Goal: Information Seeking & Learning: Learn about a topic

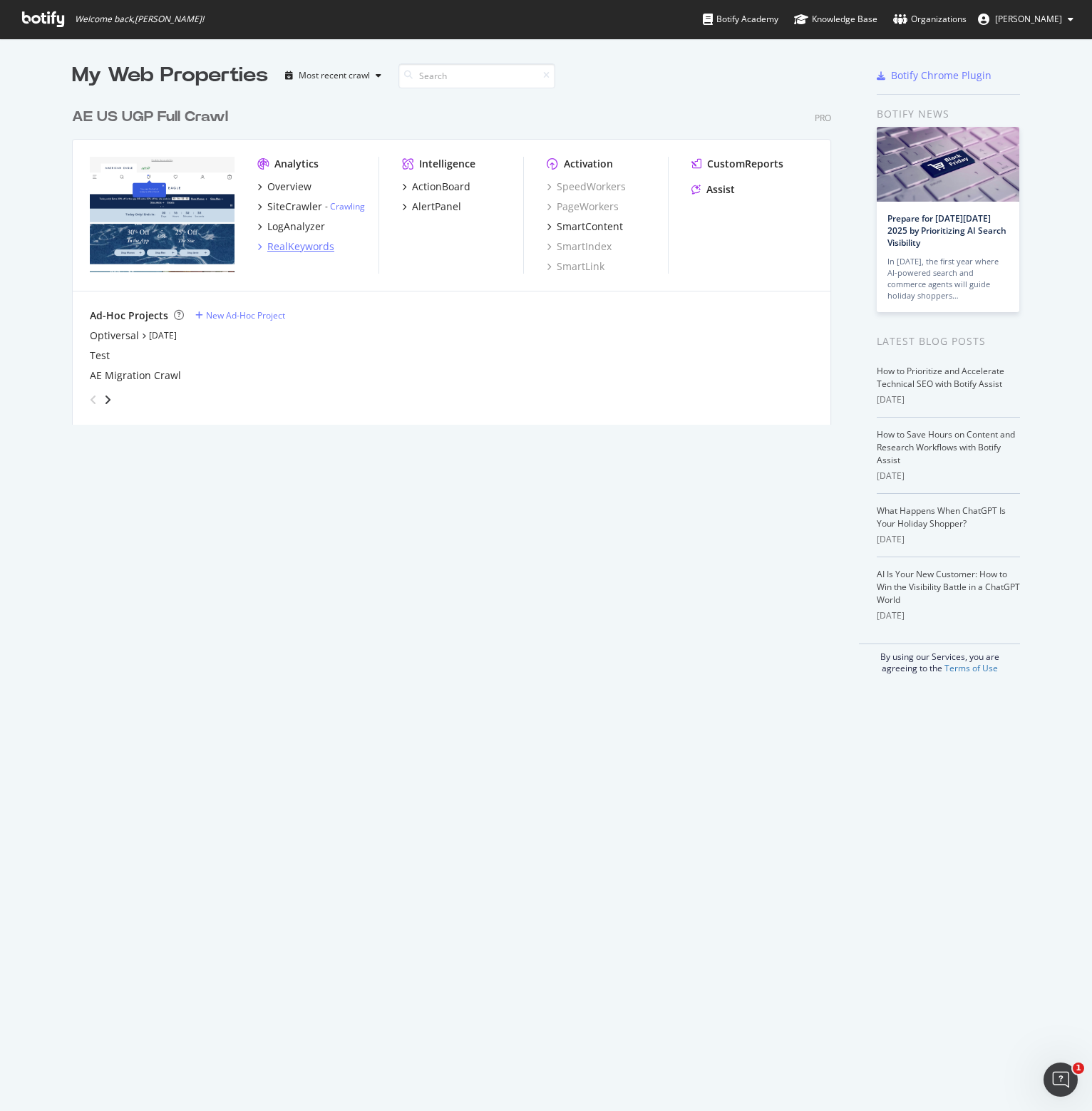
click at [295, 245] on div "RealKeywords" at bounding box center [300, 247] width 67 height 14
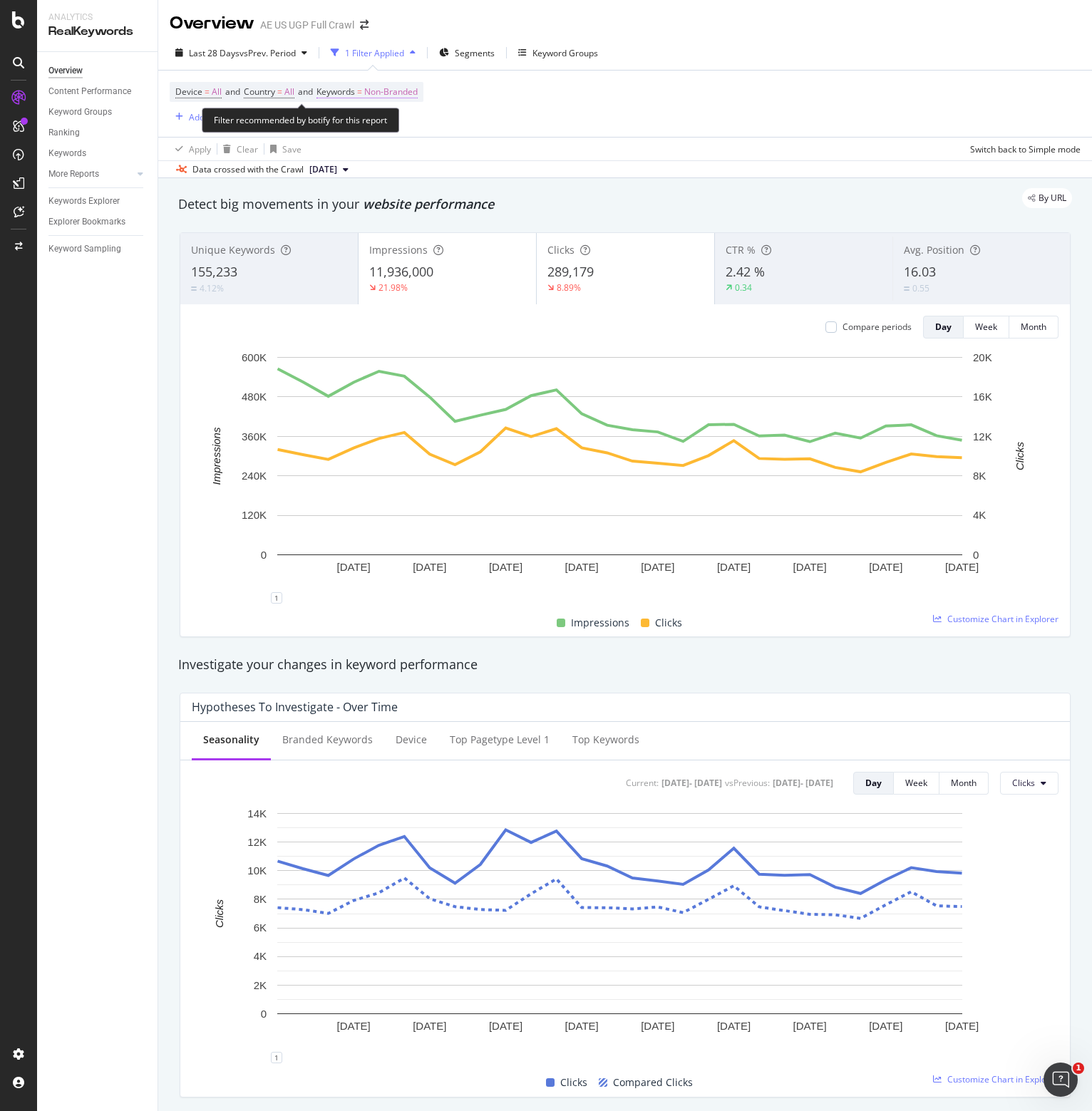
click at [388, 92] on span "Non-Branded" at bounding box center [390, 91] width 54 height 20
click at [376, 126] on span "Non-Branded" at bounding box center [367, 125] width 59 height 12
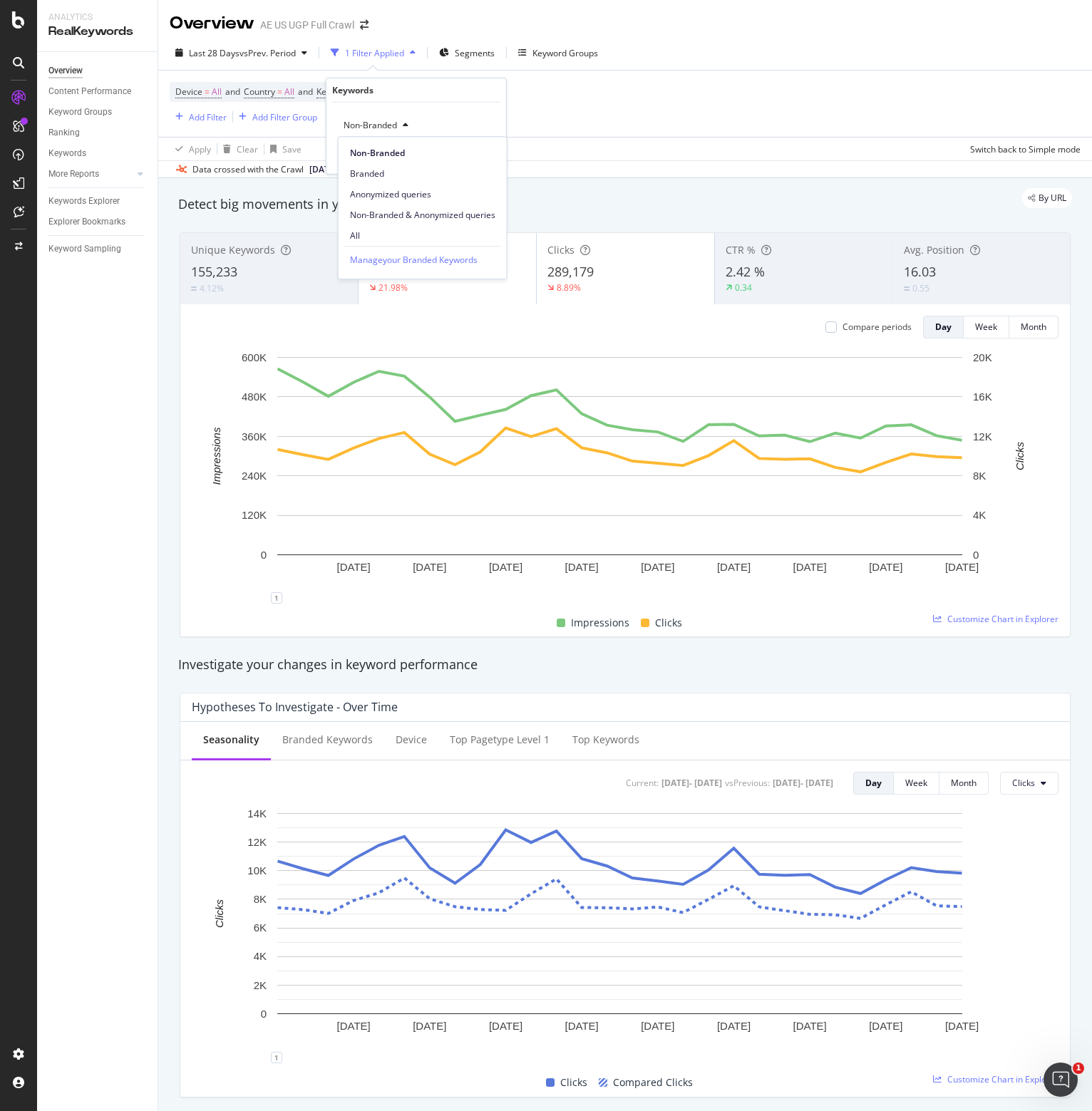
click at [372, 169] on span "Branded" at bounding box center [422, 173] width 145 height 13
click at [366, 124] on span "Branded" at bounding box center [357, 125] width 40 height 12
click at [355, 234] on span "All" at bounding box center [422, 235] width 145 height 13
click at [501, 157] on div "All Cancel Add filter Apply" at bounding box center [416, 139] width 179 height 71
click at [461, 152] on icon "button" at bounding box center [462, 156] width 8 height 9
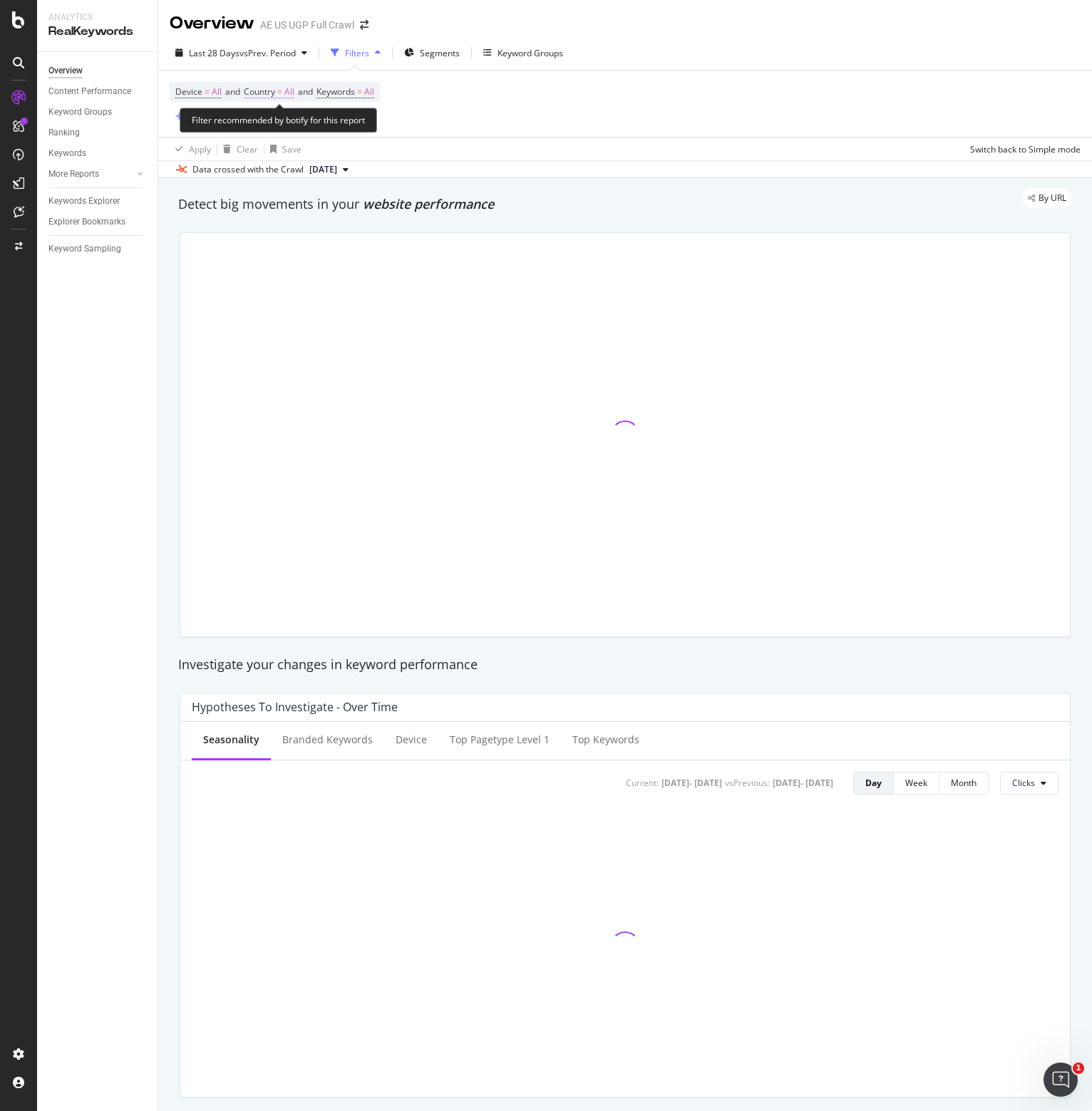
click at [282, 95] on span "=" at bounding box center [280, 92] width 5 height 12
click at [270, 126] on icon at bounding box center [275, 126] width 10 height 9
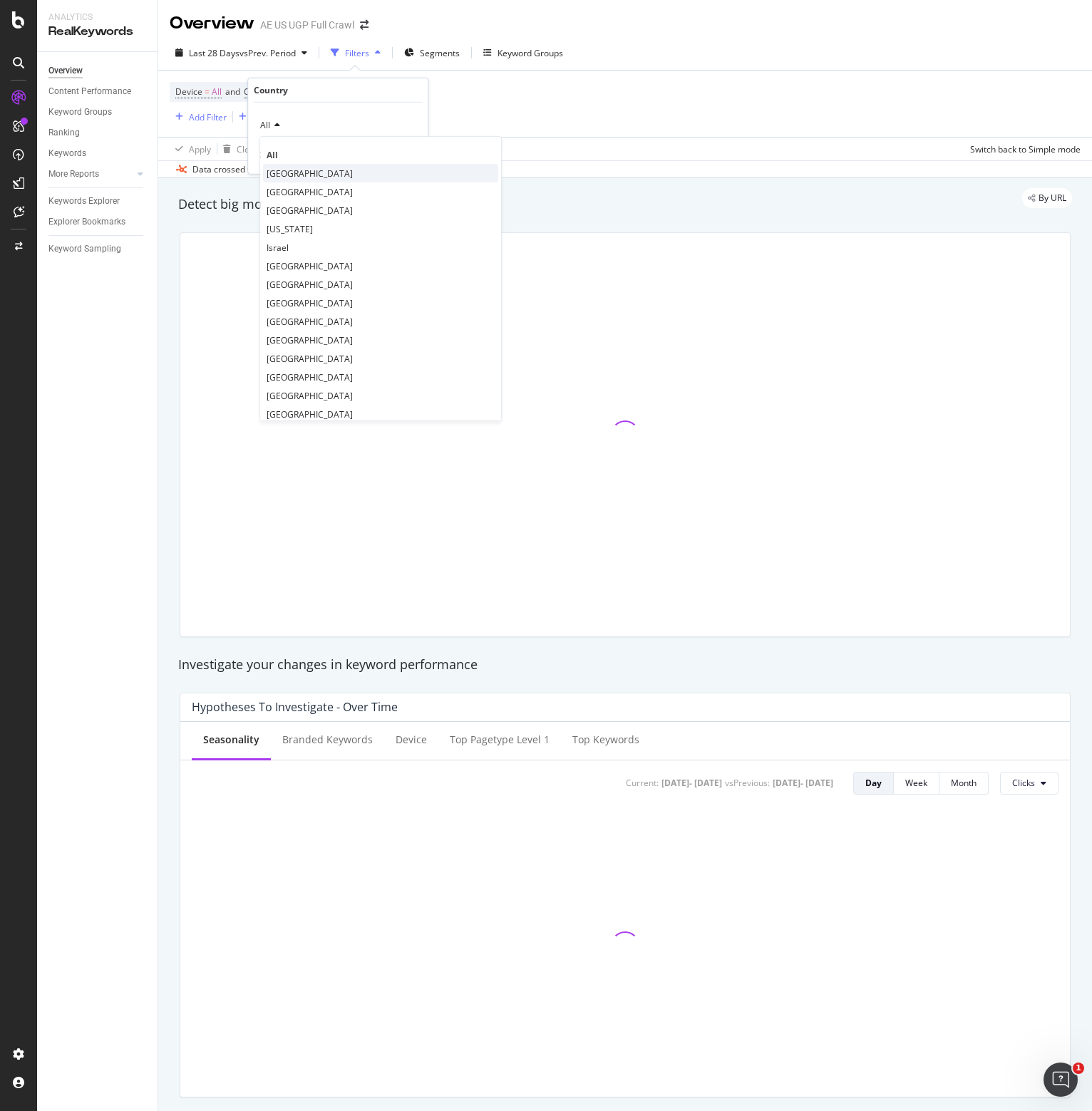
click at [291, 167] on span "[GEOGRAPHIC_DATA]" at bounding box center [309, 173] width 86 height 12
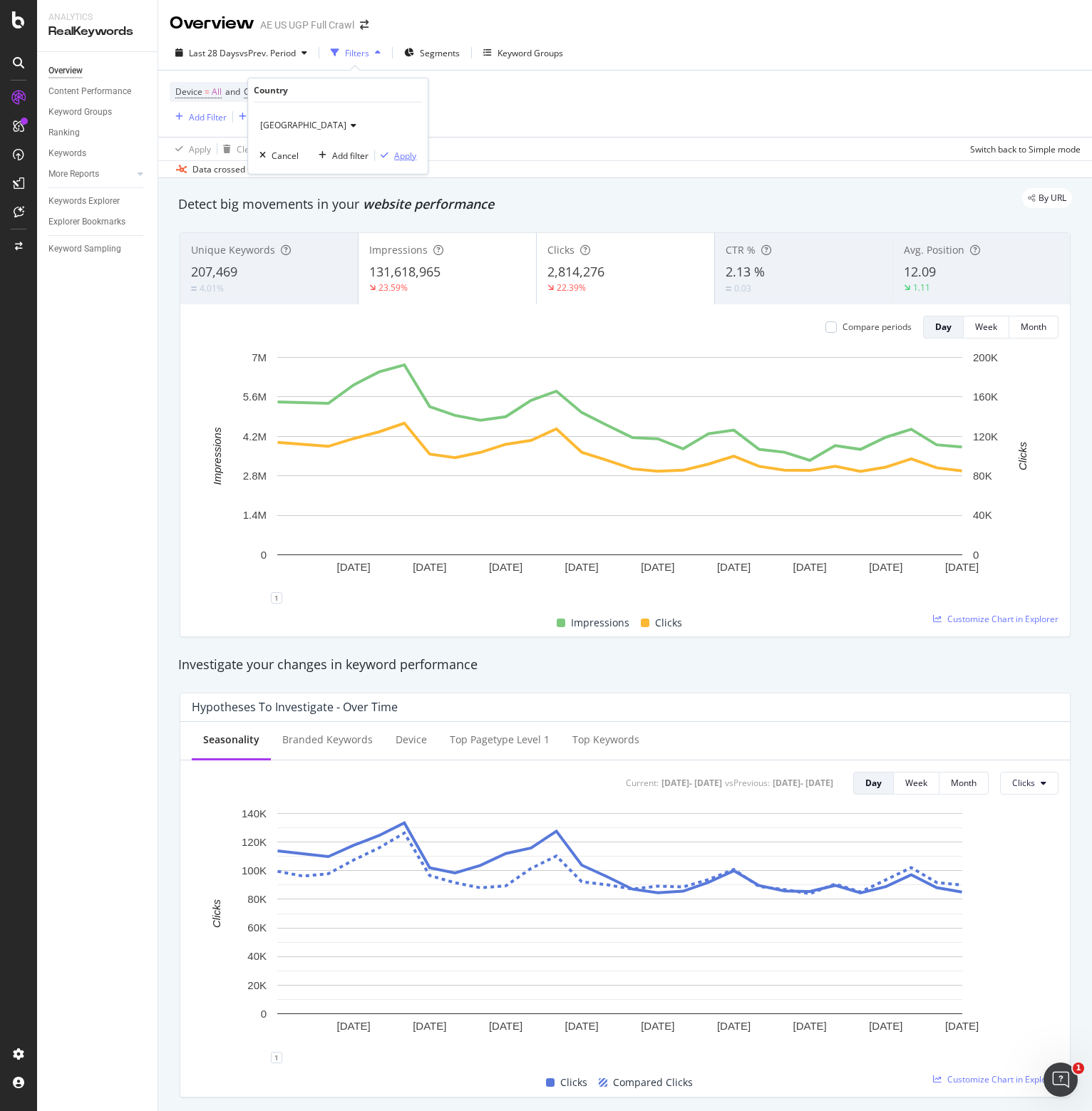
click at [396, 152] on div "Apply" at bounding box center [405, 155] width 22 height 12
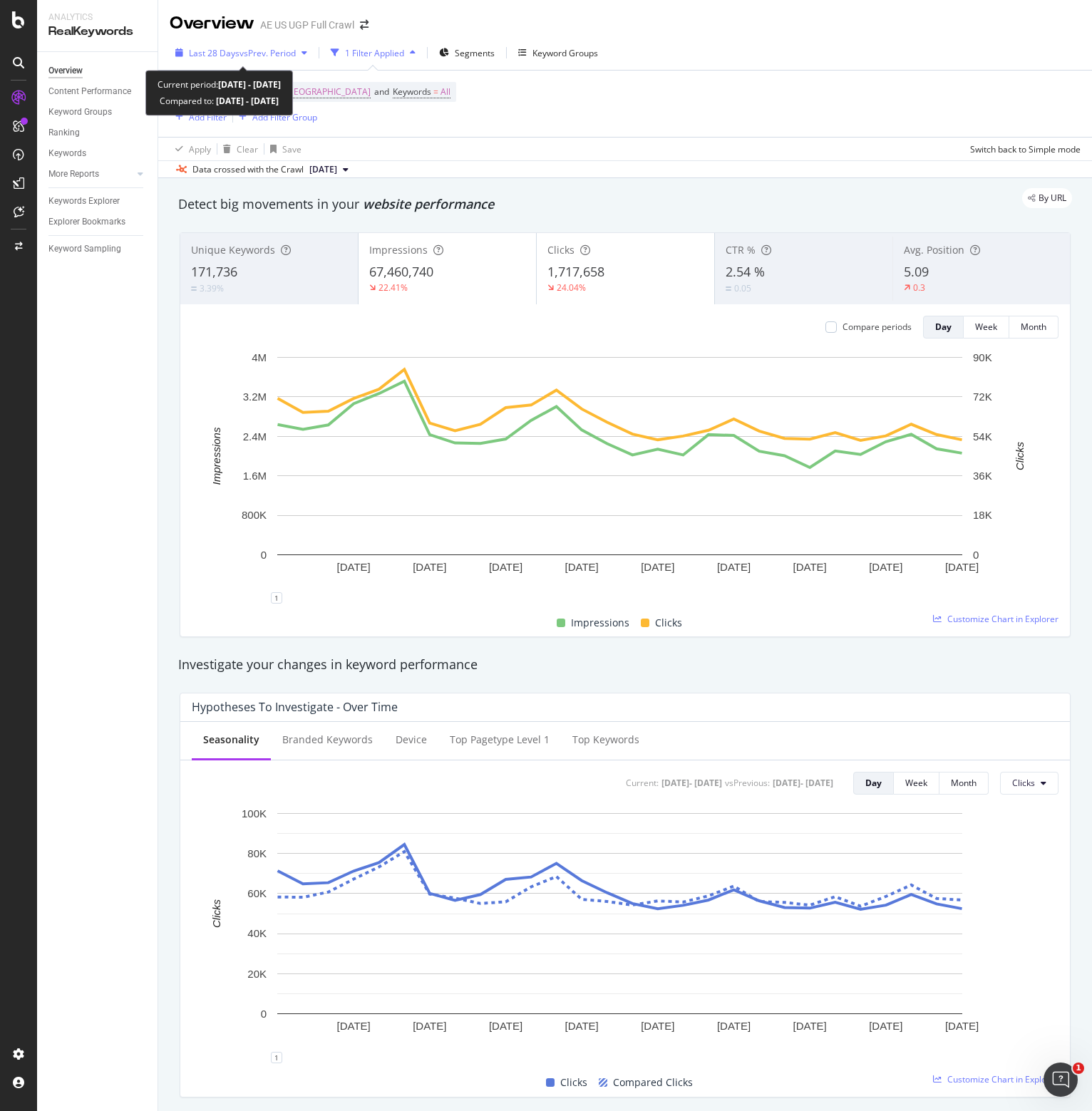
click at [245, 51] on span "vs Prev. Period" at bounding box center [268, 53] width 56 height 12
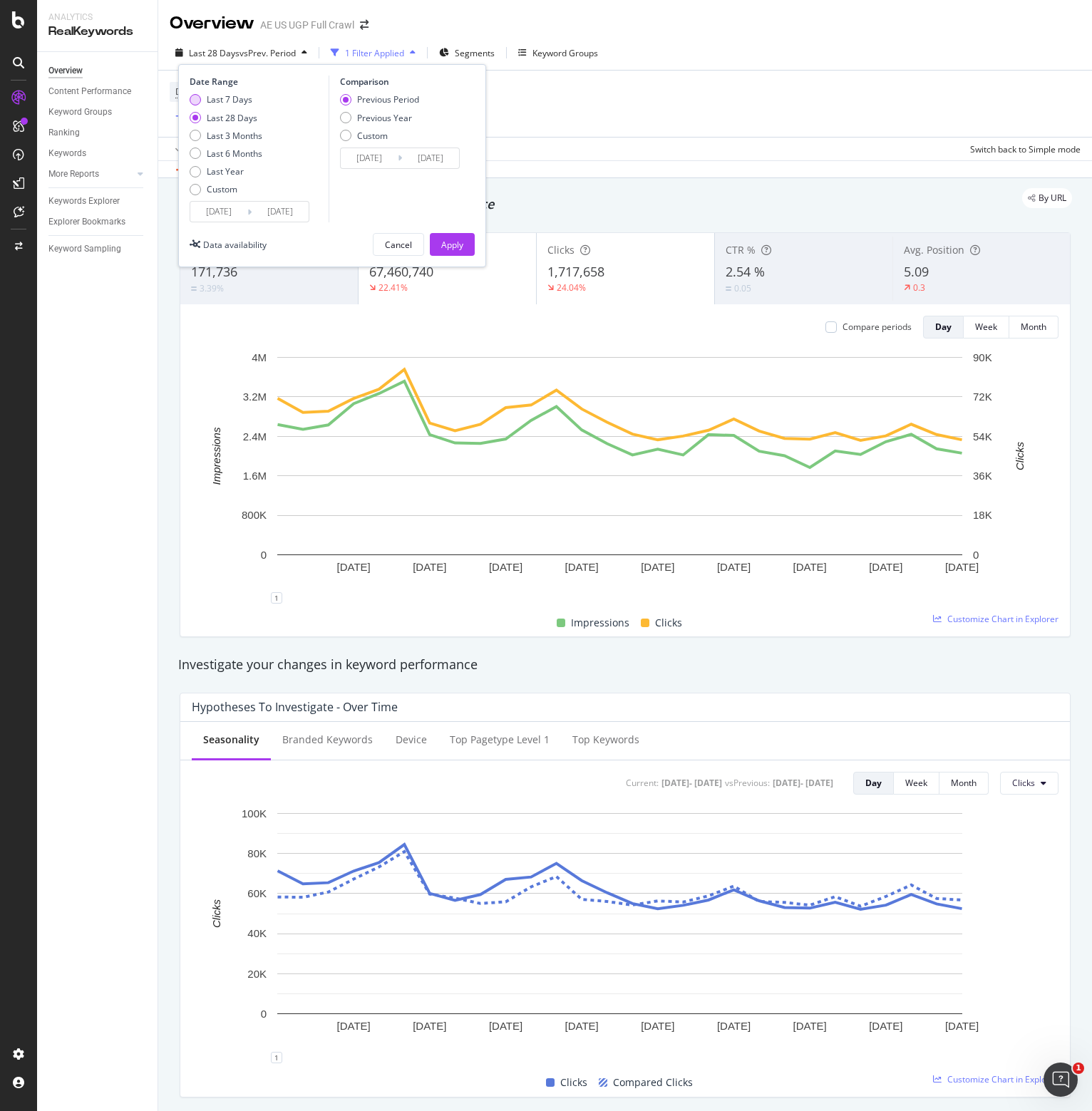
click at [220, 95] on div "Last 7 Days" at bounding box center [229, 99] width 46 height 12
type input "[DATE]"
click at [364, 156] on input "[DATE]" at bounding box center [369, 157] width 57 height 20
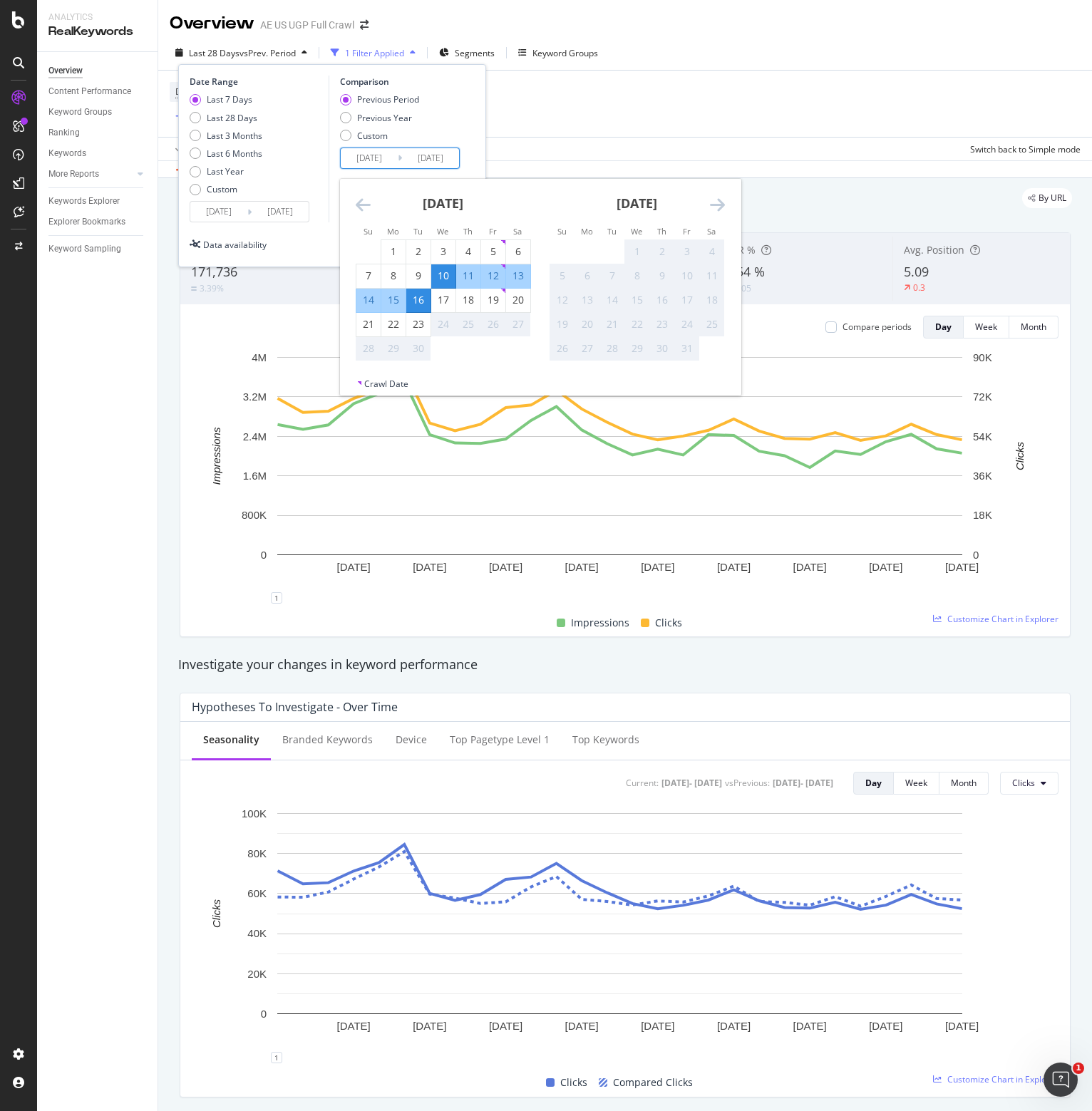
click at [357, 203] on icon "Move backward to switch to the previous month." at bounding box center [363, 205] width 15 height 17
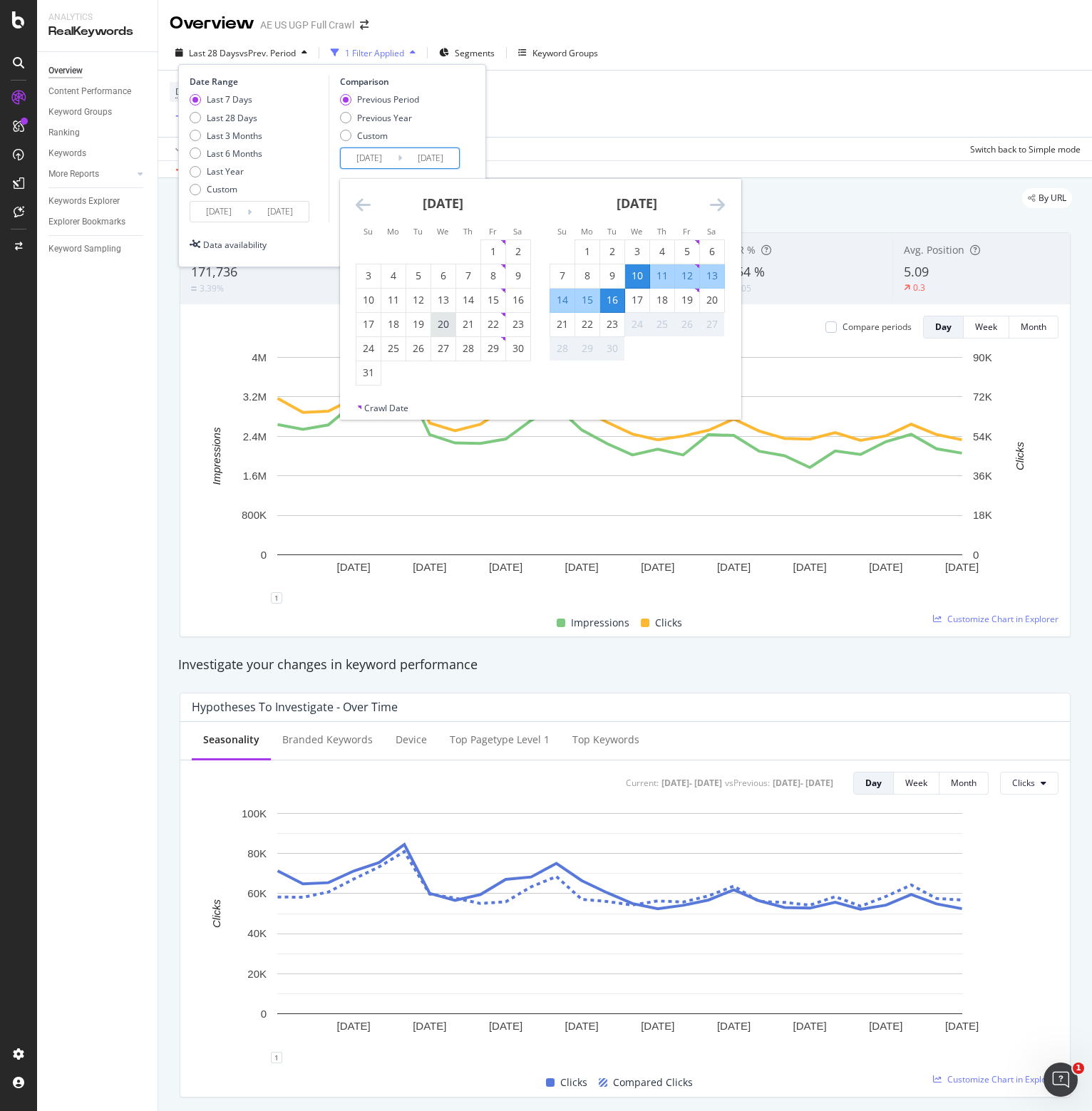
click at [441, 325] on div "20" at bounding box center [443, 324] width 25 height 14
type input "[DATE]"
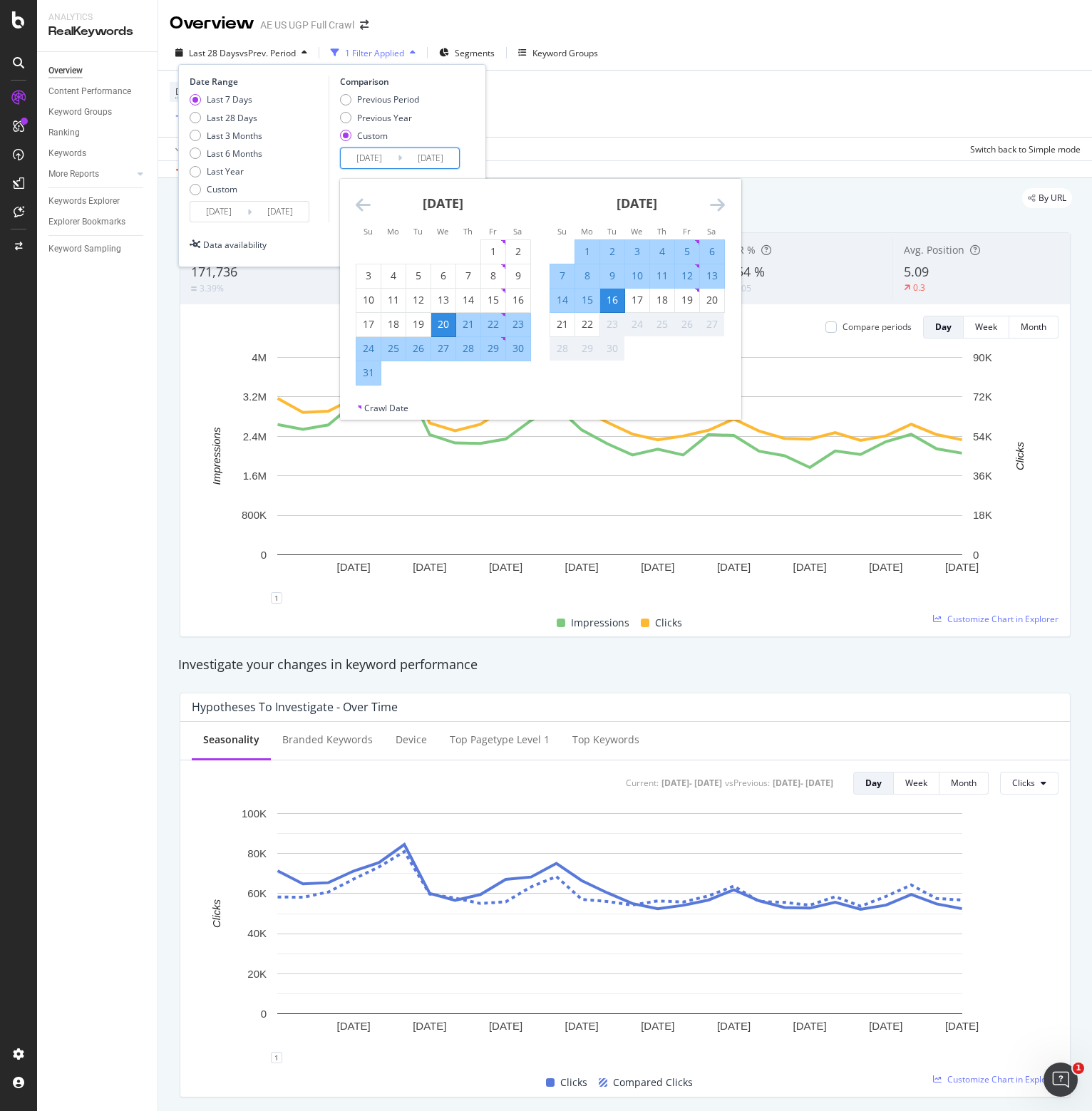
click at [421, 347] on div "26" at bounding box center [418, 349] width 25 height 14
type input "[DATE]"
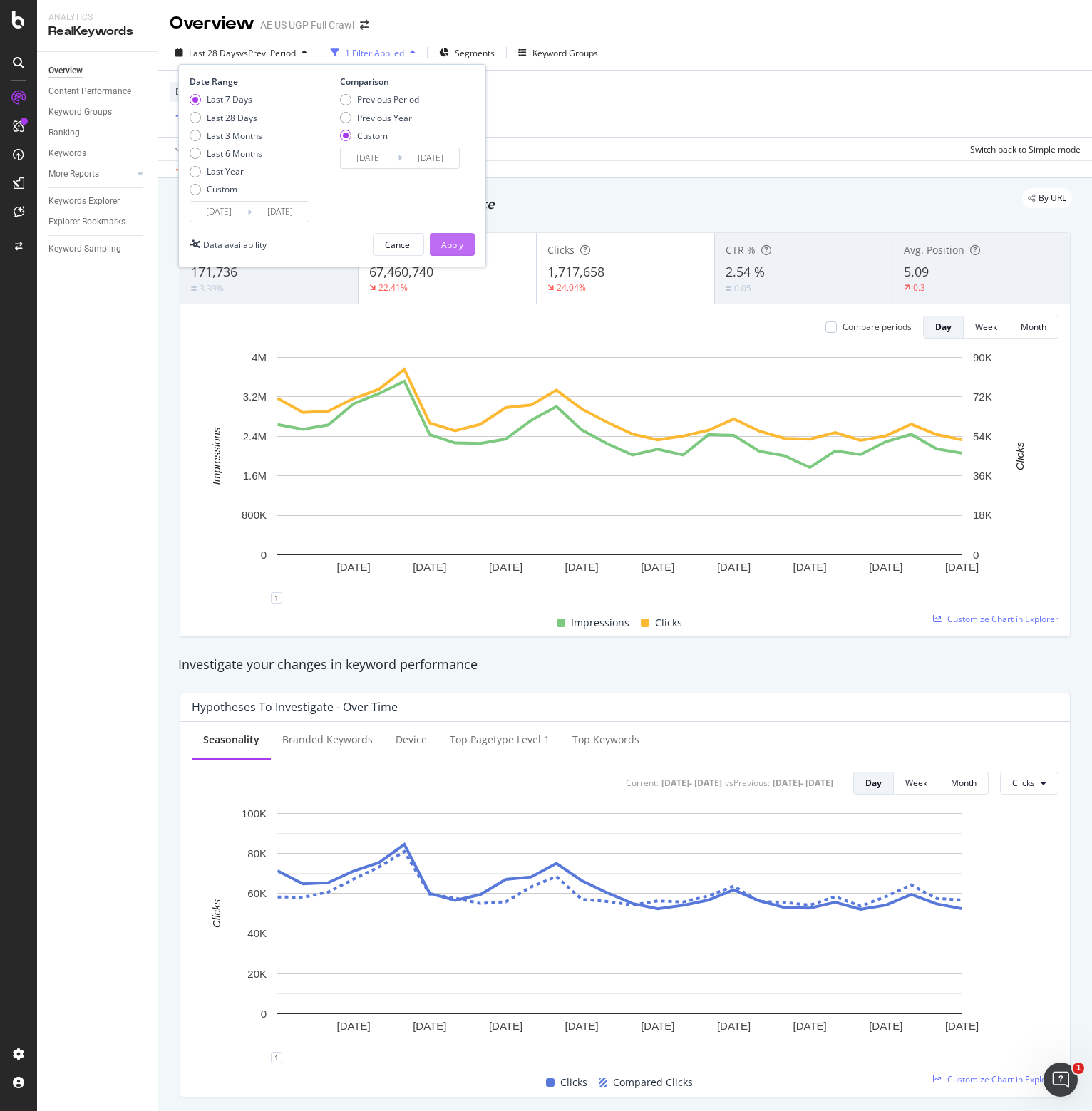
click at [444, 242] on div "Apply" at bounding box center [452, 245] width 22 height 12
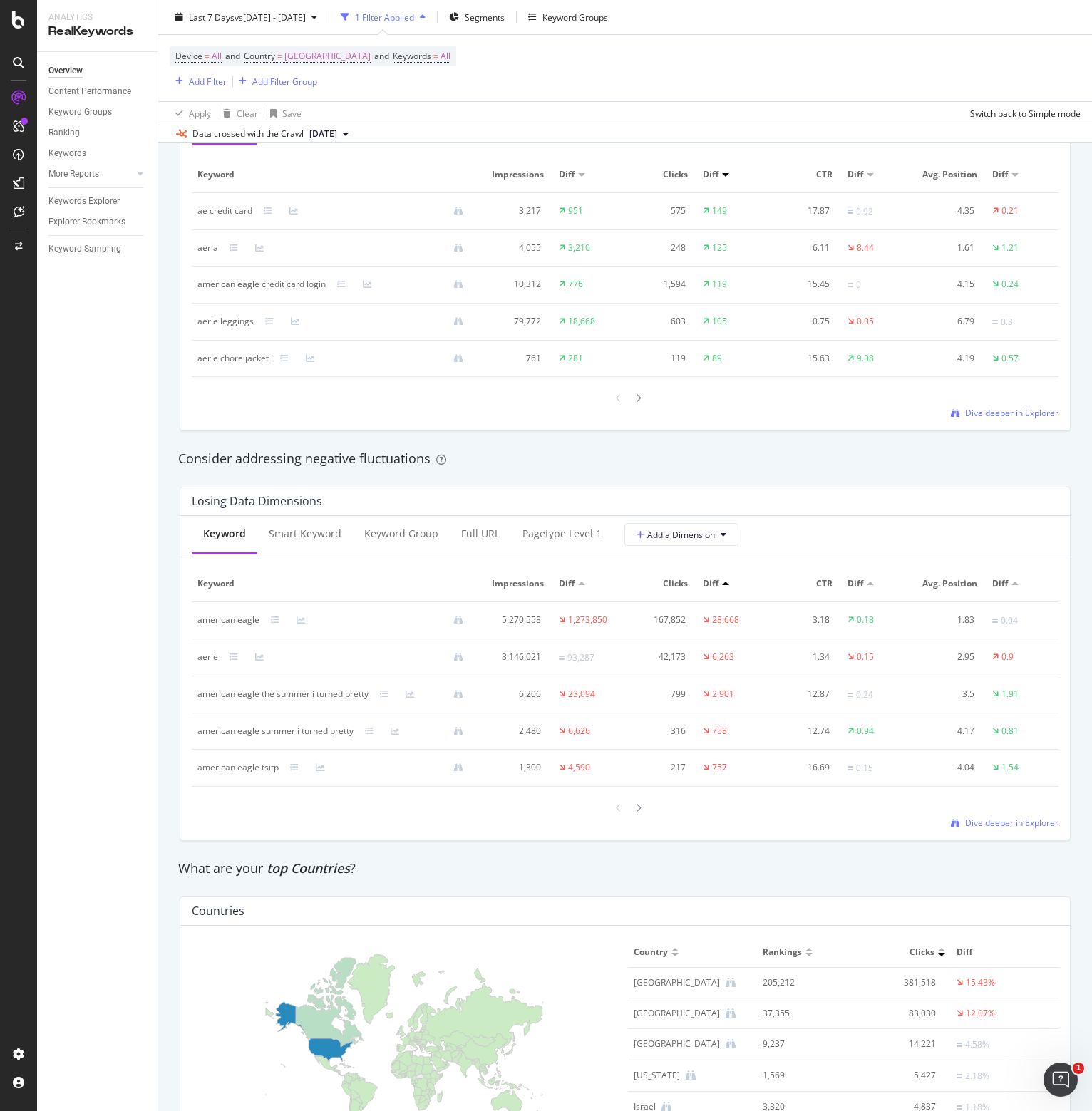
scroll to position [927, 0]
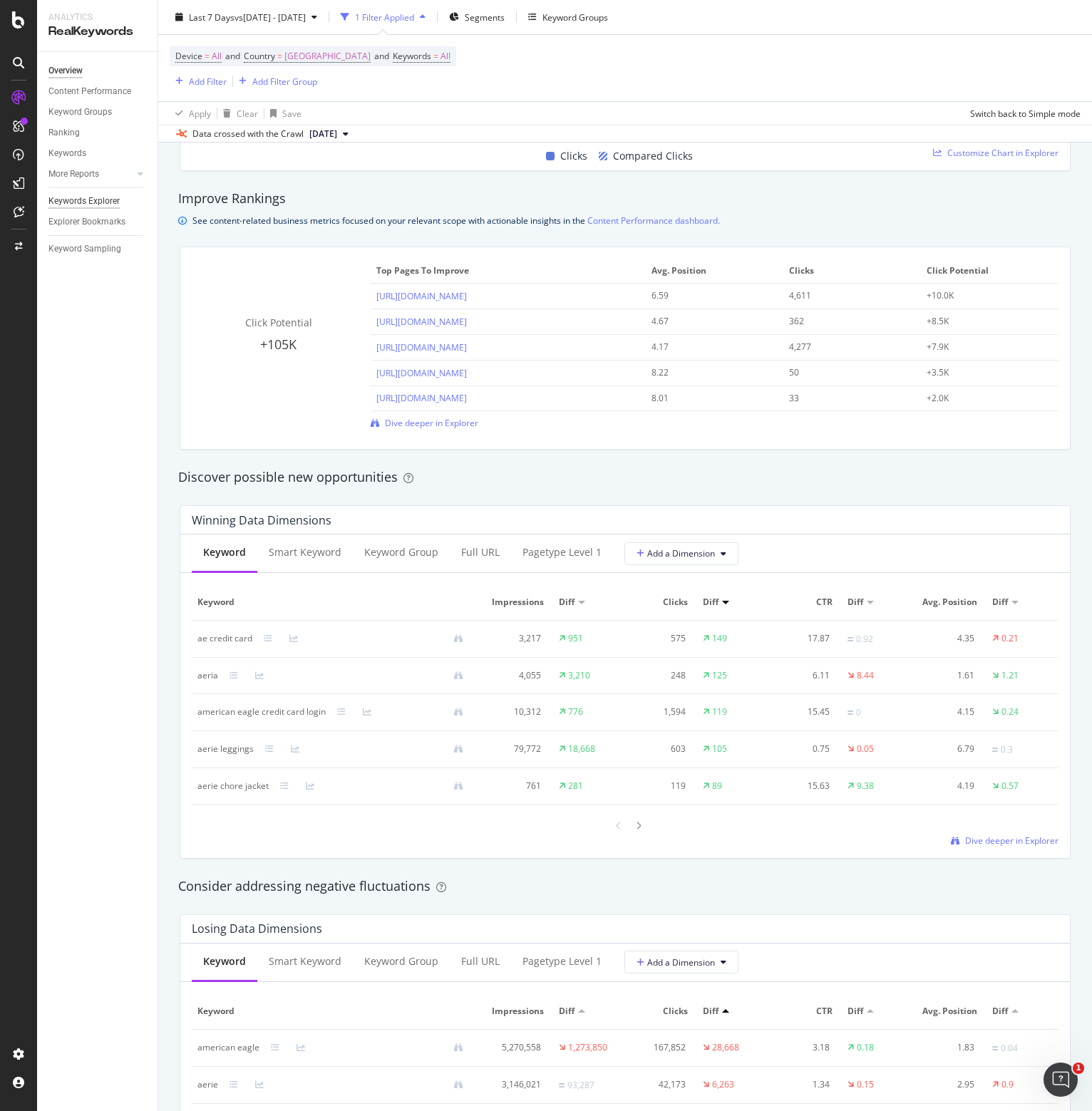
click at [80, 201] on div "Keywords Explorer" at bounding box center [84, 201] width 71 height 15
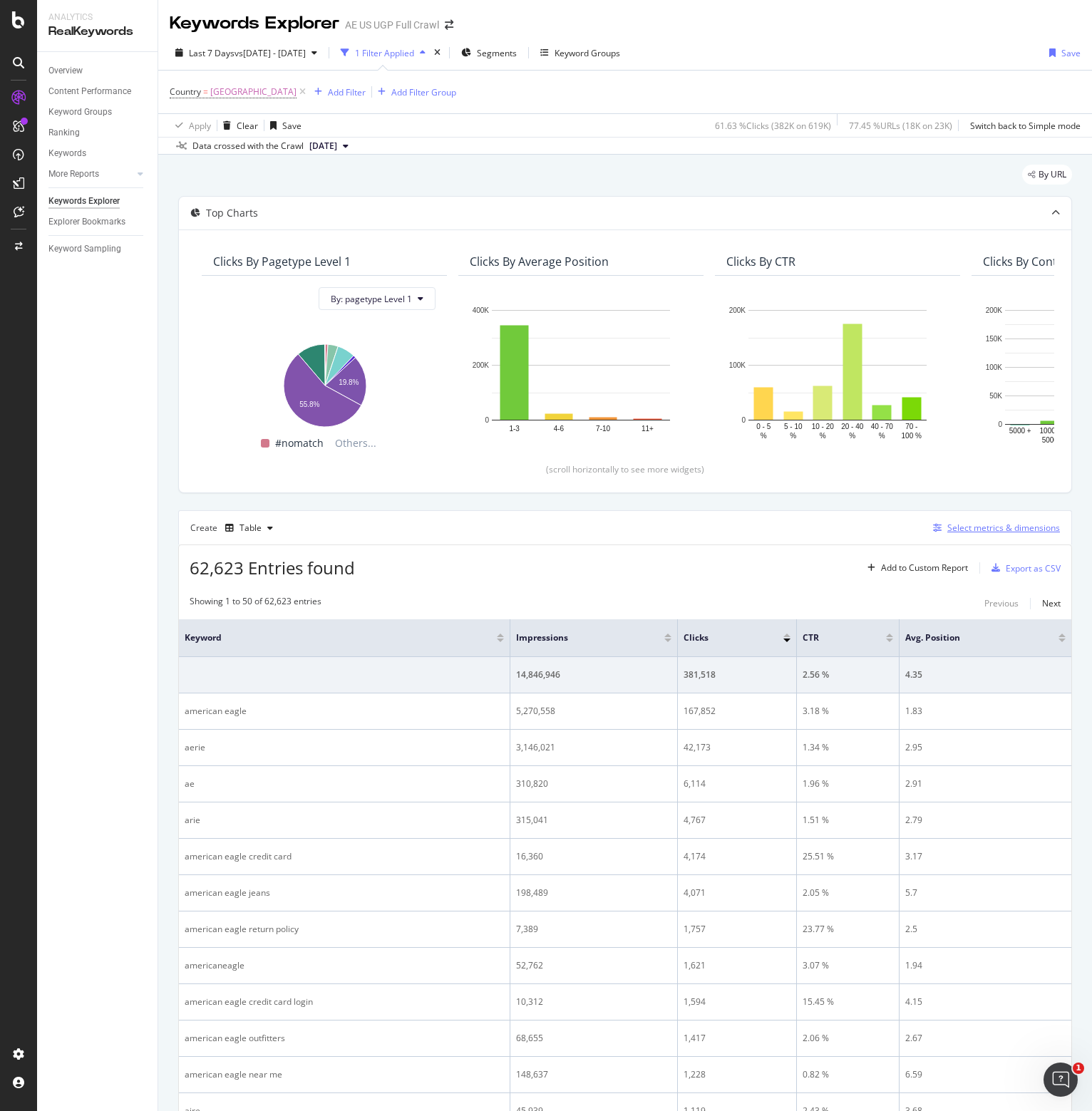
click at [952, 524] on div "Select metrics & dimensions" at bounding box center [1003, 528] width 112 height 12
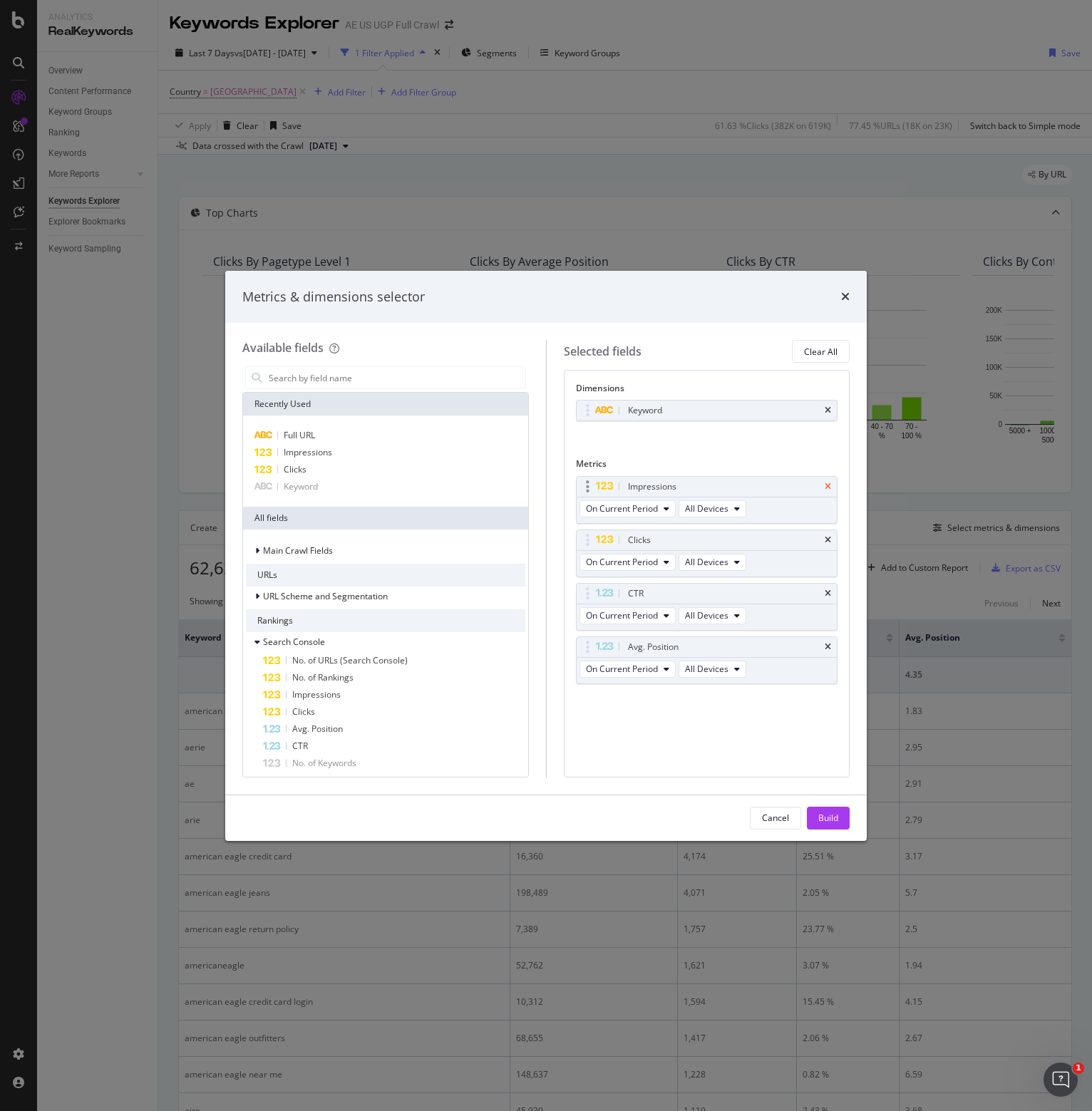
click at [829, 485] on icon "times" at bounding box center [828, 487] width 7 height 9
click at [829, 485] on icon "times" at bounding box center [828, 487] width 7 height 9
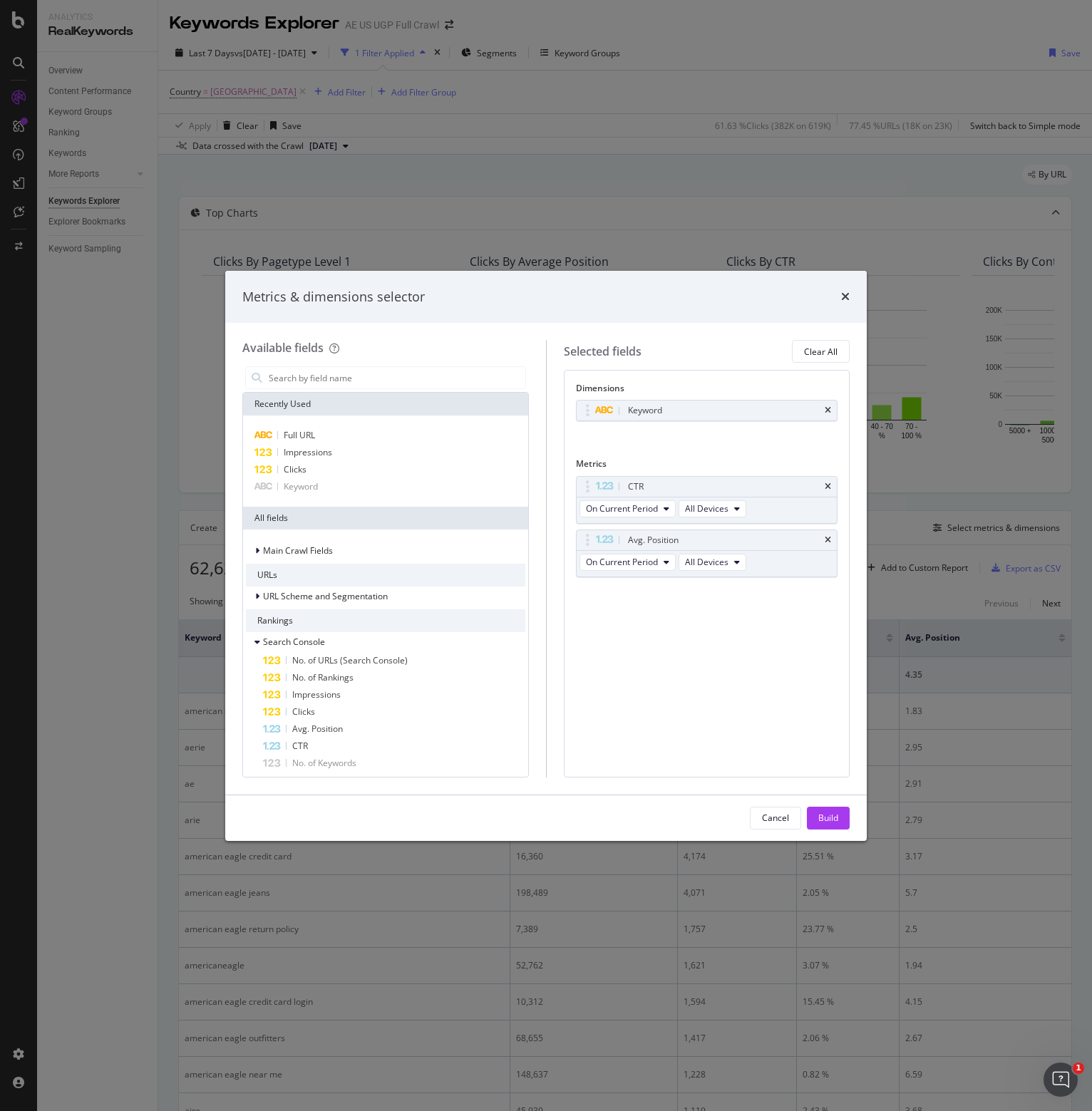
click at [829, 485] on icon "times" at bounding box center [828, 487] width 7 height 9
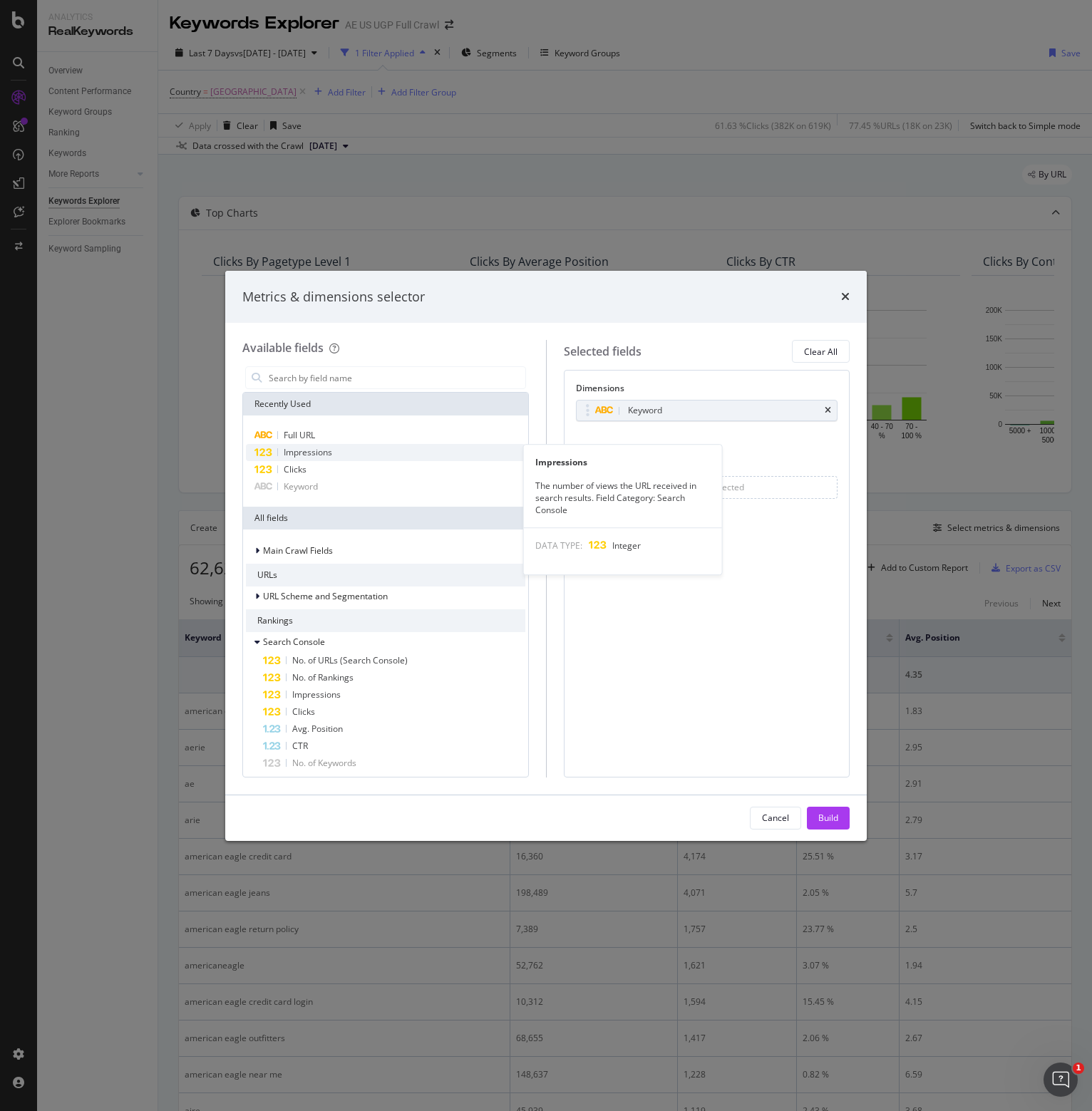
click at [331, 447] on span "Impressions" at bounding box center [308, 452] width 48 height 12
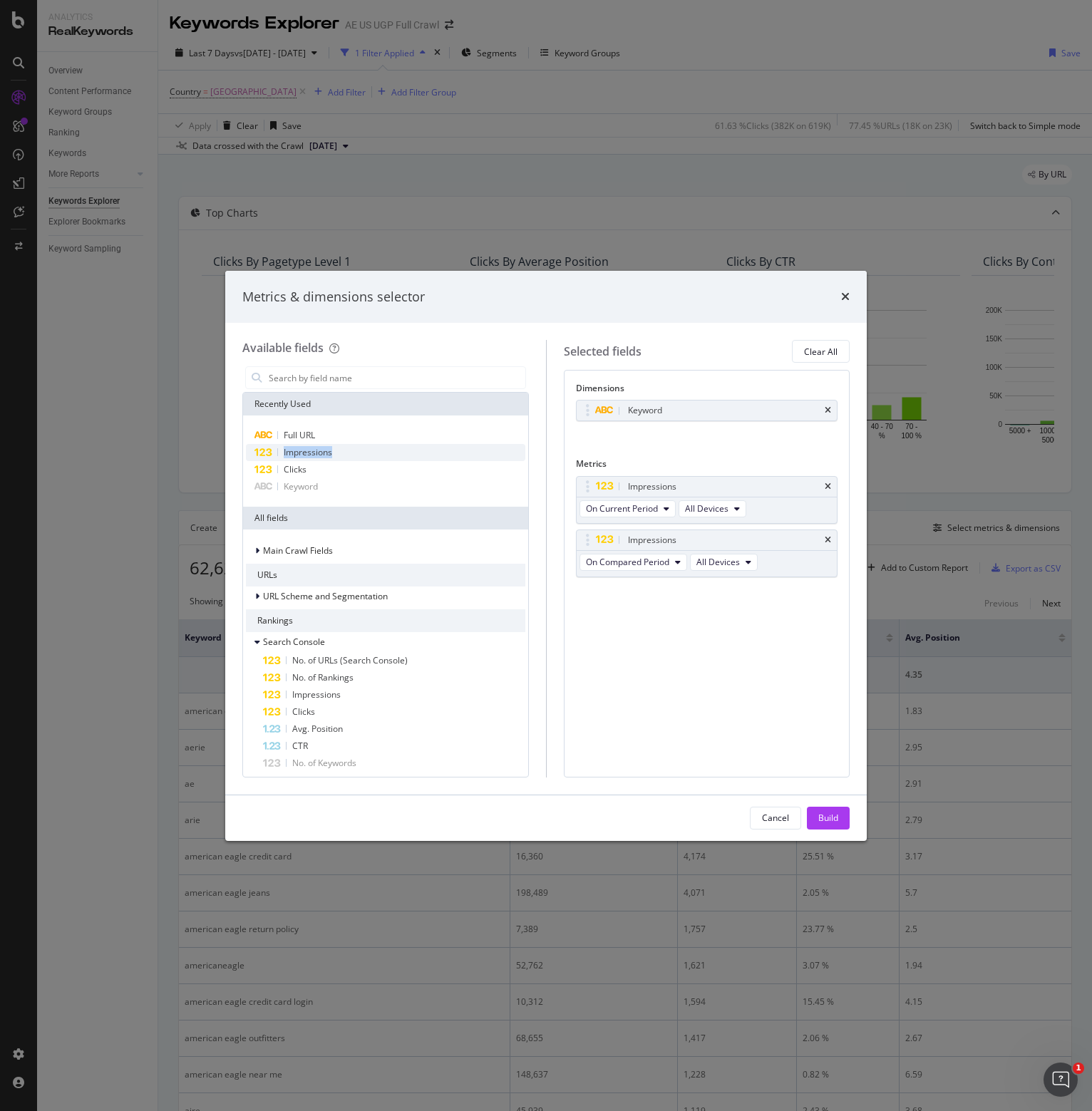
click at [331, 447] on span "Impressions" at bounding box center [308, 452] width 48 height 12
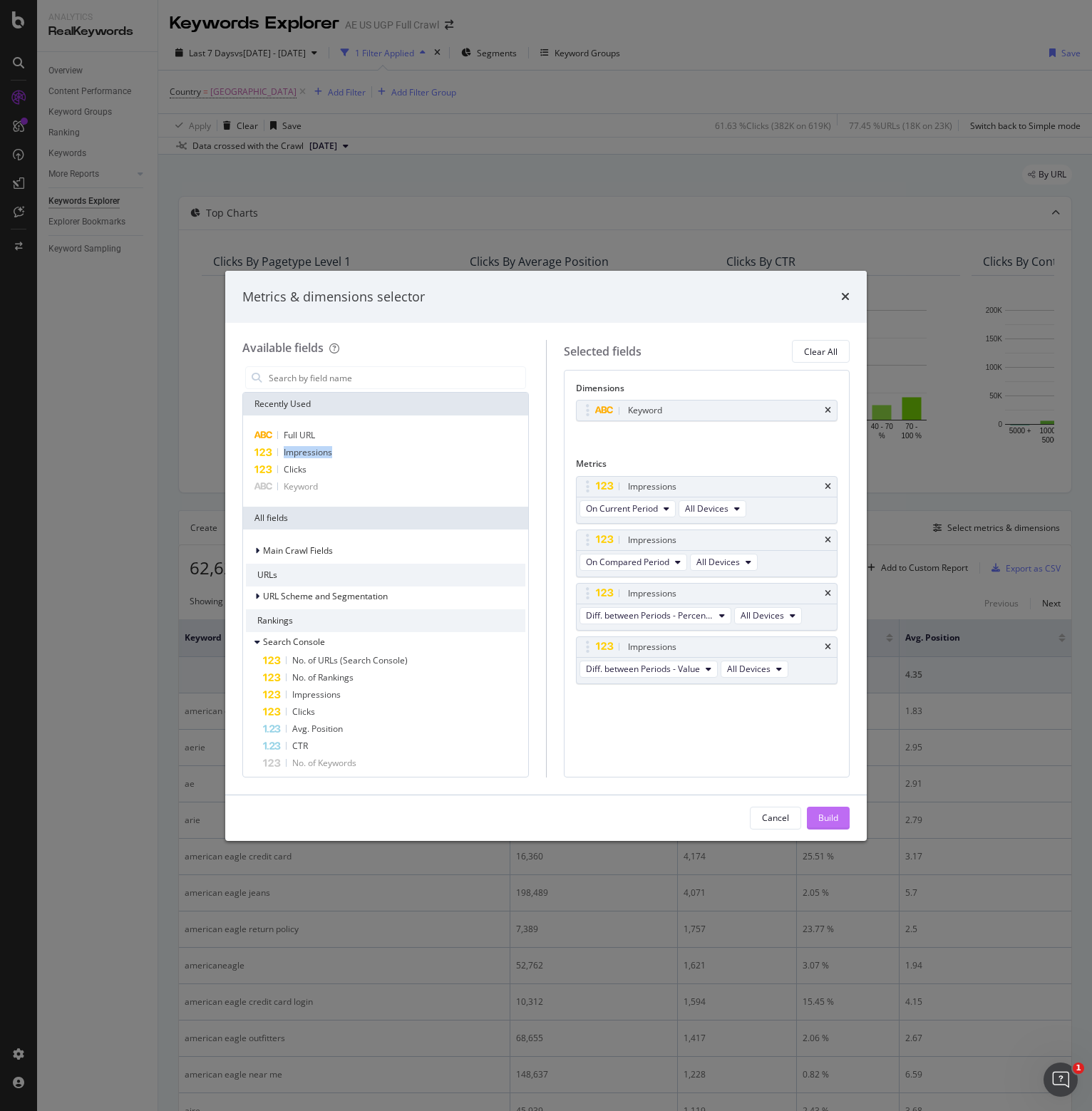
click at [834, 820] on div "Build" at bounding box center [828, 818] width 20 height 12
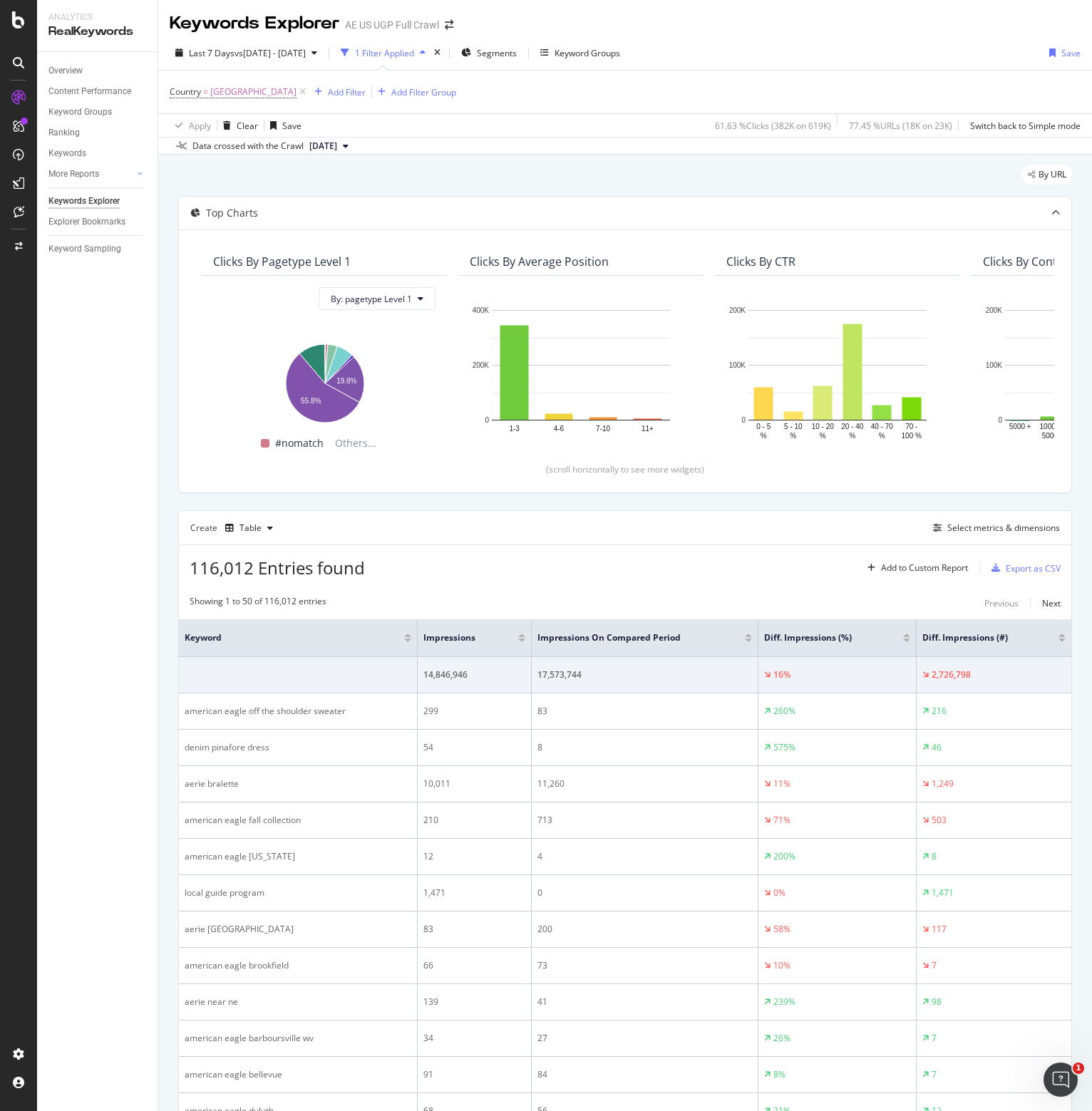
click at [518, 638] on div at bounding box center [522, 640] width 7 height 3
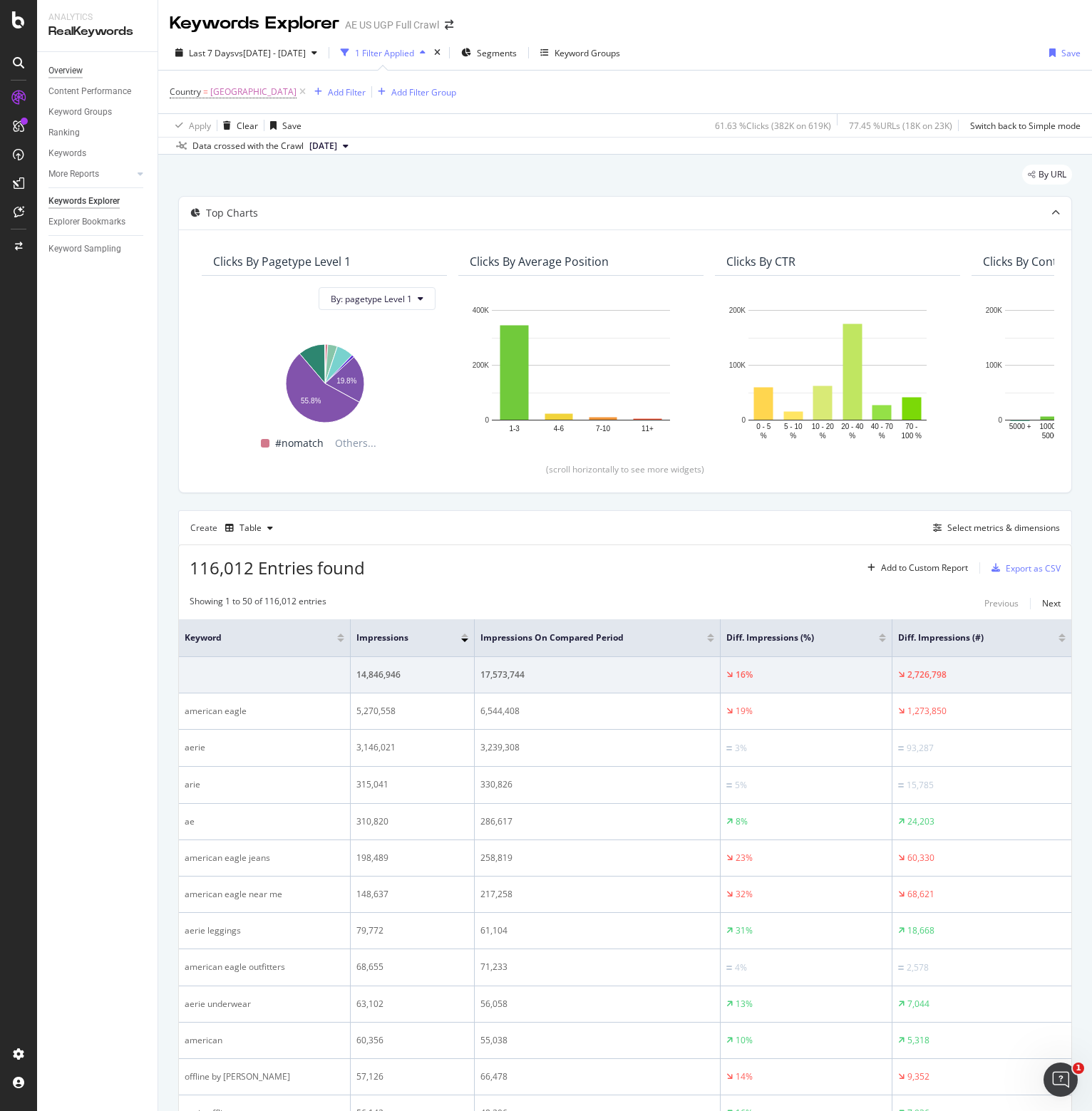
click at [64, 71] on div "Overview" at bounding box center [65, 71] width 34 height 15
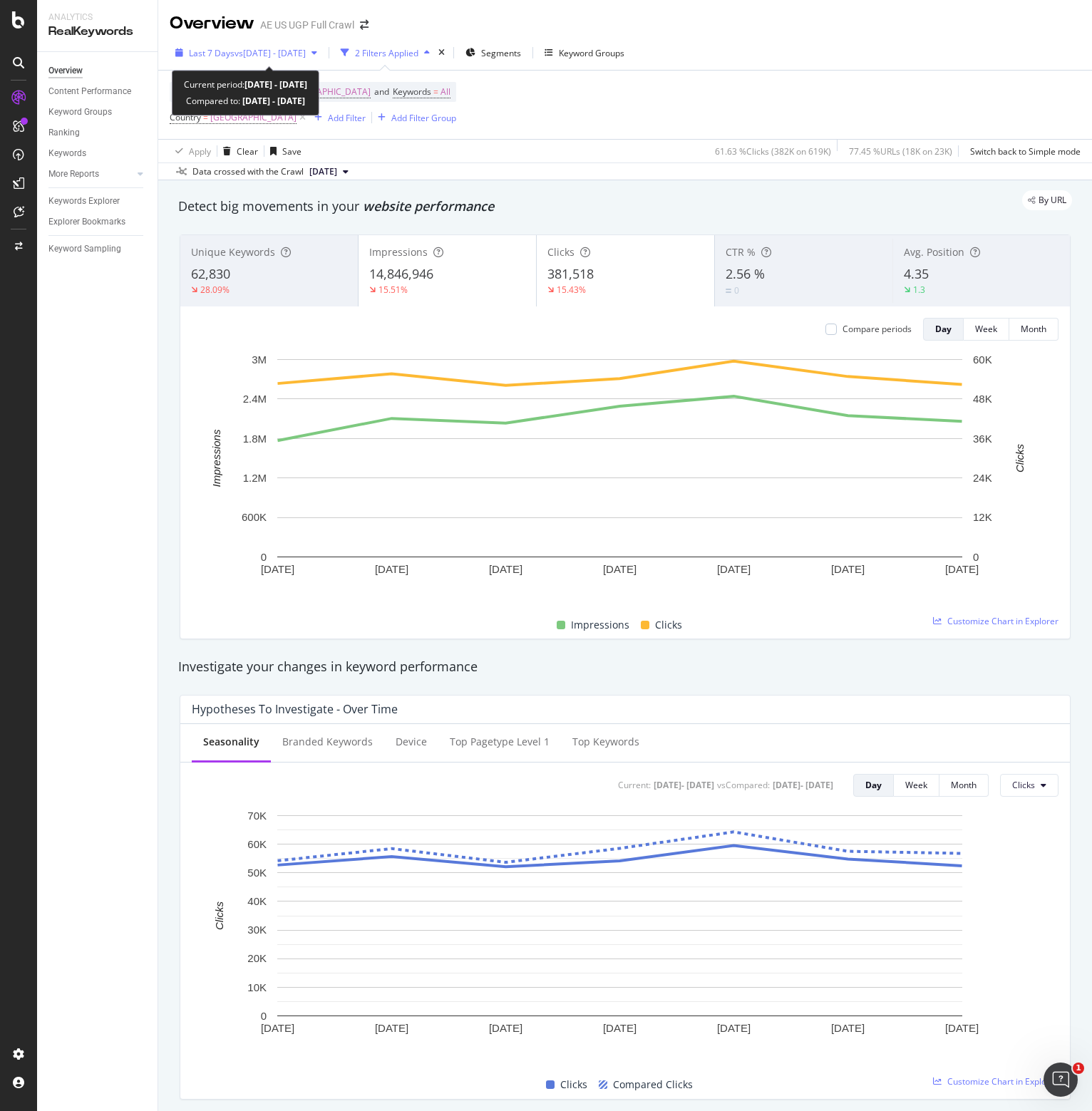
click at [306, 49] on span "vs [DATE] - [DATE]" at bounding box center [270, 53] width 71 height 12
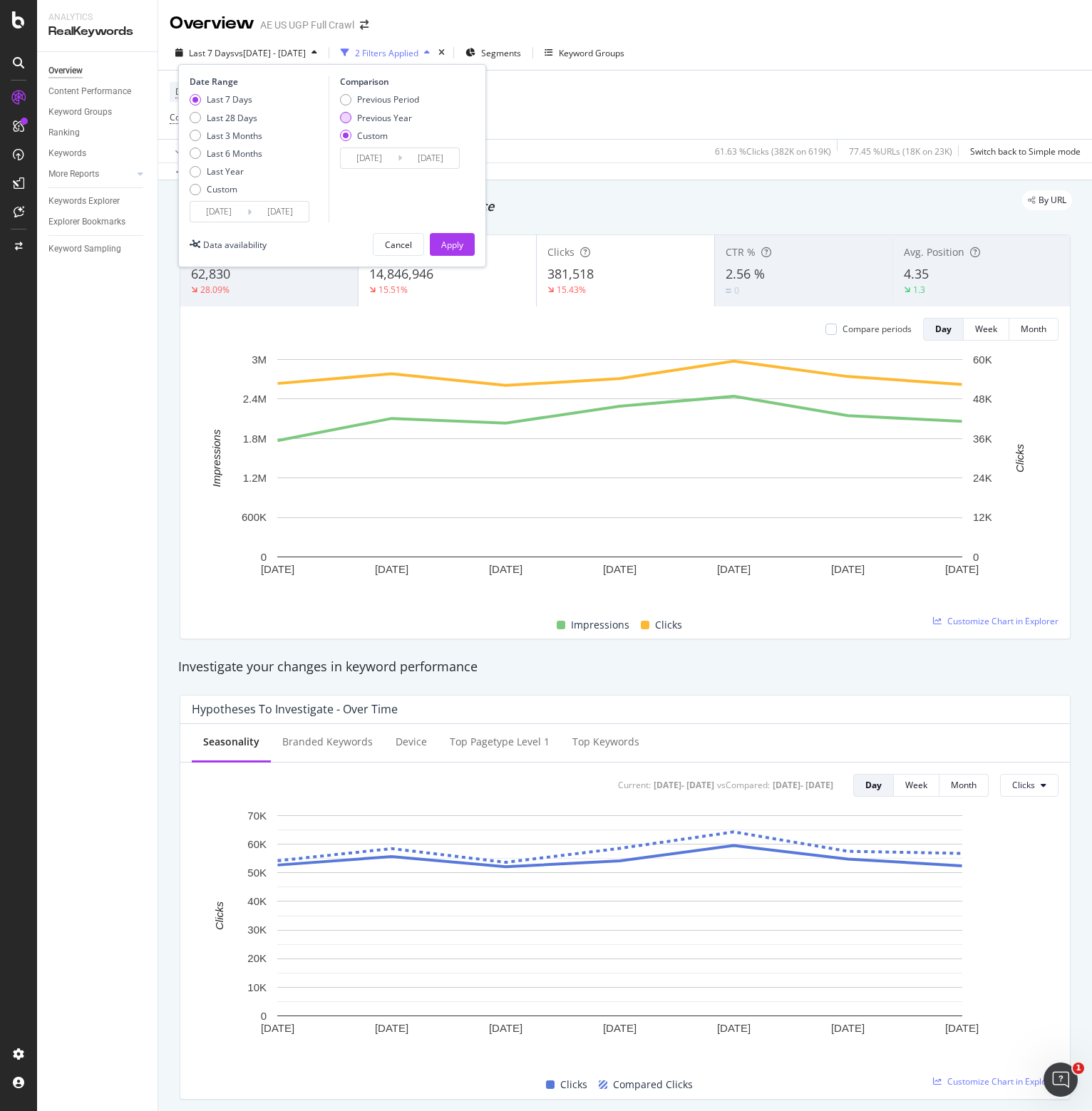
click at [374, 115] on div "Previous Year" at bounding box center [384, 118] width 55 height 12
type input "[DATE]"
click at [456, 241] on div "Apply" at bounding box center [452, 245] width 22 height 12
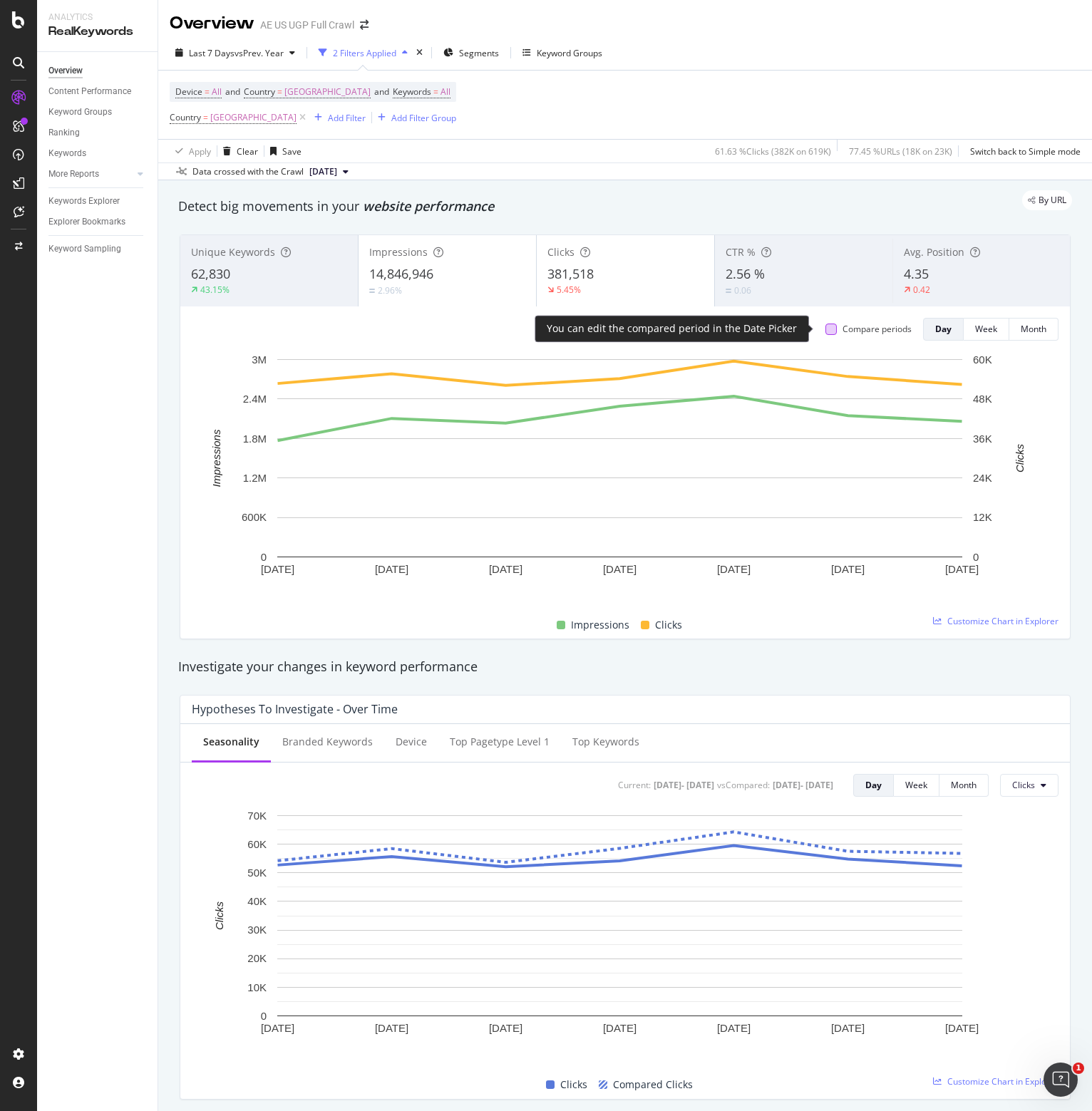
click at [825, 331] on div at bounding box center [830, 329] width 11 height 11
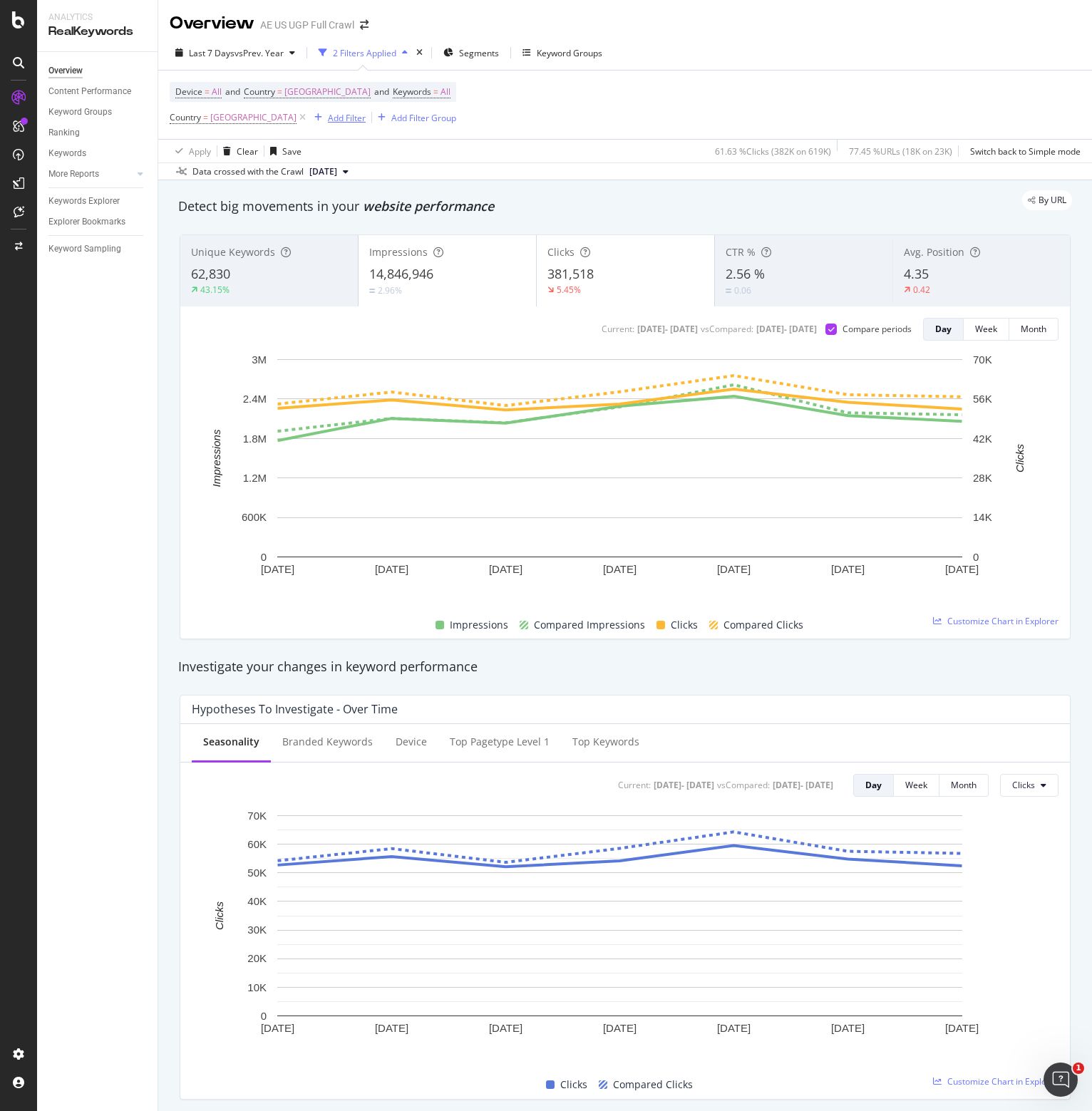
click at [356, 117] on div "Add Filter" at bounding box center [347, 118] width 37 height 12
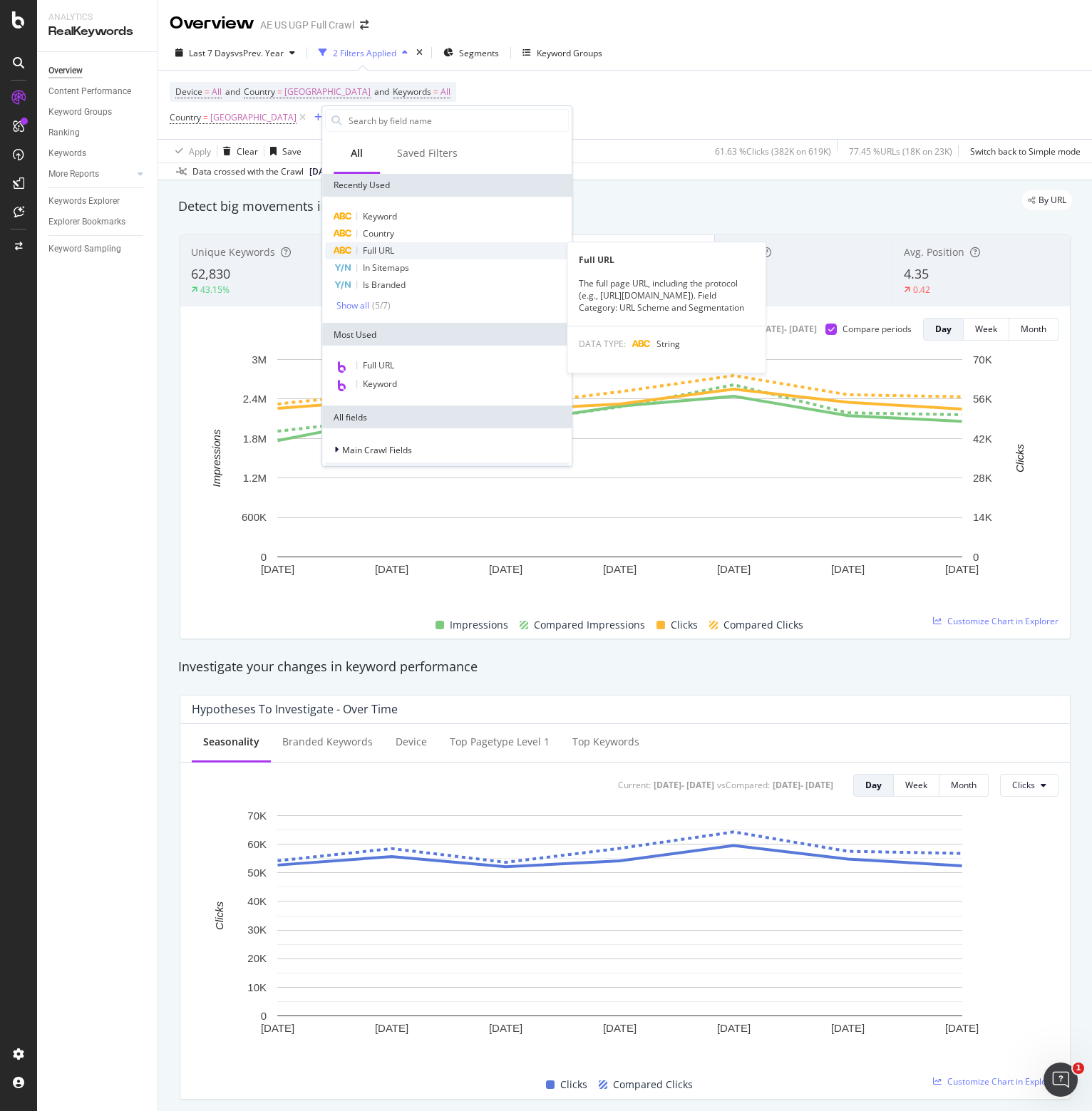
click at [381, 249] on span "Full URL" at bounding box center [378, 251] width 31 height 12
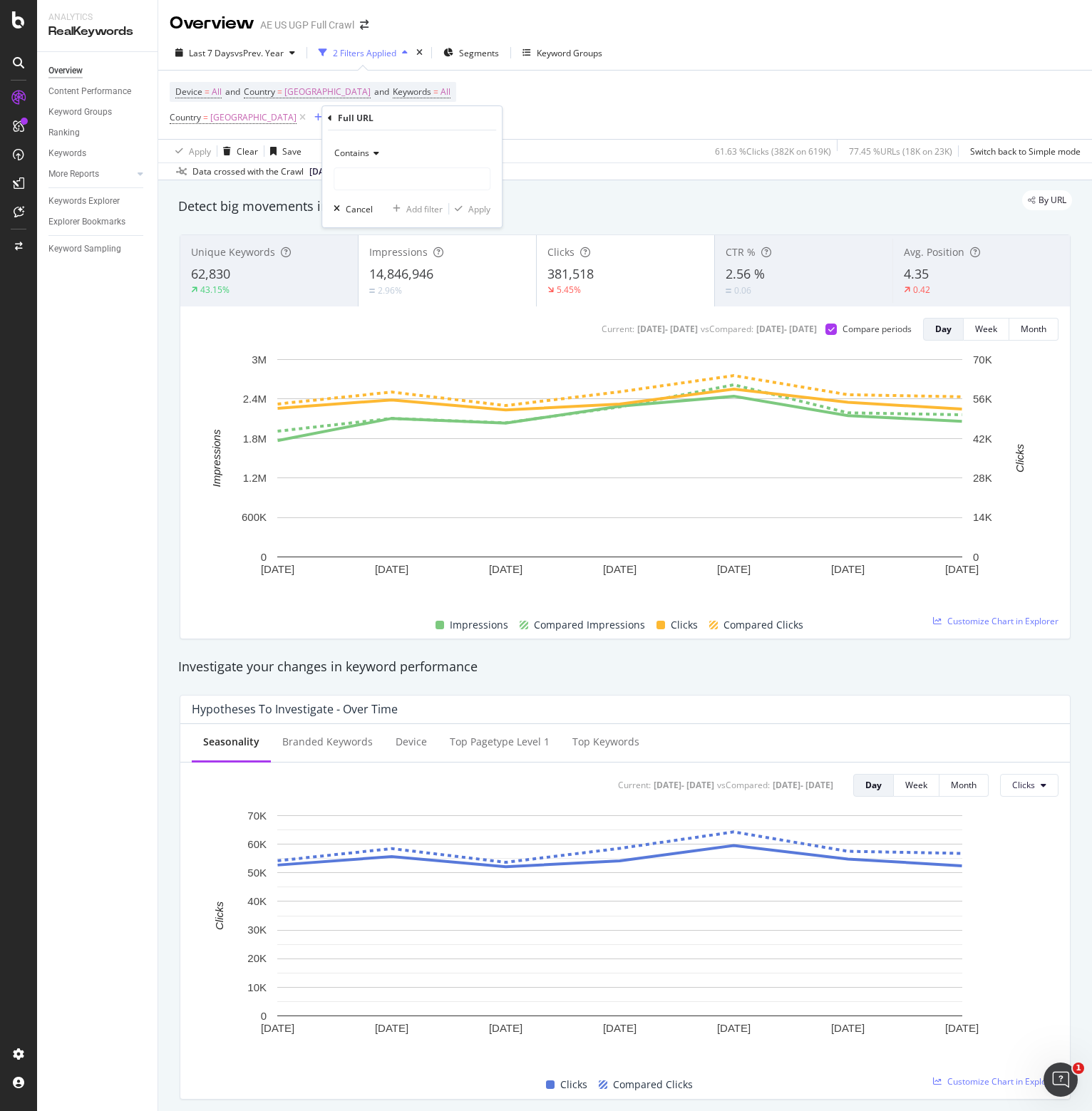
click at [352, 156] on span "Contains" at bounding box center [351, 153] width 35 height 12
click at [371, 310] on span "Doesn't contain" at bounding box center [371, 313] width 62 height 12
click at [357, 174] on input "text" at bounding box center [411, 179] width 156 height 23
type input "/aerie/"
click at [479, 213] on div "Apply" at bounding box center [479, 209] width 22 height 12
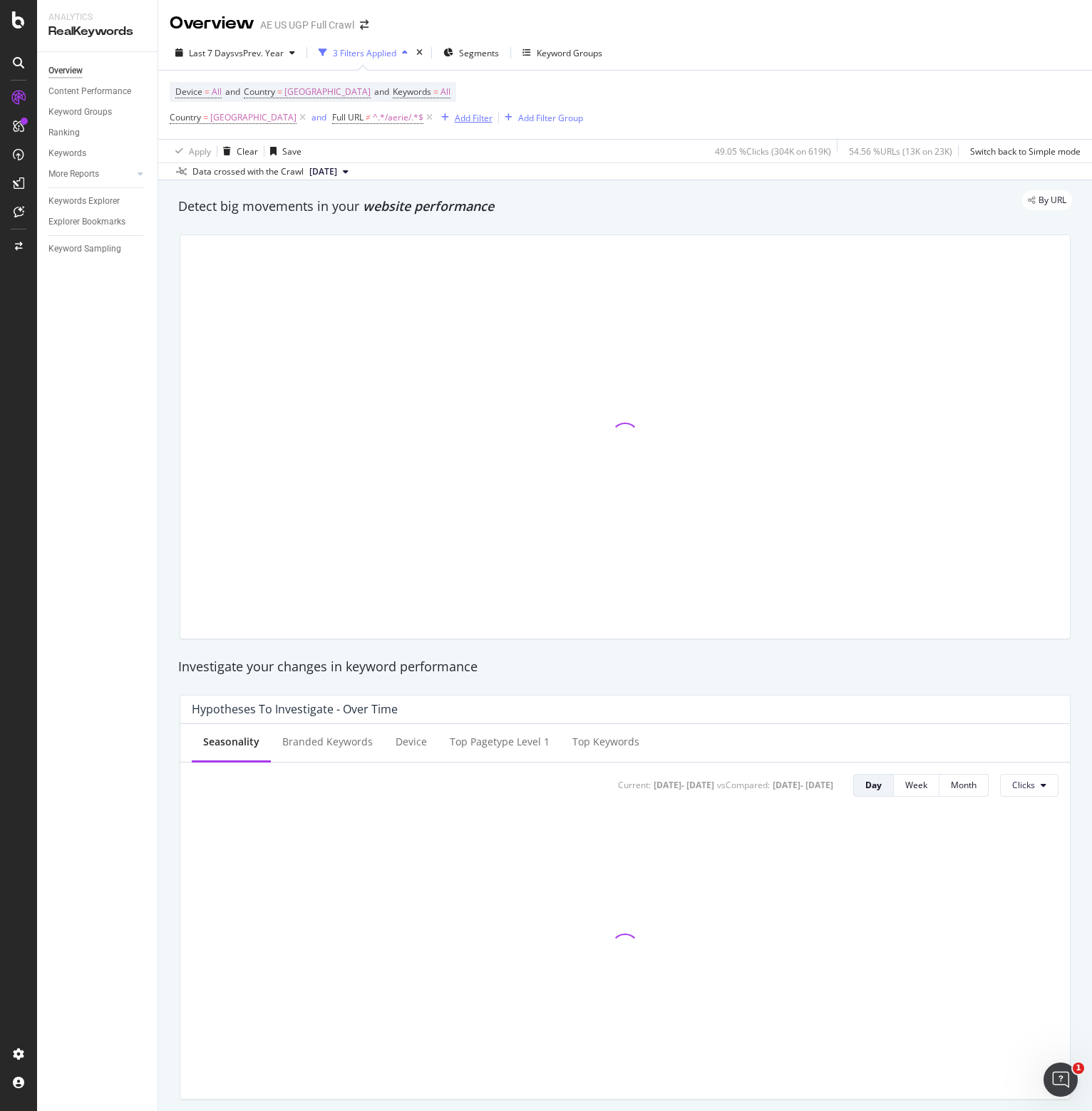
click at [484, 116] on div "Add Filter" at bounding box center [473, 118] width 37 height 12
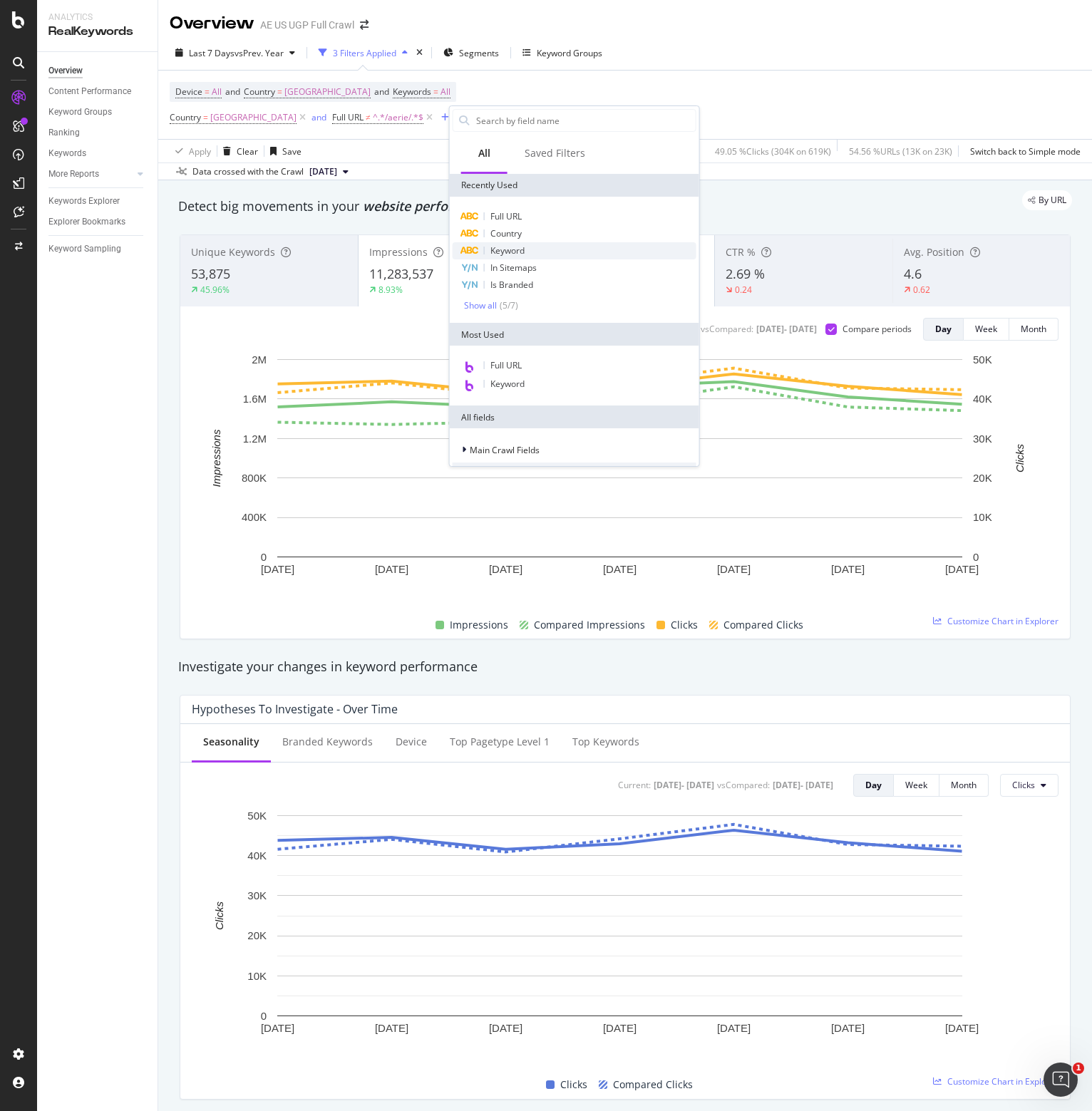
click at [509, 247] on span "Keyword" at bounding box center [507, 251] width 34 height 12
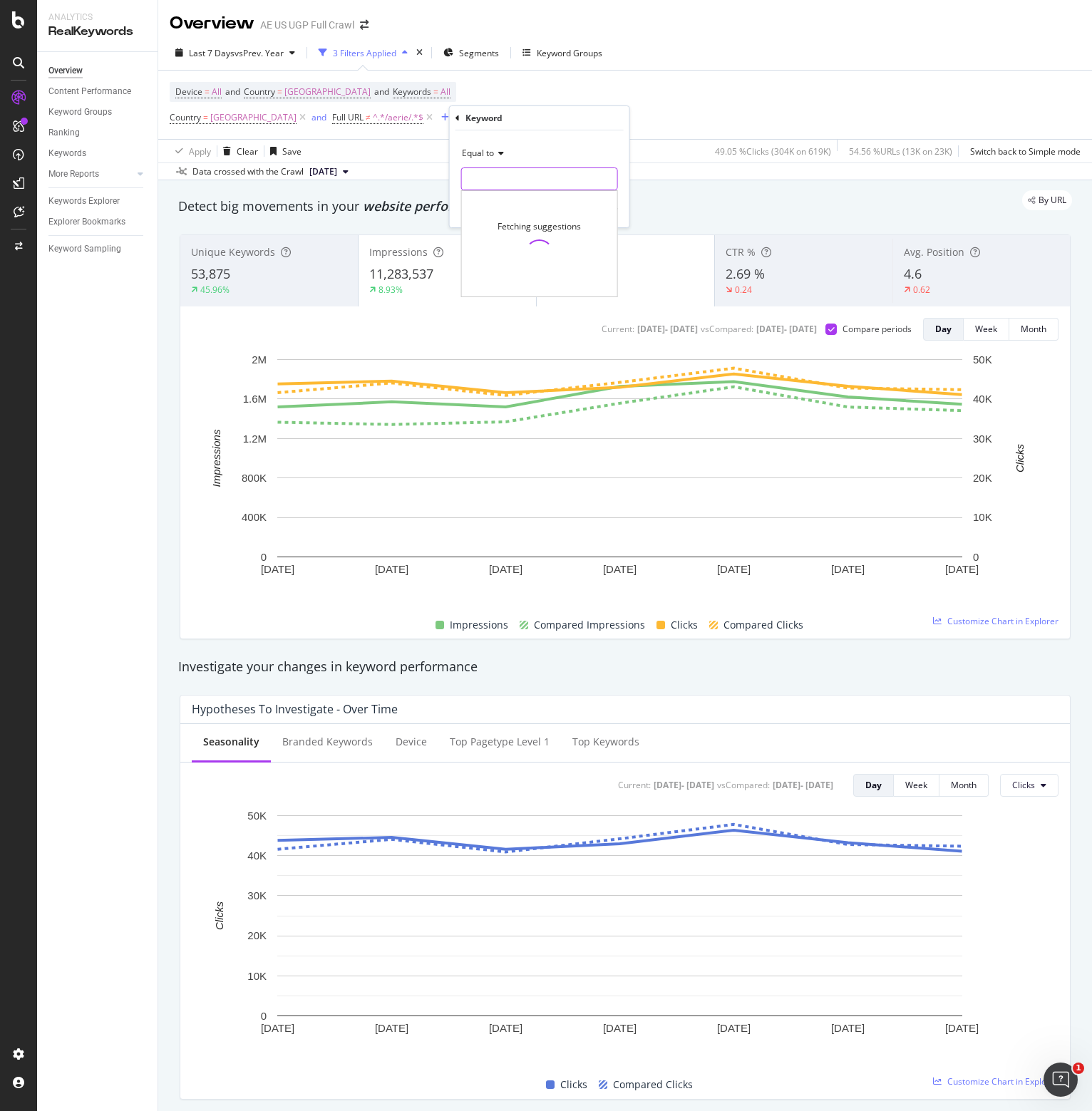
click at [508, 180] on input "text" at bounding box center [539, 179] width 156 height 23
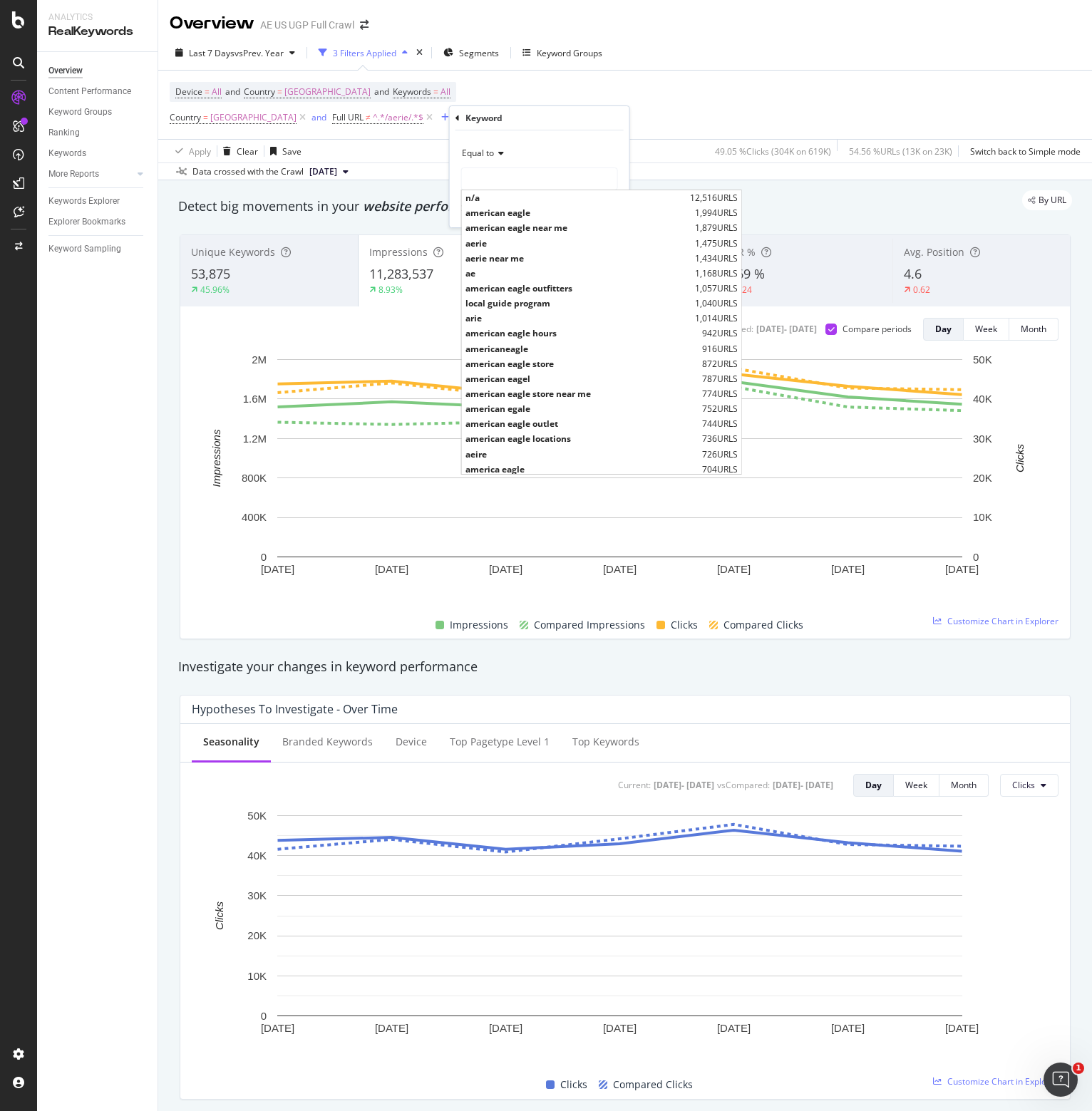
click at [496, 156] on icon at bounding box center [499, 153] width 10 height 9
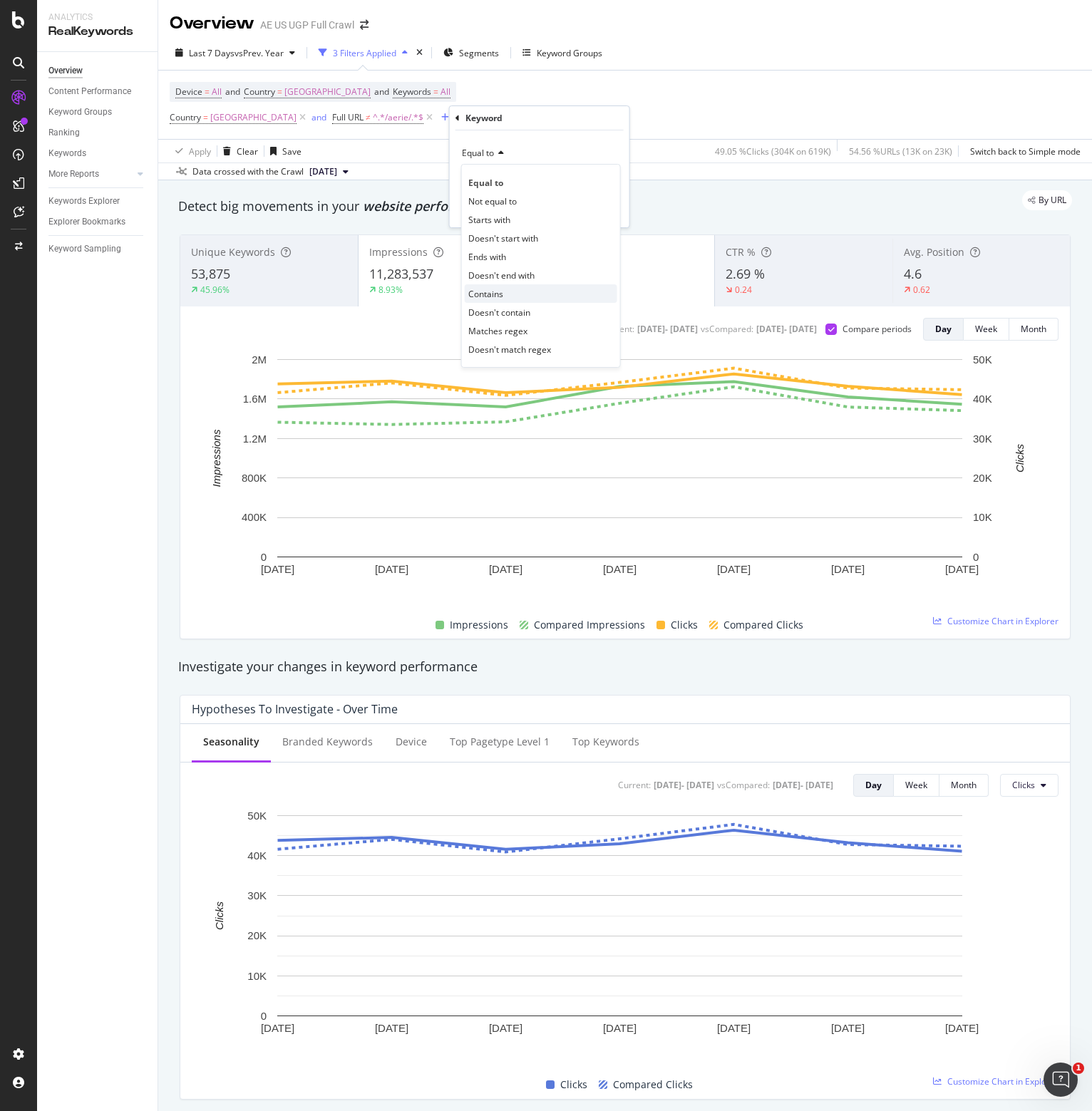
click at [495, 290] on span "Contains" at bounding box center [485, 294] width 35 height 12
click at [490, 179] on input "text" at bounding box center [539, 179] width 156 height 23
type input "american eagle"
click at [616, 210] on div "Apply" at bounding box center [607, 209] width 22 height 12
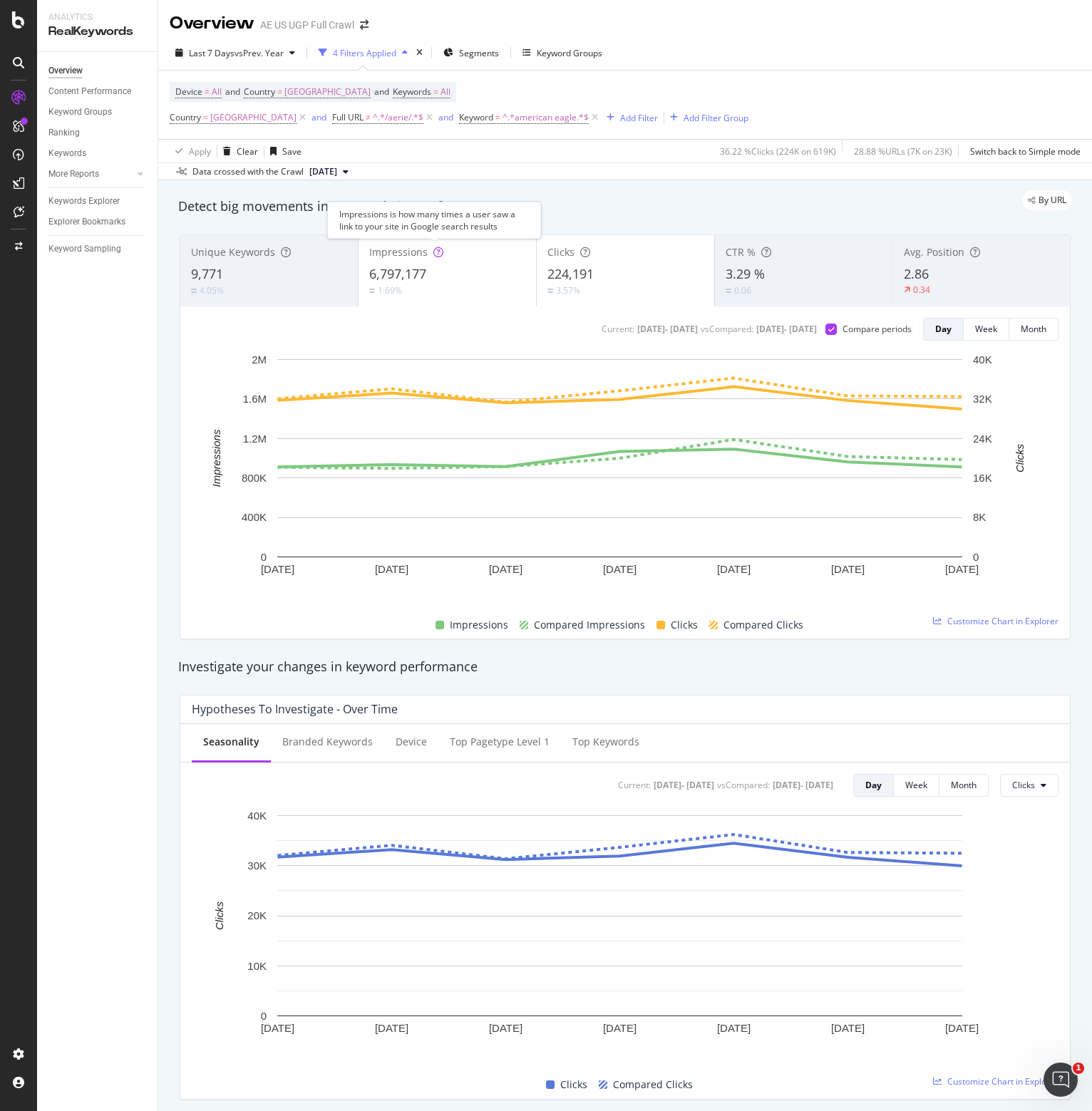
click at [433, 249] on icon at bounding box center [438, 252] width 10 height 10
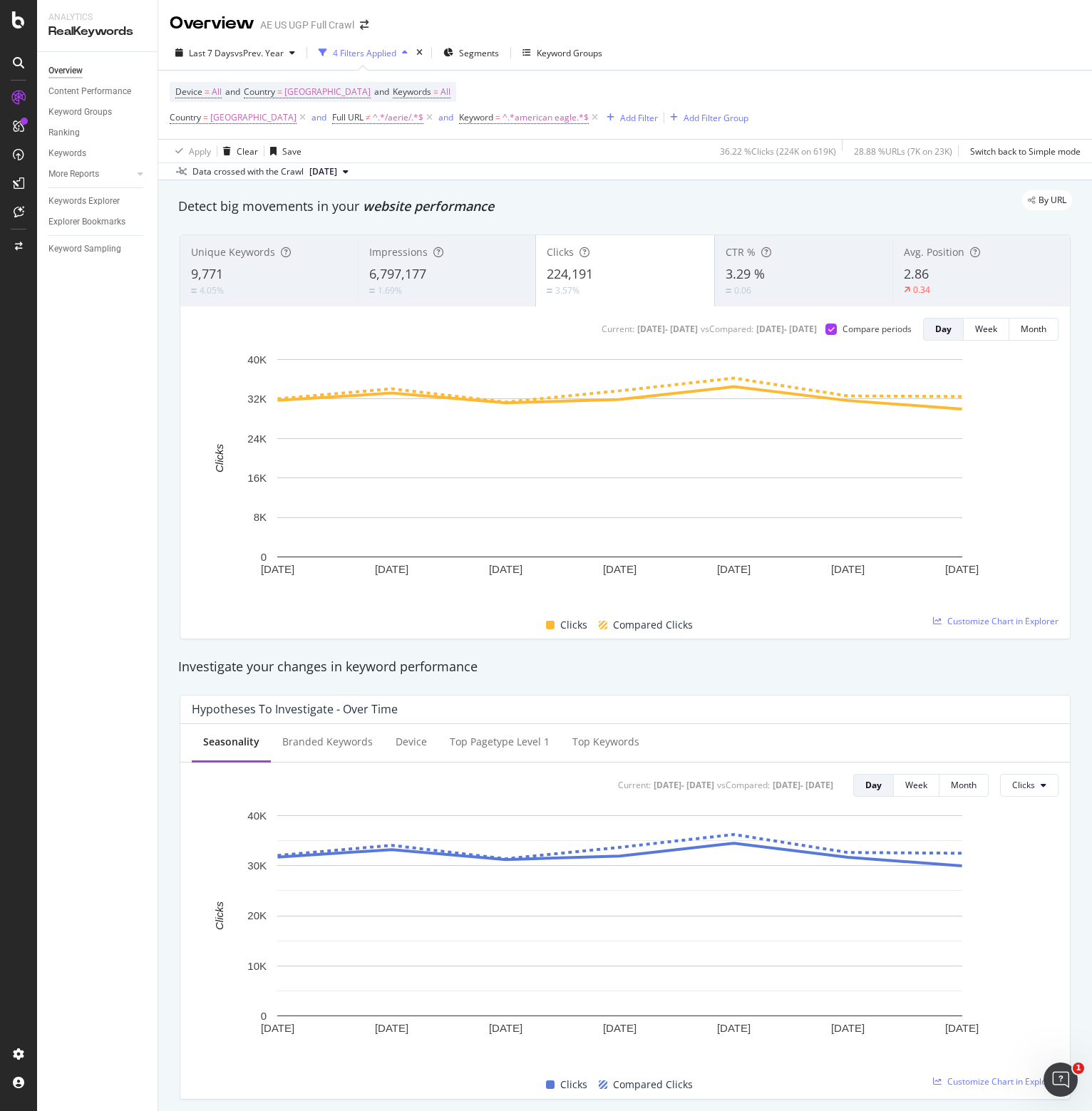
click at [591, 281] on div "224,191" at bounding box center [625, 275] width 156 height 19
click at [473, 269] on div "6,797,177" at bounding box center [446, 275] width 156 height 19
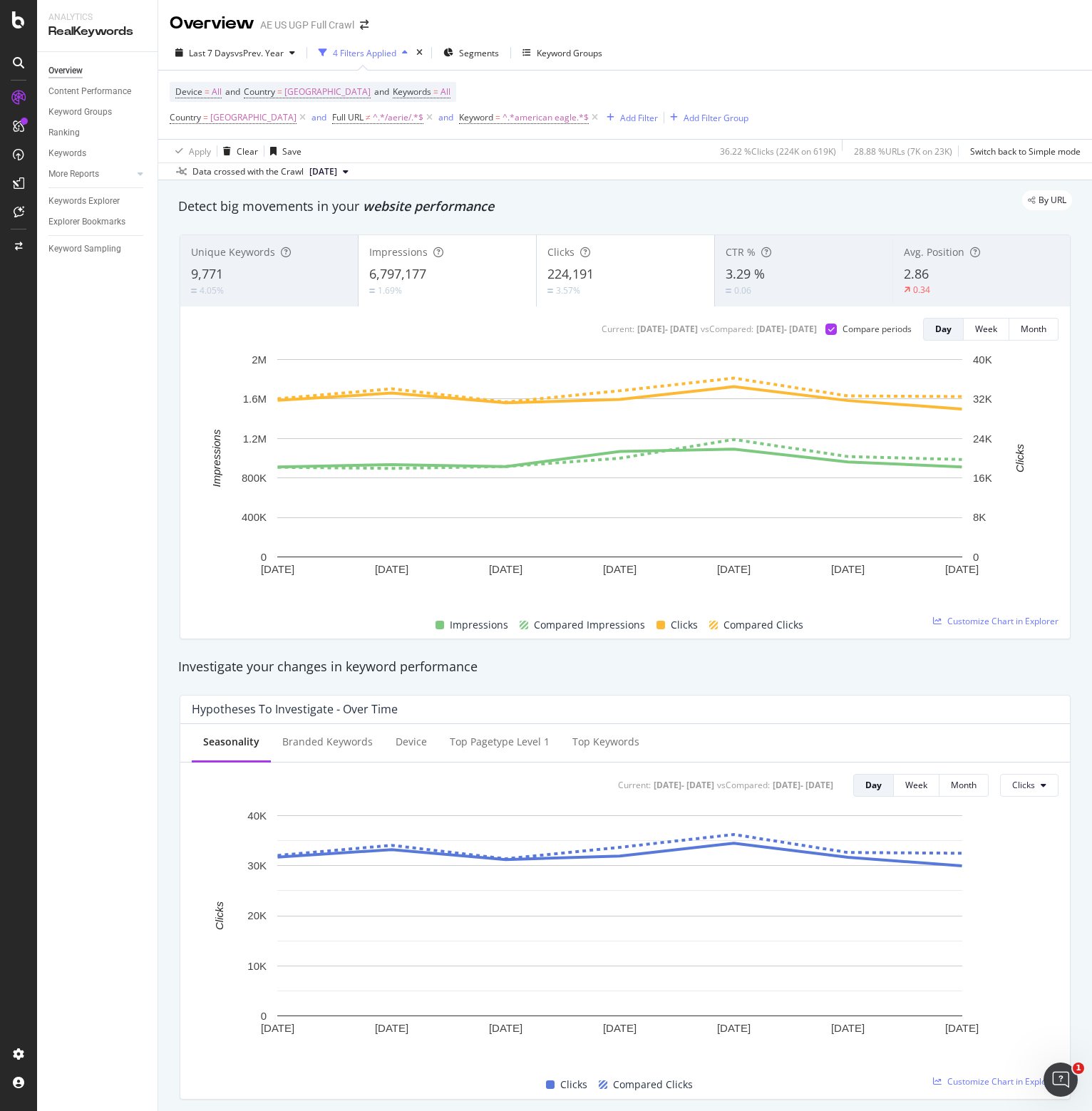
click at [608, 277] on div "224,191" at bounding box center [625, 275] width 156 height 19
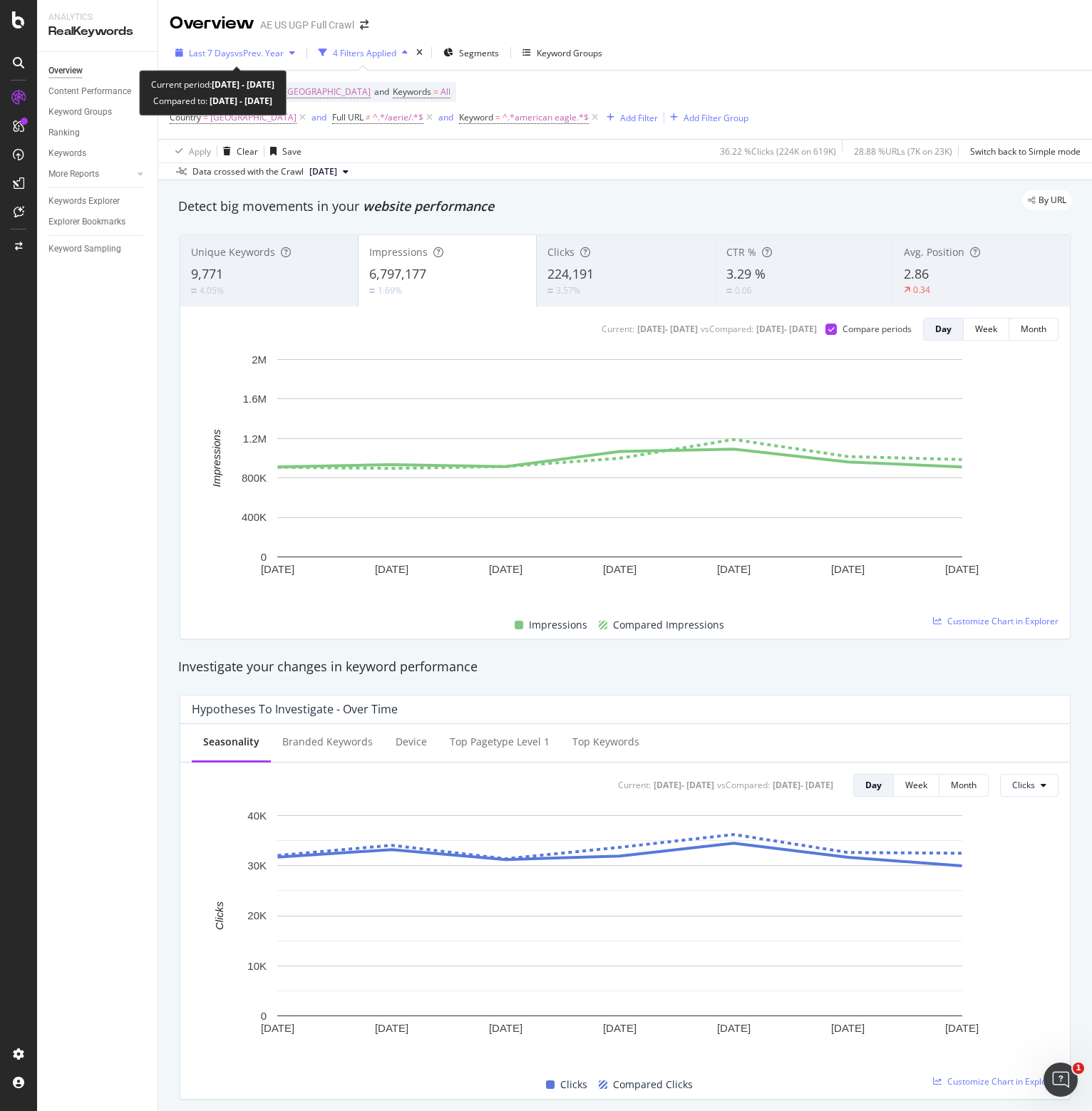
click at [270, 48] on span "vs Prev. Year" at bounding box center [259, 53] width 49 height 12
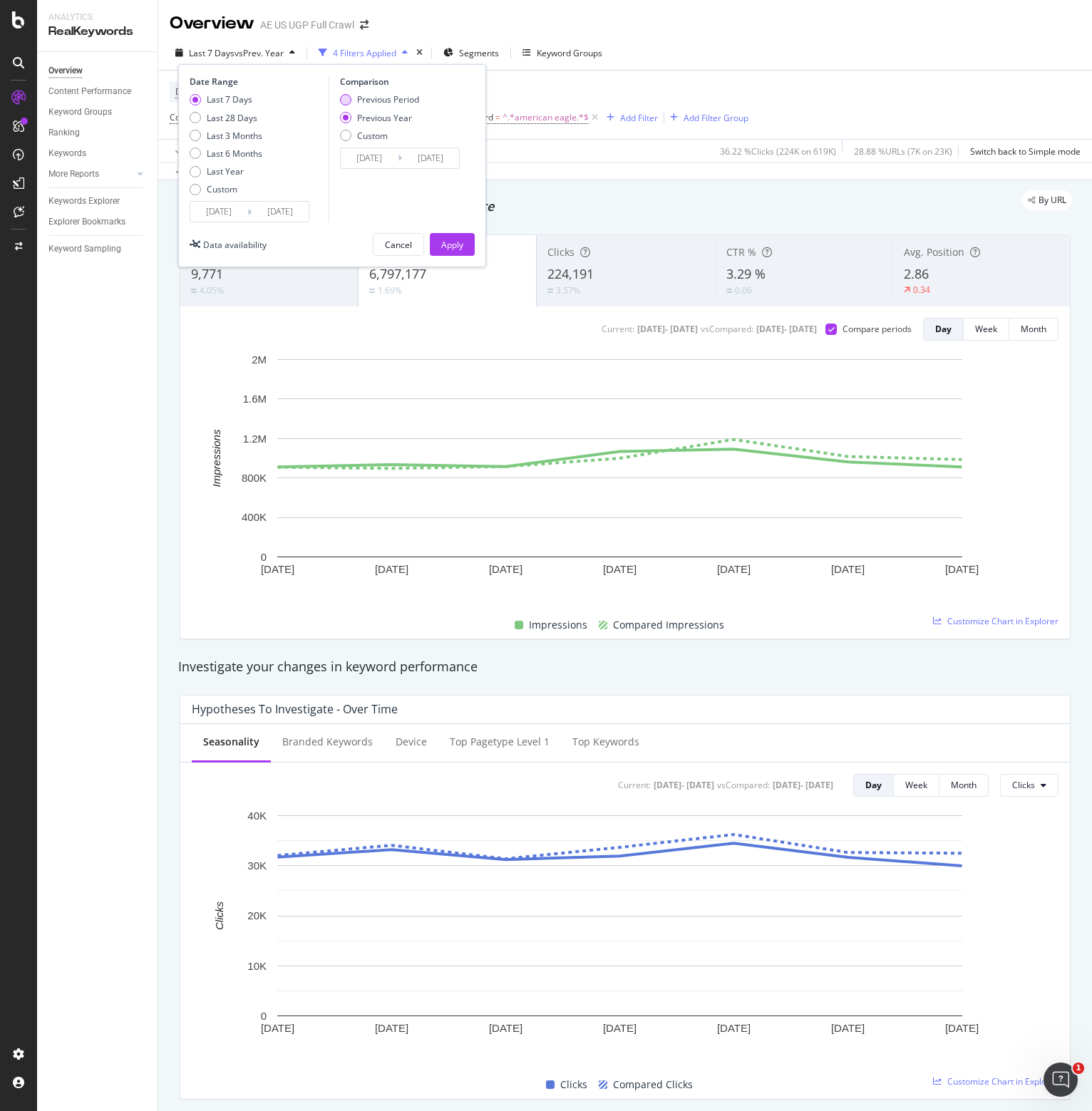
click at [410, 102] on div "Previous Period" at bounding box center [388, 99] width 62 height 12
type input "[DATE]"
click at [448, 244] on div "Apply" at bounding box center [452, 245] width 22 height 12
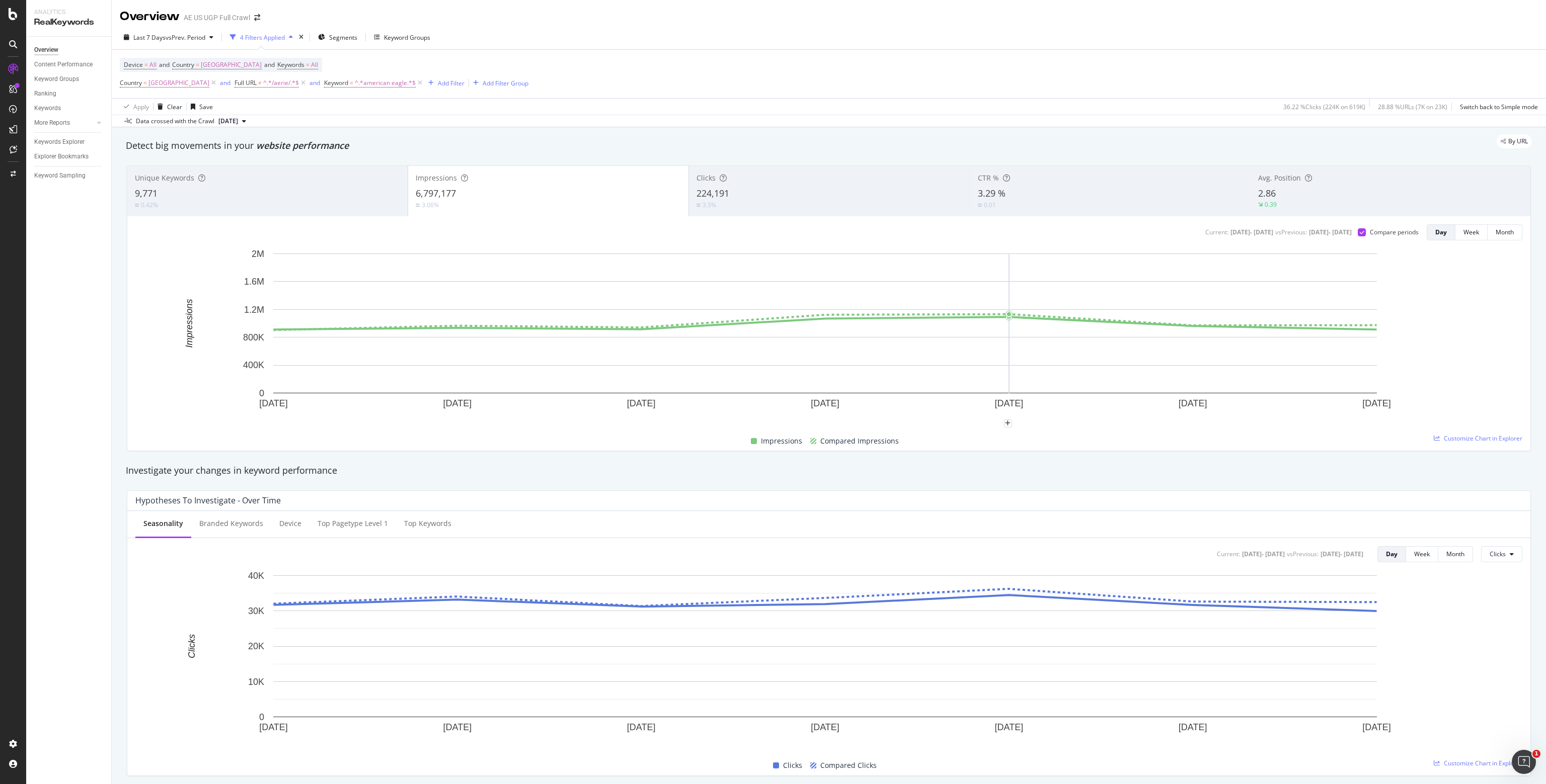
click at [771, 506] on div "Hypotheses to Investigate - Over Time" at bounding box center [829, 501] width 1403 height 20
click at [10, 11] on icon at bounding box center [13, 14] width 9 height 12
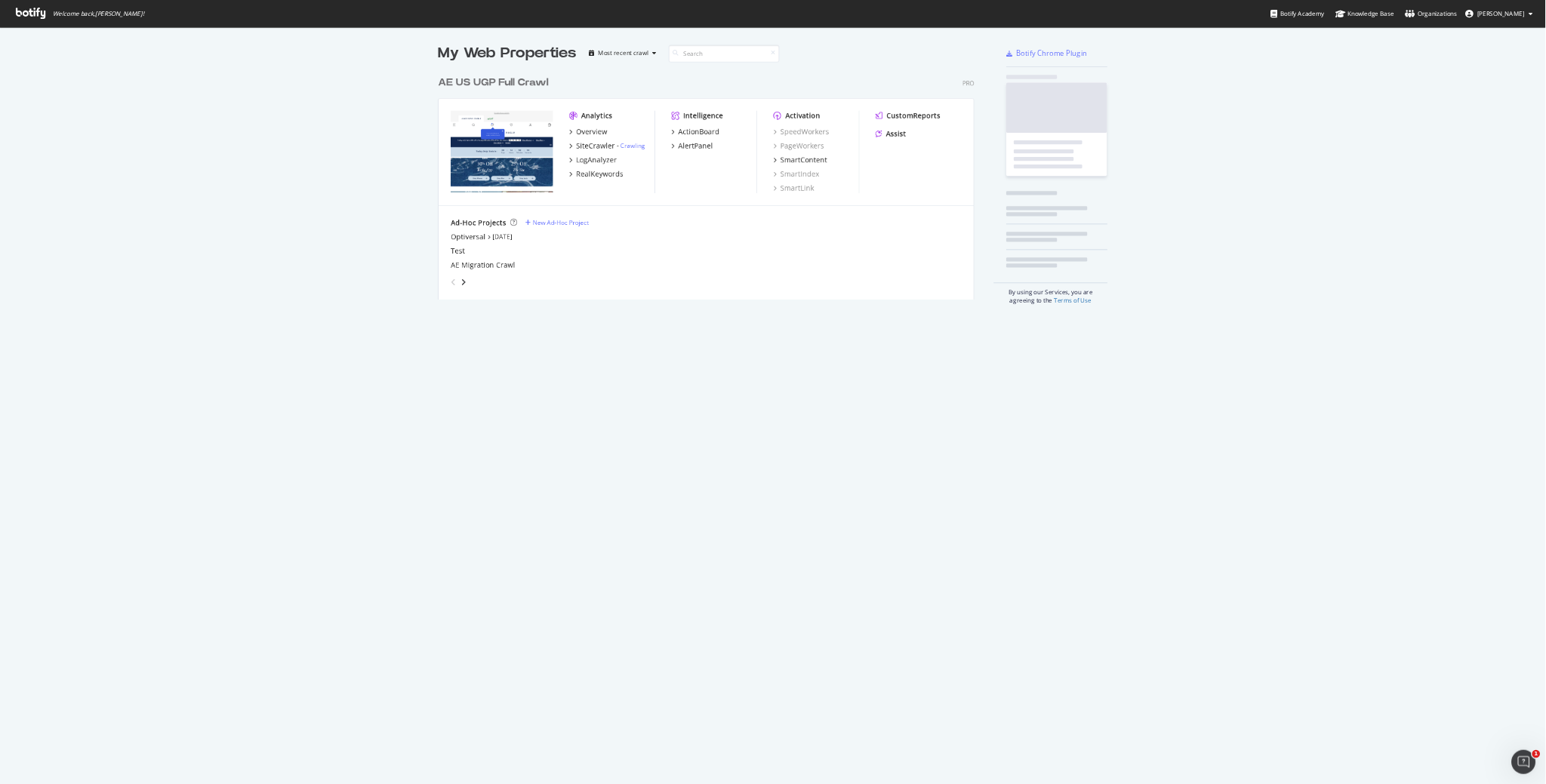
scroll to position [1166, 2296]
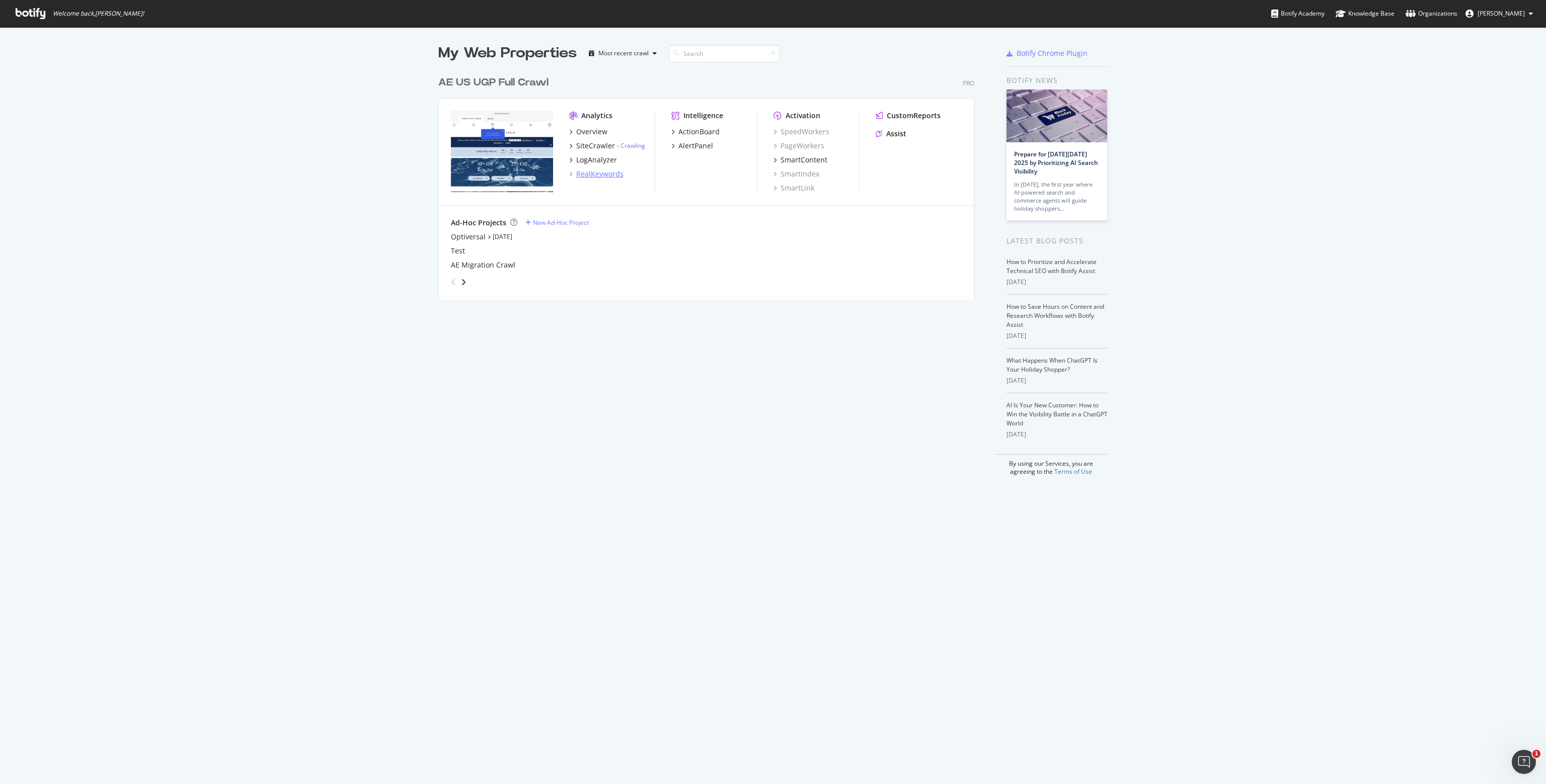
click at [591, 176] on div "RealKeywords" at bounding box center [600, 174] width 47 height 10
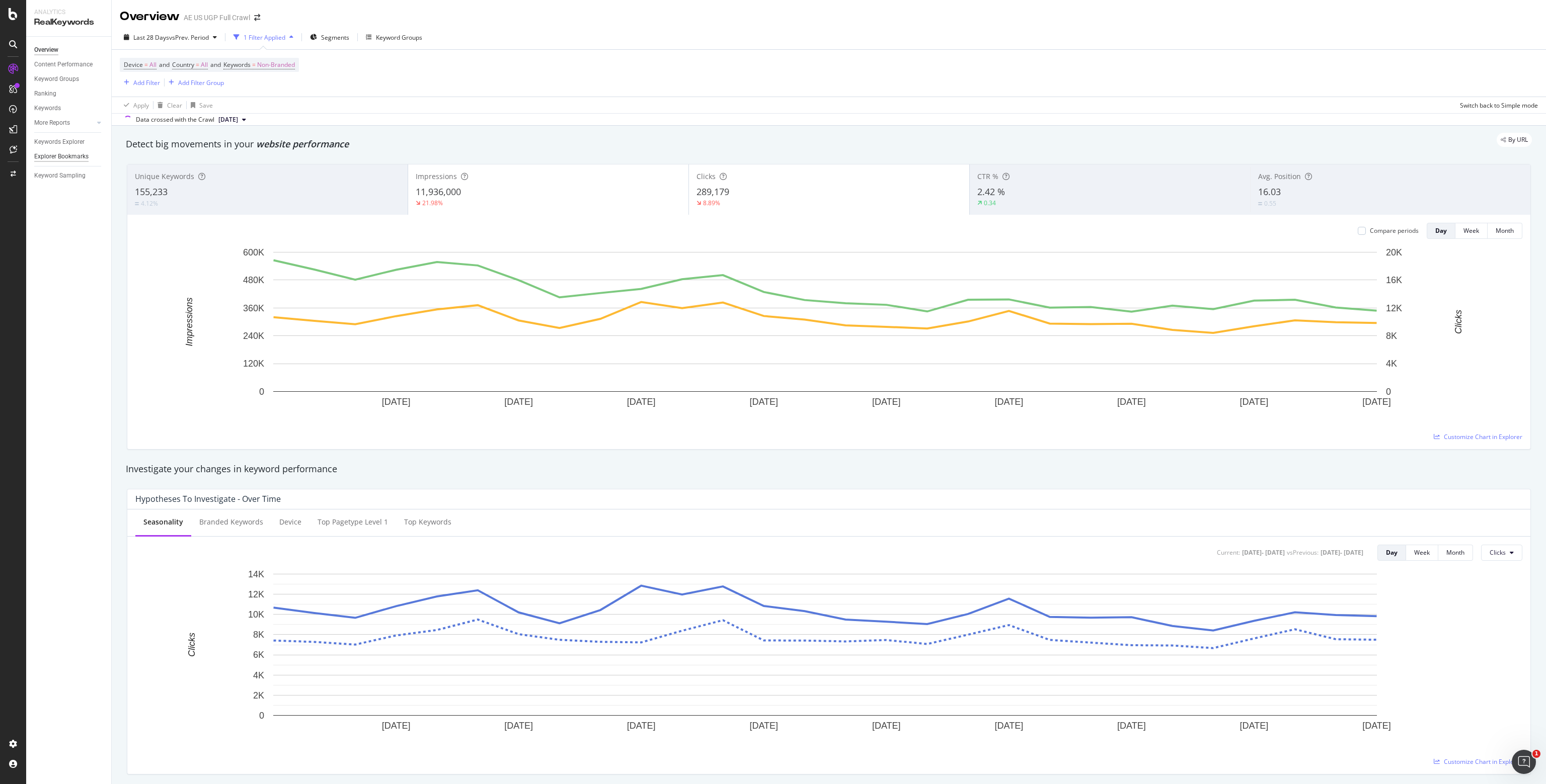
click at [54, 154] on div "Explorer Bookmarks" at bounding box center [61, 157] width 55 height 11
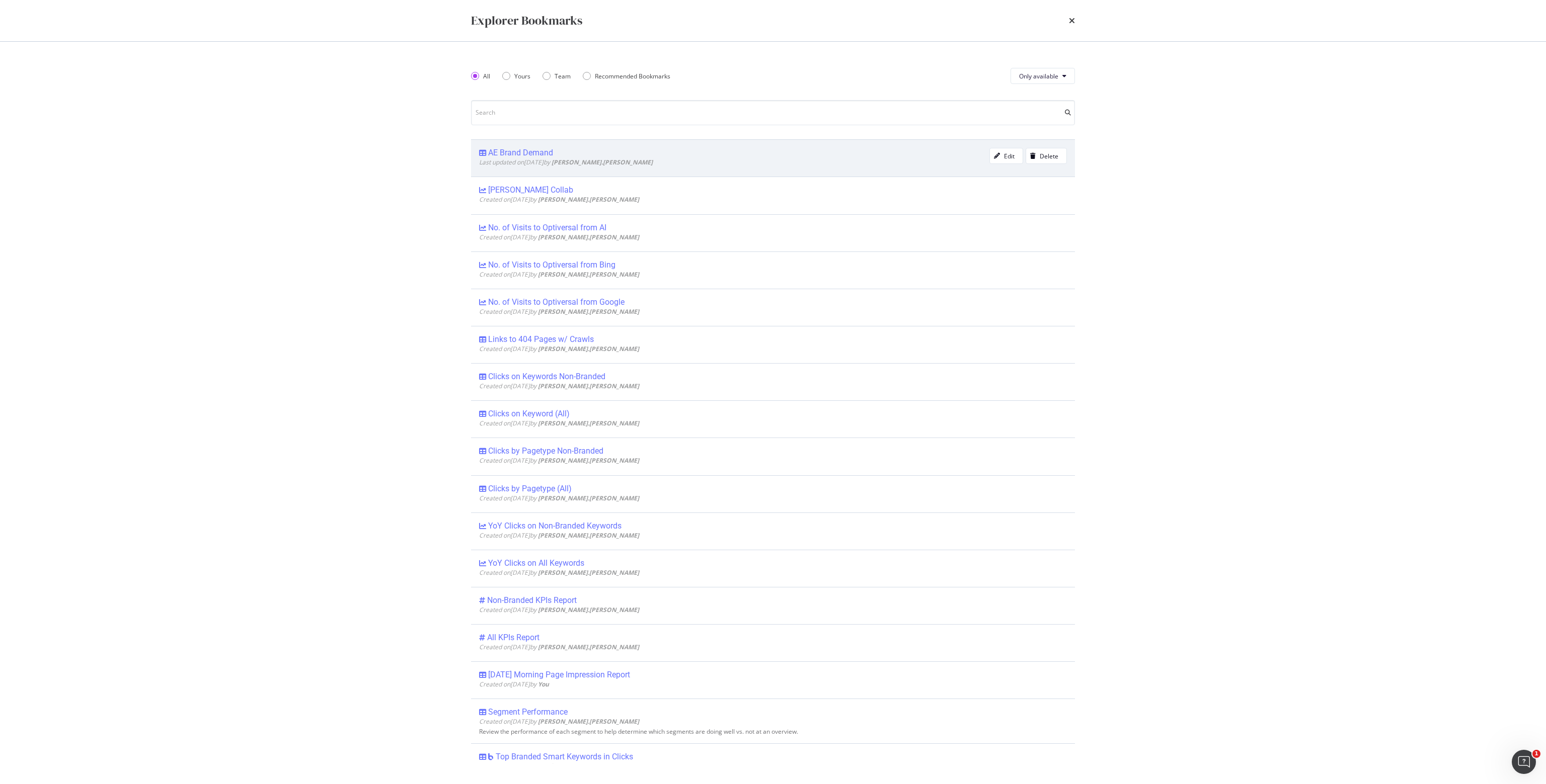
click at [511, 148] on div "AE Brand Demand" at bounding box center [520, 153] width 65 height 10
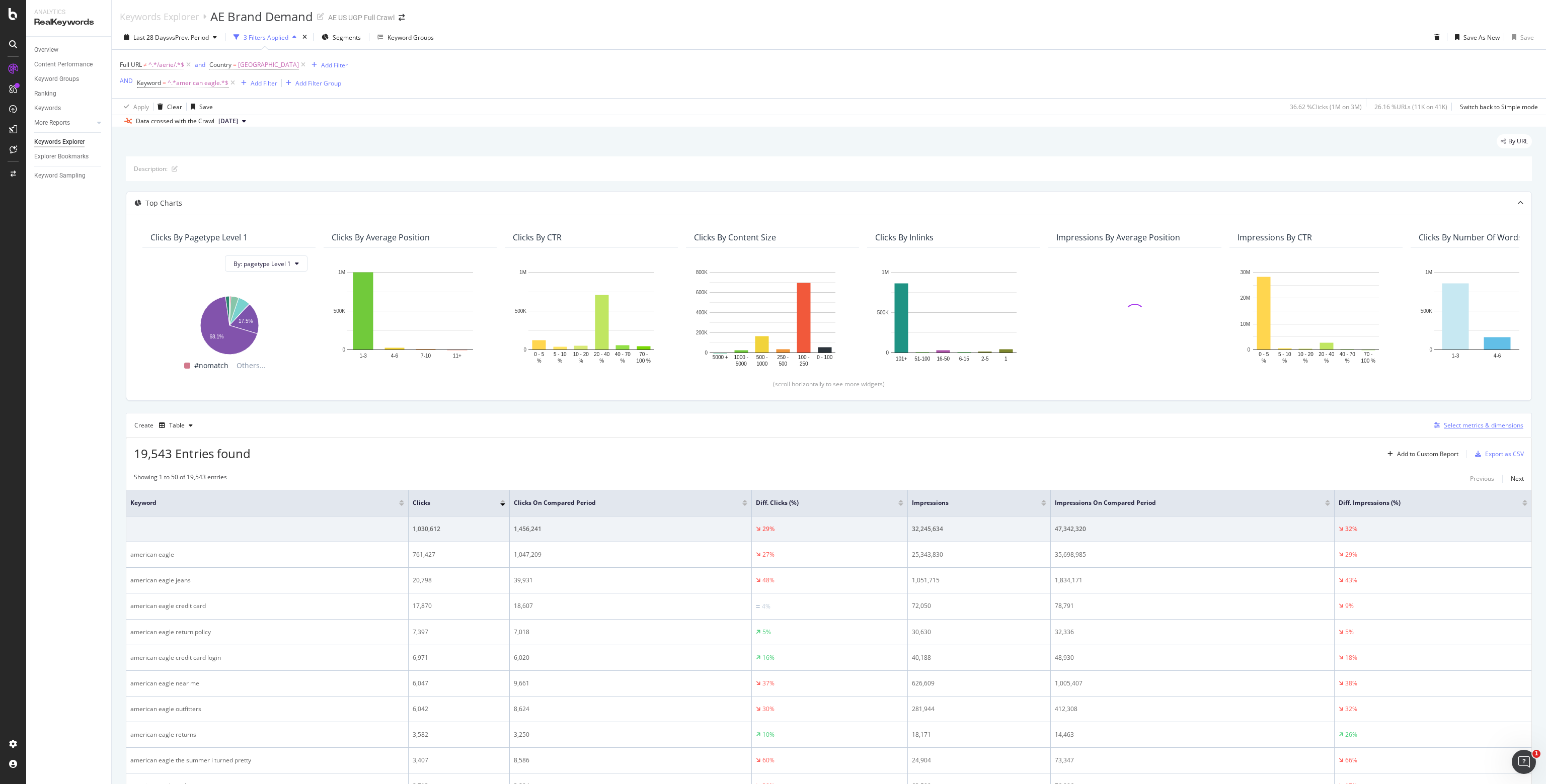
click at [771, 422] on div "Select metrics & dimensions" at bounding box center [1484, 425] width 79 height 8
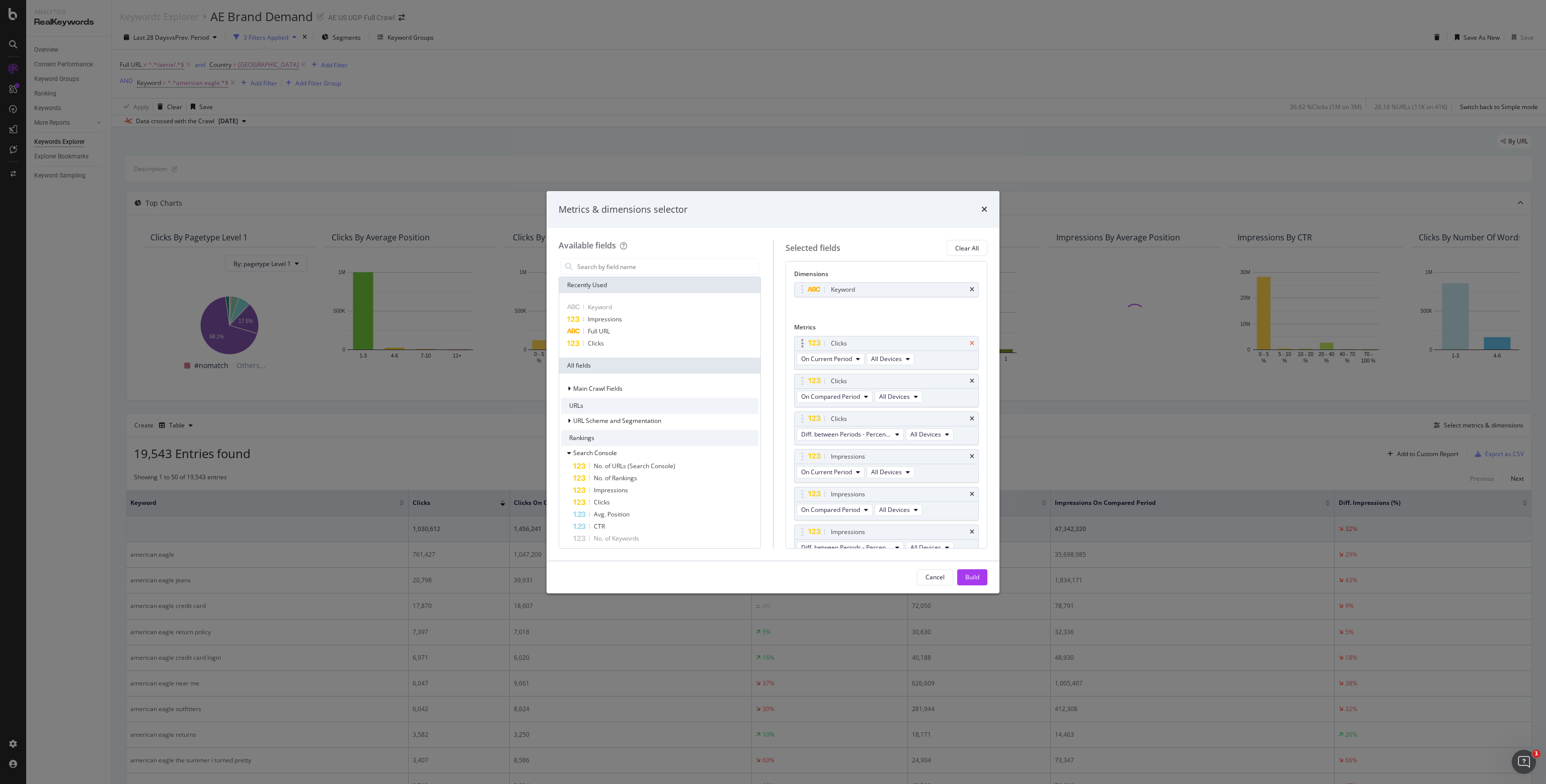
click at [771, 342] on icon "times" at bounding box center [972, 344] width 5 height 6
click at [771, 379] on icon "times" at bounding box center [972, 382] width 5 height 6
click at [771, 414] on div "Clicks" at bounding box center [898, 419] width 139 height 10
click at [771, 342] on div "Clicks" at bounding box center [898, 343] width 139 height 10
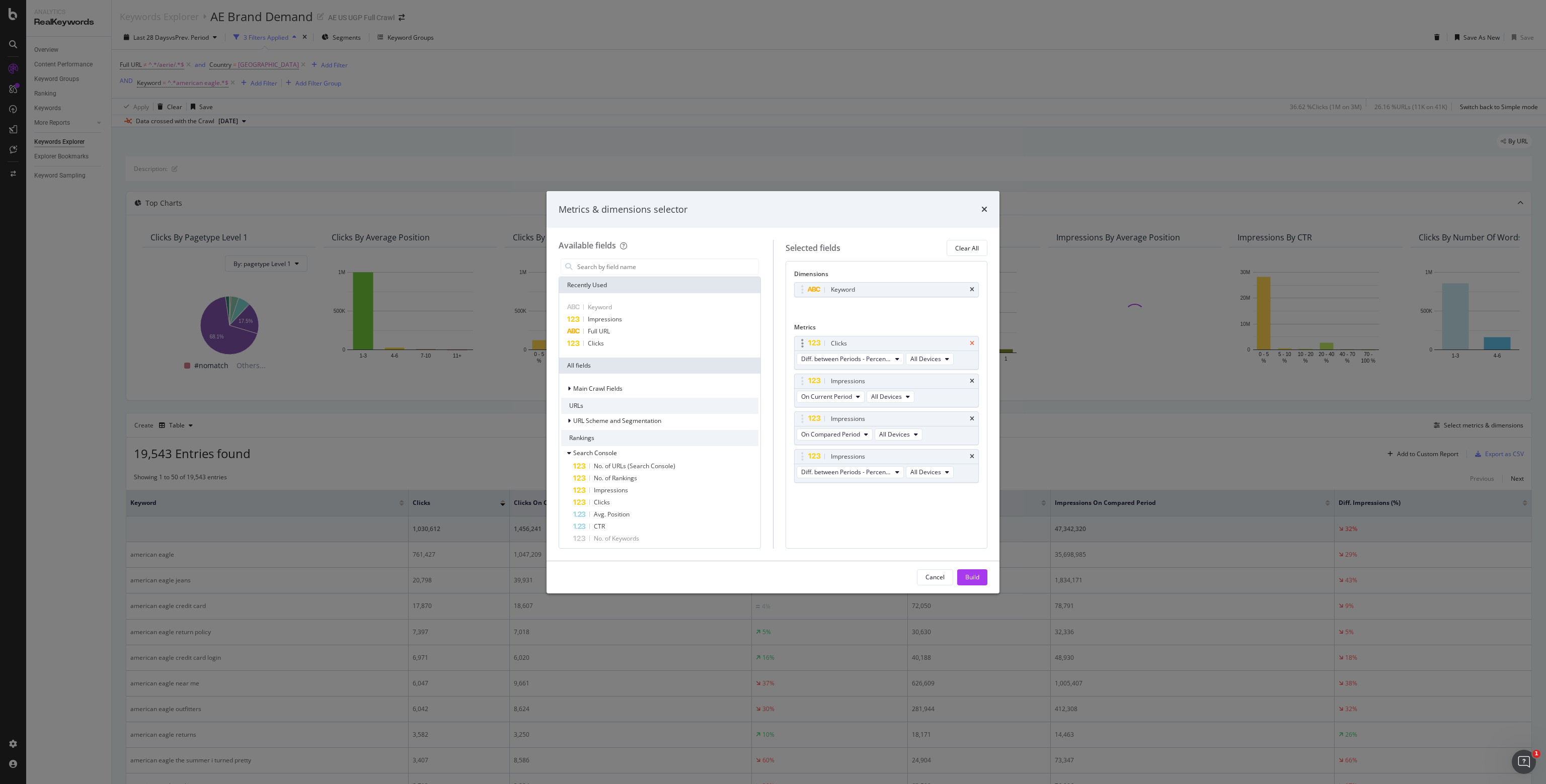
click at [771, 341] on icon "times" at bounding box center [972, 344] width 5 height 6
click at [771, 379] on icon "times" at bounding box center [972, 382] width 5 height 6
click at [771, 416] on icon "times" at bounding box center [972, 419] width 5 height 6
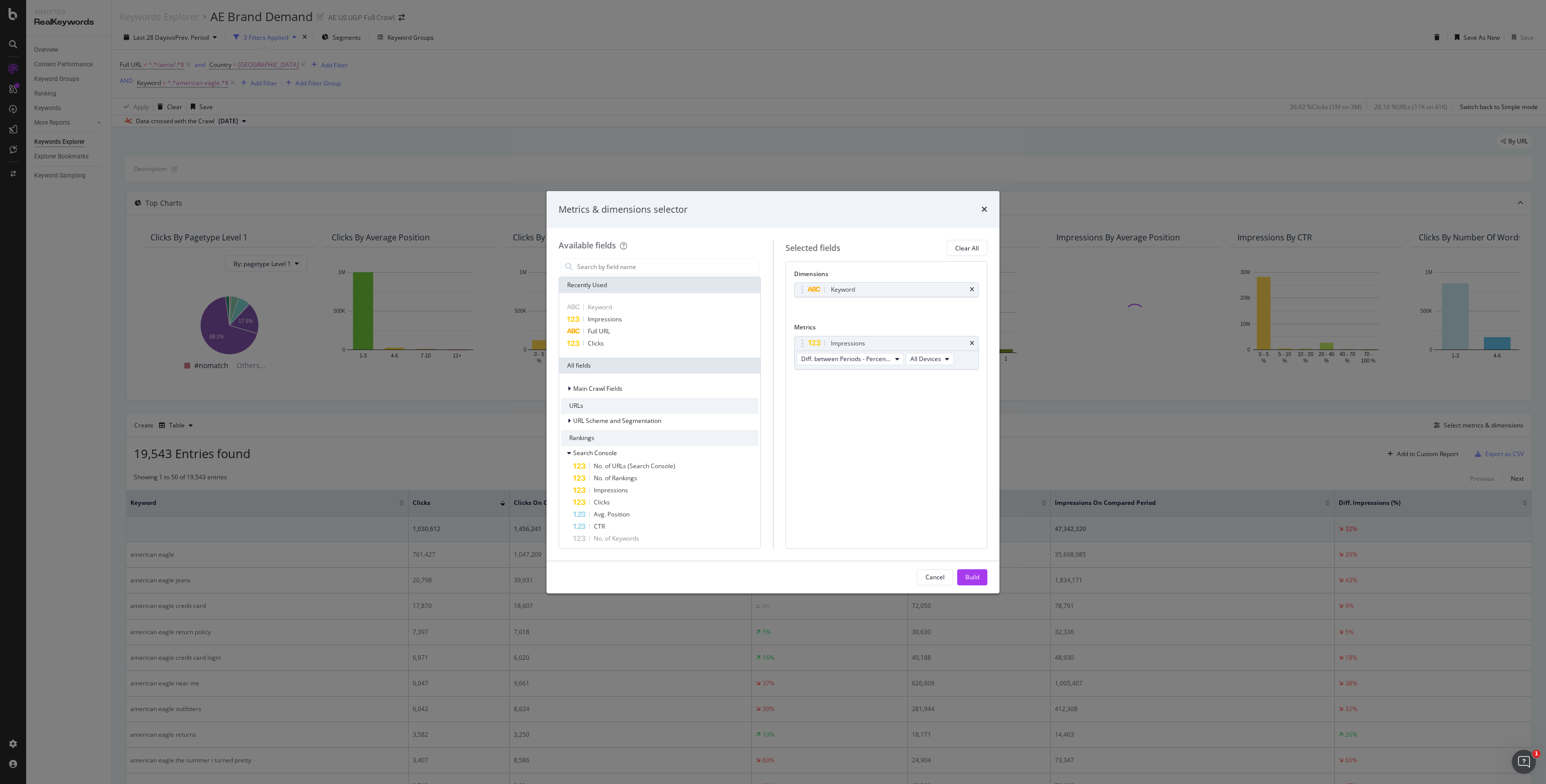
click at [771, 341] on icon "times" at bounding box center [972, 344] width 5 height 6
click at [771, 340] on div "No Metric Selected" at bounding box center [886, 344] width 185 height 16
click at [609, 322] on span "Impressions" at bounding box center [604, 319] width 34 height 8
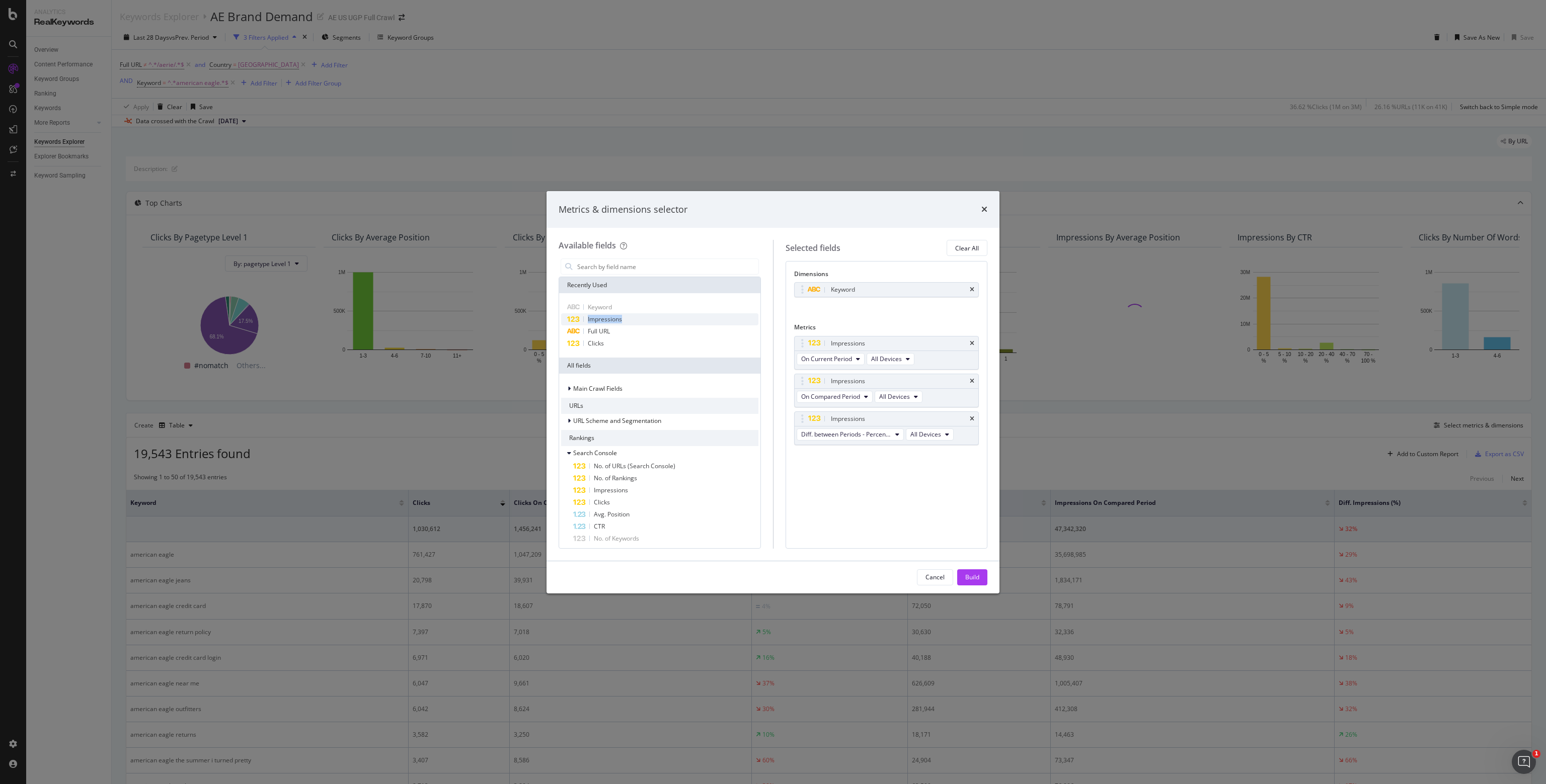
click at [609, 322] on span "Impressions" at bounding box center [604, 319] width 34 height 8
click at [771, 575] on button "Build" at bounding box center [972, 577] width 30 height 16
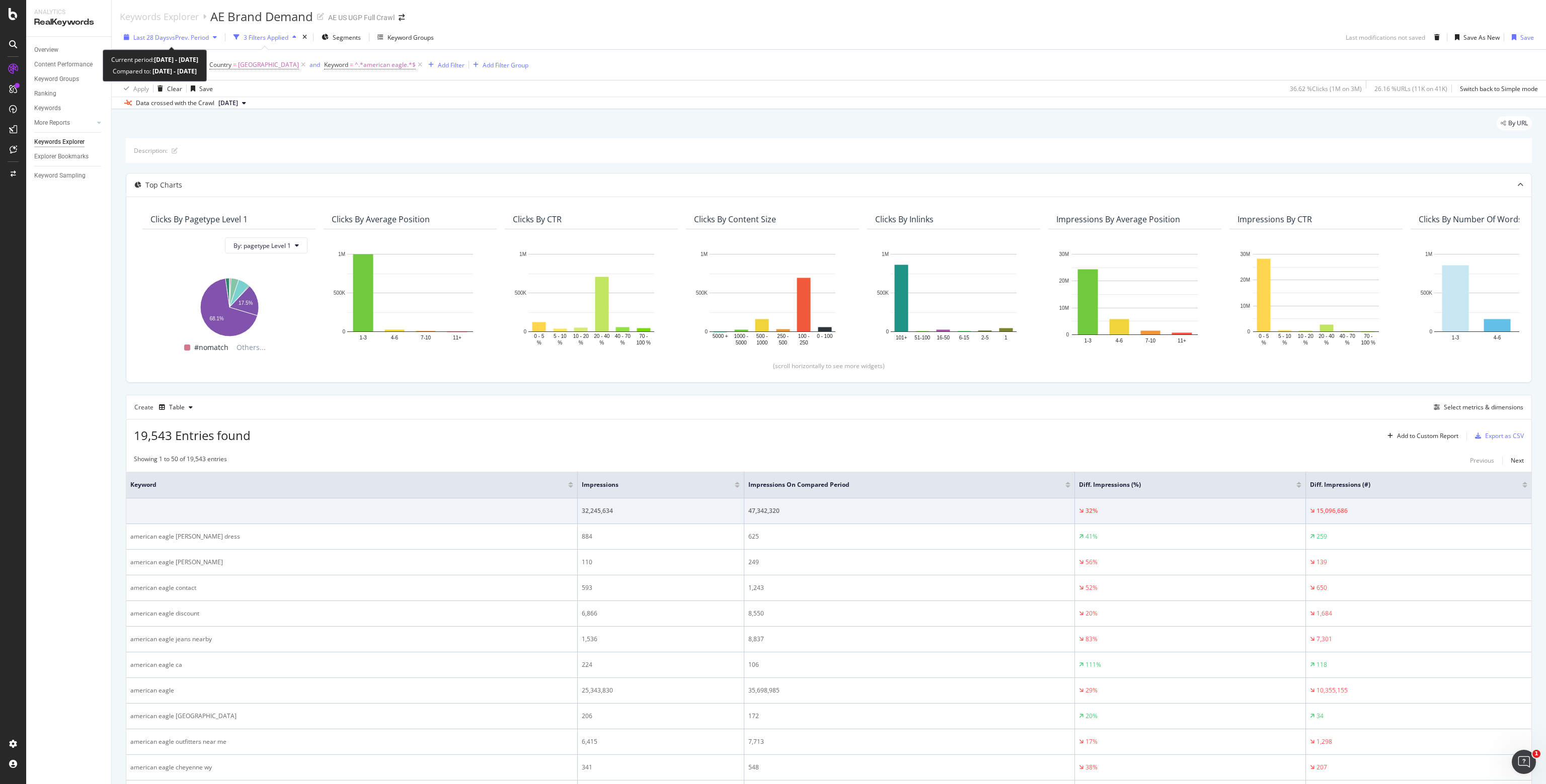
click at [181, 38] on span "vs Prev. Period" at bounding box center [189, 37] width 40 height 8
click at [153, 146] on input "[DATE]" at bounding box center [154, 149] width 40 height 14
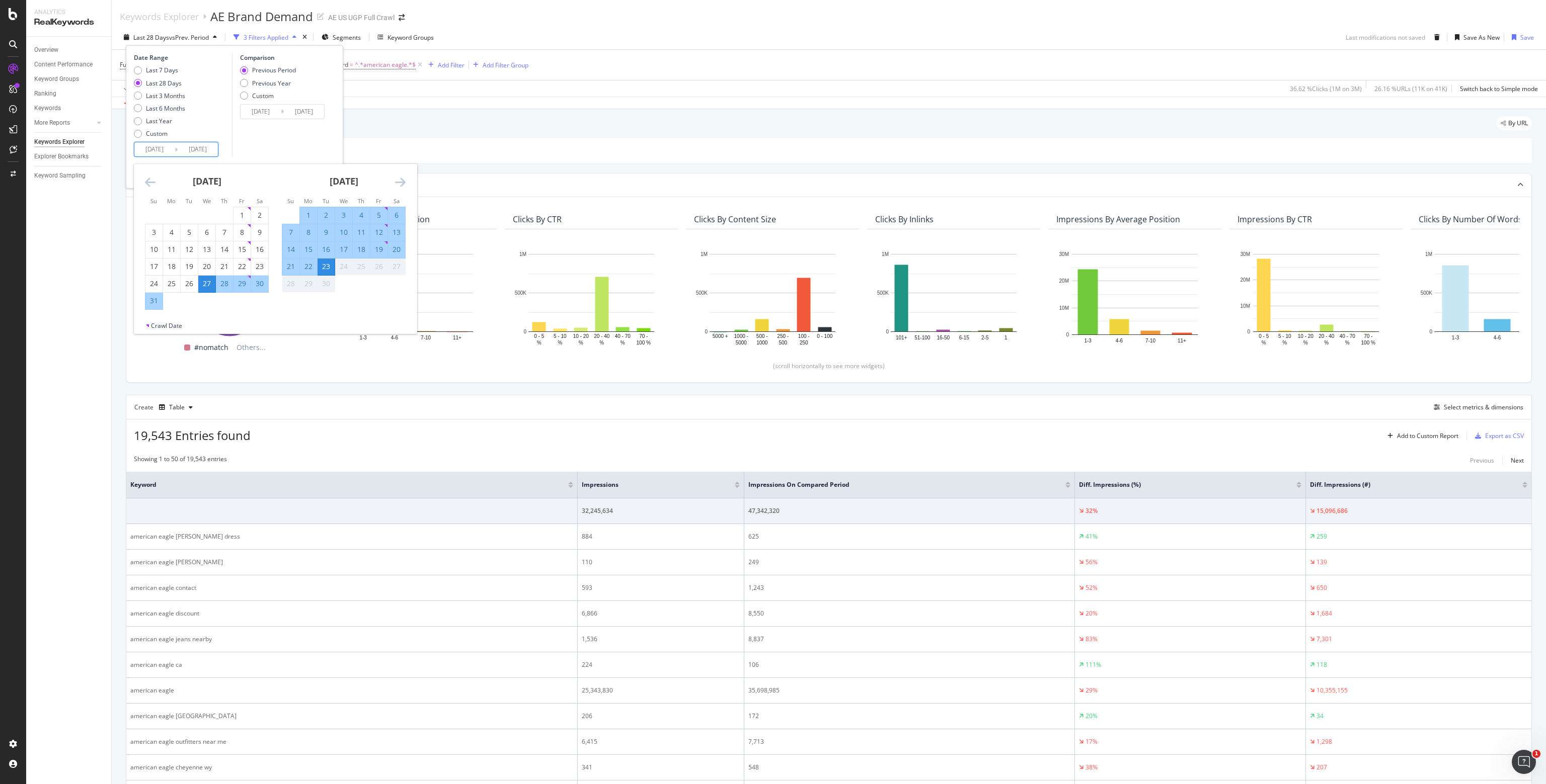
click at [152, 301] on div "31" at bounding box center [154, 301] width 17 height 10
type input "[DATE]"
click at [394, 251] on div "20" at bounding box center [397, 250] width 17 height 10
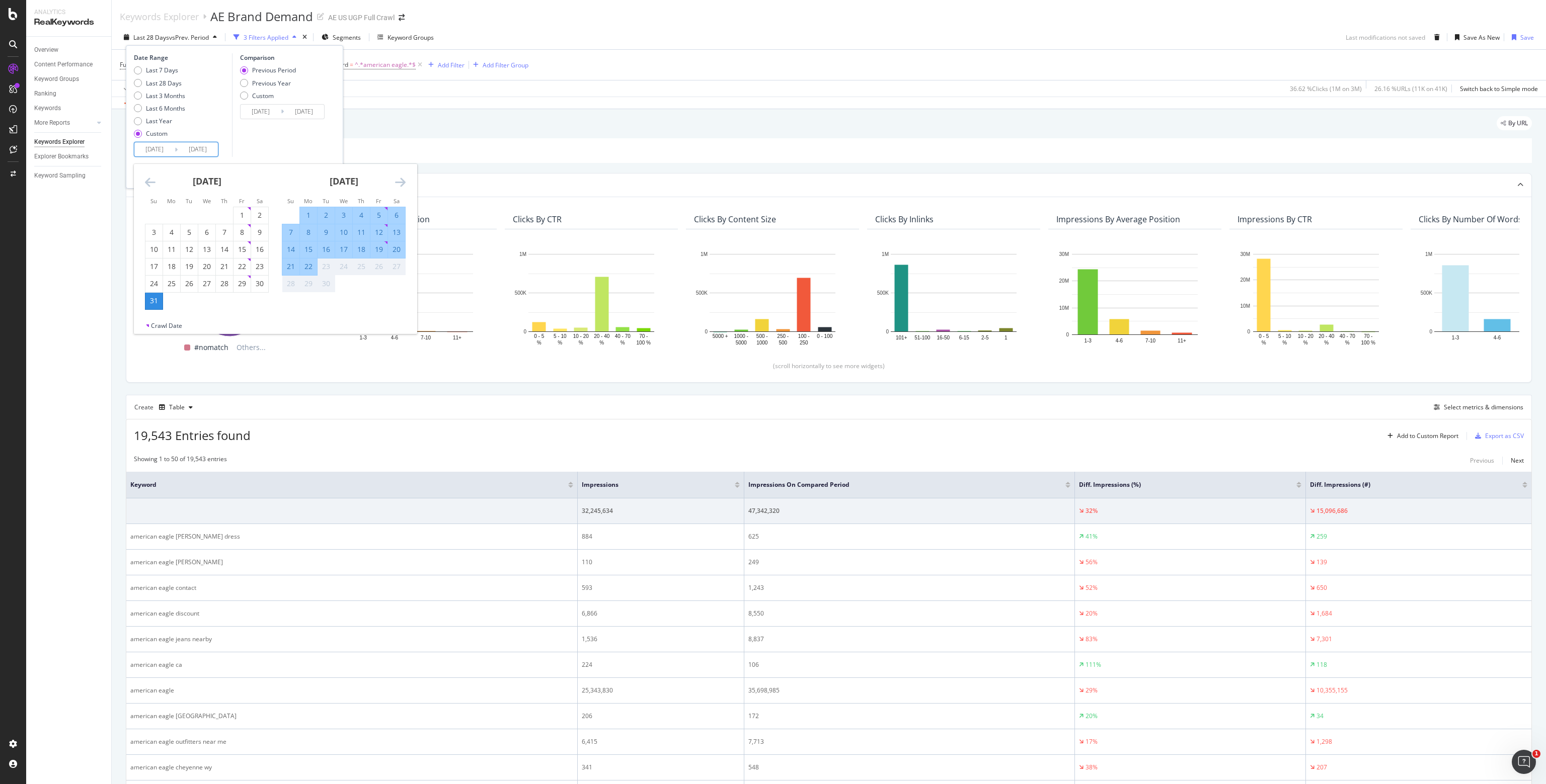
type input "[DATE]"
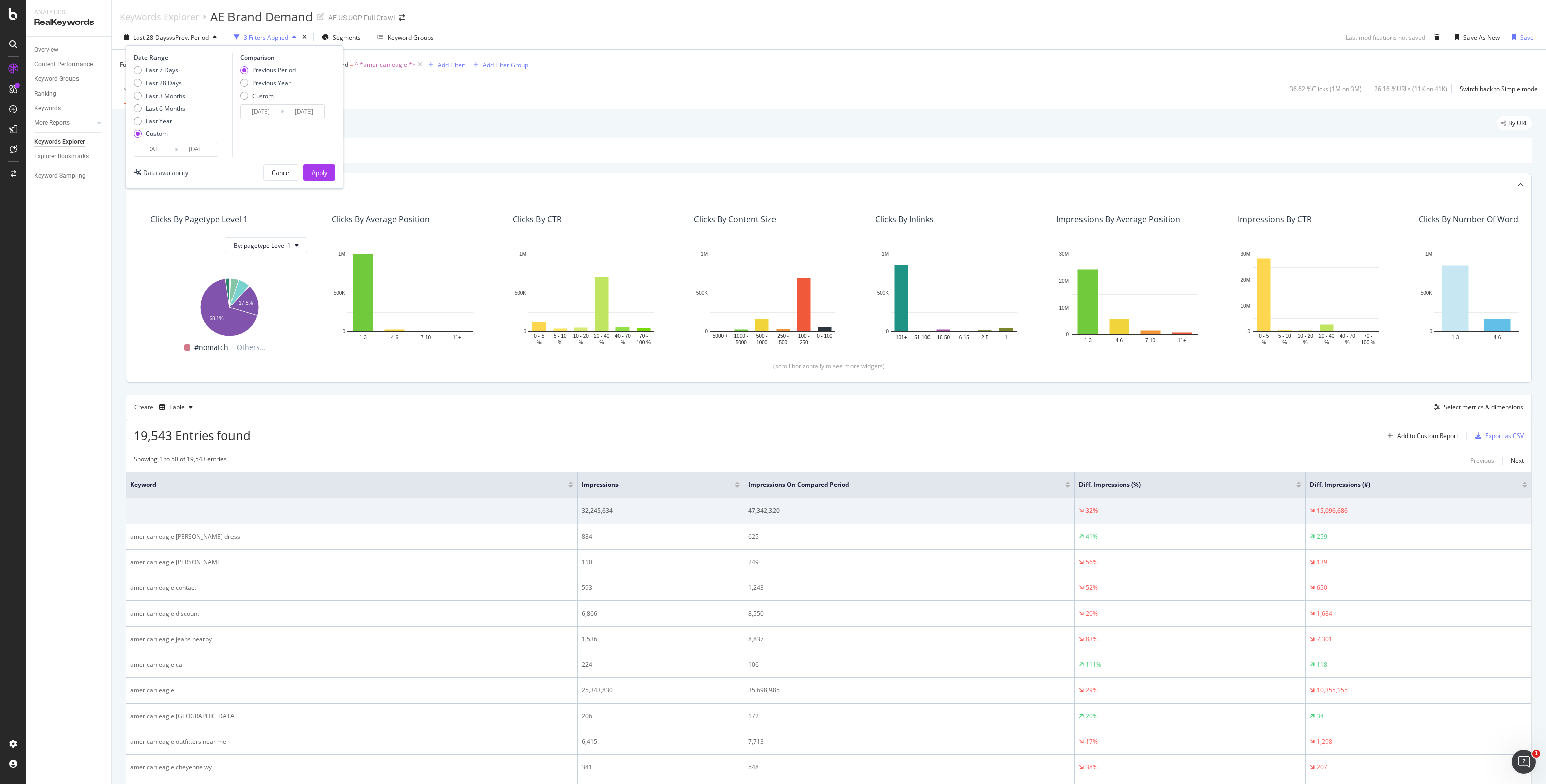
drag, startPoint x: 316, startPoint y: 170, endPoint x: 653, endPoint y: 202, distance: 338.5
click at [316, 170] on div "Apply" at bounding box center [319, 173] width 16 height 8
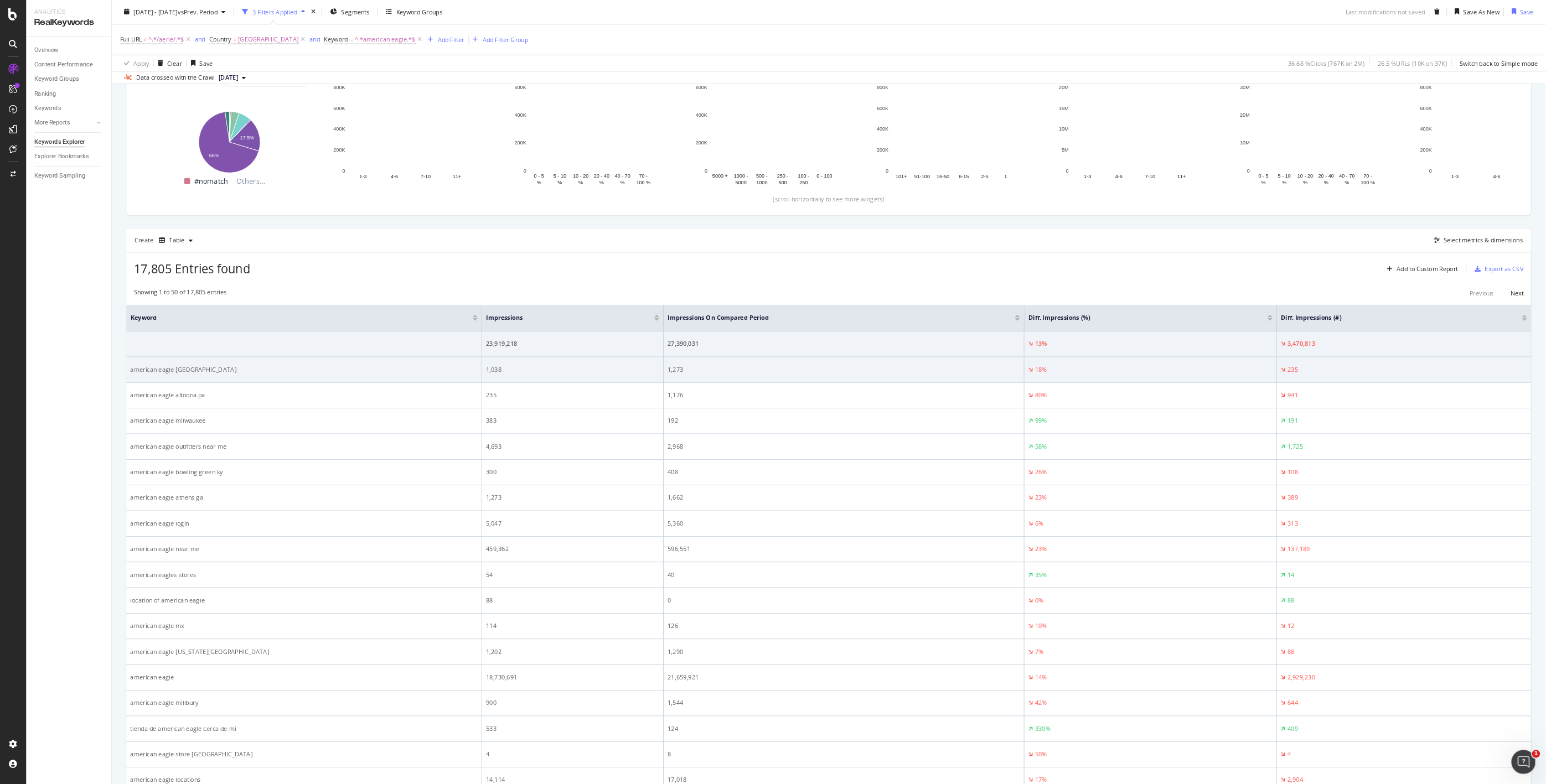
scroll to position [184, 0]
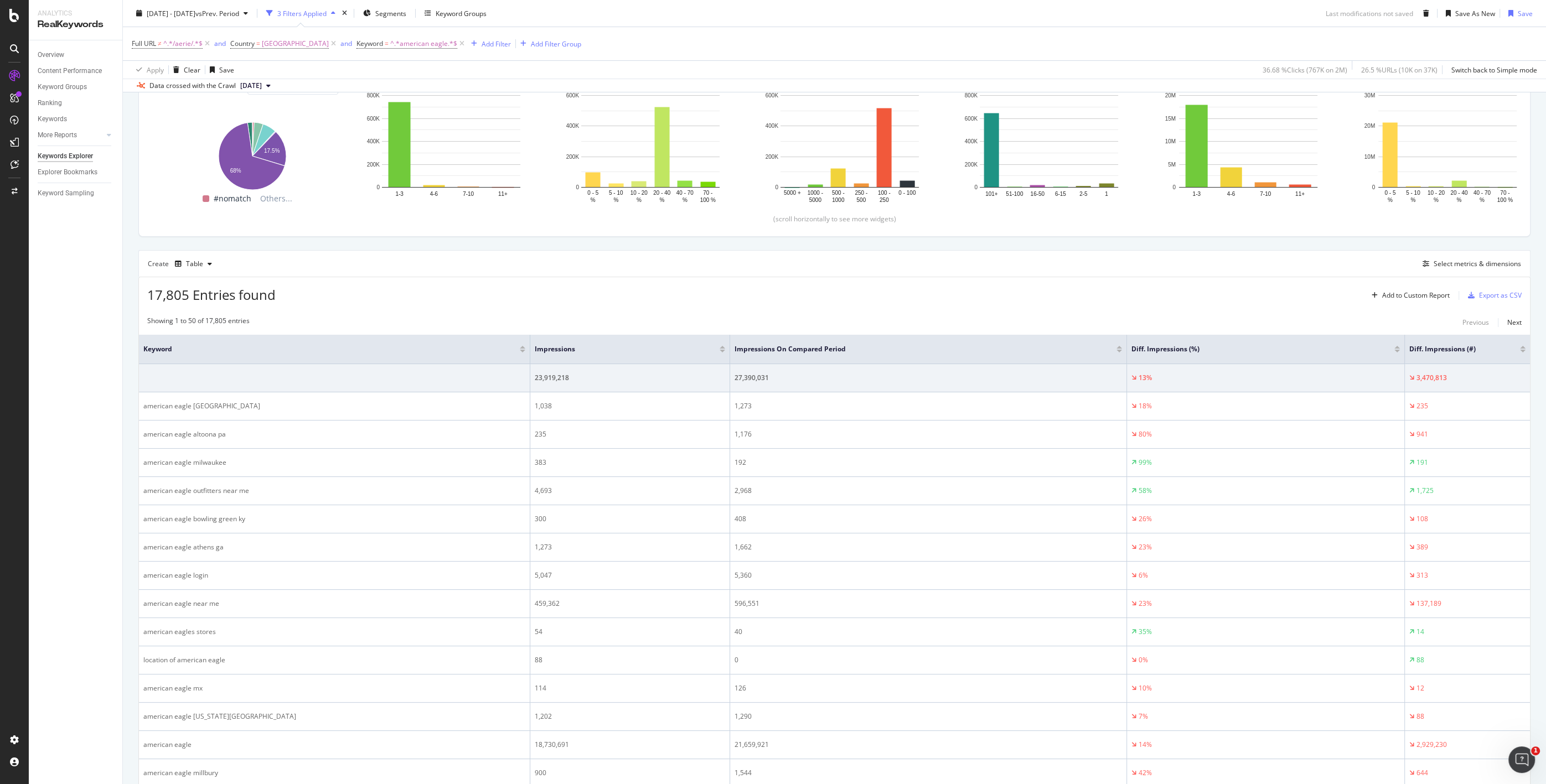
click at [722, 350] on div at bounding box center [722, 351] width 5 height 3
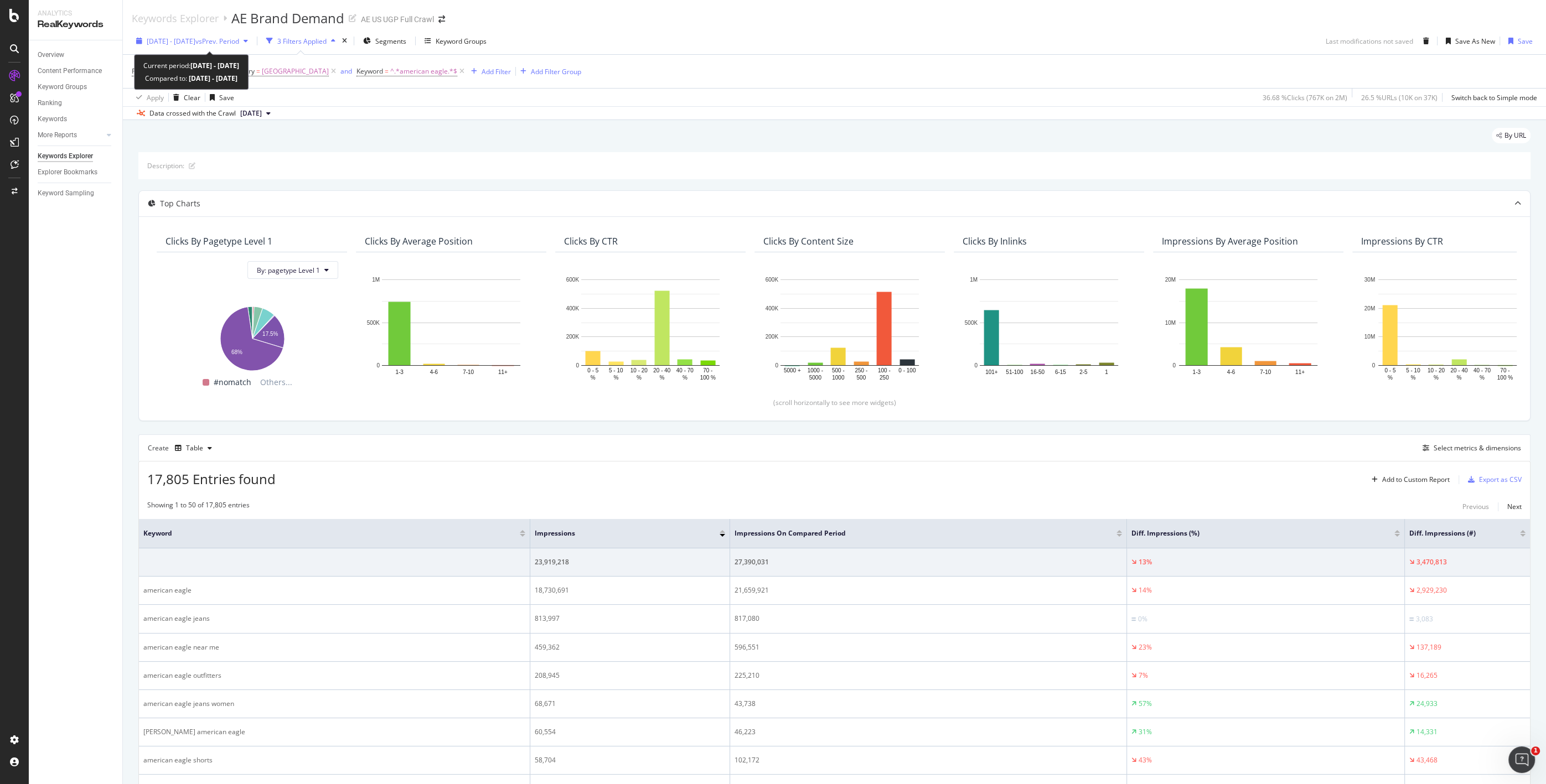
click at [235, 44] on span "vs Prev. Period" at bounding box center [217, 41] width 44 height 9
click at [170, 164] on input "[DATE]" at bounding box center [170, 164] width 44 height 15
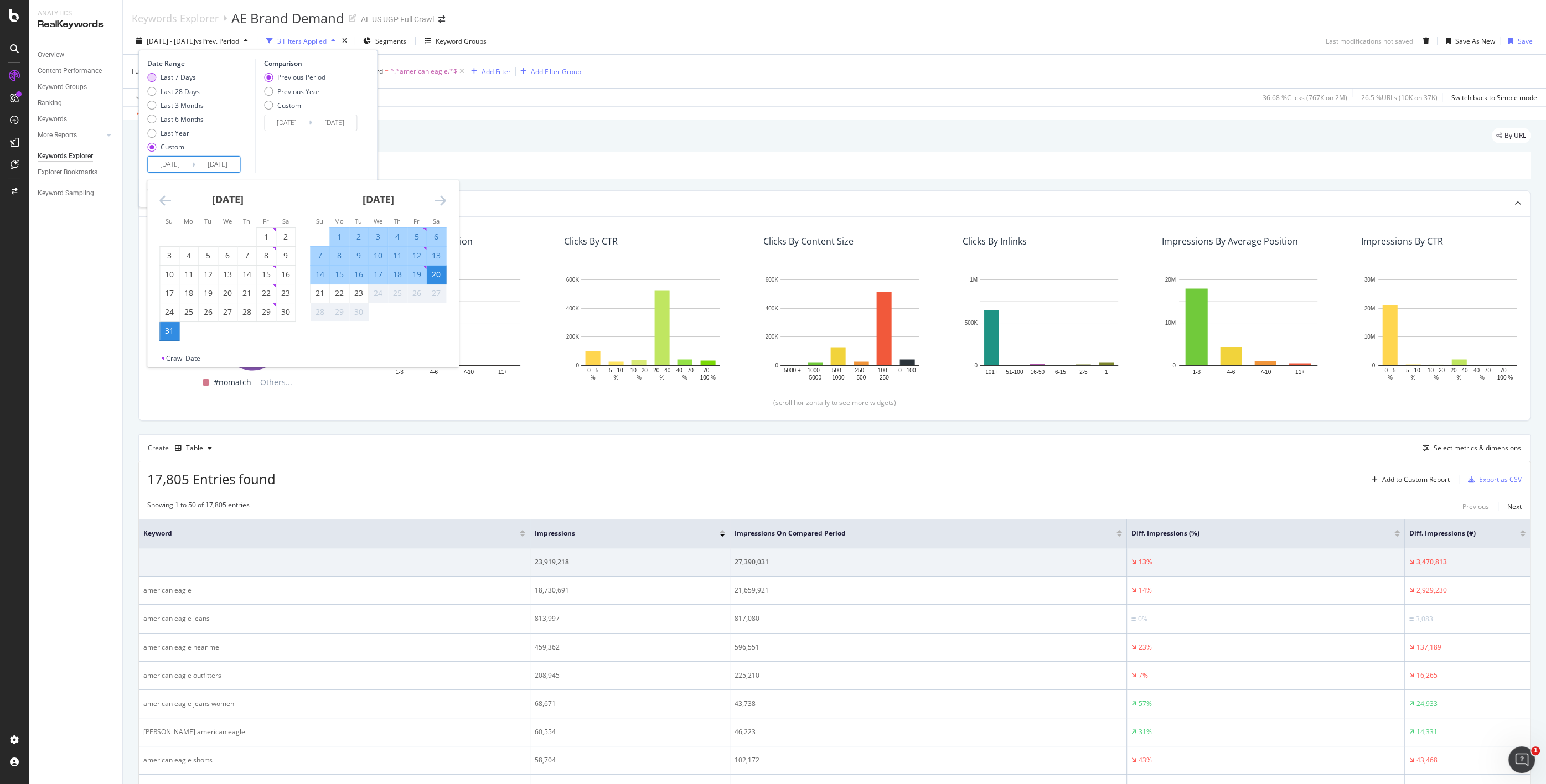
click at [182, 78] on div "Last 7 Days" at bounding box center [178, 77] width 36 height 9
type input "[DATE]"
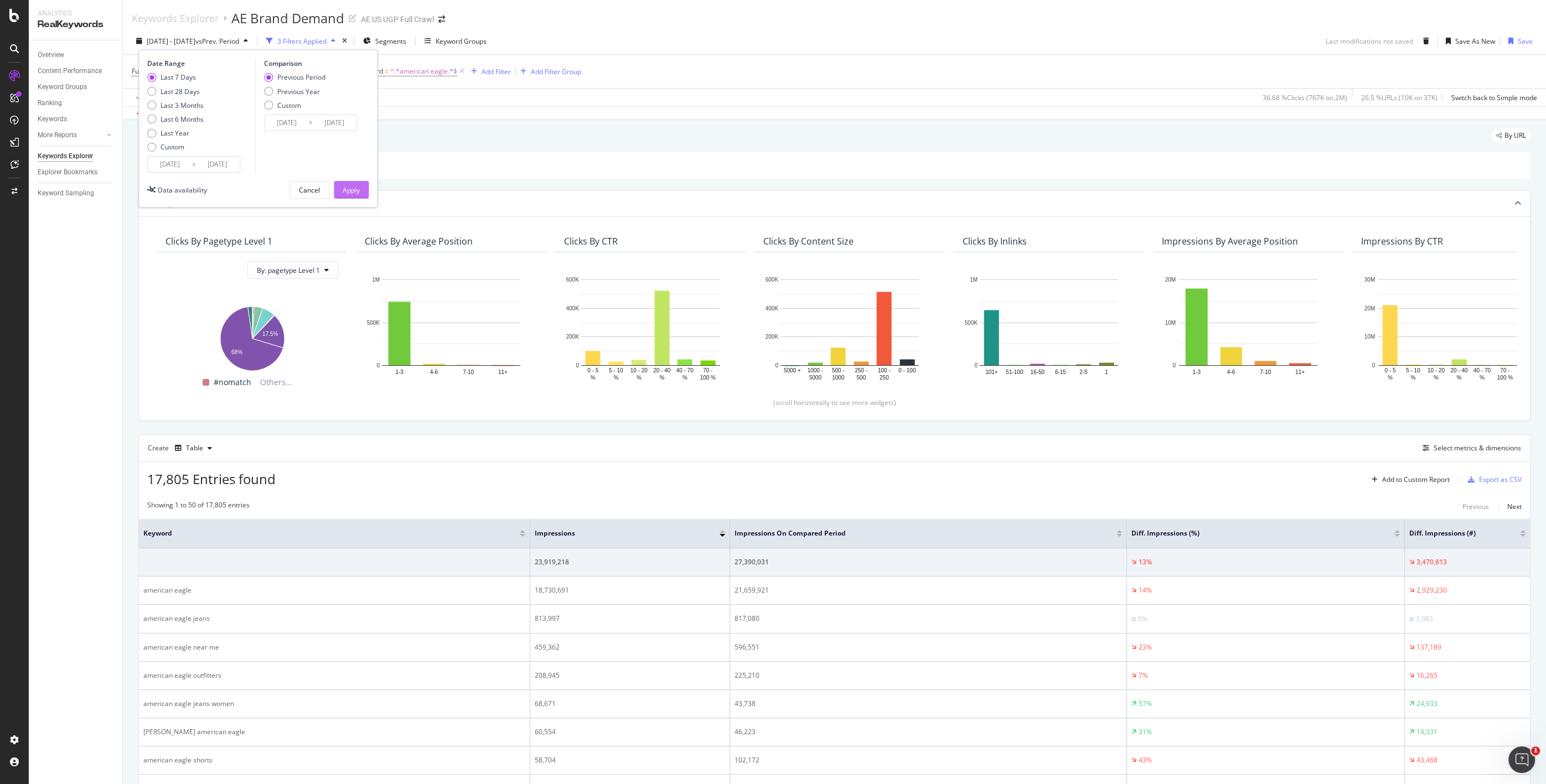
click at [345, 187] on div "Apply" at bounding box center [351, 190] width 17 height 9
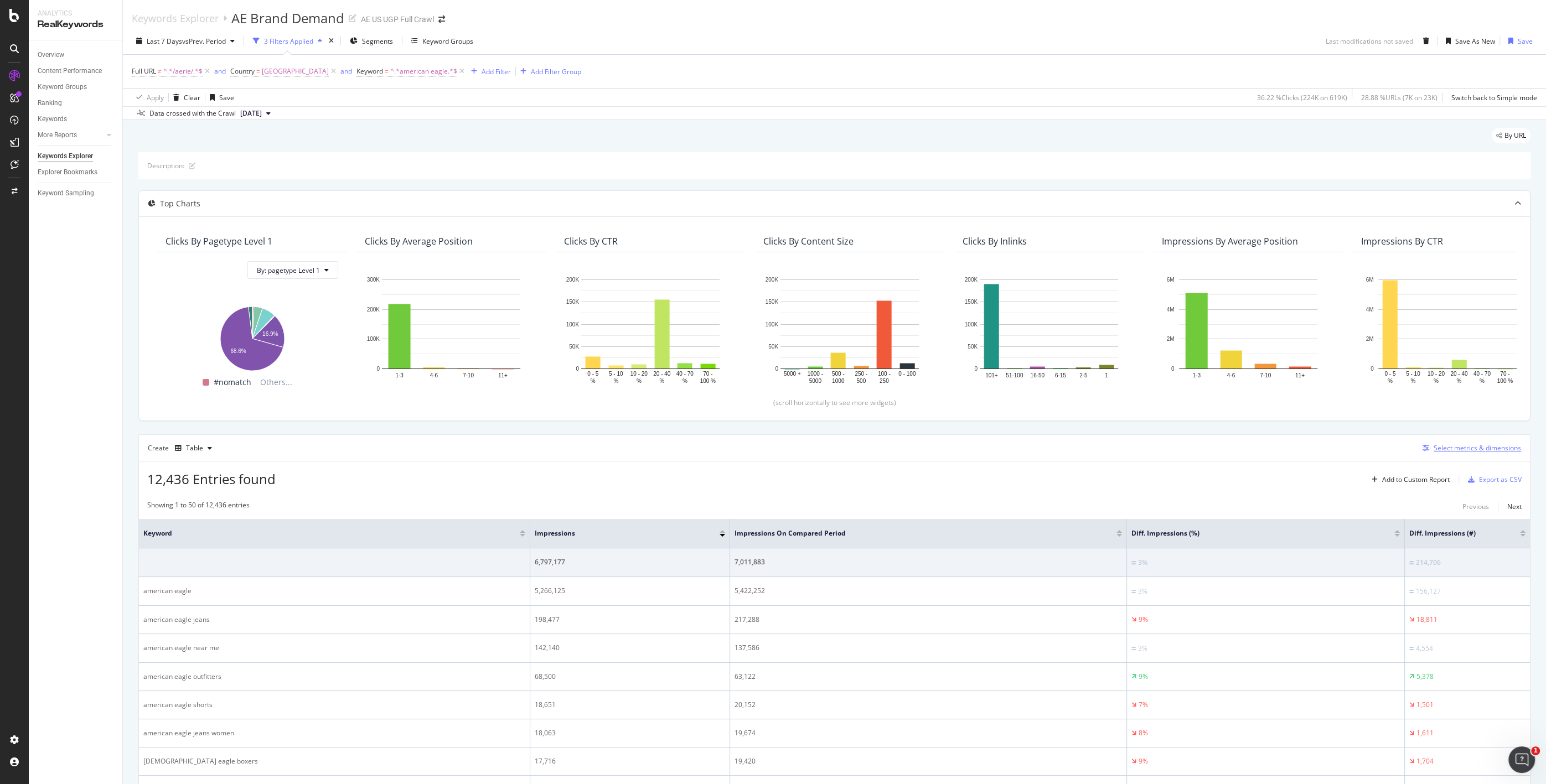
click at [848, 450] on div "Select metrics & dimensions" at bounding box center [1477, 448] width 87 height 9
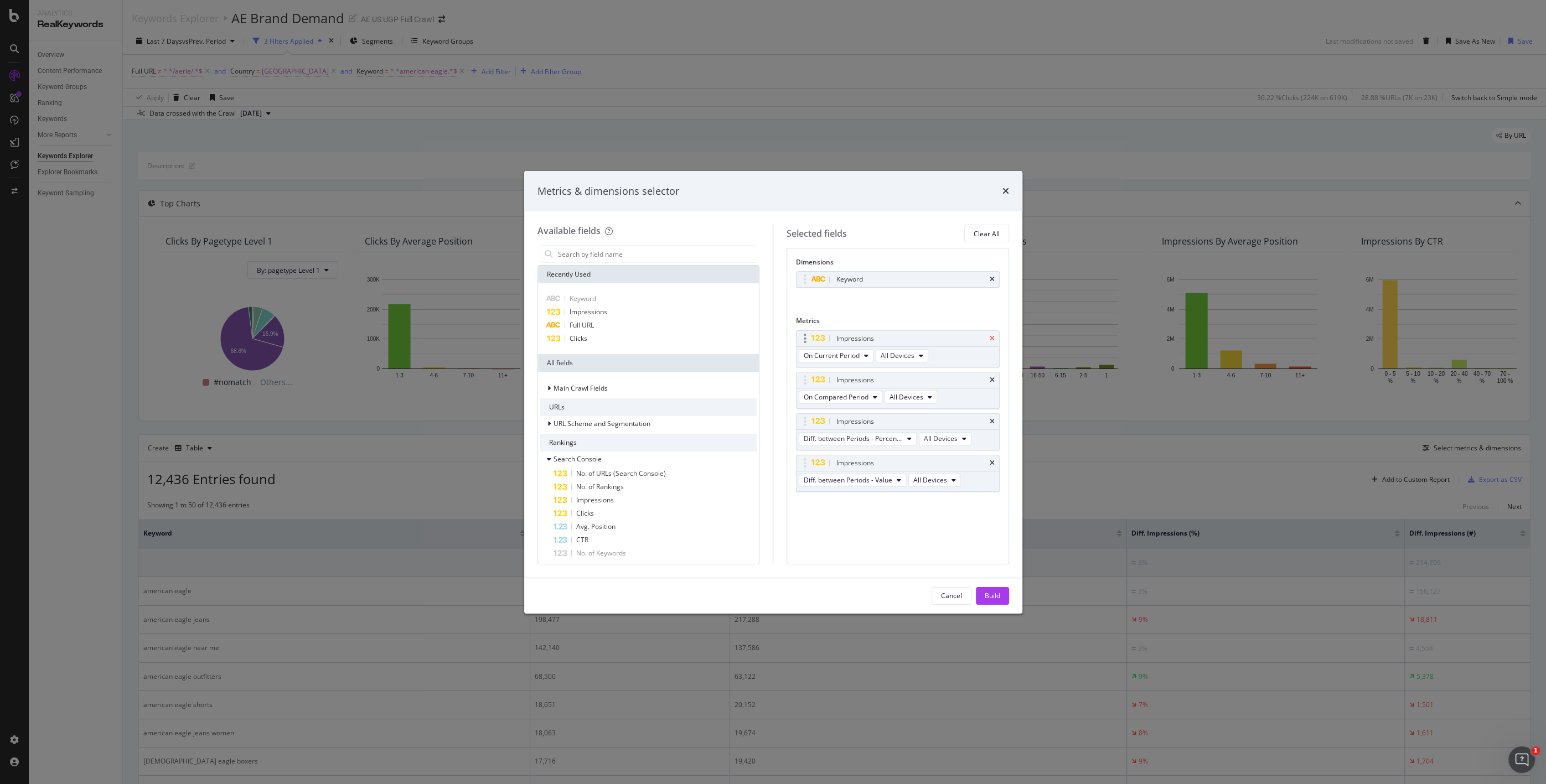
click at [848, 338] on icon "times" at bounding box center [992, 339] width 5 height 7
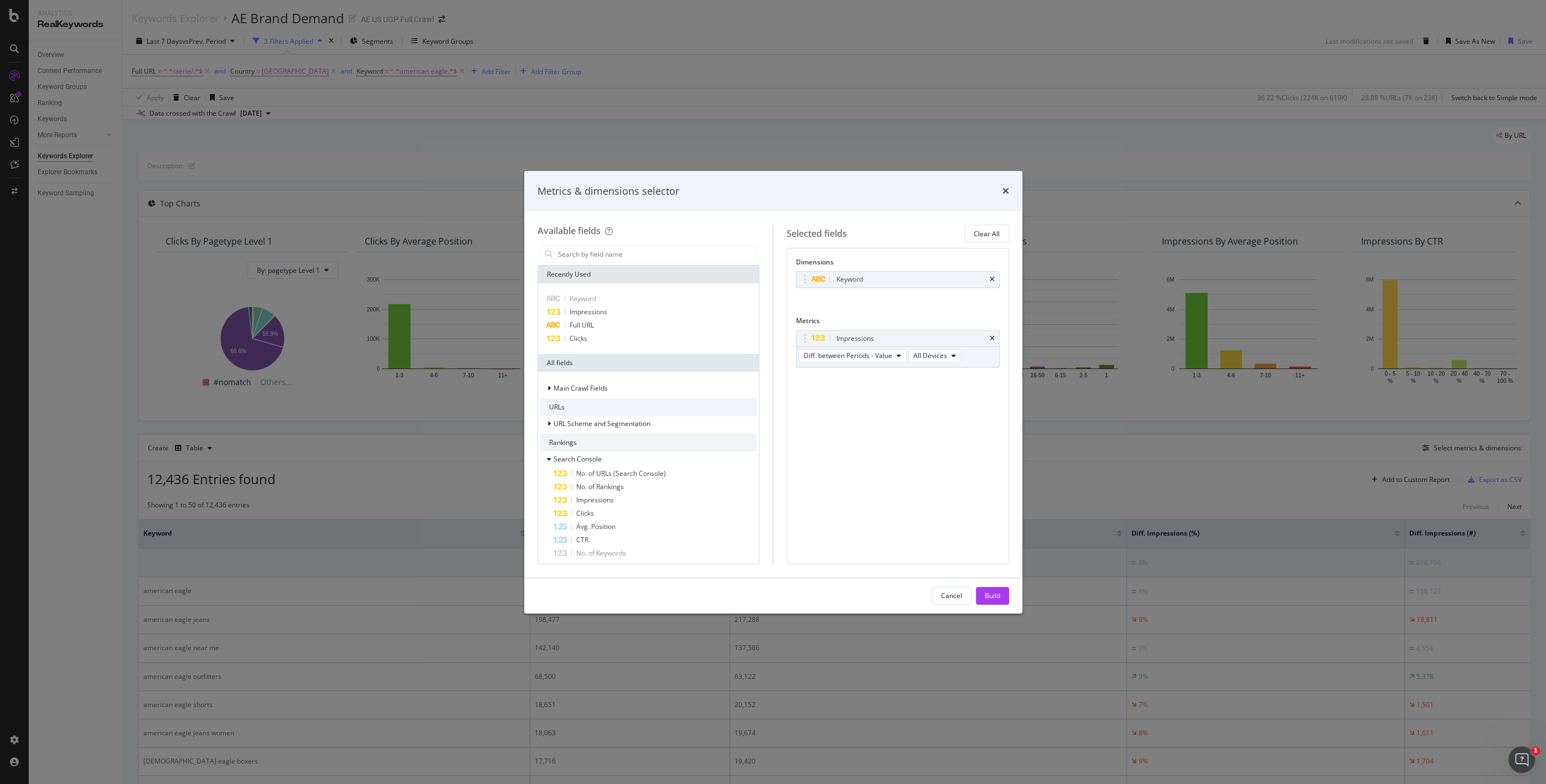
click at [848, 338] on icon "times" at bounding box center [992, 339] width 5 height 7
click at [601, 313] on span "Impressions" at bounding box center [588, 311] width 38 height 9
click at [848, 393] on span "On Compared Period" at bounding box center [836, 397] width 65 height 9
click at [848, 457] on span "Diff. between Periods - Percentage" at bounding box center [861, 457] width 107 height 10
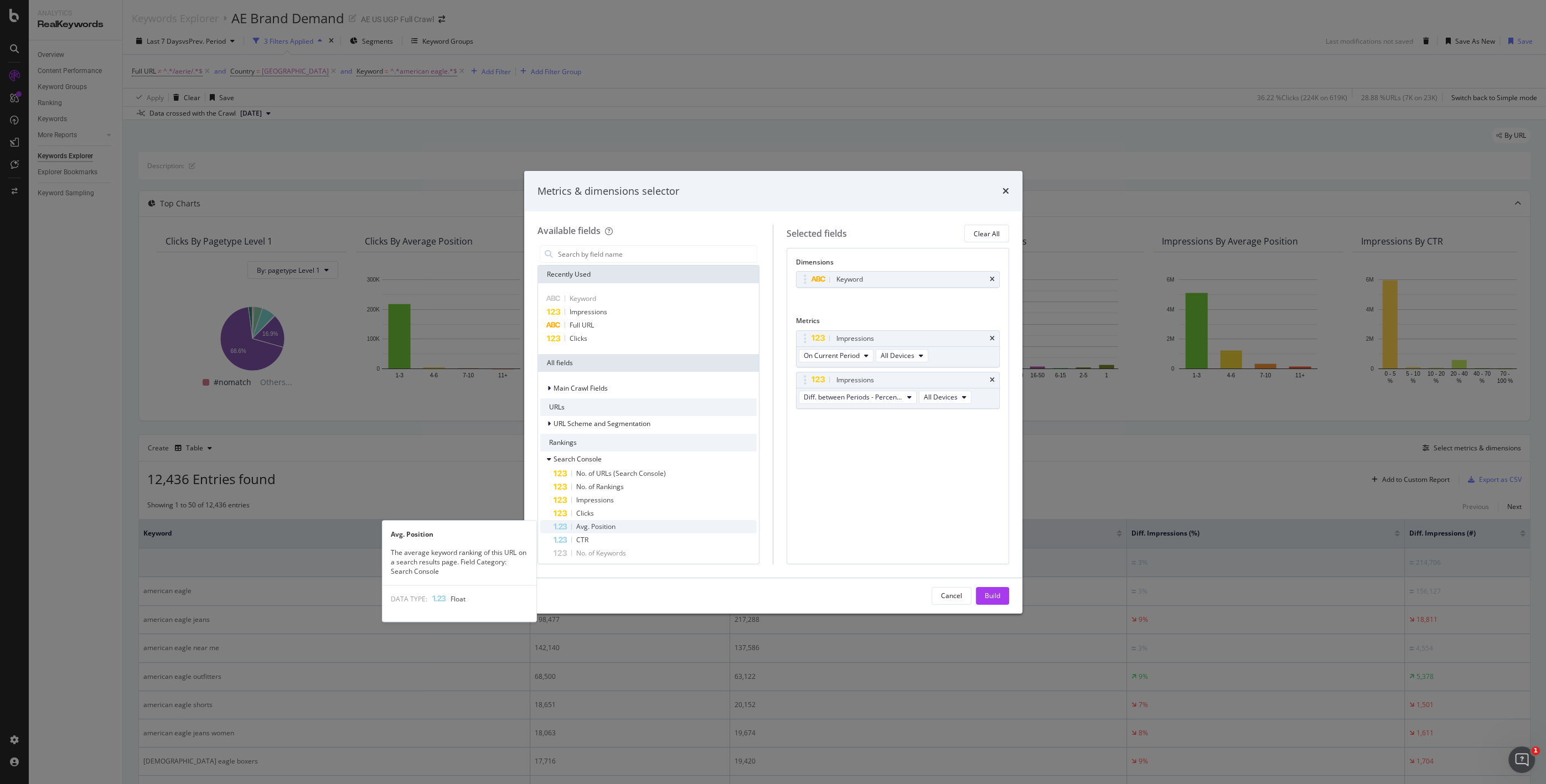
click at [605, 527] on span "Avg. Position" at bounding box center [596, 527] width 40 height 9
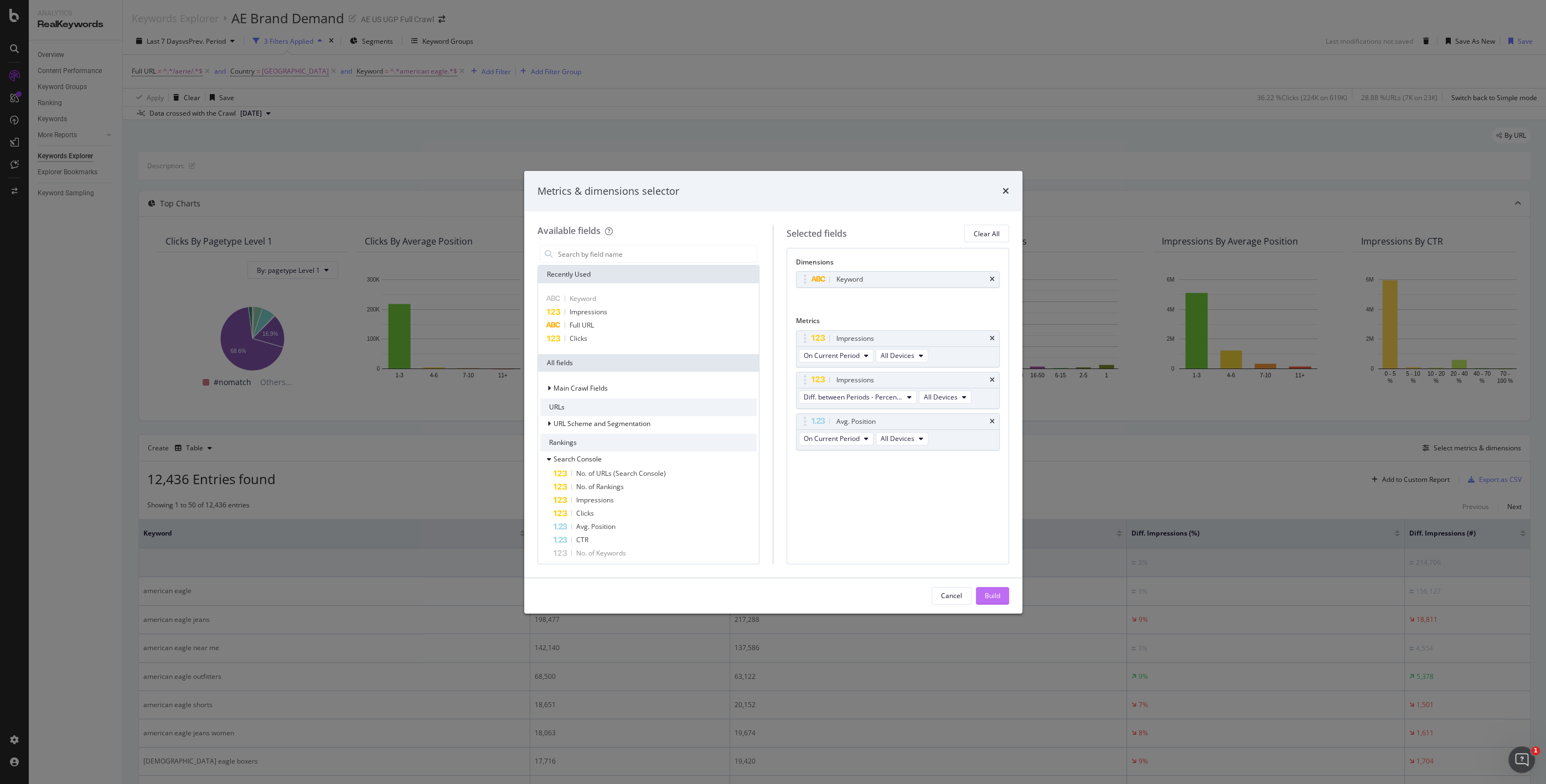
click at [848, 599] on div "Build" at bounding box center [992, 596] width 15 height 9
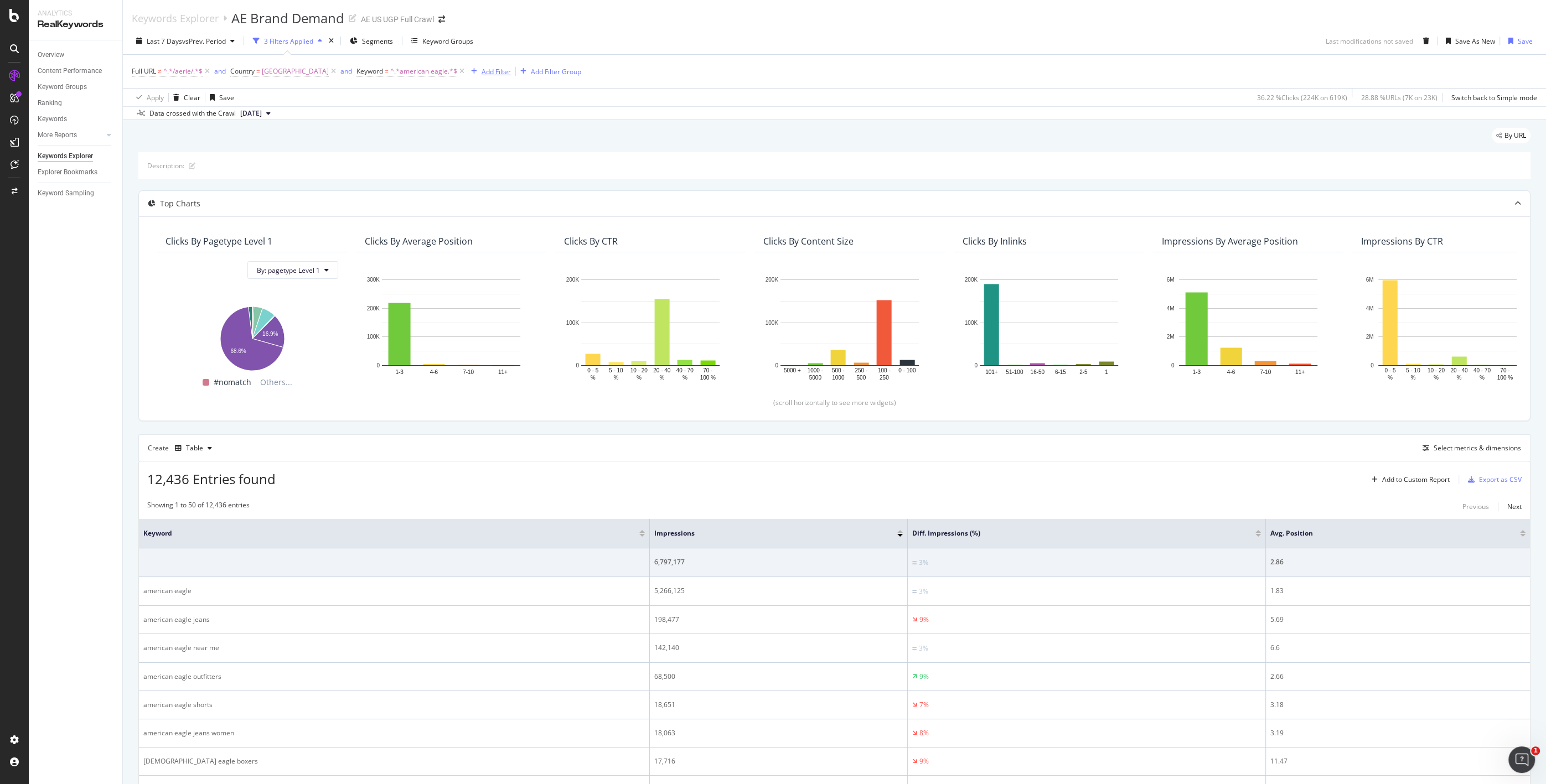
click at [501, 70] on div "Add Filter" at bounding box center [496, 71] width 29 height 9
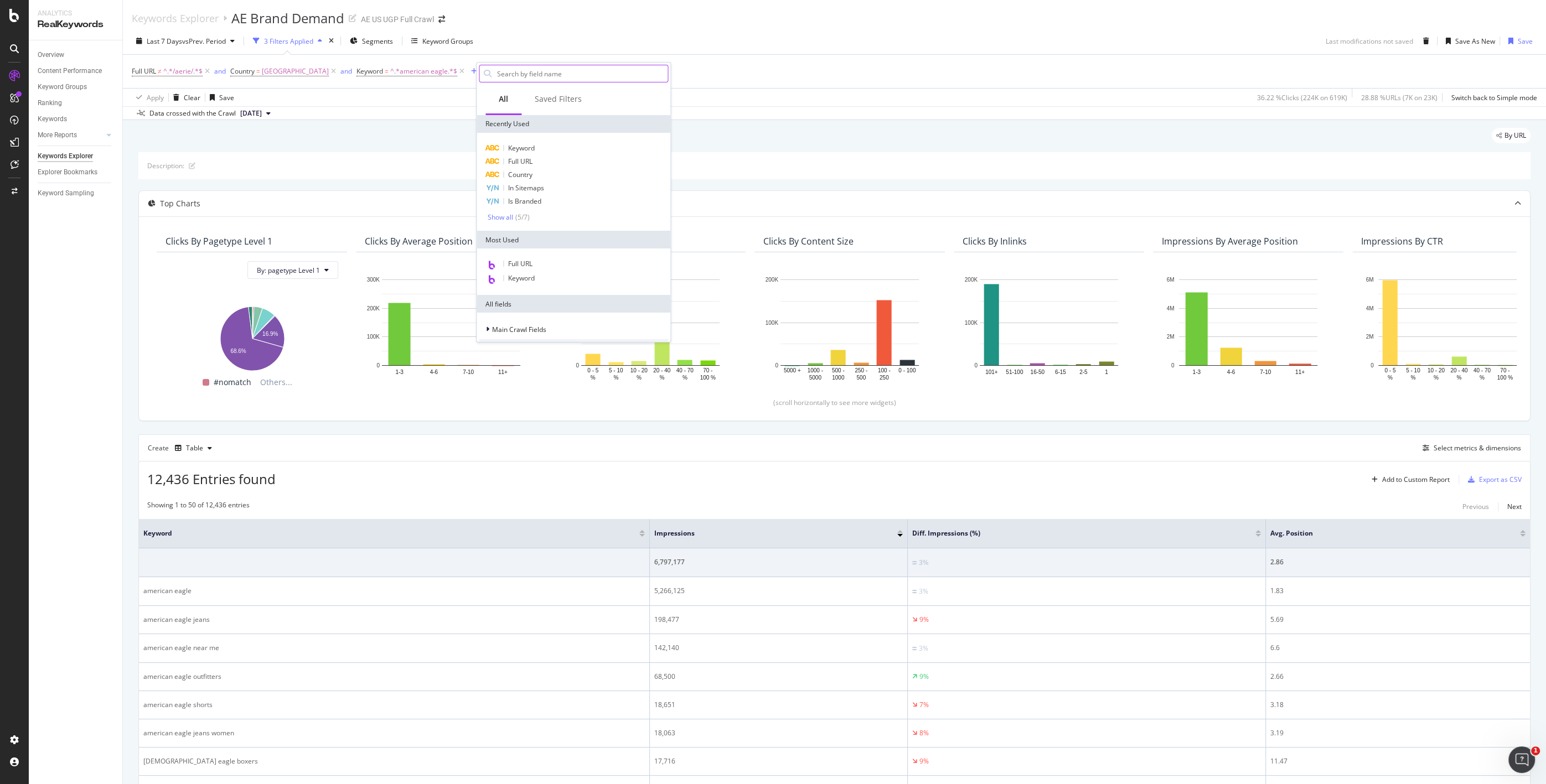
click at [528, 77] on input "text" at bounding box center [582, 73] width 172 height 16
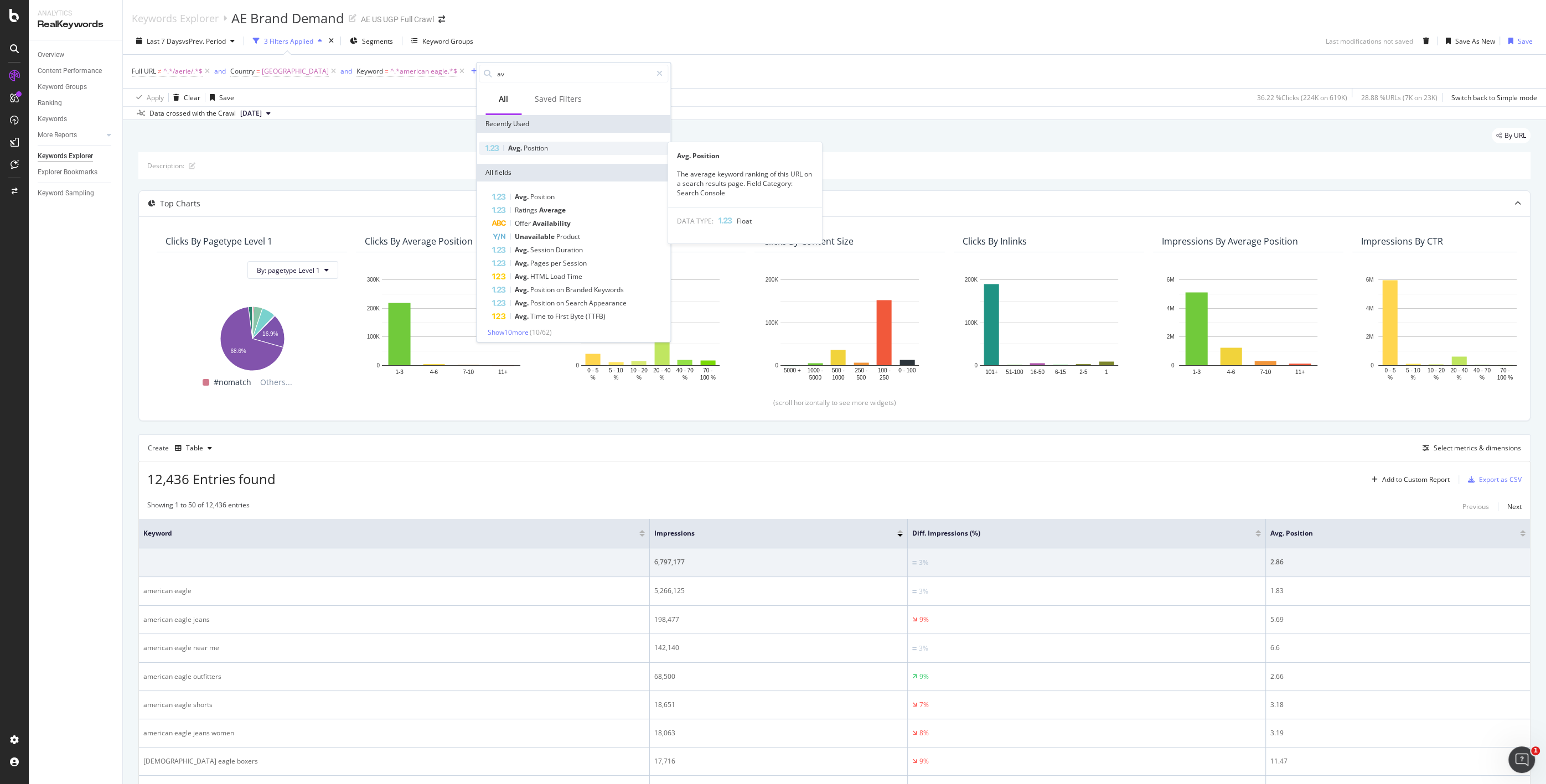
type input "av"
click at [541, 150] on span "Position" at bounding box center [535, 148] width 24 height 9
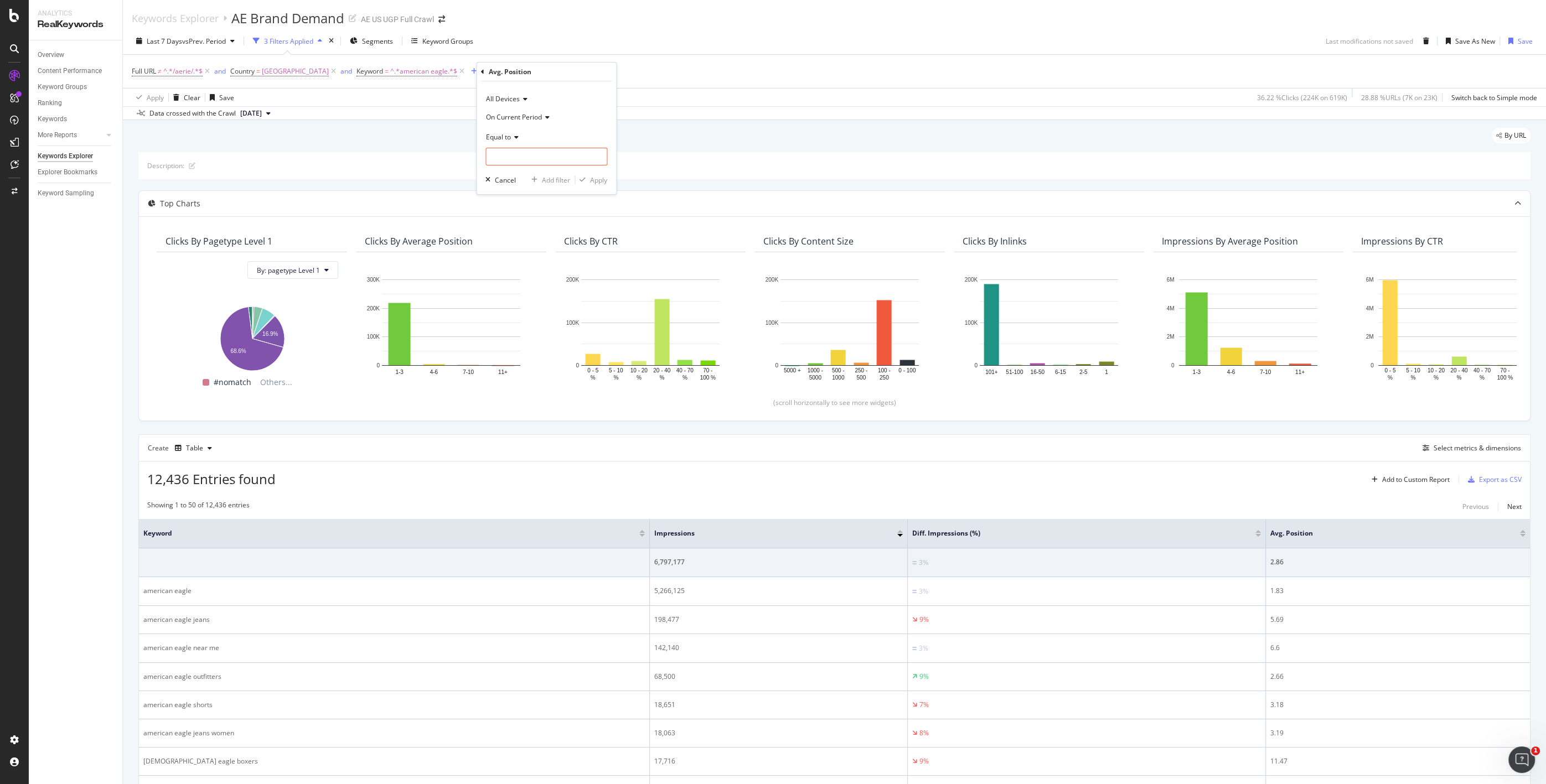
click at [517, 137] on icon at bounding box center [515, 137] width 8 height 7
click at [525, 217] on span "Greater than" at bounding box center [511, 217] width 40 height 9
click at [516, 152] on input "number" at bounding box center [546, 156] width 121 height 18
type input "10"
click at [599, 179] on div "Apply" at bounding box center [599, 180] width 17 height 9
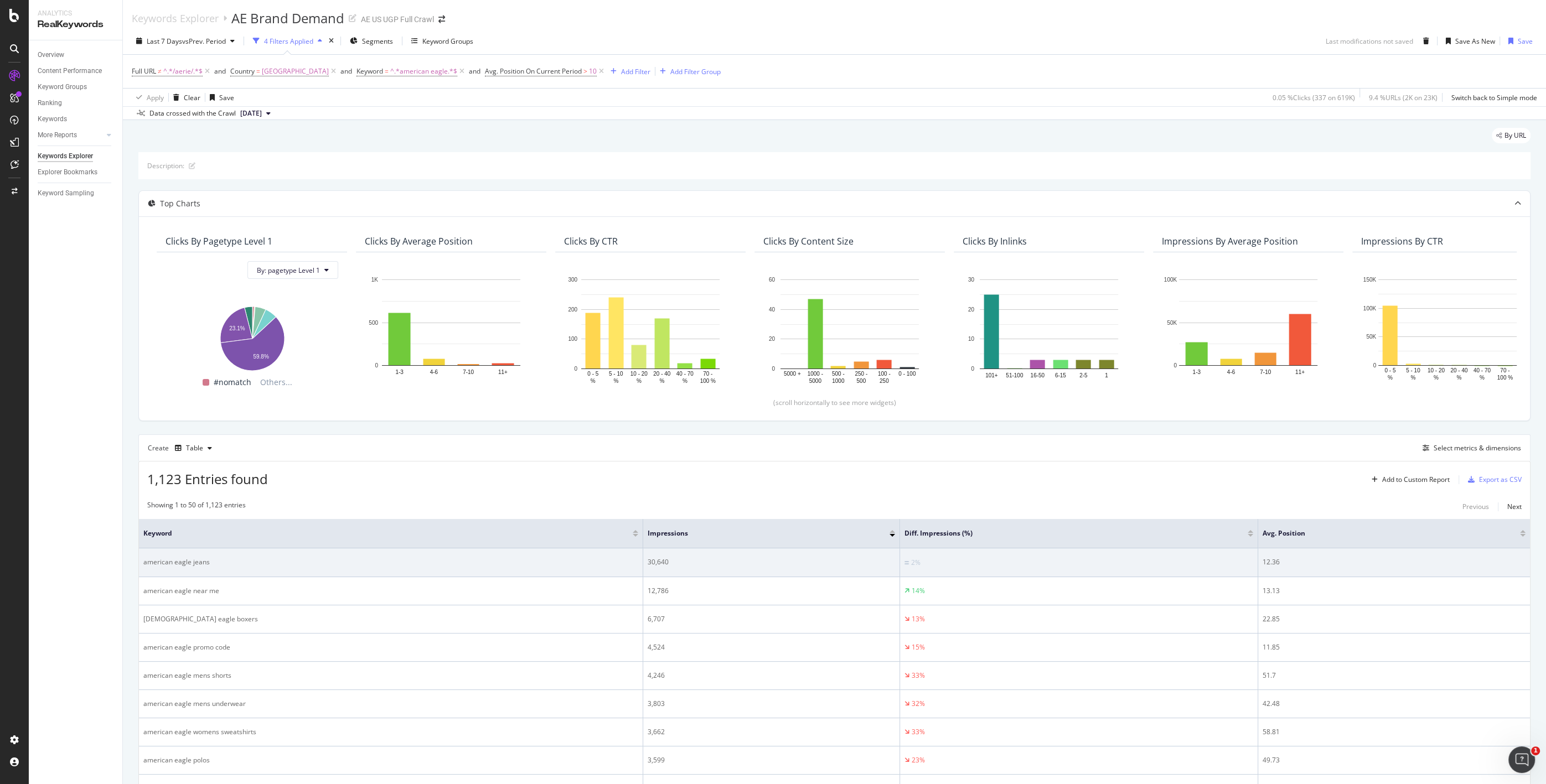
click at [660, 560] on div "30,640" at bounding box center [771, 562] width 248 height 10
drag, startPoint x: 647, startPoint y: 562, endPoint x: 698, endPoint y: 564, distance: 51.0
click at [698, 564] on div "30,640" at bounding box center [771, 562] width 248 height 10
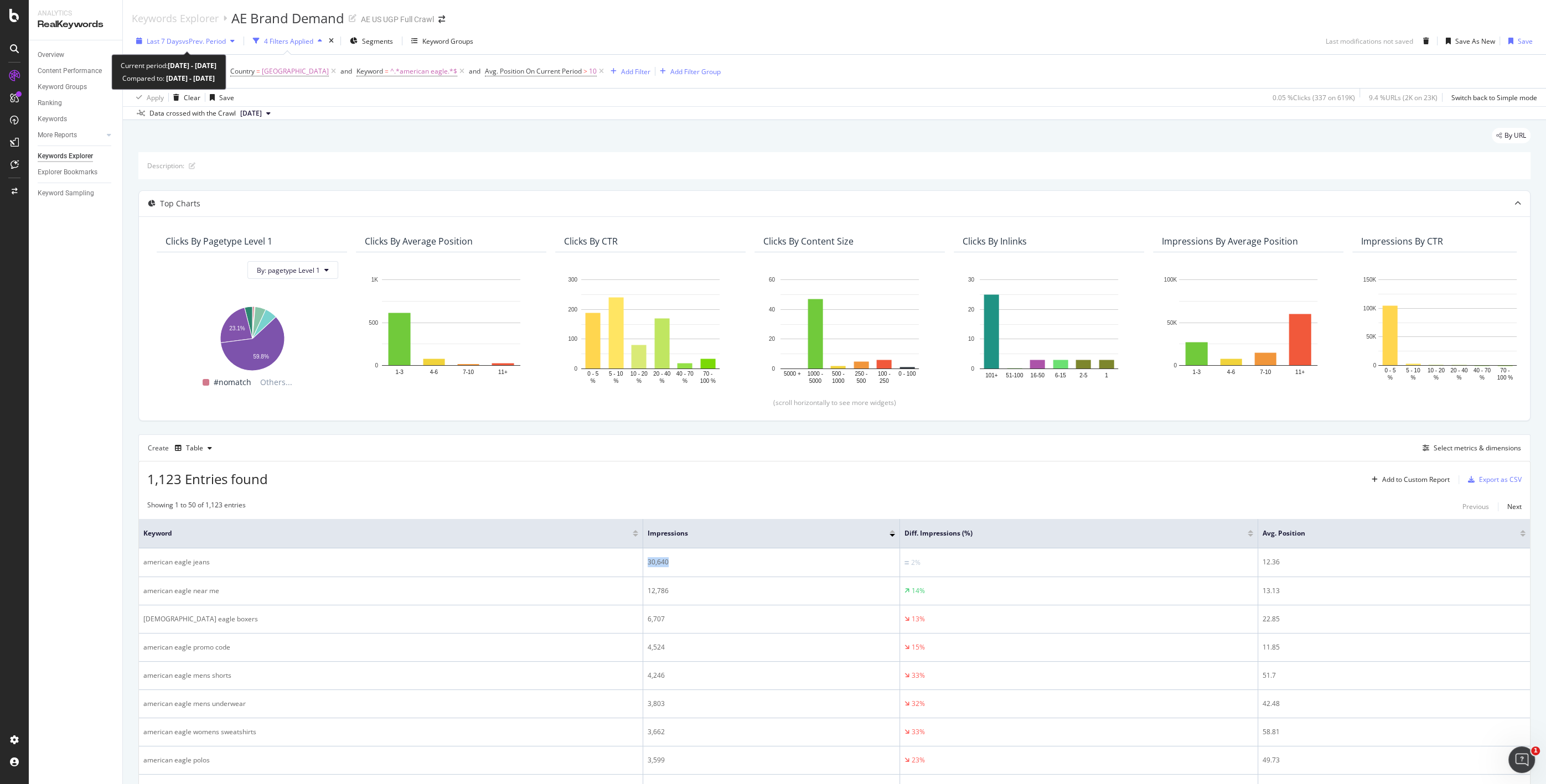
click at [203, 38] on span "vs Prev. Period" at bounding box center [204, 41] width 44 height 9
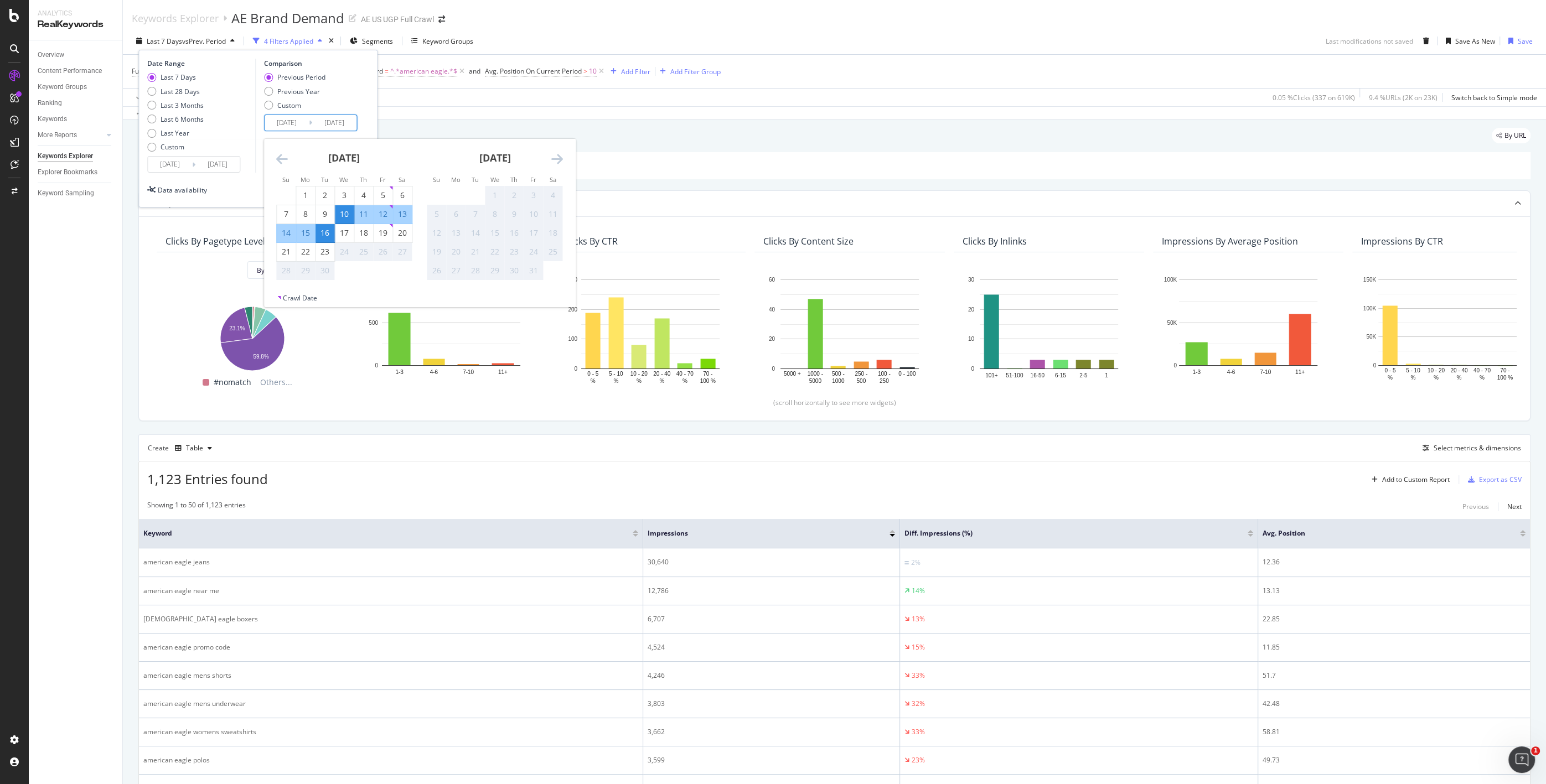
click at [290, 123] on input "[DATE]" at bounding box center [286, 122] width 44 height 15
click at [342, 191] on div "3" at bounding box center [344, 195] width 19 height 11
type input "[DATE]"
click at [324, 216] on div "9" at bounding box center [325, 214] width 19 height 11
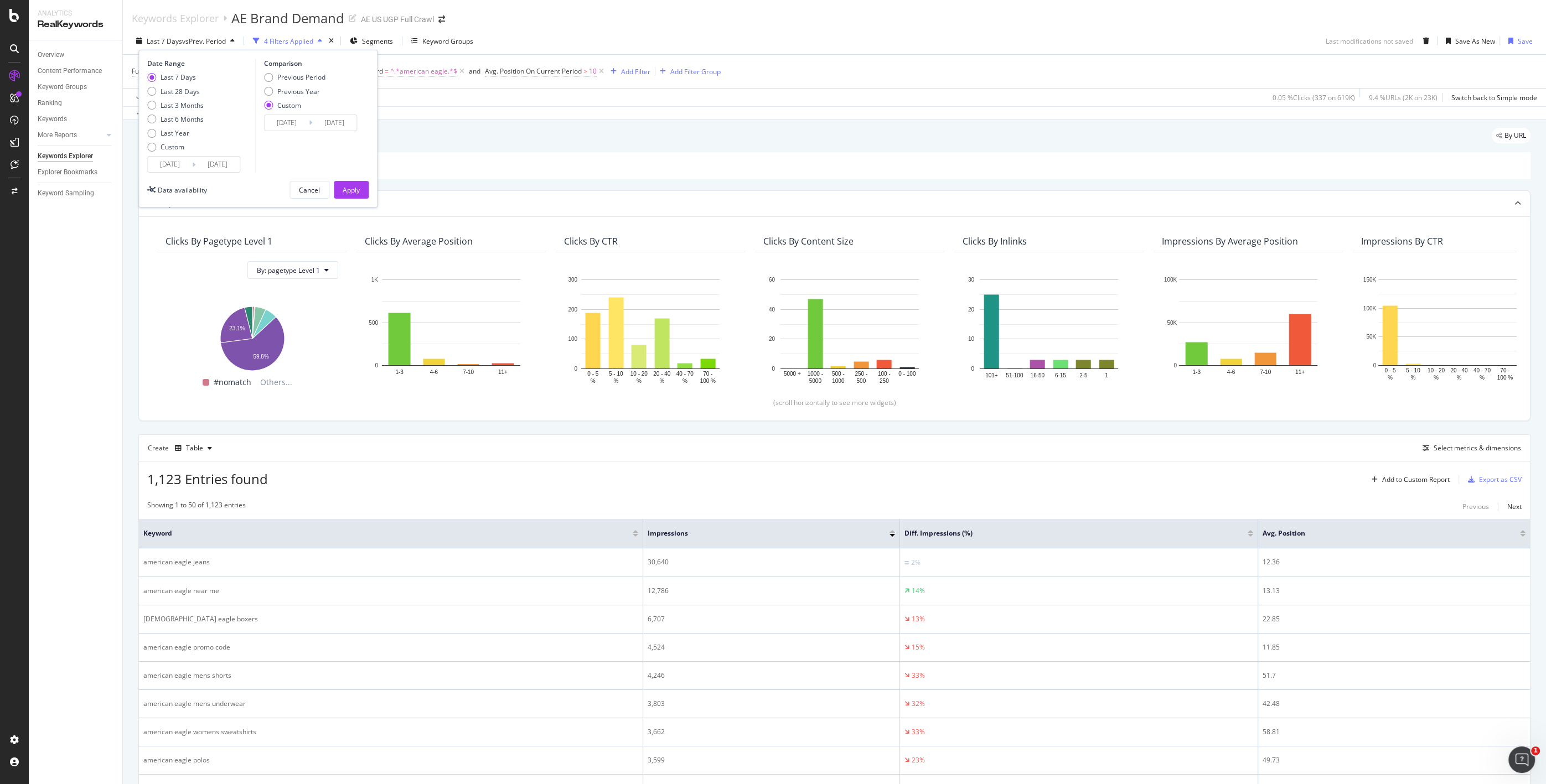
type input "[DATE]"
click at [348, 189] on div "Apply" at bounding box center [351, 190] width 17 height 9
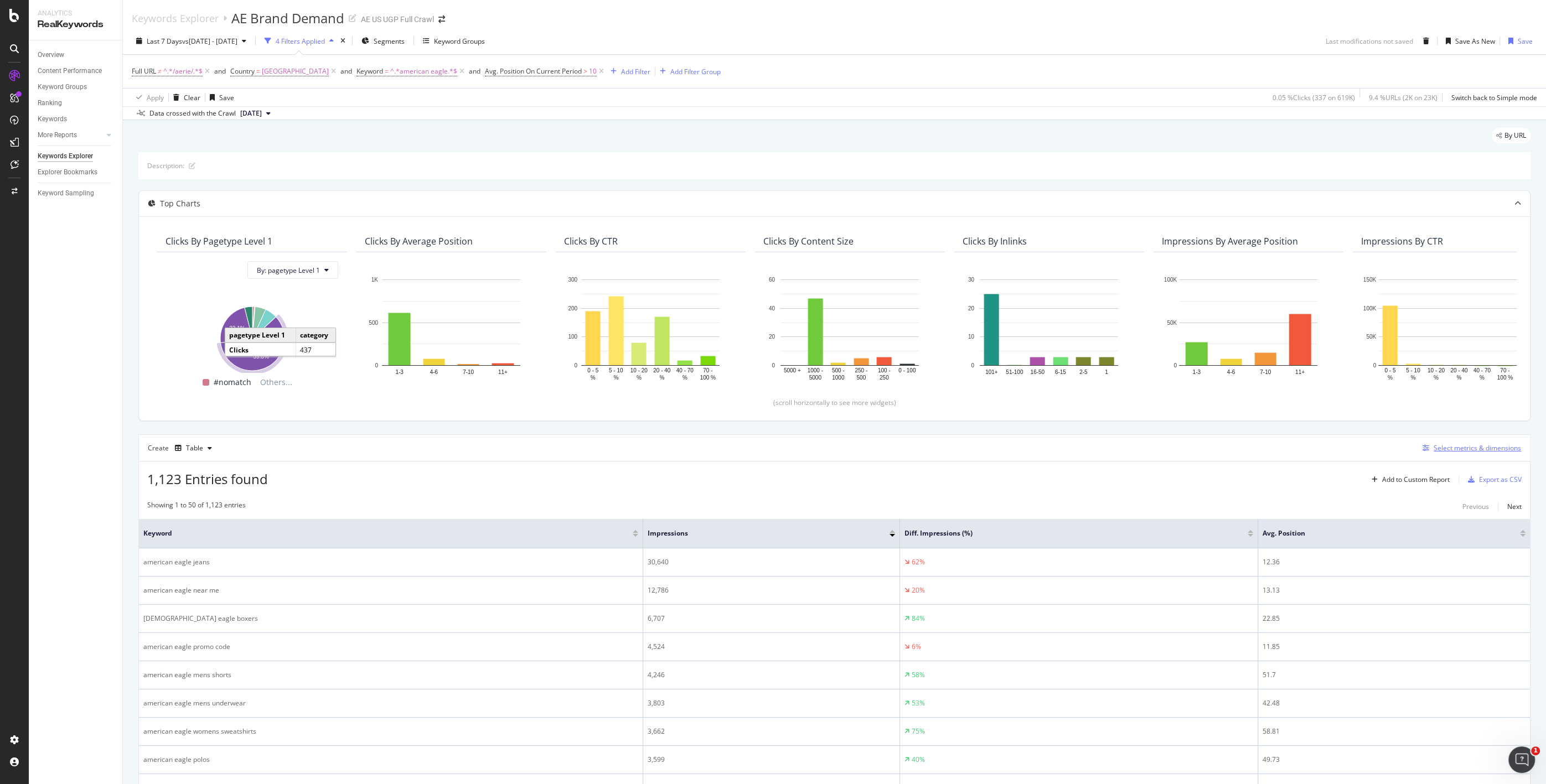
click at [848, 447] on div "Select metrics & dimensions" at bounding box center [1477, 448] width 87 height 9
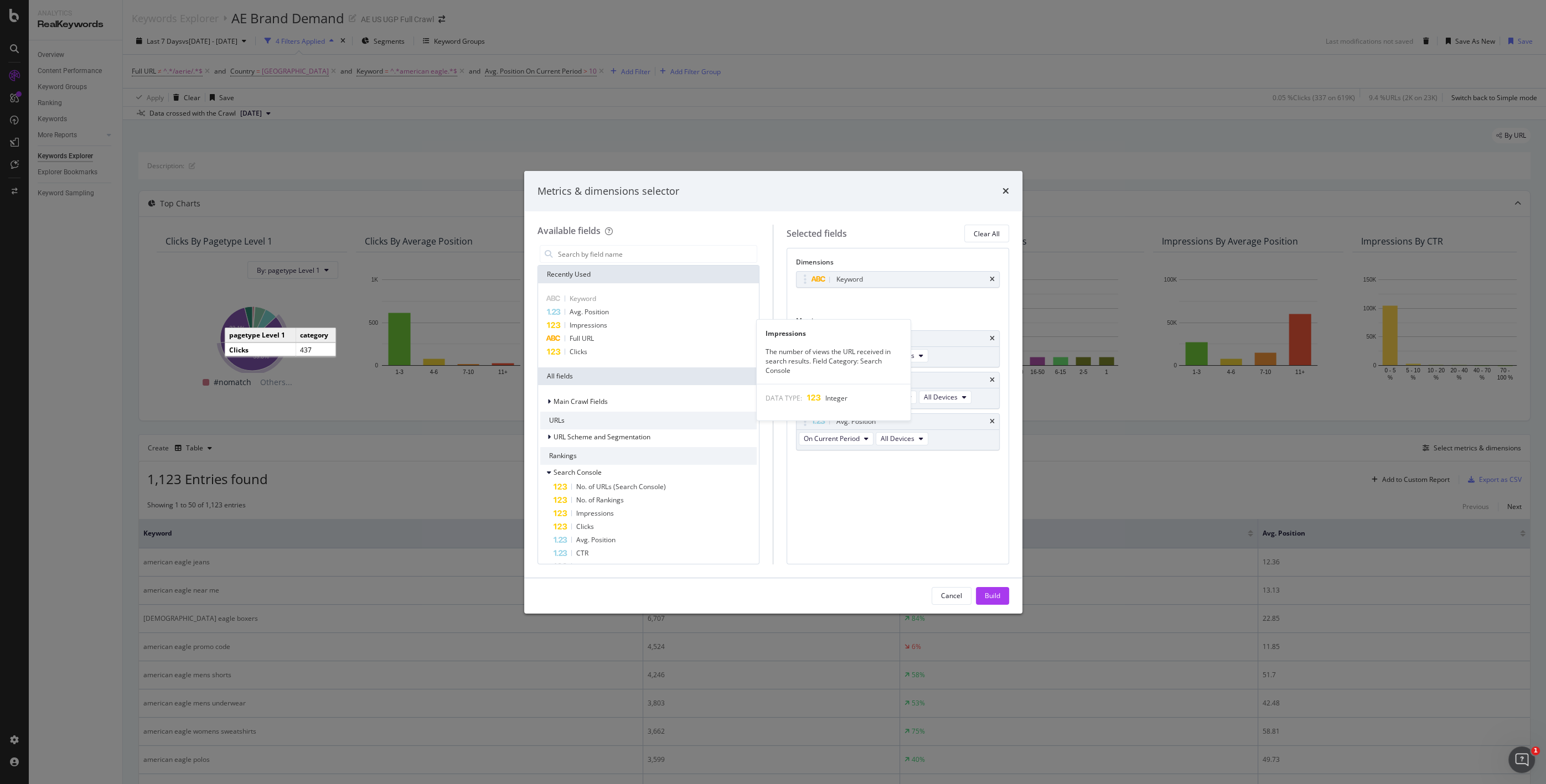
drag, startPoint x: 585, startPoint y: 327, endPoint x: 753, endPoint y: 362, distance: 171.6
click at [585, 326] on span "Impressions" at bounding box center [588, 325] width 38 height 9
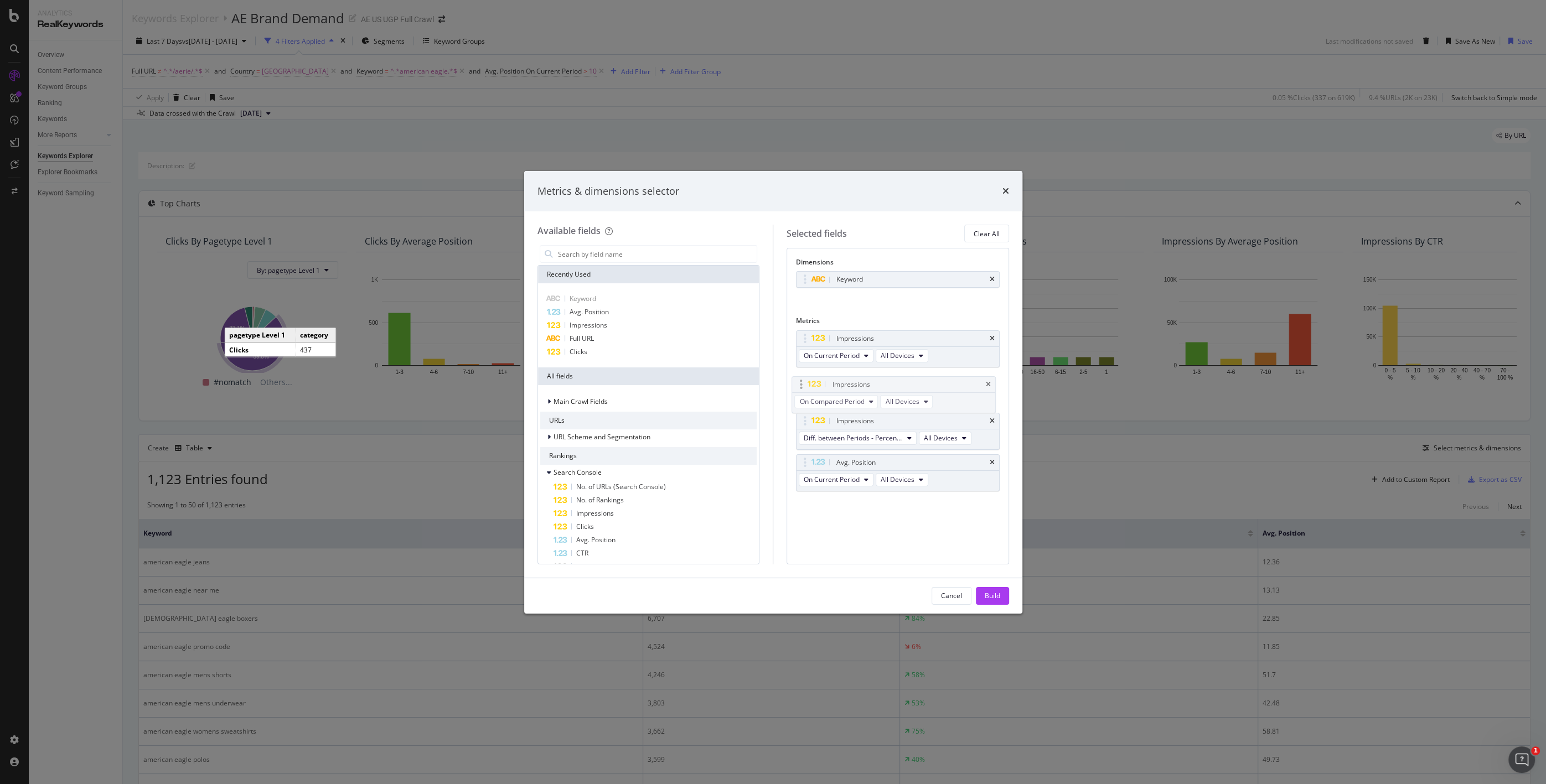
drag, startPoint x: 817, startPoint y: 459, endPoint x: 813, endPoint y: 382, distance: 77.1
click at [813, 382] on body "Analytics RealKeywords Overview Content Performance Keyword Groups Ranking Keyw…" at bounding box center [773, 392] width 1546 height 784
click at [848, 591] on div "Build" at bounding box center [992, 596] width 15 height 9
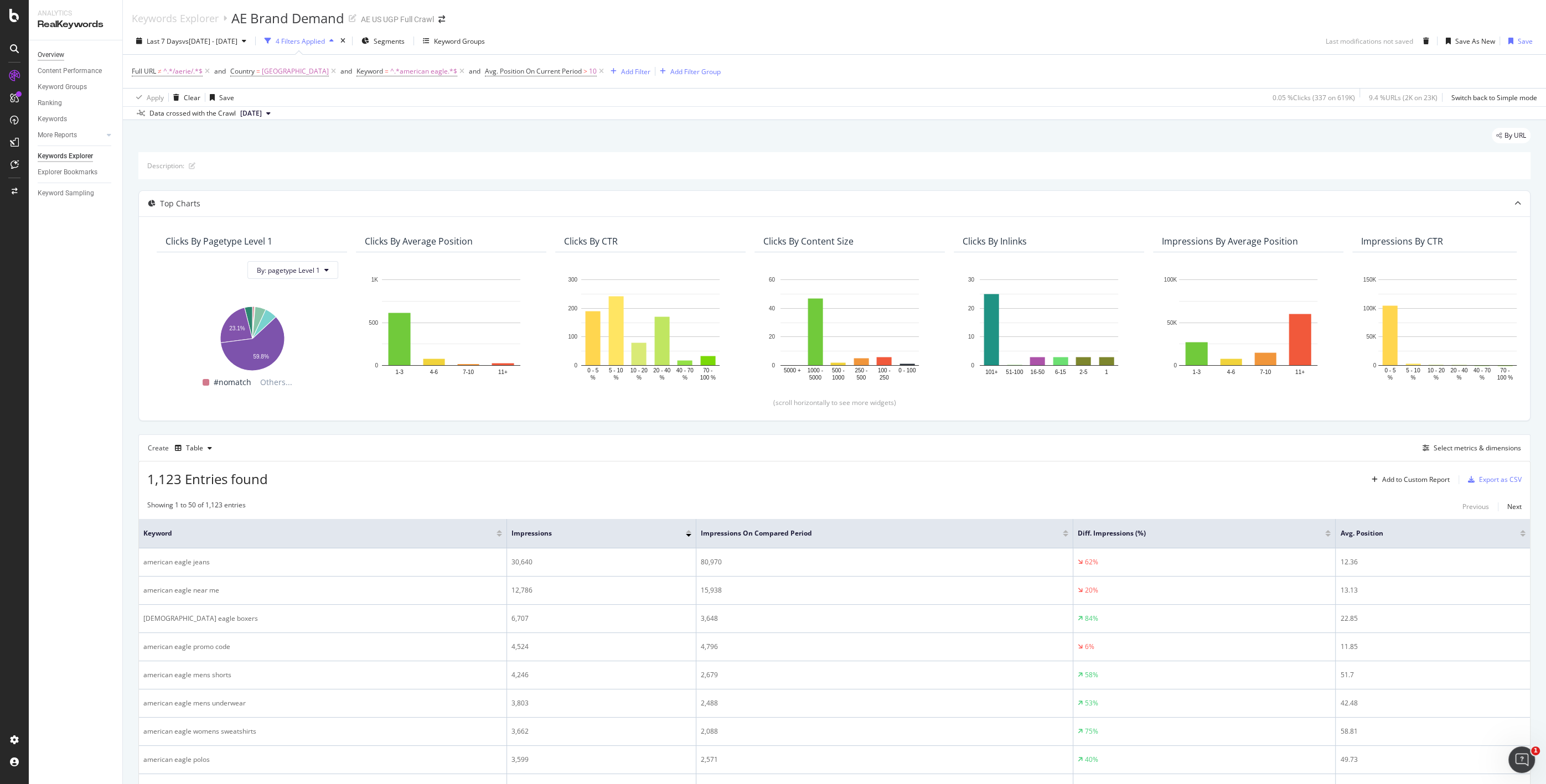
click at [45, 56] on div "Overview" at bounding box center [51, 55] width 26 height 12
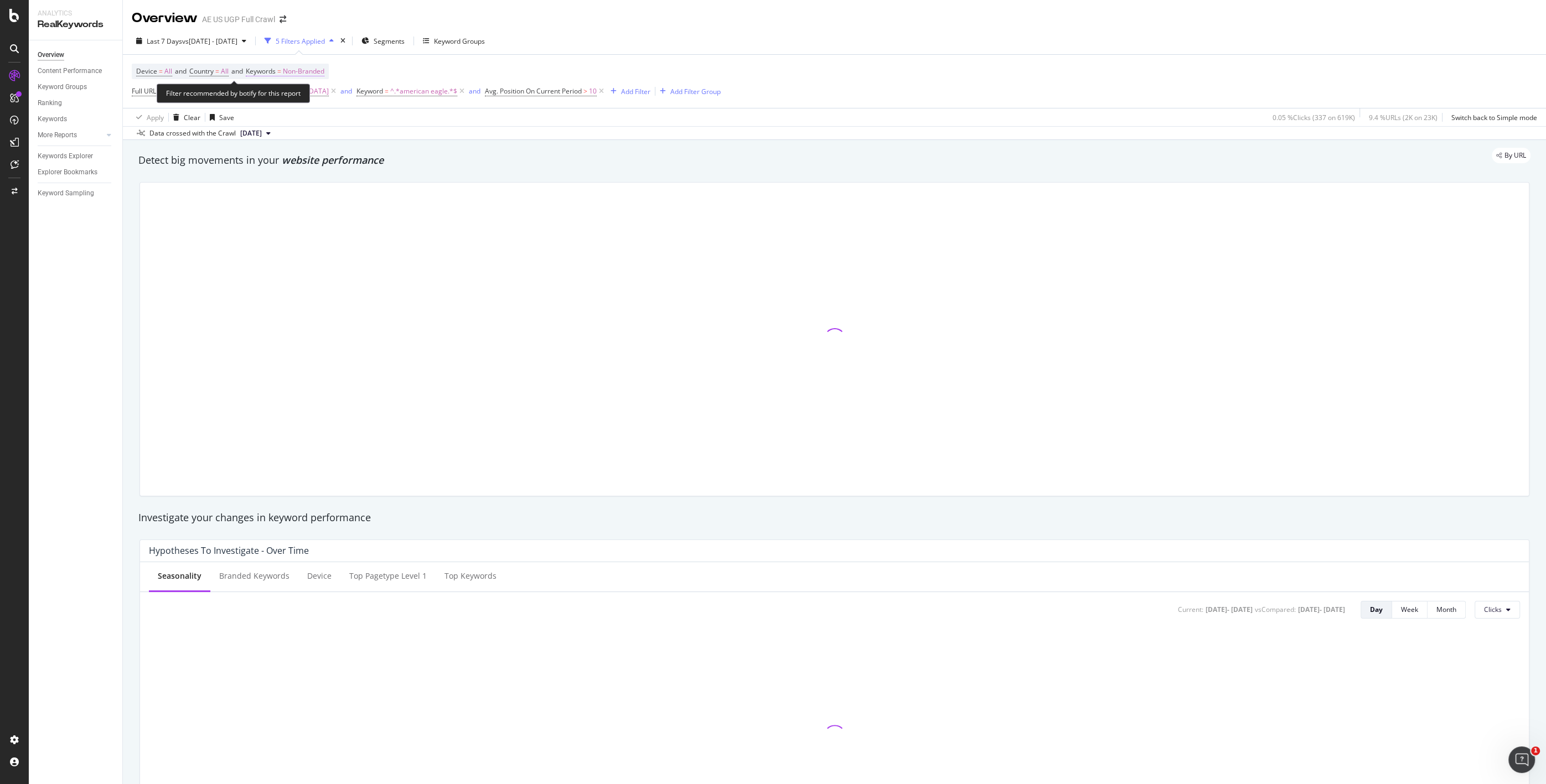
click at [288, 69] on span "Keywords = Non-Branded" at bounding box center [285, 71] width 79 height 10
click at [292, 100] on span "Non-Branded" at bounding box center [285, 97] width 46 height 9
click at [286, 182] on span "All" at bounding box center [327, 183] width 113 height 10
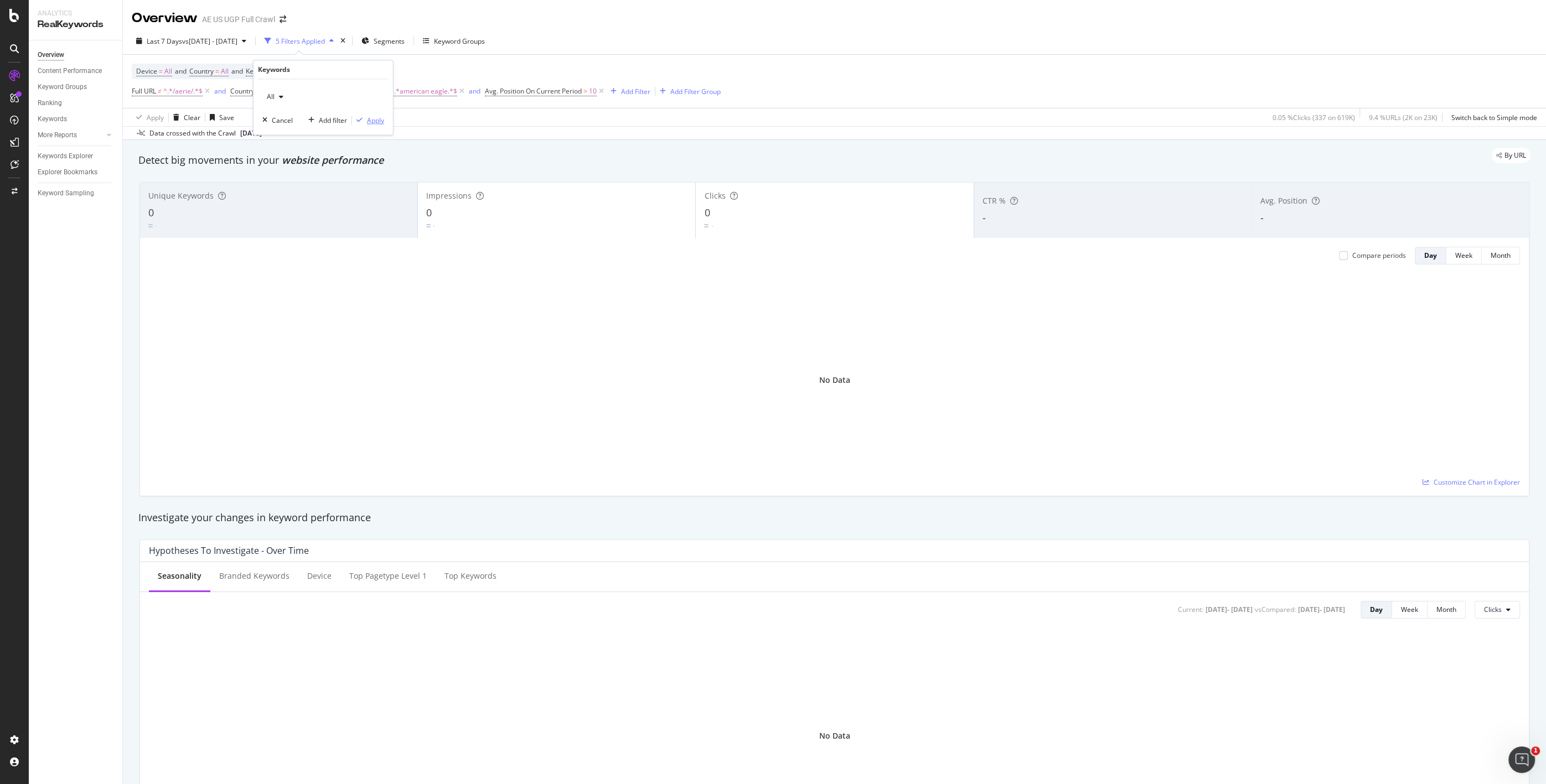
click at [365, 120] on div "button" at bounding box center [359, 121] width 15 height 7
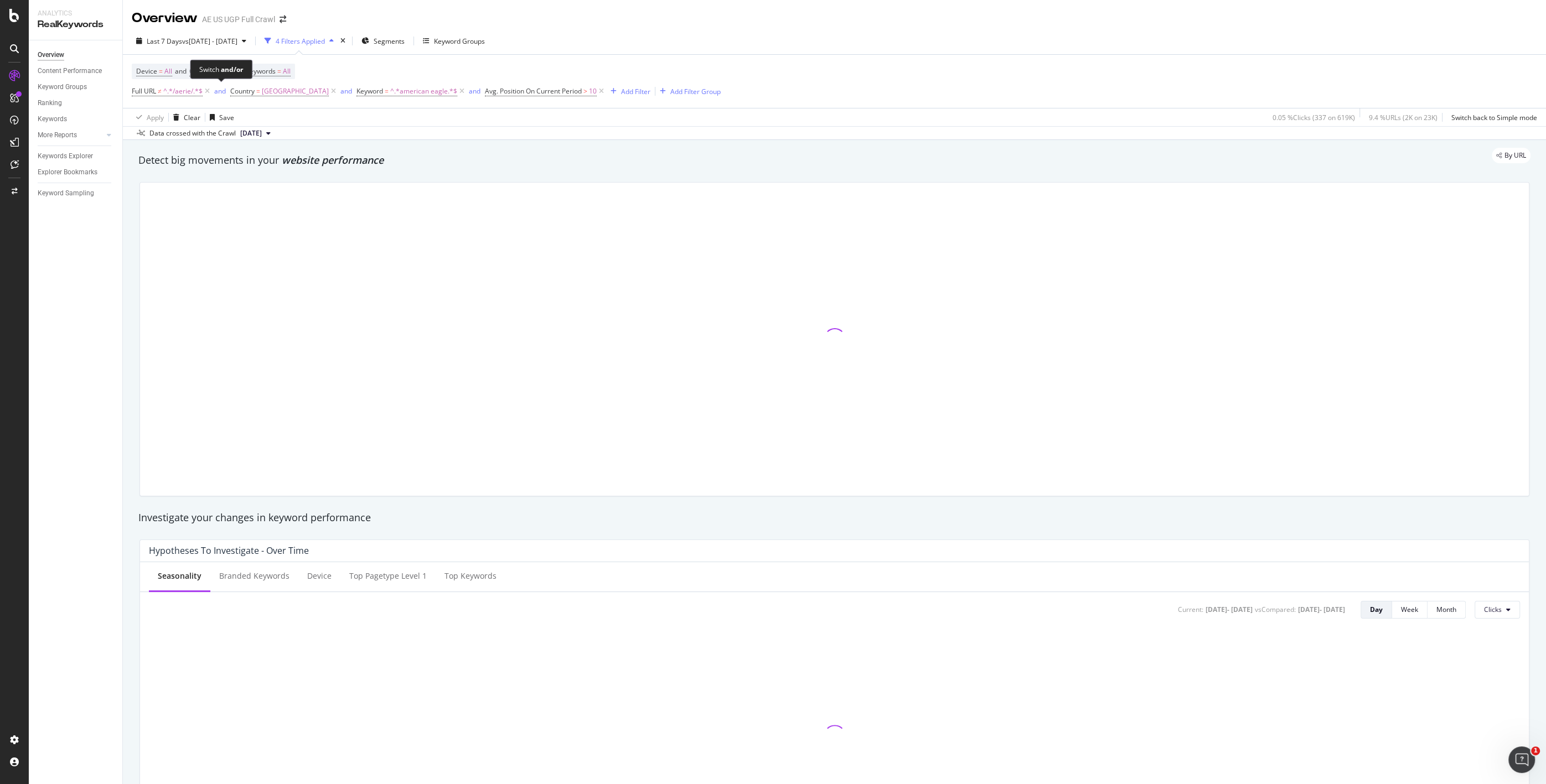
click at [215, 69] on div "Switch and/or" at bounding box center [221, 69] width 44 height 9
click at [208, 70] on span "Country" at bounding box center [201, 71] width 24 height 9
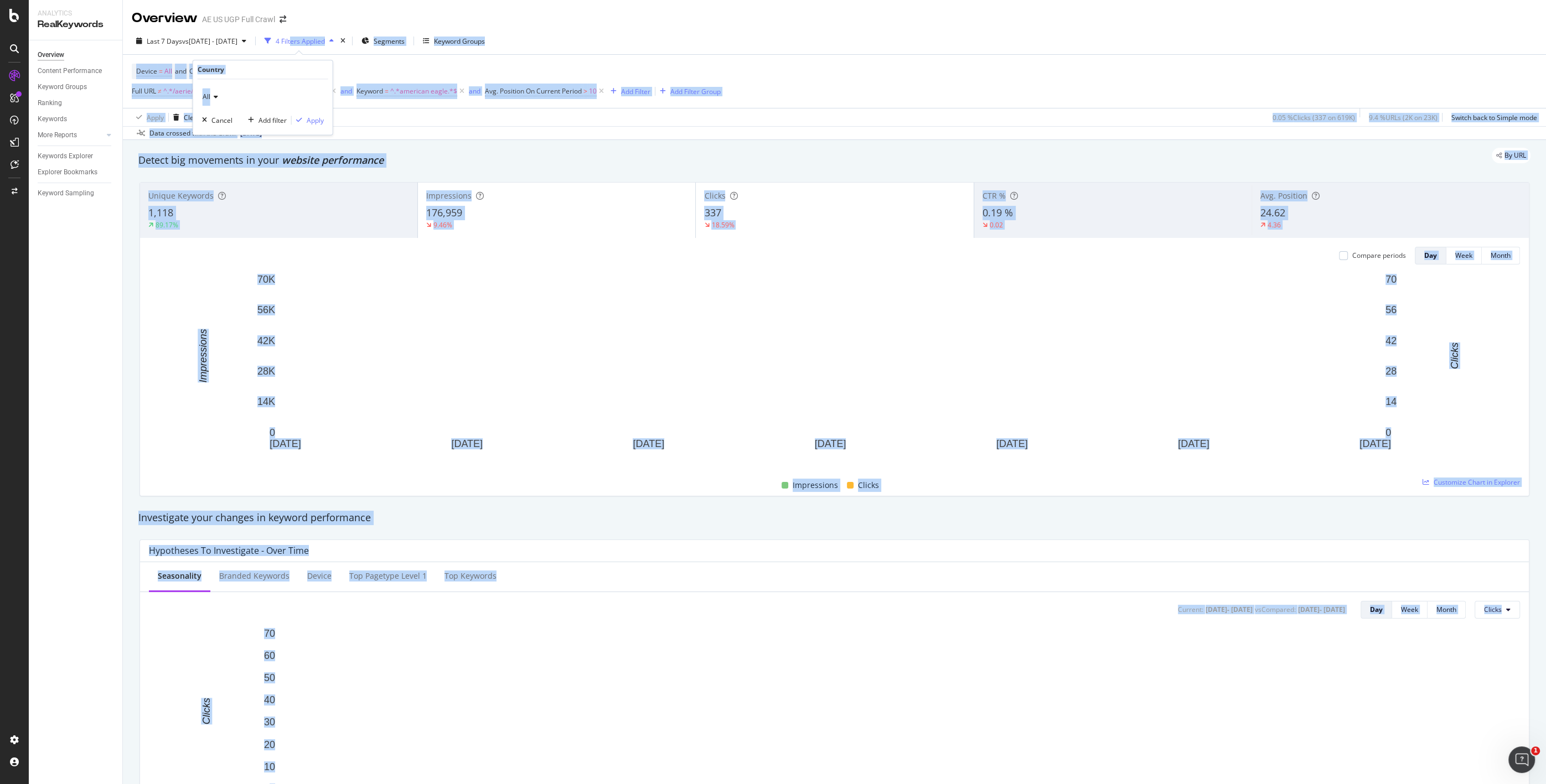
drag, startPoint x: 209, startPoint y: 92, endPoint x: 331, endPoint y: 29, distance: 137.3
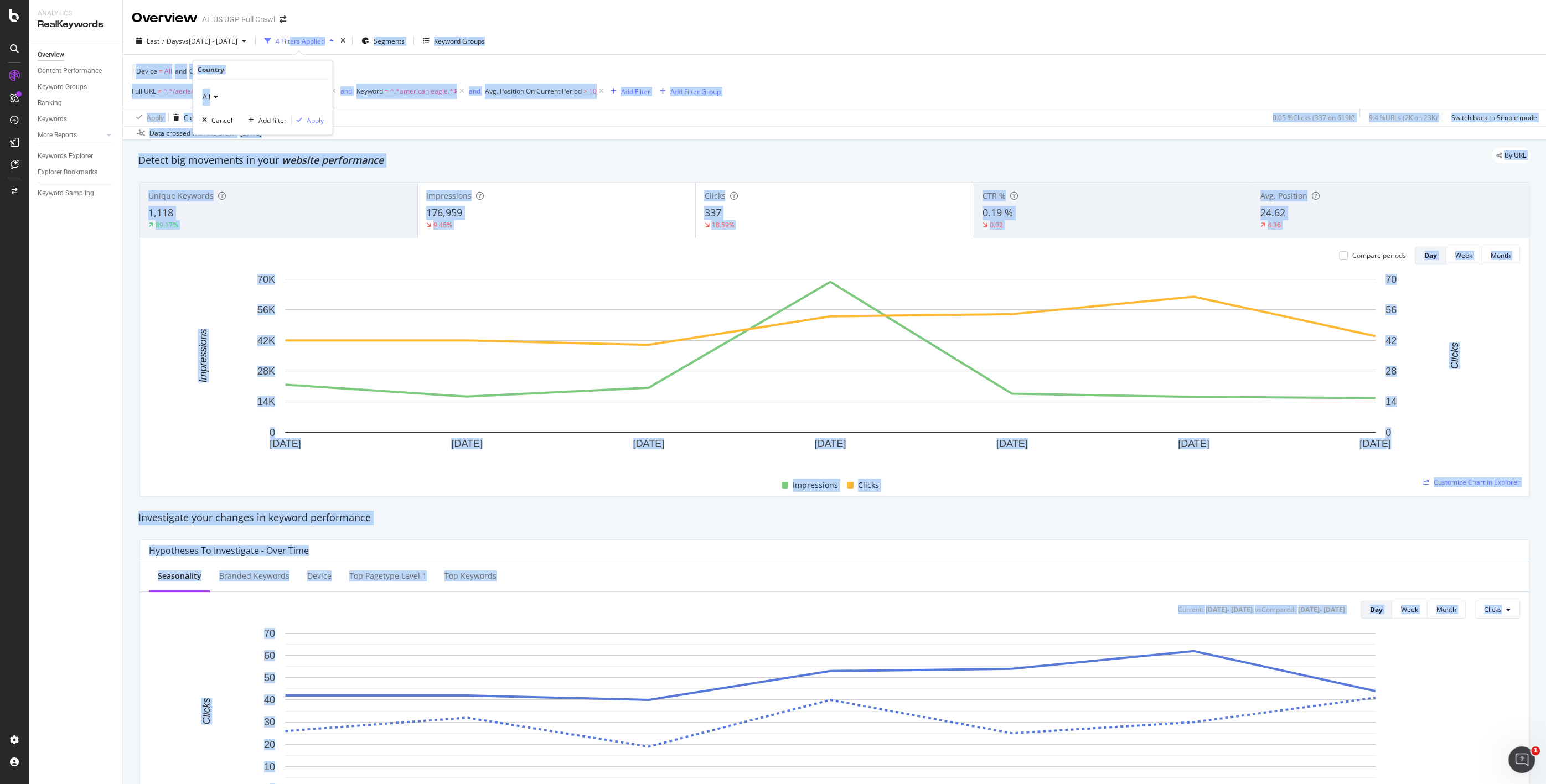
click at [317, 29] on body "Analytics RealKeywords Overview Content Performance Keyword Groups Ranking Keyw…" at bounding box center [773, 392] width 1546 height 784
click at [685, 28] on div "Last 7 Days vs [DATE] - [DATE] 4 Filters Applied Segments Keyword Groups Device…" at bounding box center [834, 84] width 1423 height 112
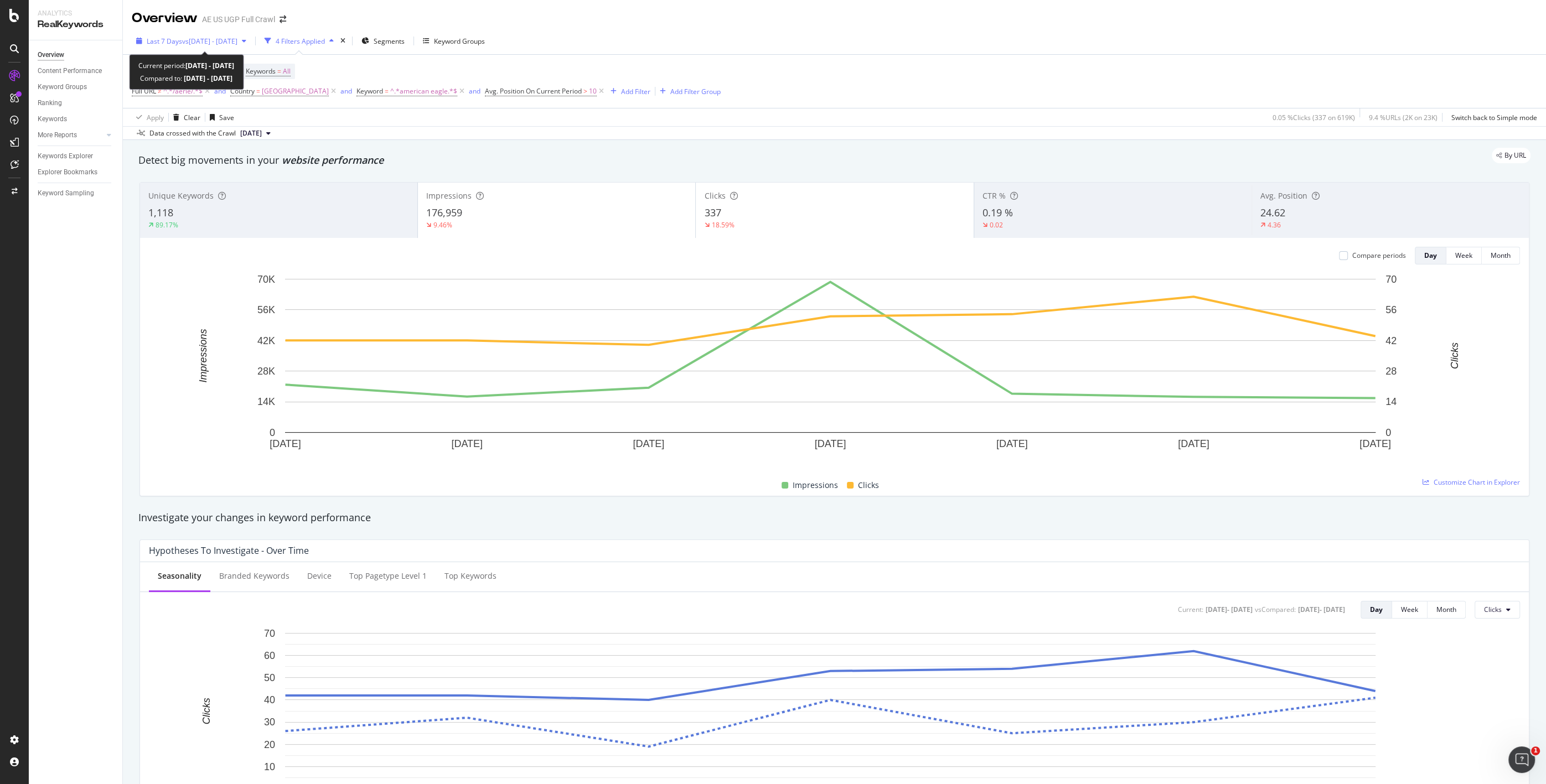
click at [232, 41] on span "vs [DATE] - [DATE]" at bounding box center [210, 41] width 55 height 9
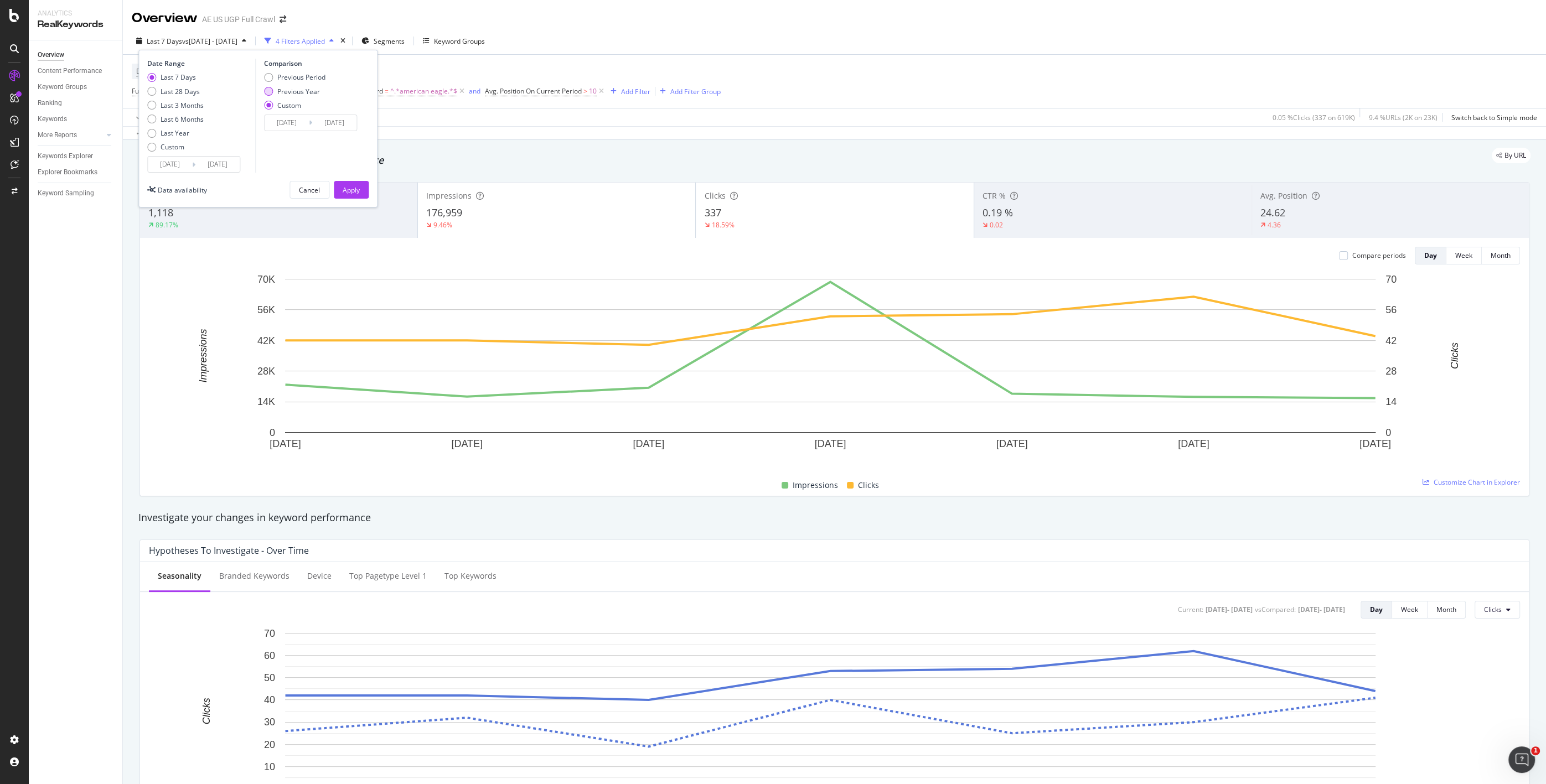
click at [269, 92] on div "Previous Year" at bounding box center [268, 91] width 9 height 9
type input "[DATE]"
click at [351, 190] on div "Apply" at bounding box center [351, 190] width 17 height 9
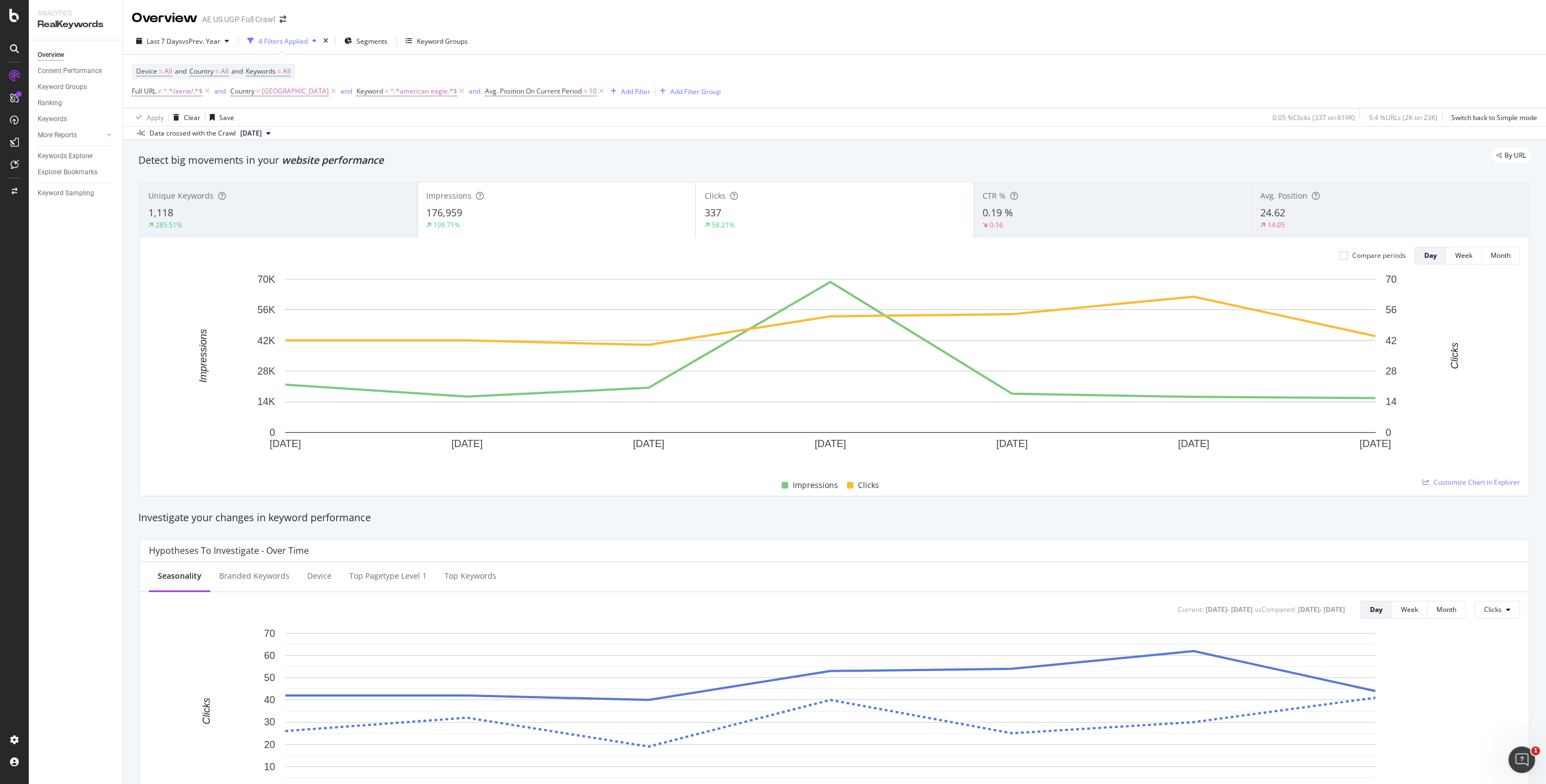
click at [828, 209] on div "337" at bounding box center [834, 213] width 261 height 15
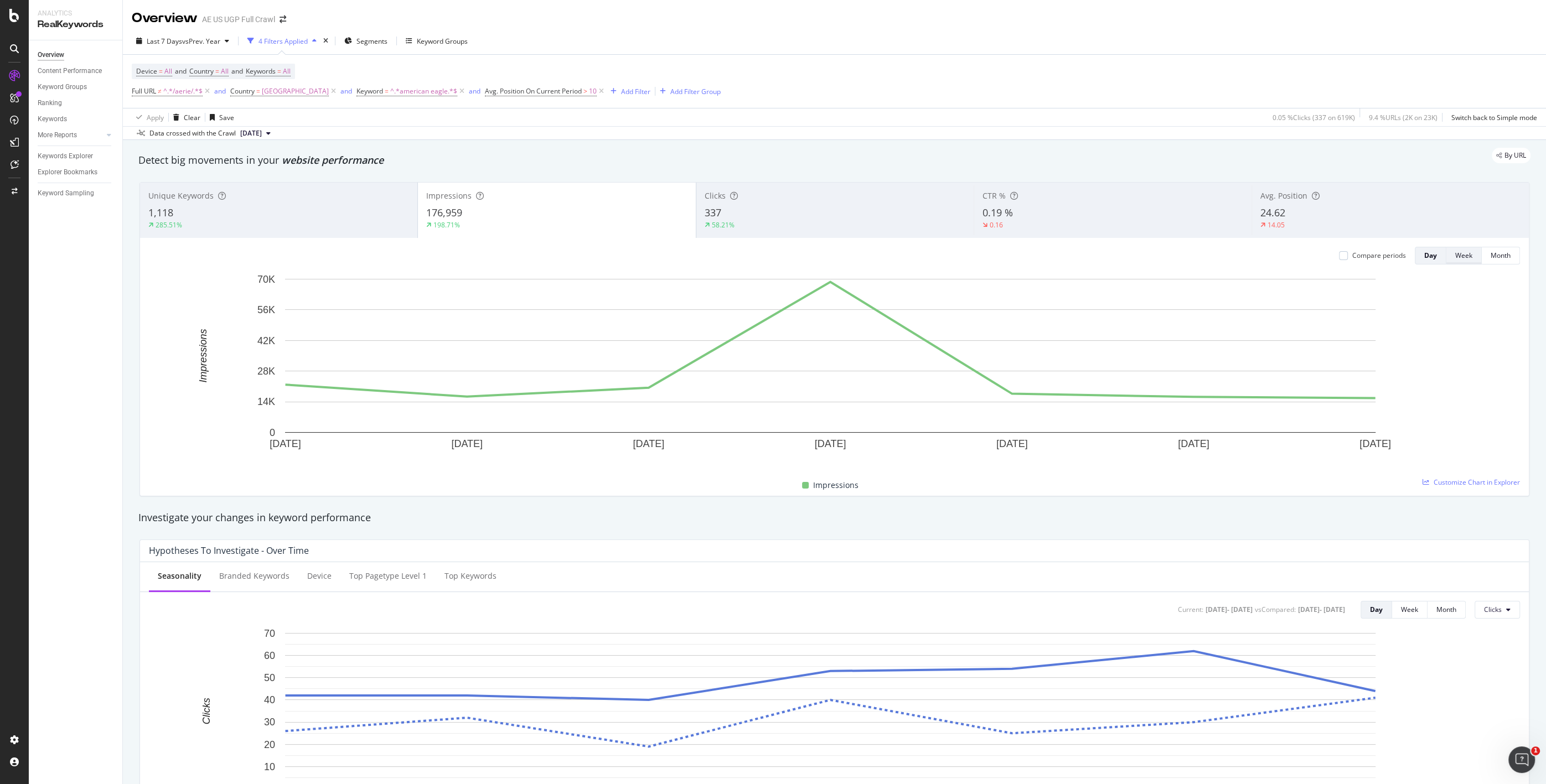
click at [848, 254] on div "Week" at bounding box center [1464, 255] width 17 height 9
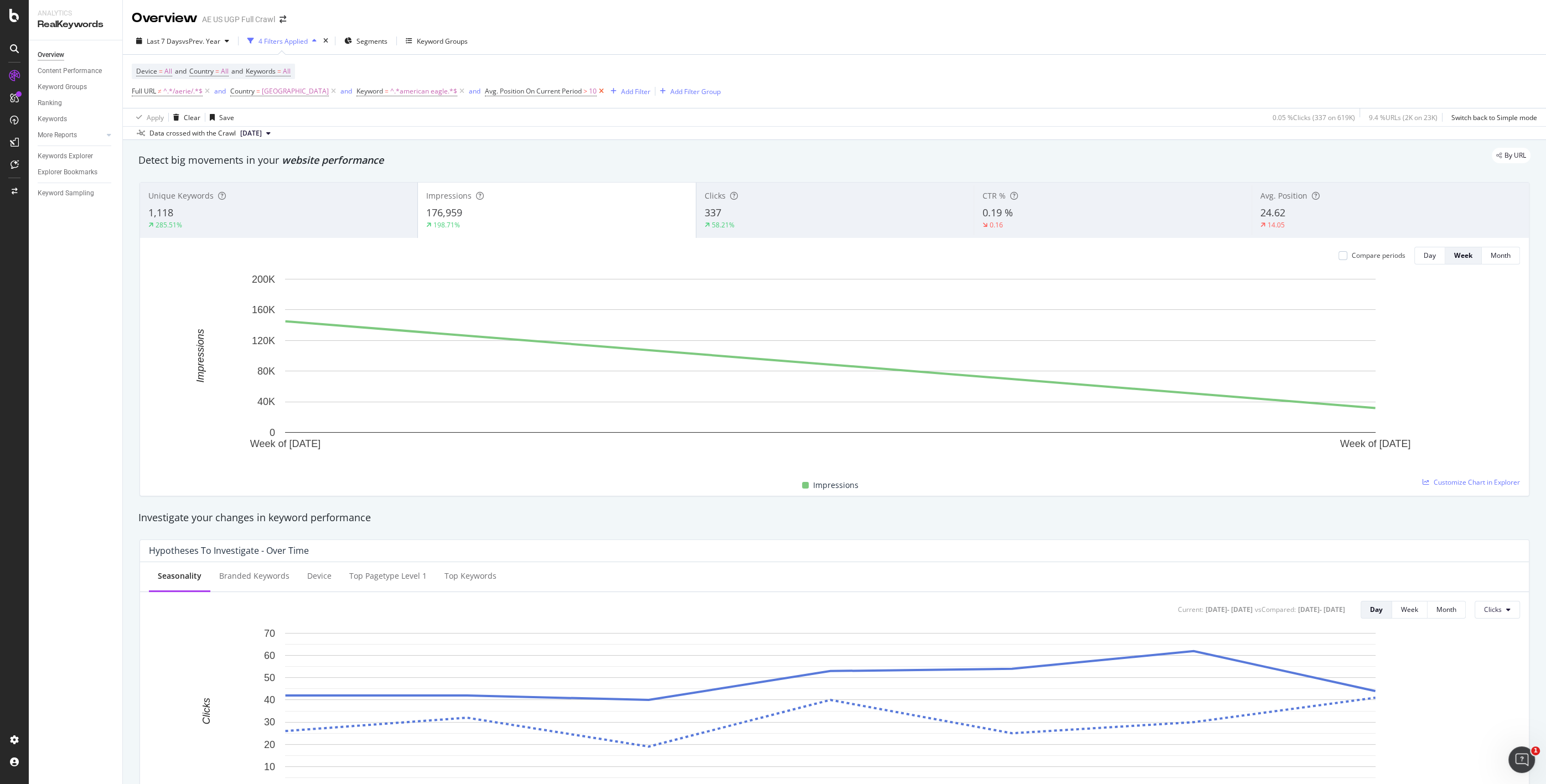
click at [606, 92] on icon at bounding box center [601, 91] width 9 height 11
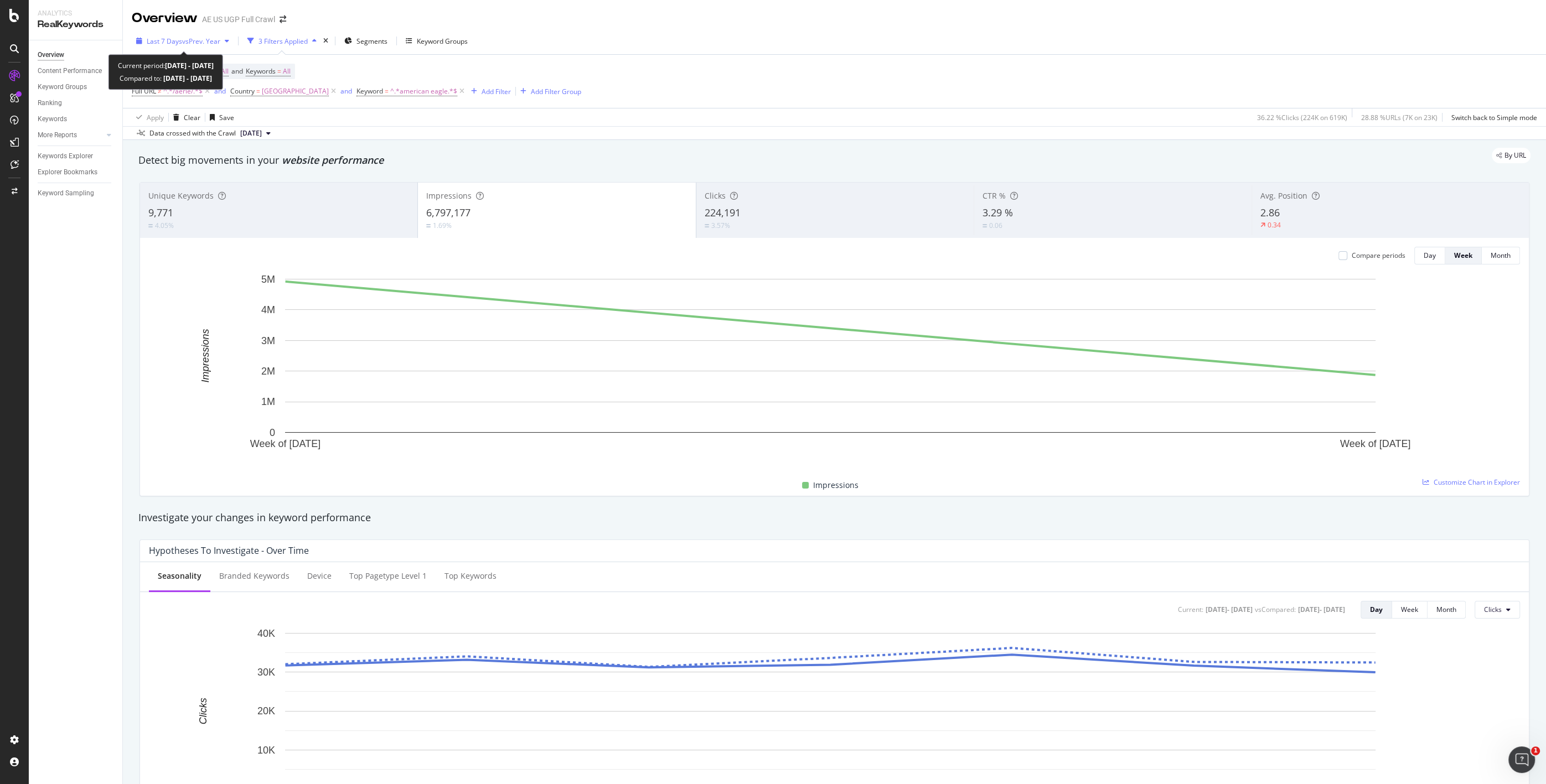
click at [163, 43] on span "Last 7 Days" at bounding box center [164, 41] width 36 height 9
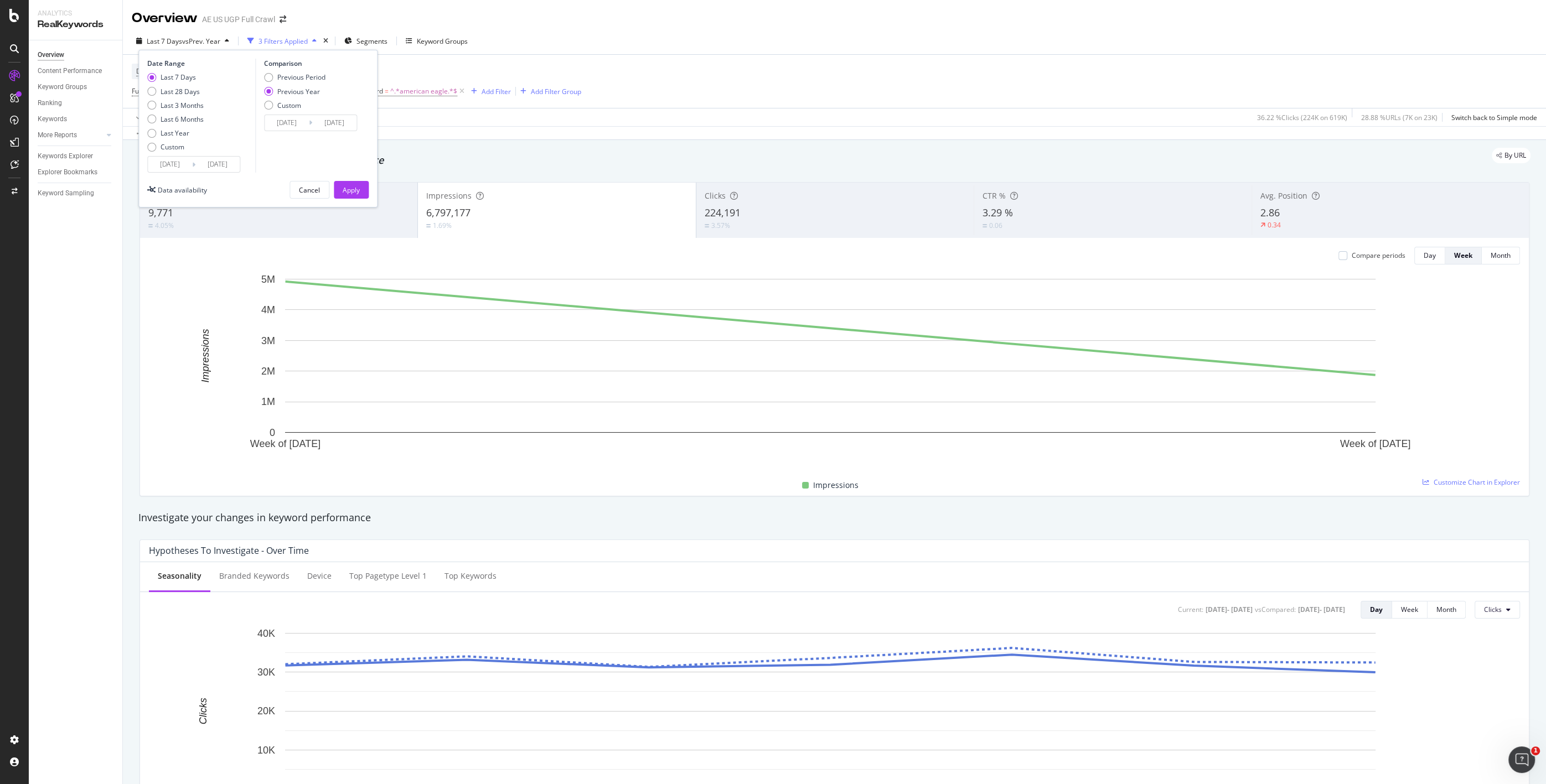
click at [172, 169] on input "[DATE]" at bounding box center [170, 164] width 44 height 15
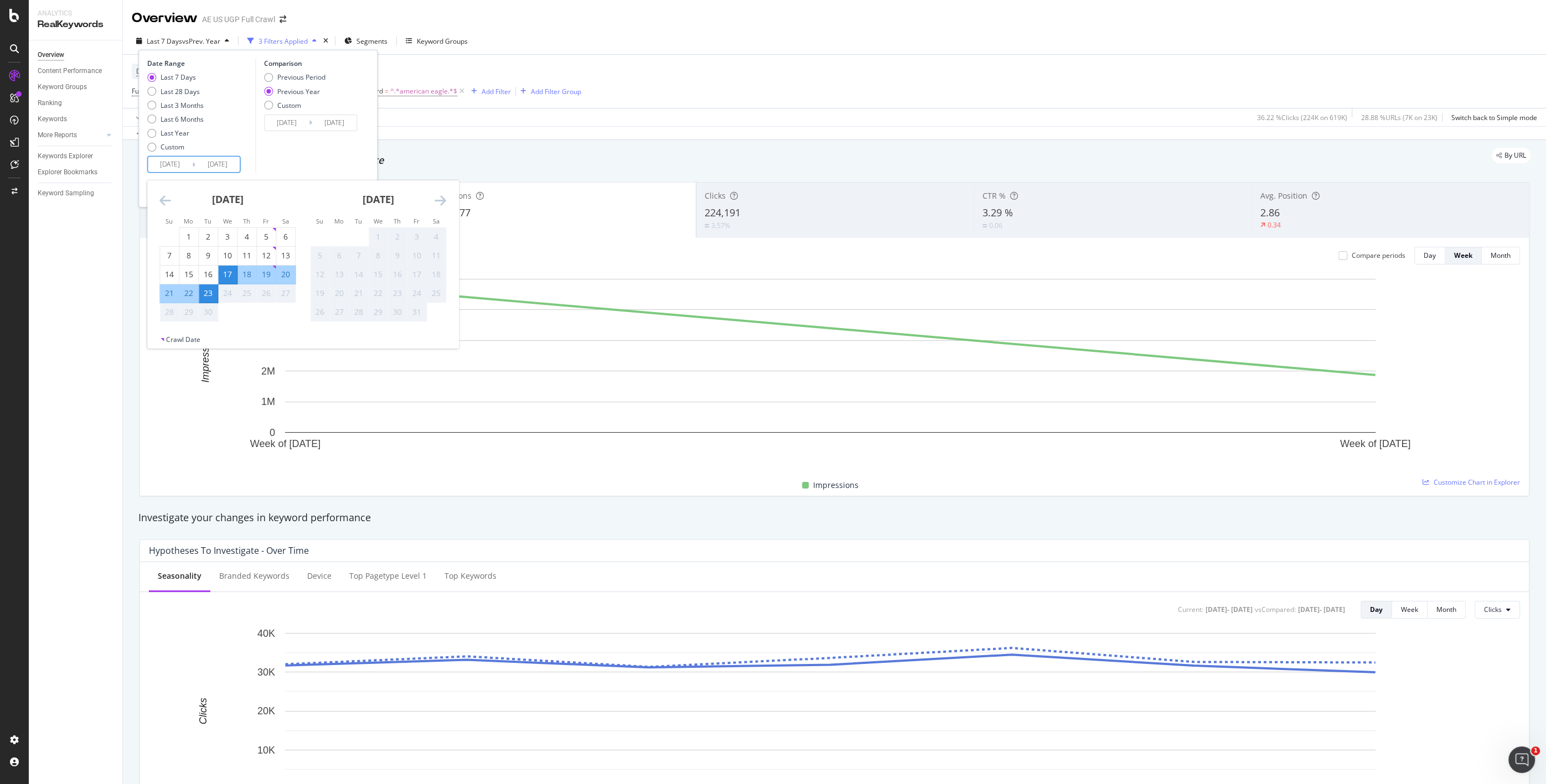
click at [166, 201] on icon "Move backward to switch to the previous month." at bounding box center [166, 200] width 12 height 13
click at [171, 275] on div "10" at bounding box center [169, 275] width 19 height 11
type input "[DATE]"
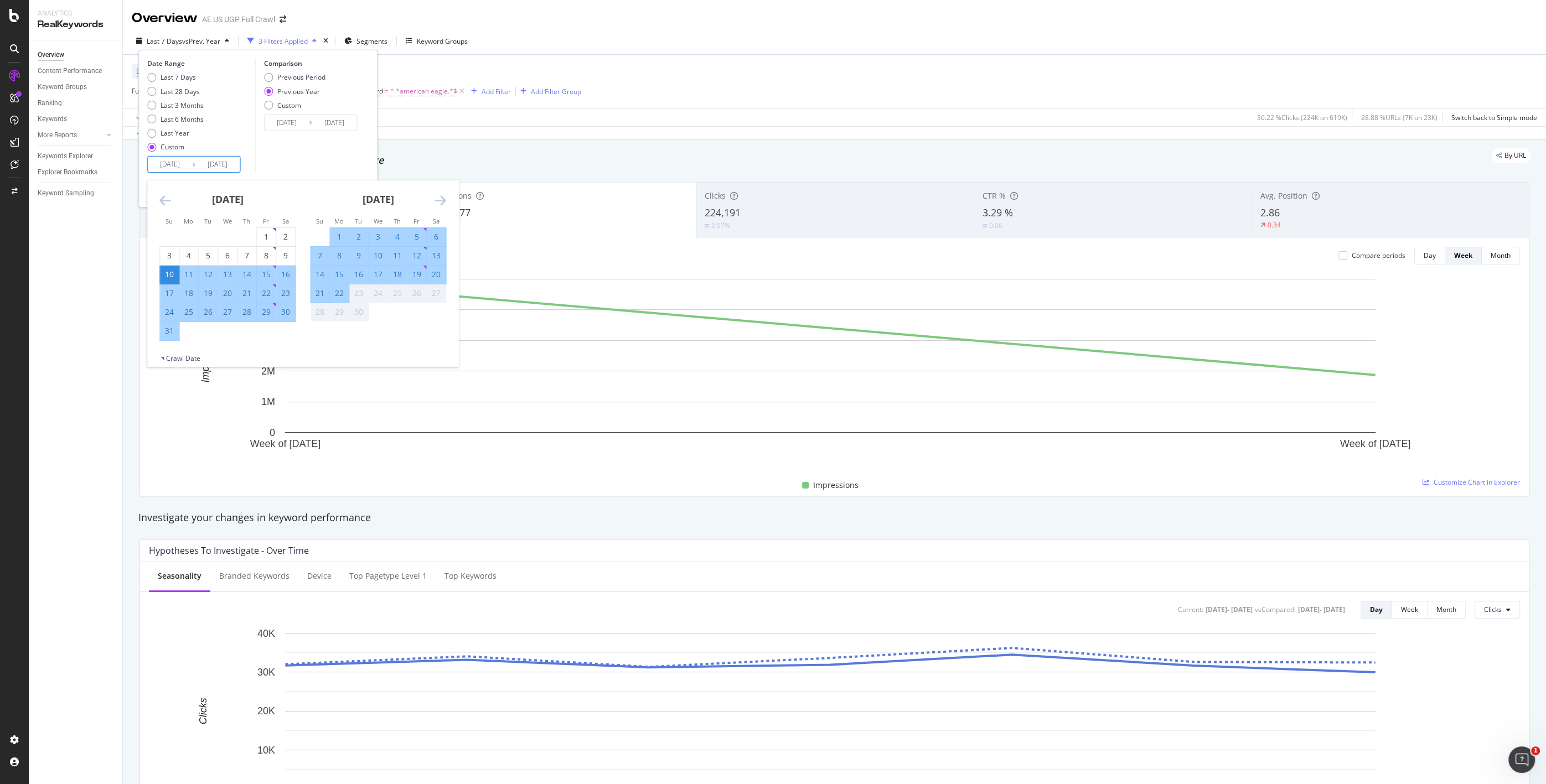
click at [440, 275] on div "20" at bounding box center [436, 275] width 19 height 11
type input "[DATE]"
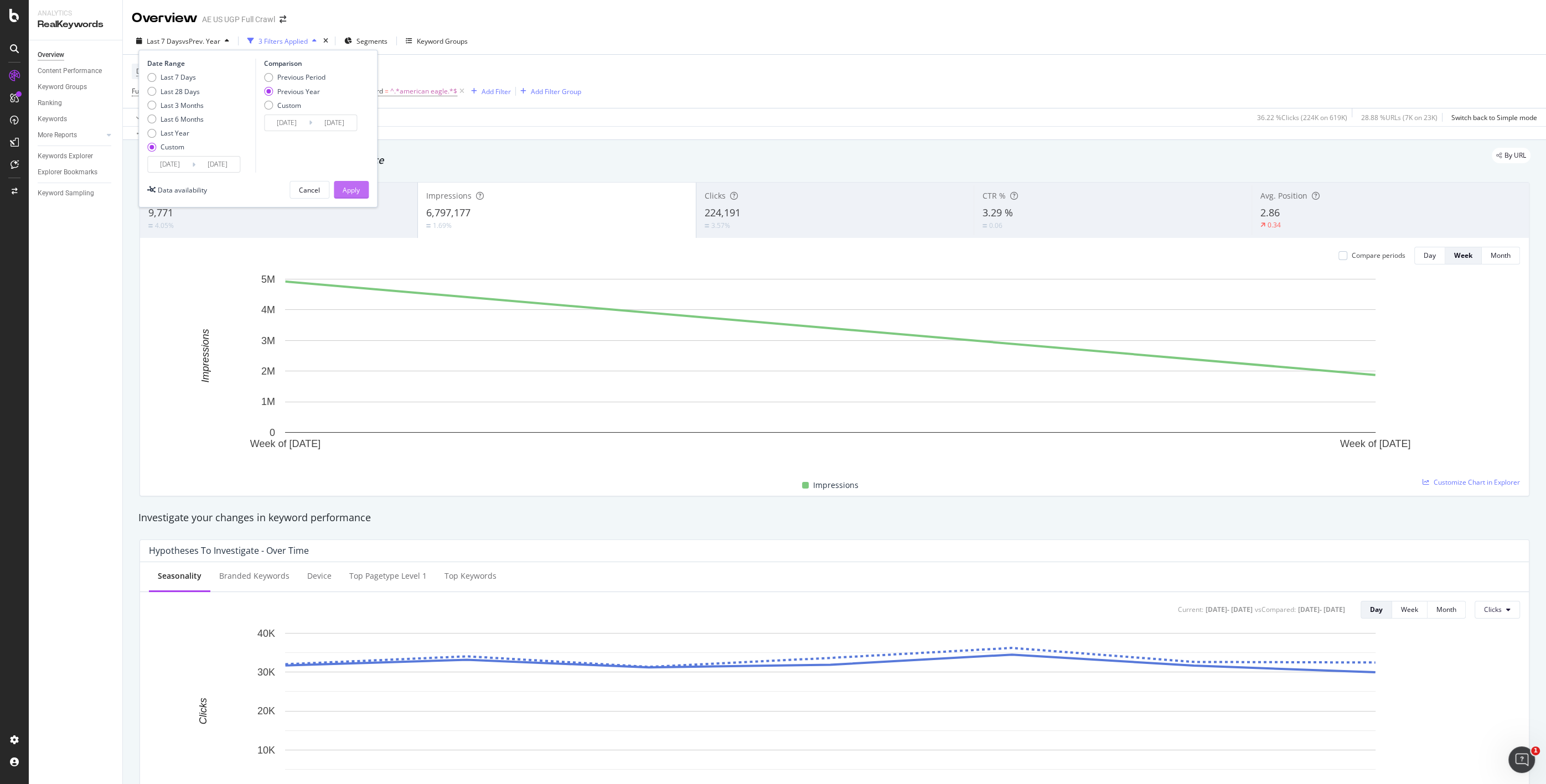
click at [344, 193] on div "Apply" at bounding box center [351, 190] width 17 height 9
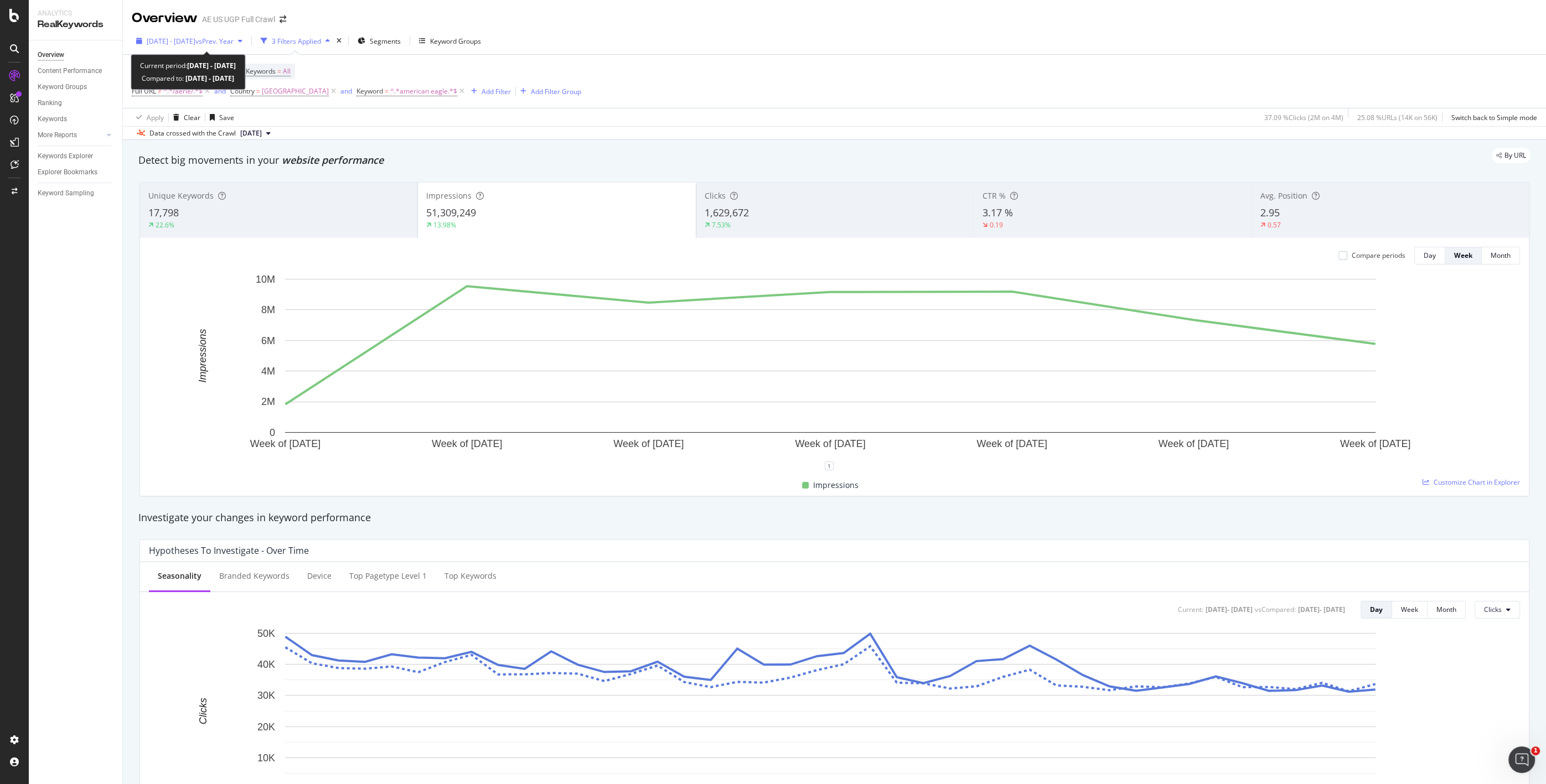
click at [195, 42] on span "[DATE] - [DATE]" at bounding box center [171, 41] width 49 height 9
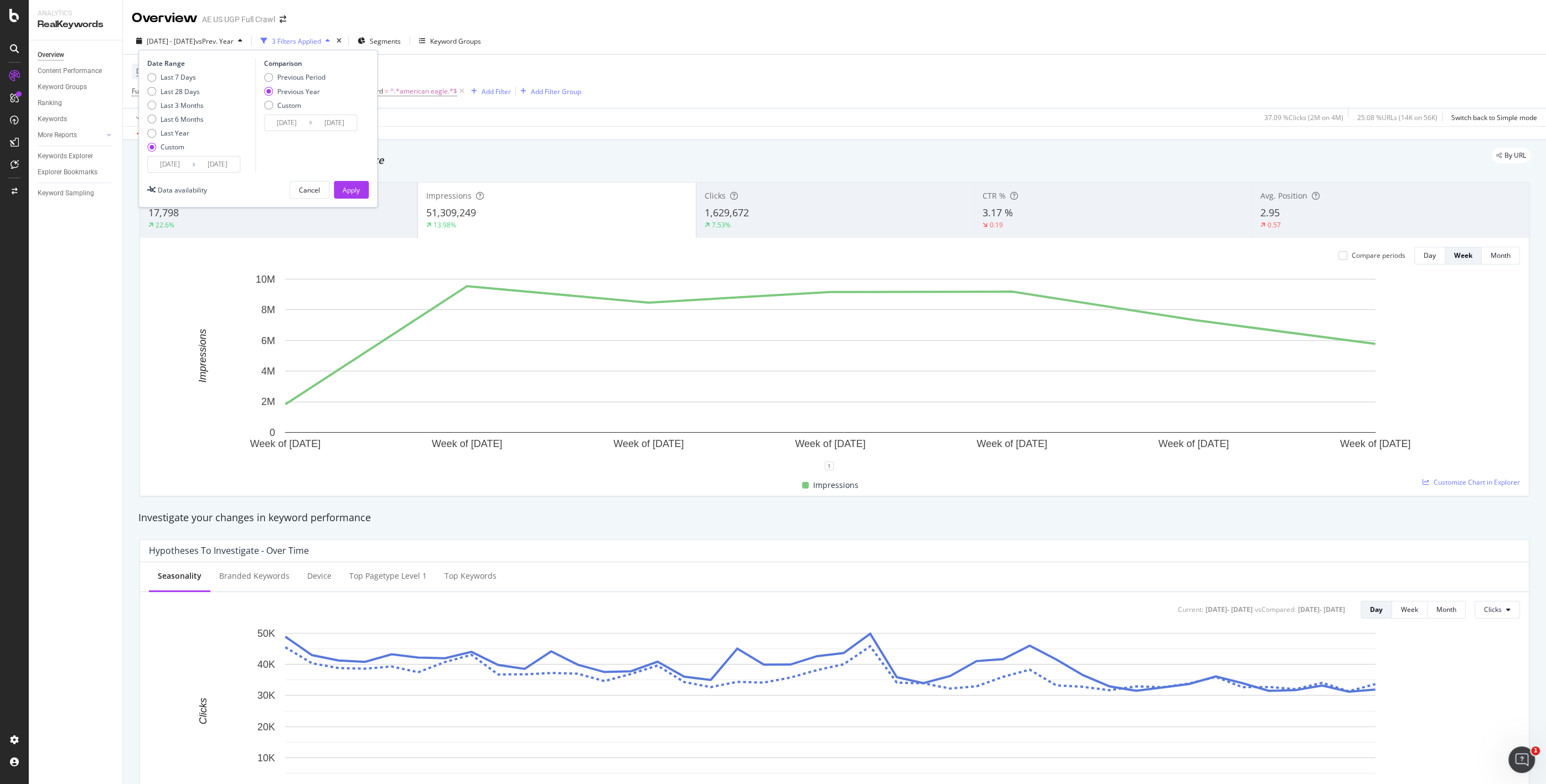
click at [171, 164] on input "[DATE]" at bounding box center [170, 164] width 44 height 15
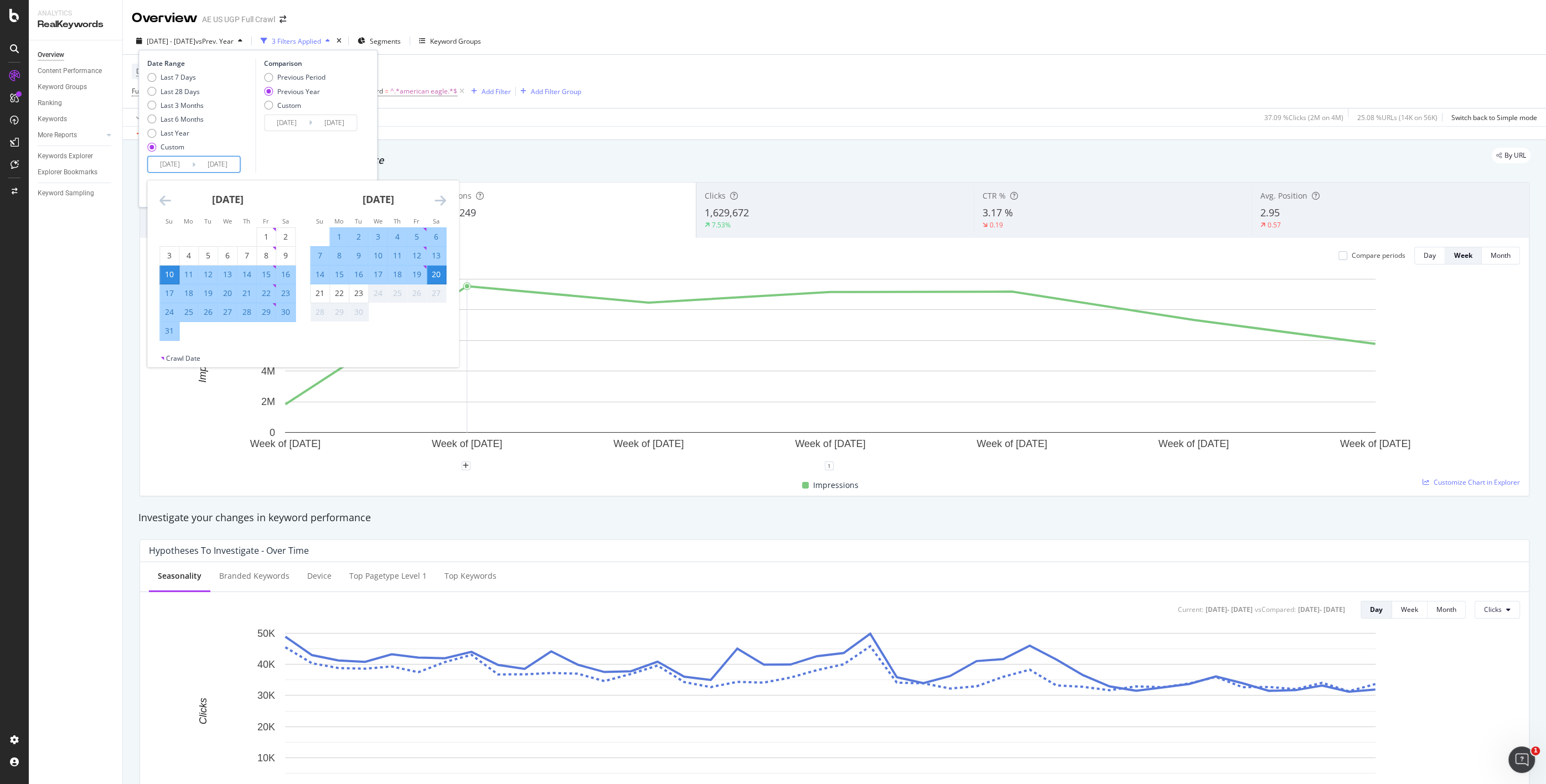
click at [166, 201] on icon "Move backward to switch to the previous month." at bounding box center [166, 200] width 12 height 13
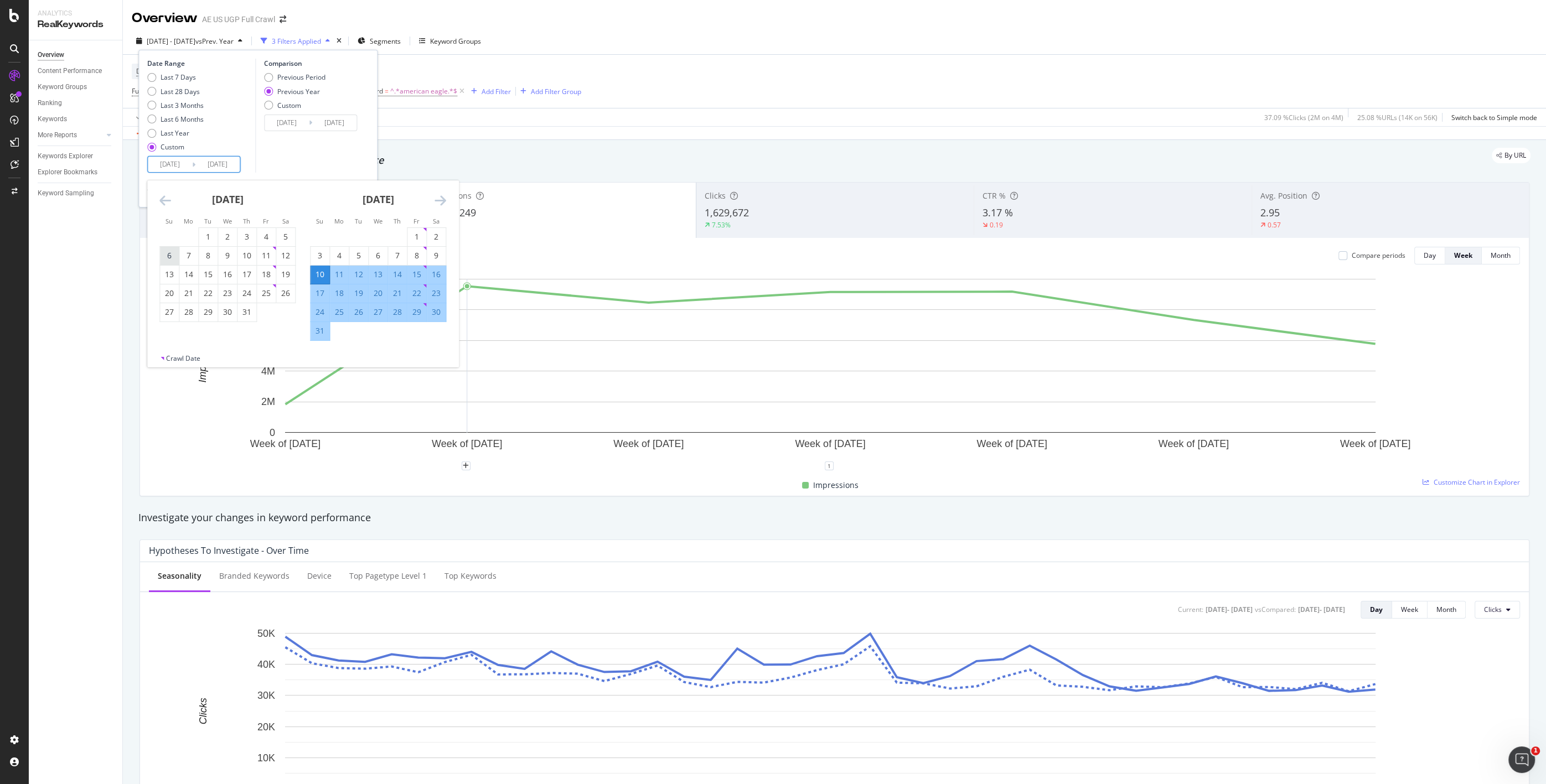
click at [168, 255] on div "6" at bounding box center [169, 255] width 19 height 11
type input "[DATE]"
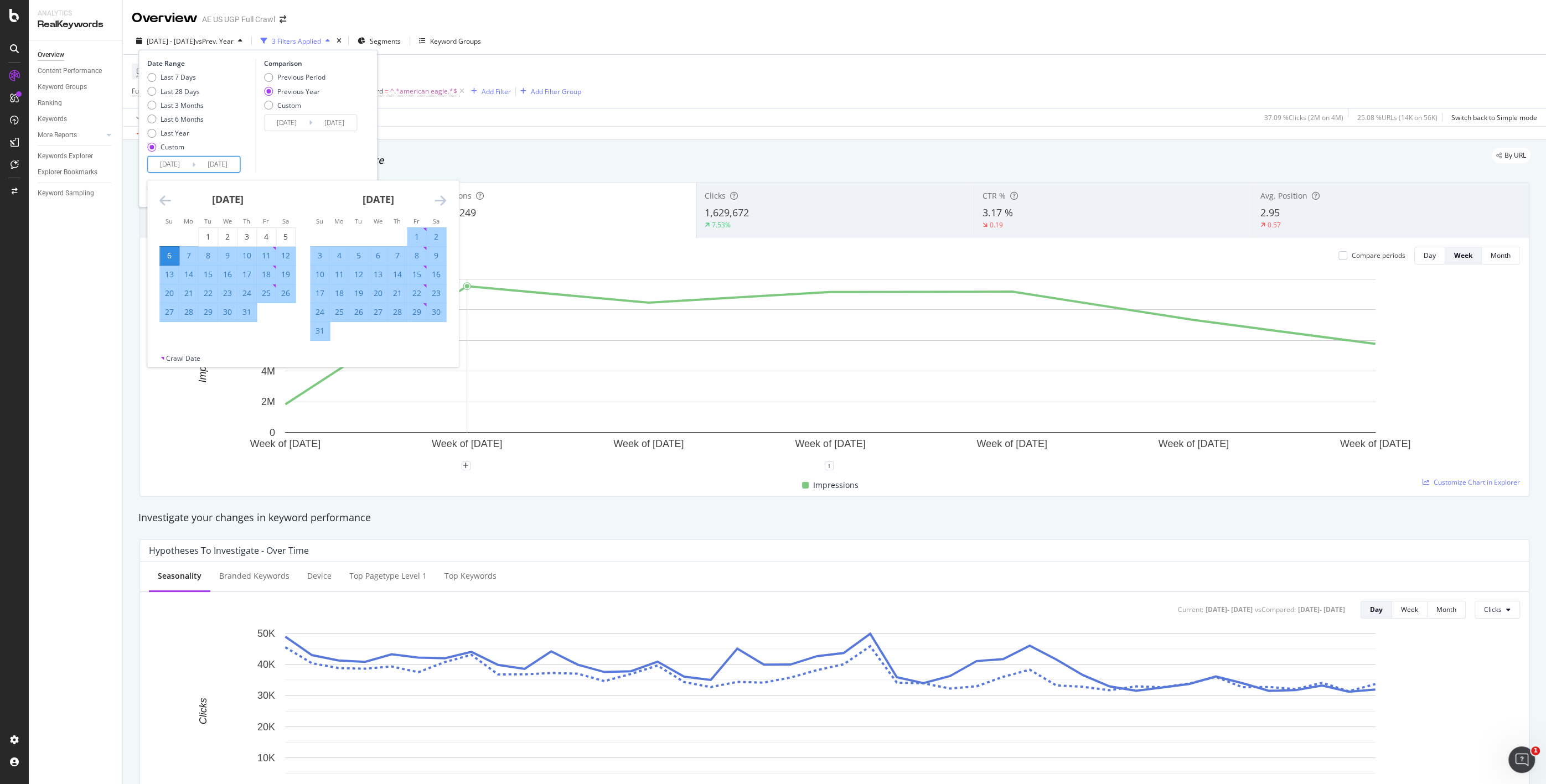
click at [329, 143] on div "Comparison Previous Period Previous Year Custom [DATE] Navigate forward to inte…" at bounding box center [308, 115] width 105 height 114
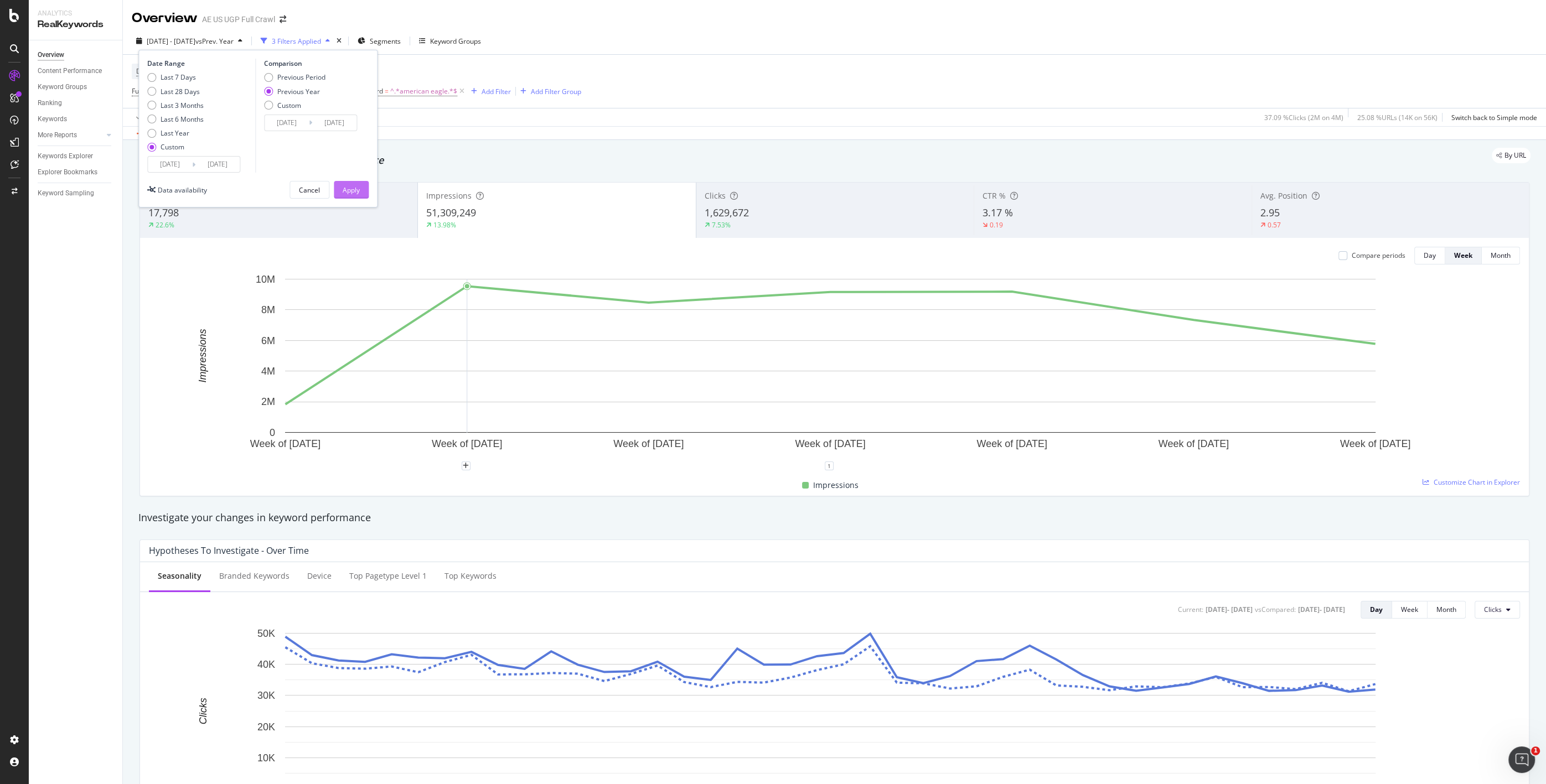
click at [351, 189] on div "Apply" at bounding box center [351, 190] width 17 height 9
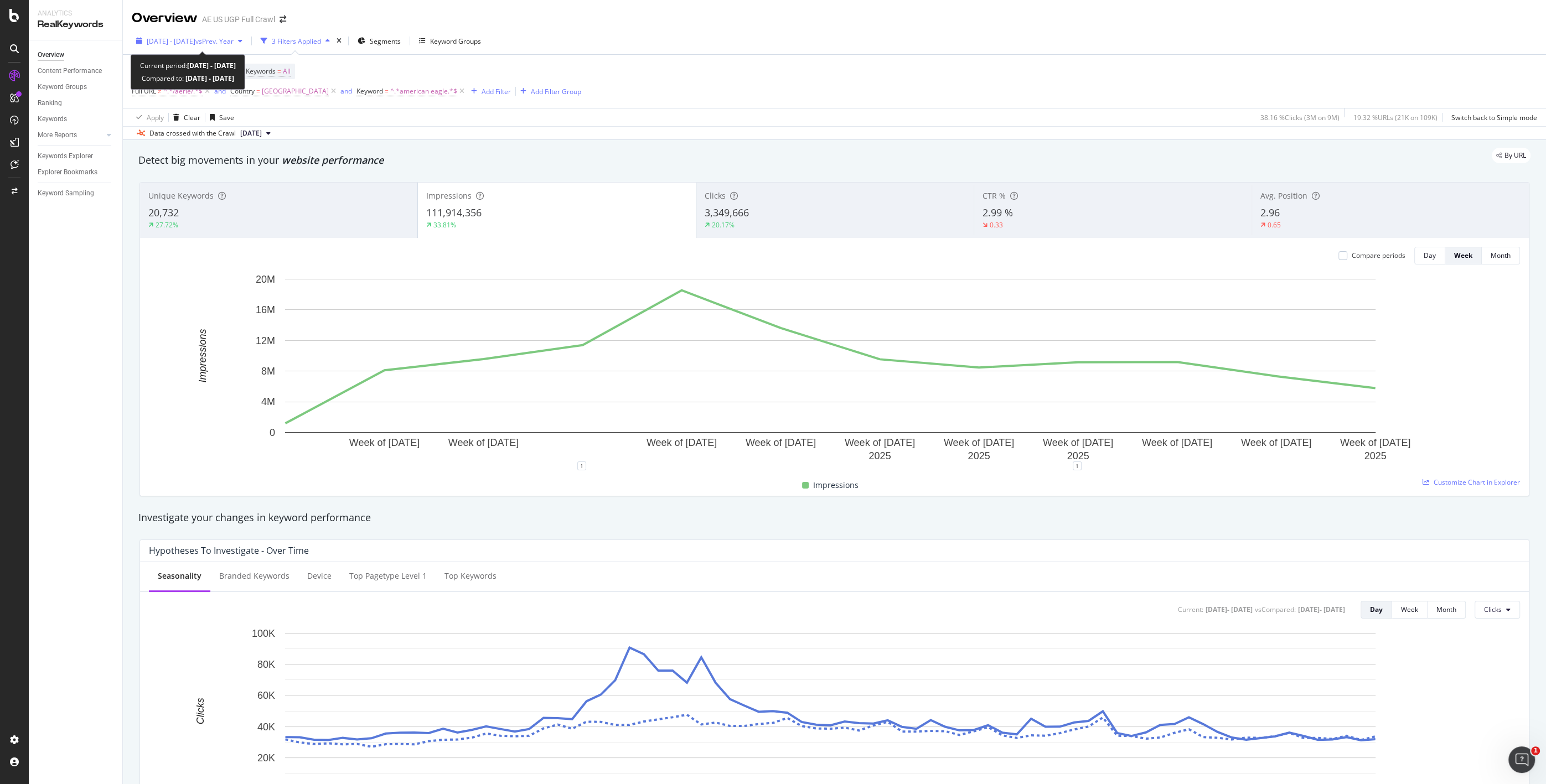
click at [176, 44] on span "[DATE] - [DATE]" at bounding box center [171, 41] width 49 height 9
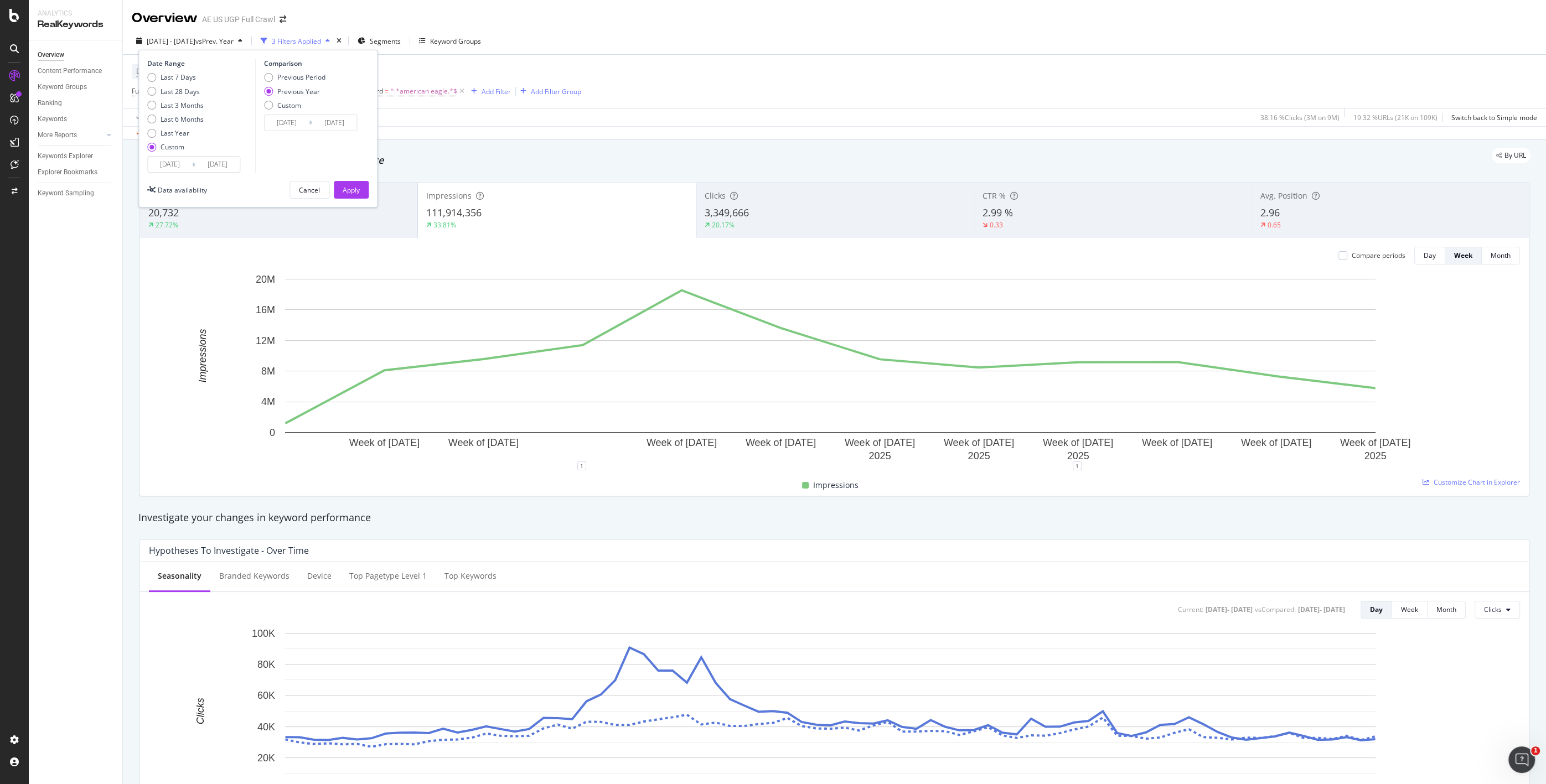
click at [165, 163] on input "[DATE]" at bounding box center [170, 164] width 44 height 15
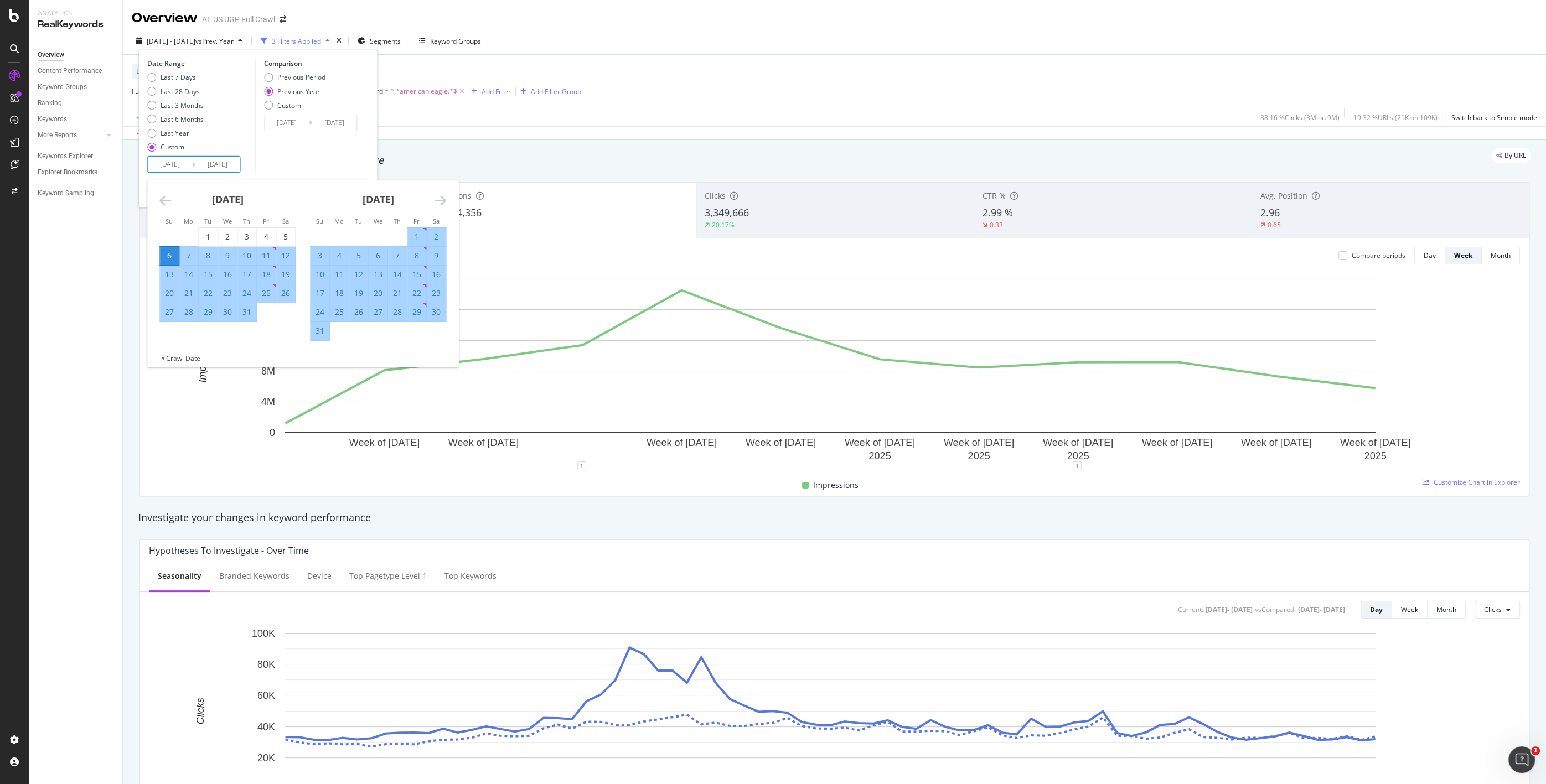
click at [164, 201] on icon "Move backward to switch to the previous month." at bounding box center [166, 200] width 12 height 13
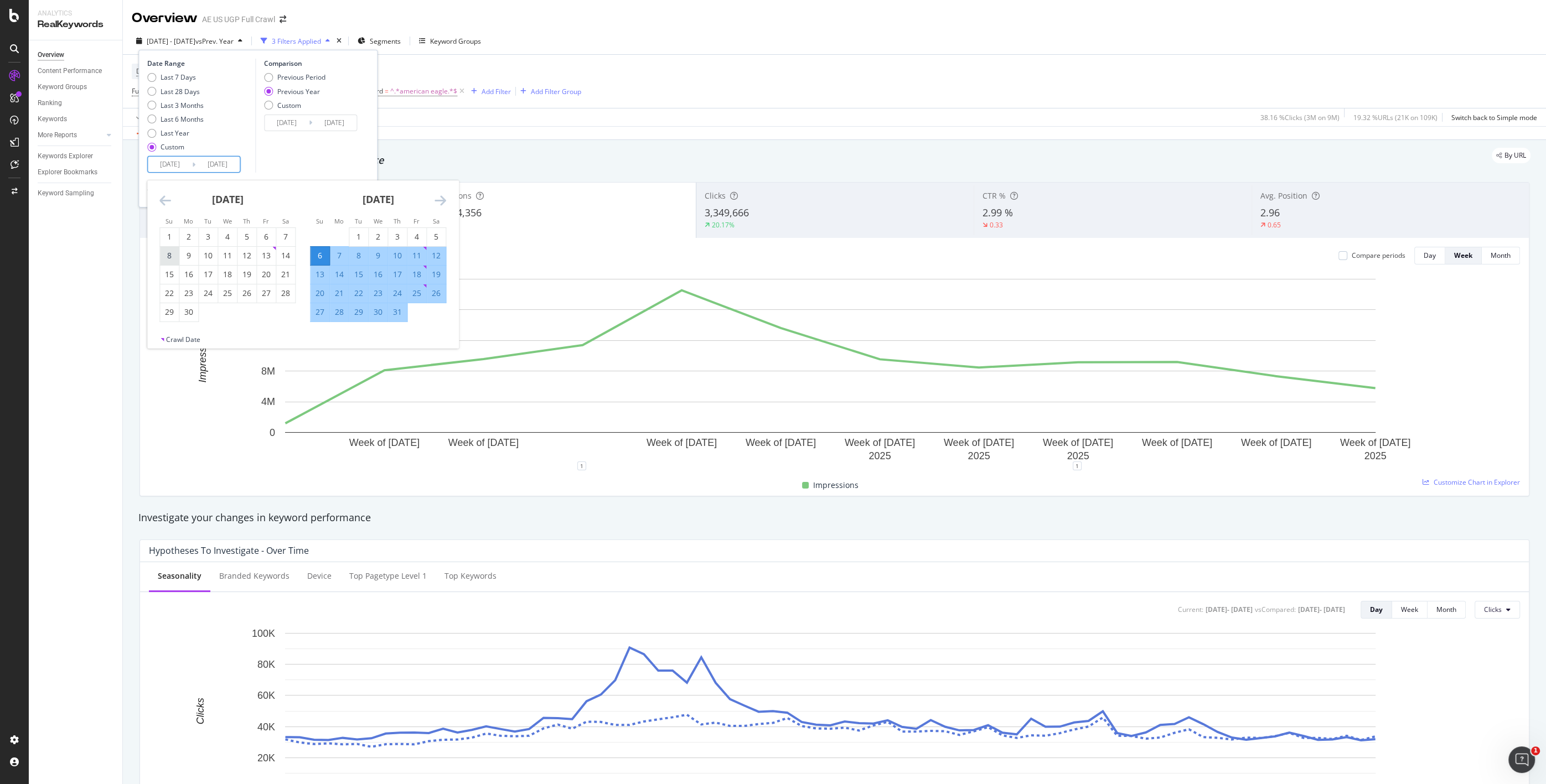
click at [166, 252] on div "8" at bounding box center [169, 255] width 19 height 11
type input "[DATE]"
click at [304, 156] on div "Comparison Previous Period Previous Year Custom [DATE] Navigate forward to inte…" at bounding box center [308, 115] width 105 height 114
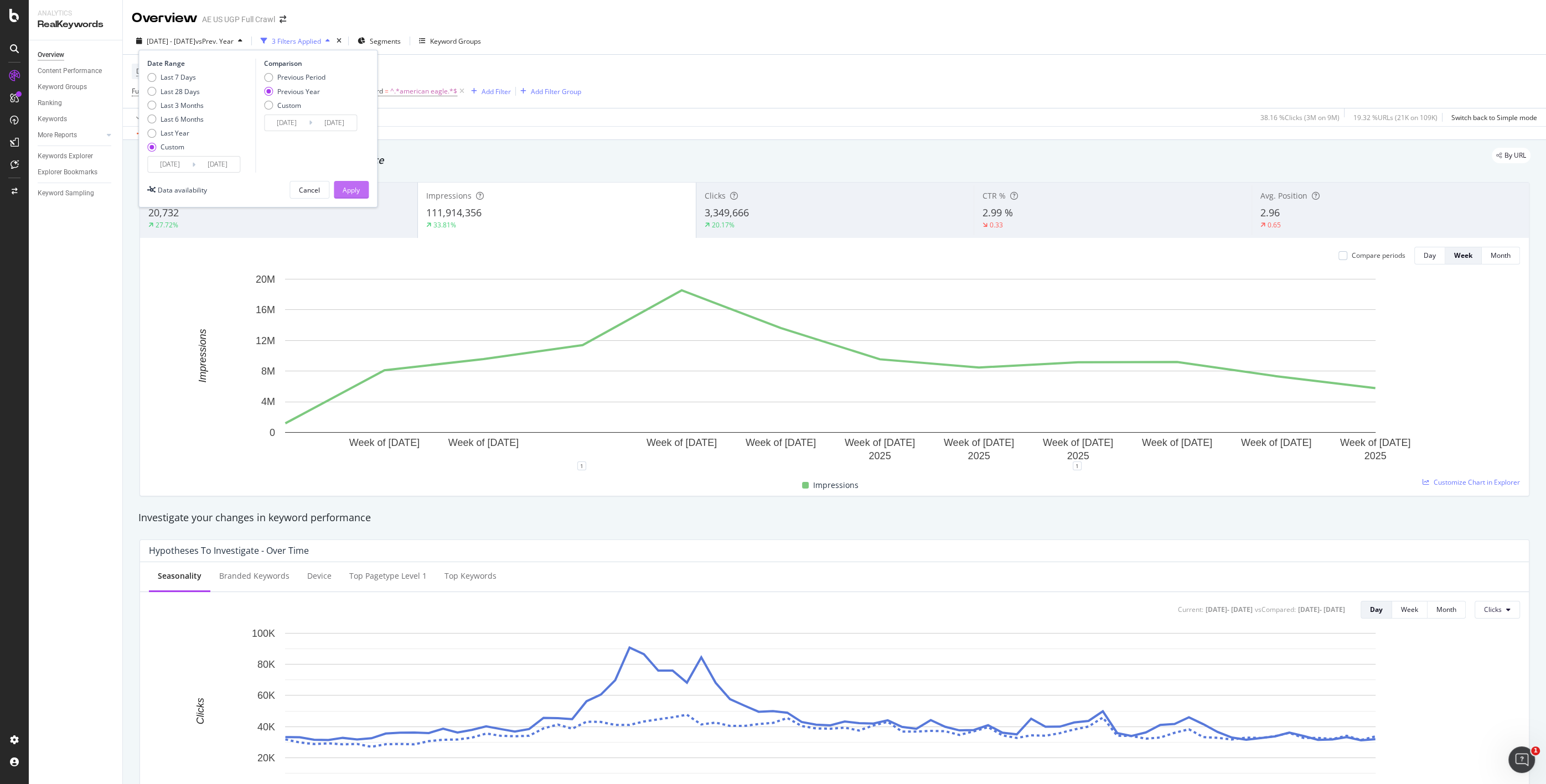
click at [345, 185] on div "Apply" at bounding box center [351, 190] width 17 height 9
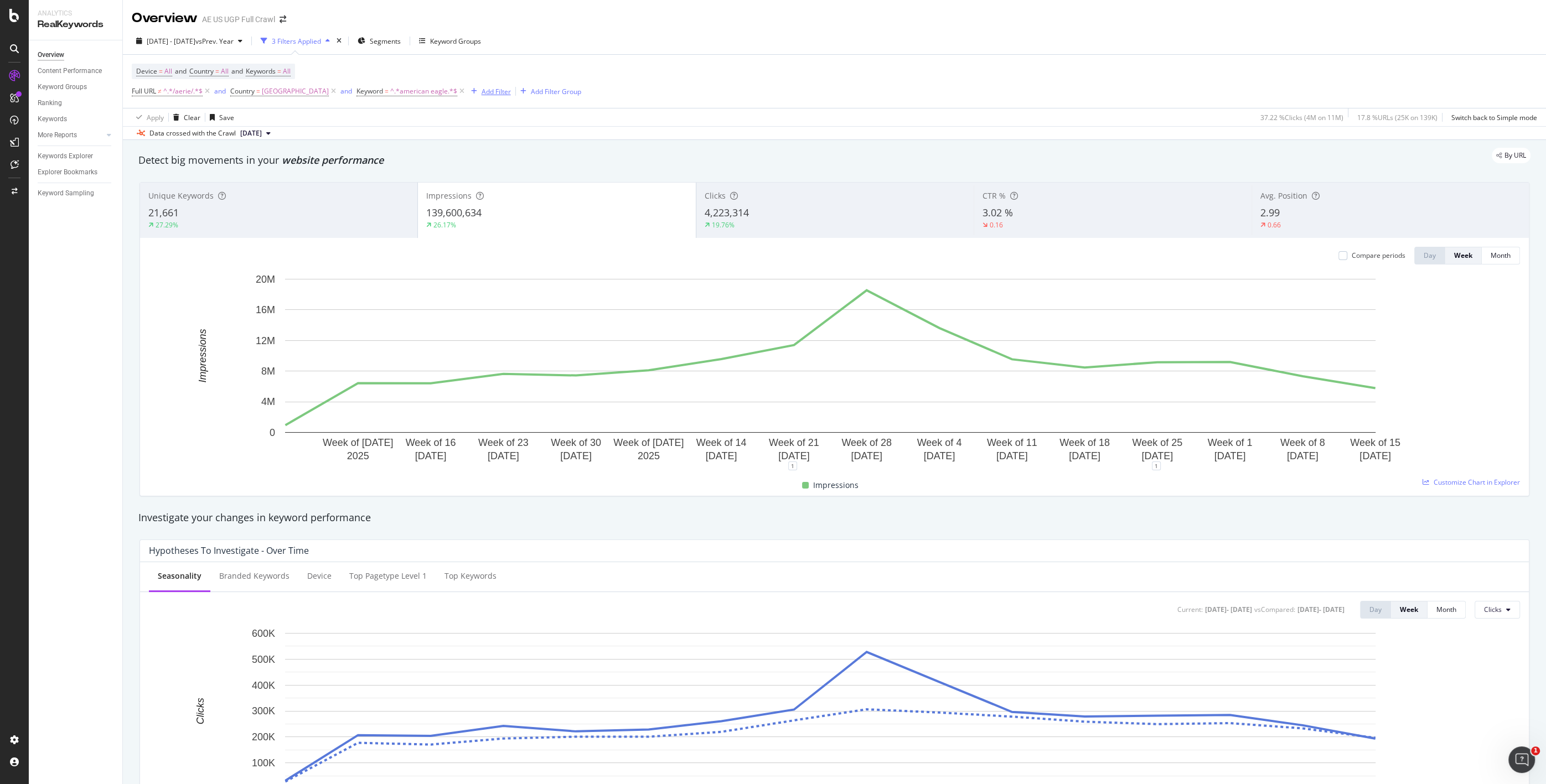
click at [498, 89] on div "Add Filter" at bounding box center [496, 92] width 29 height 9
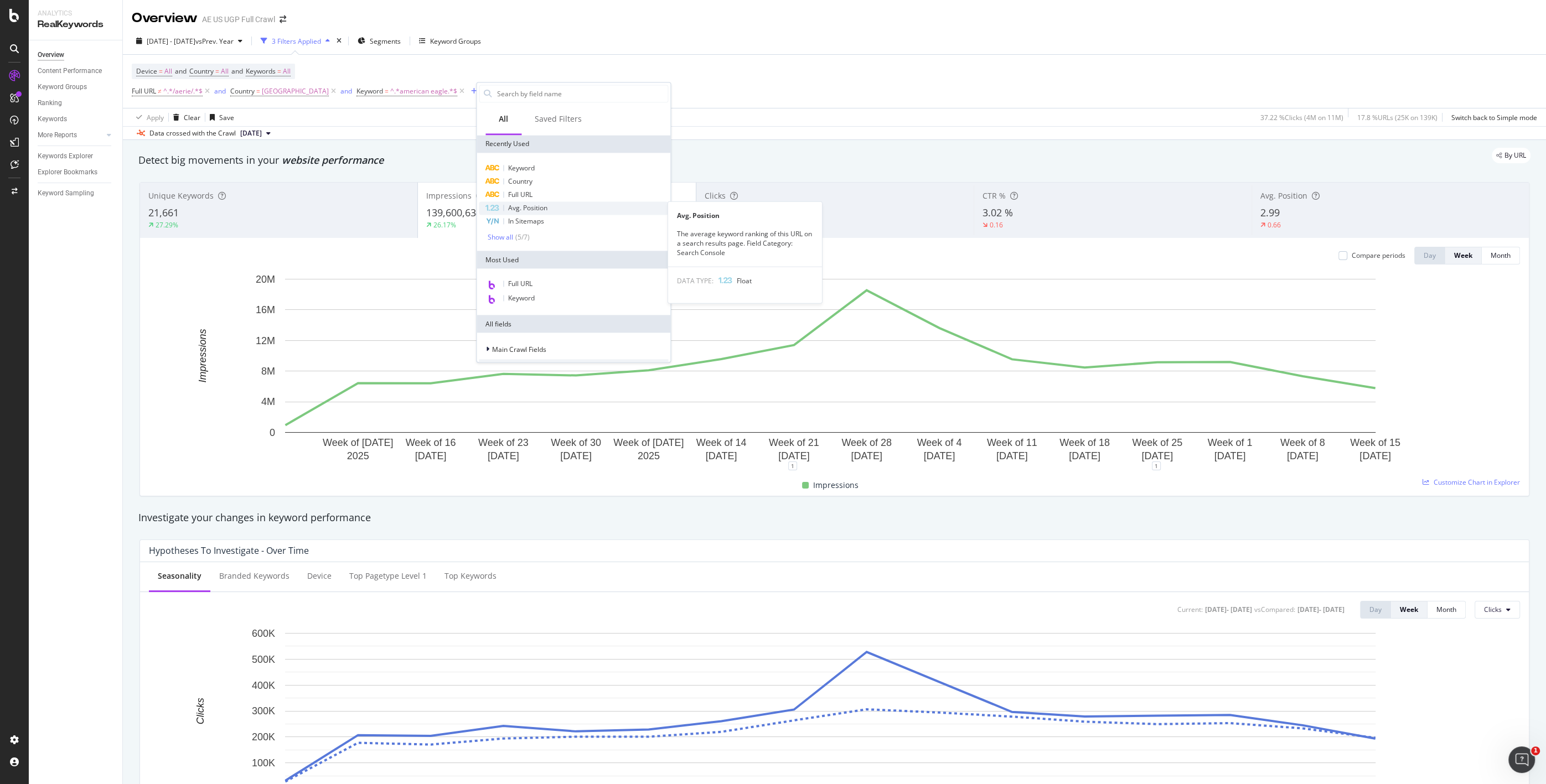
click at [527, 207] on span "Avg. Position" at bounding box center [528, 208] width 40 height 9
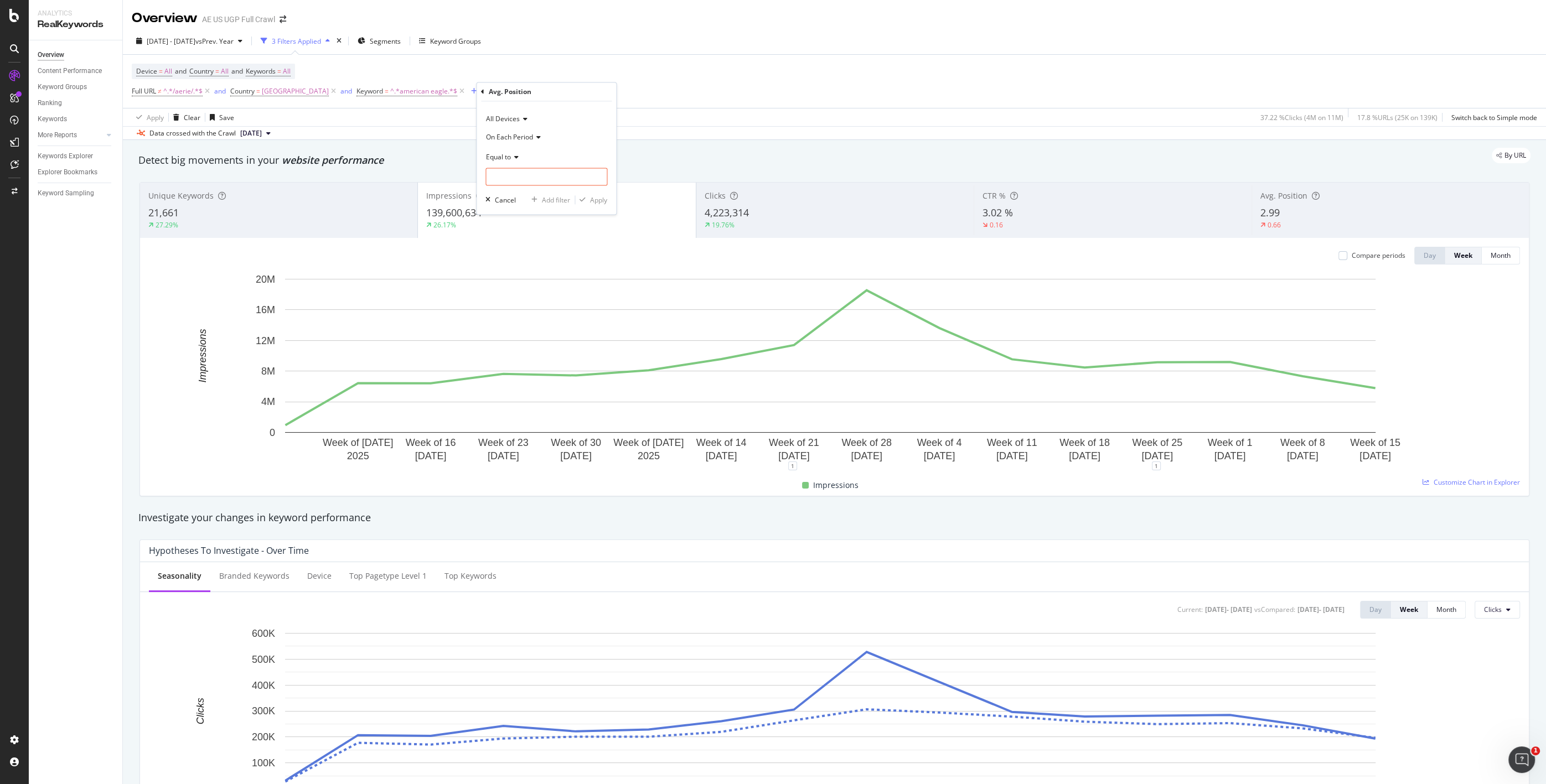
click at [503, 156] on span "Equal to" at bounding box center [498, 157] width 25 height 9
click at [516, 238] on span "Greater than" at bounding box center [511, 237] width 40 height 9
click at [520, 178] on input "number" at bounding box center [546, 177] width 121 height 18
type input "10"
click at [593, 197] on div "Apply" at bounding box center [599, 200] width 17 height 9
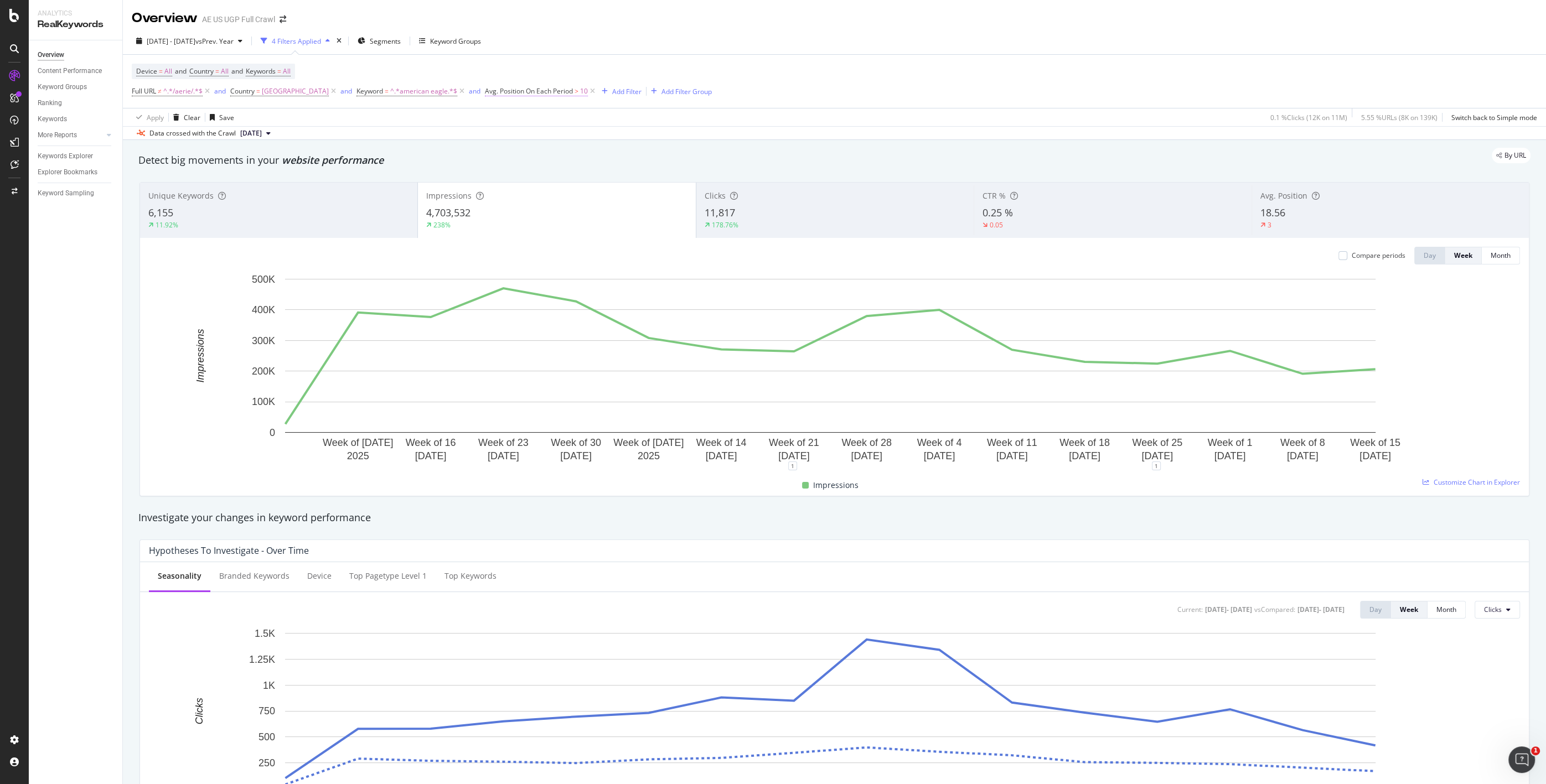
click at [573, 87] on span "Avg. Position On Each Period" at bounding box center [529, 91] width 88 height 9
click at [545, 154] on icon at bounding box center [549, 155] width 8 height 7
click at [531, 205] on span "Less than" at bounding box center [524, 206] width 29 height 9
click at [533, 180] on input "10" at bounding box center [565, 175] width 121 height 18
click at [532, 180] on input "10" at bounding box center [565, 175] width 121 height 18
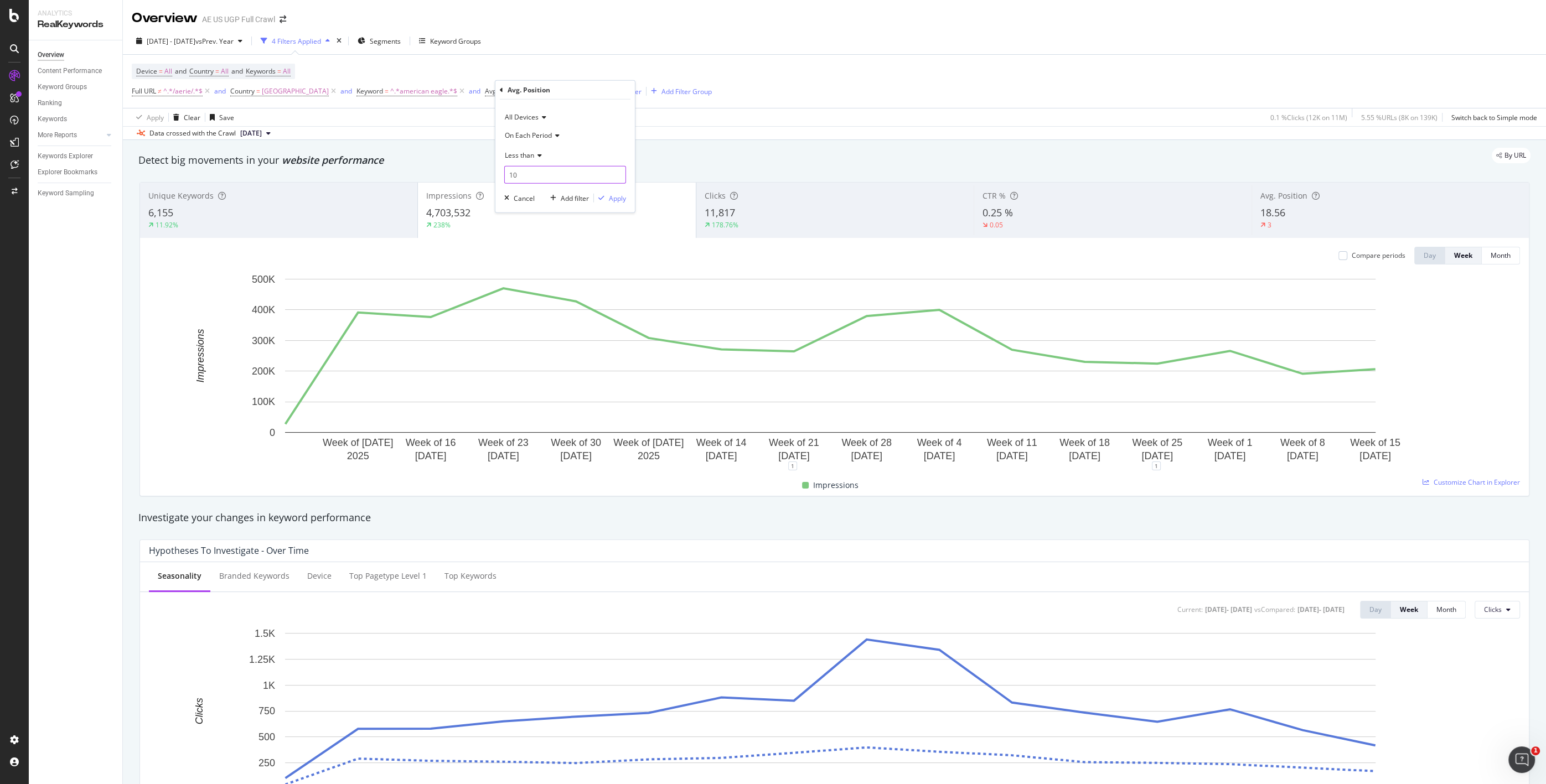
click at [529, 178] on input "10" at bounding box center [565, 175] width 121 height 18
drag, startPoint x: 528, startPoint y: 177, endPoint x: 502, endPoint y: 173, distance: 26.3
click at [502, 173] on div "All Devices On Each Period Less than 10 Cancel Add filter Apply" at bounding box center [564, 156] width 139 height 113
type input "11"
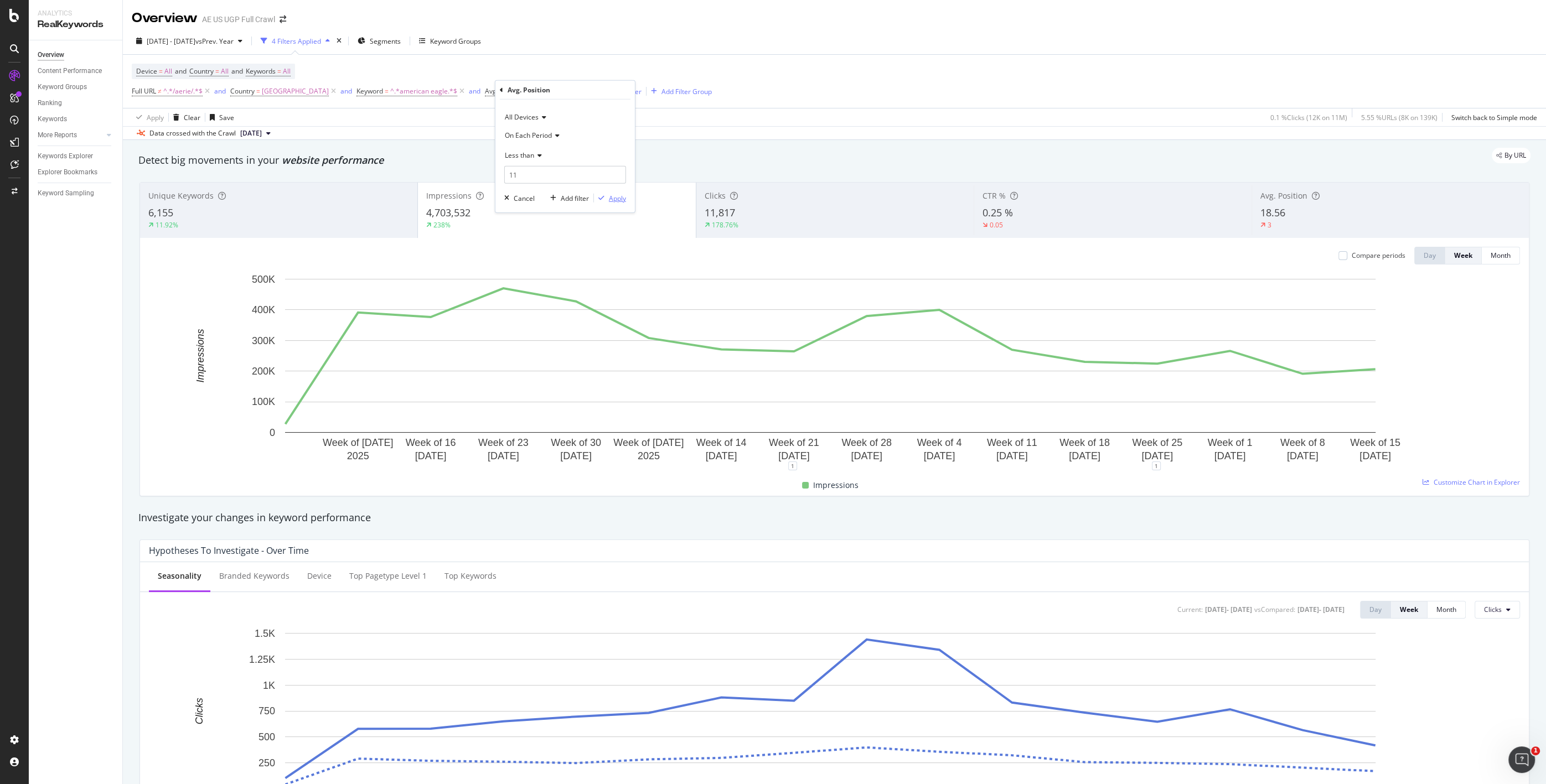
click at [617, 201] on div "Apply" at bounding box center [617, 198] width 17 height 9
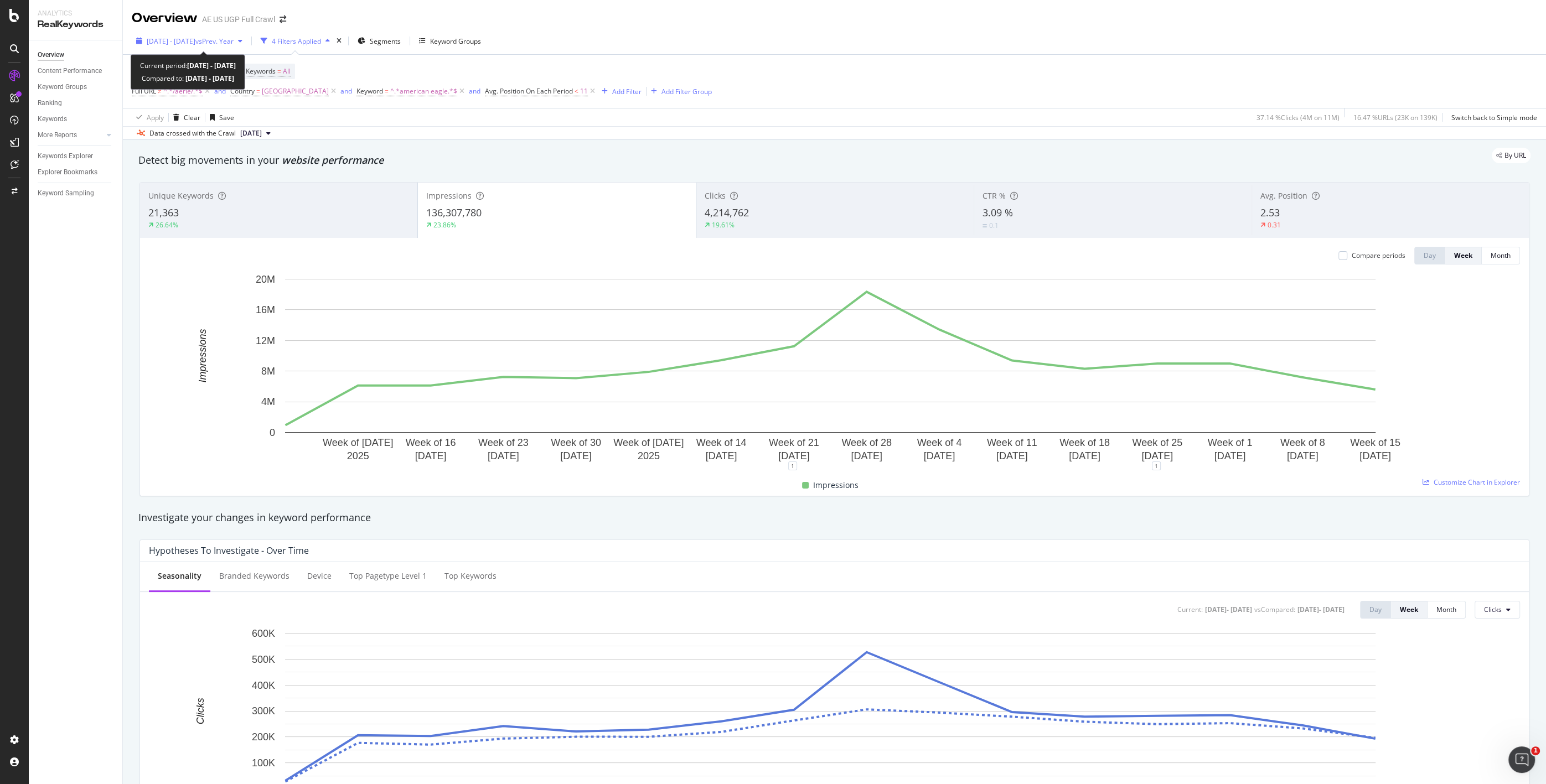
click at [234, 41] on span "vs Prev. Year" at bounding box center [215, 41] width 38 height 9
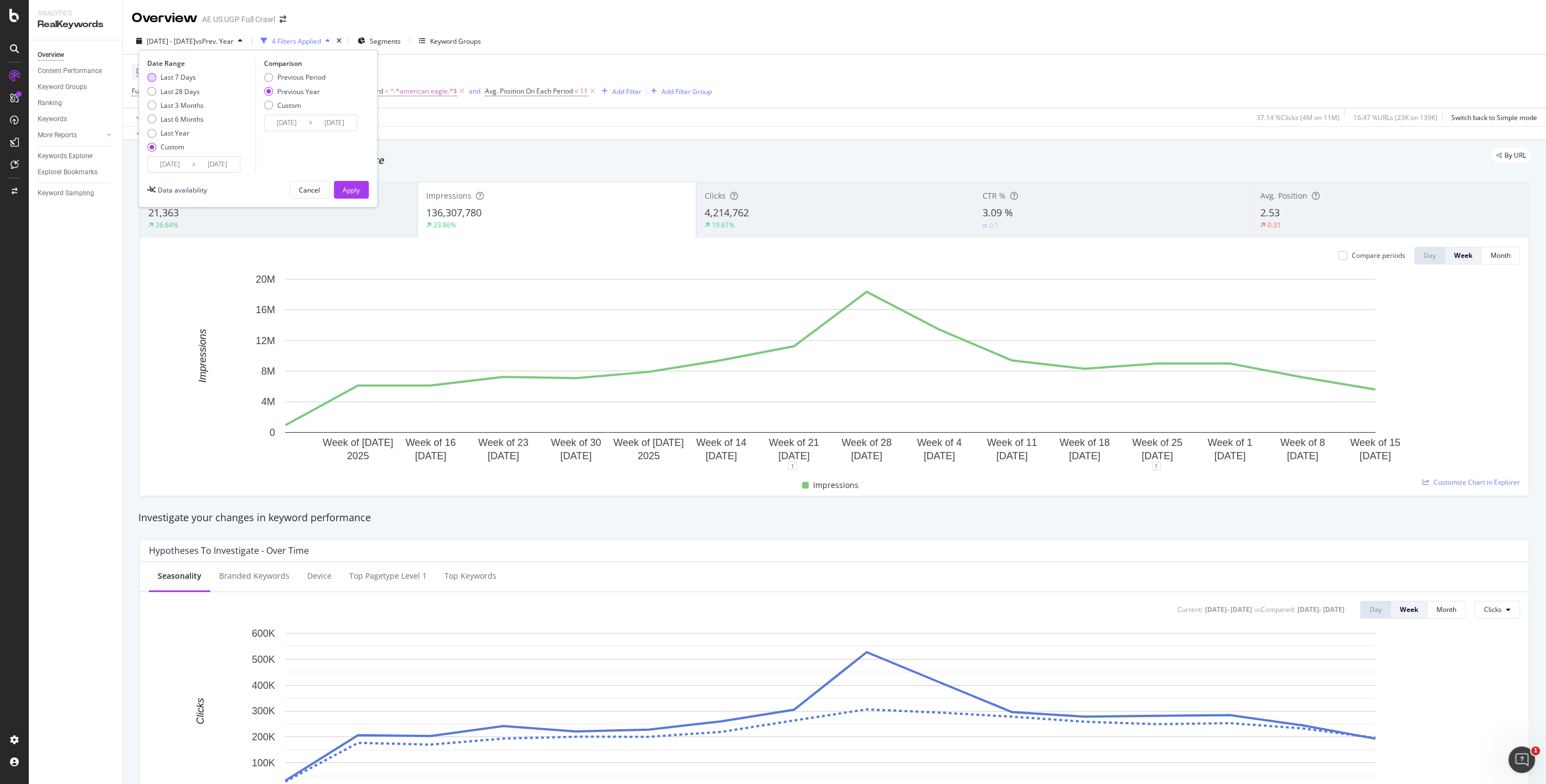
click at [178, 74] on div "Last 7 Days" at bounding box center [178, 77] width 36 height 9
type input "[DATE]"
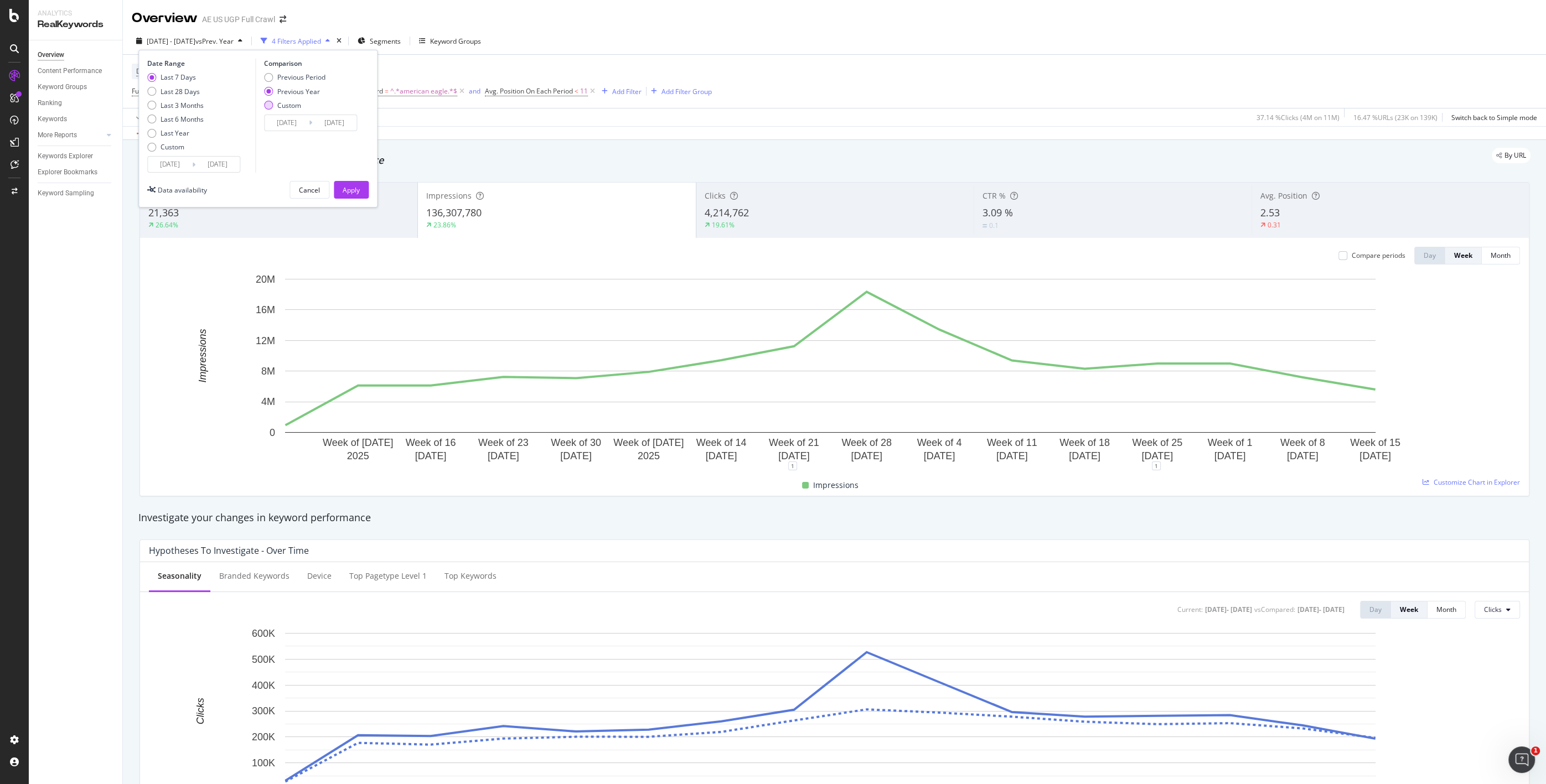
drag, startPoint x: 284, startPoint y: 77, endPoint x: 316, endPoint y: 105, distance: 42.5
click at [284, 77] on div "Previous Period" at bounding box center [301, 77] width 48 height 9
type input "[DATE]"
click at [353, 186] on div "Apply" at bounding box center [351, 190] width 17 height 9
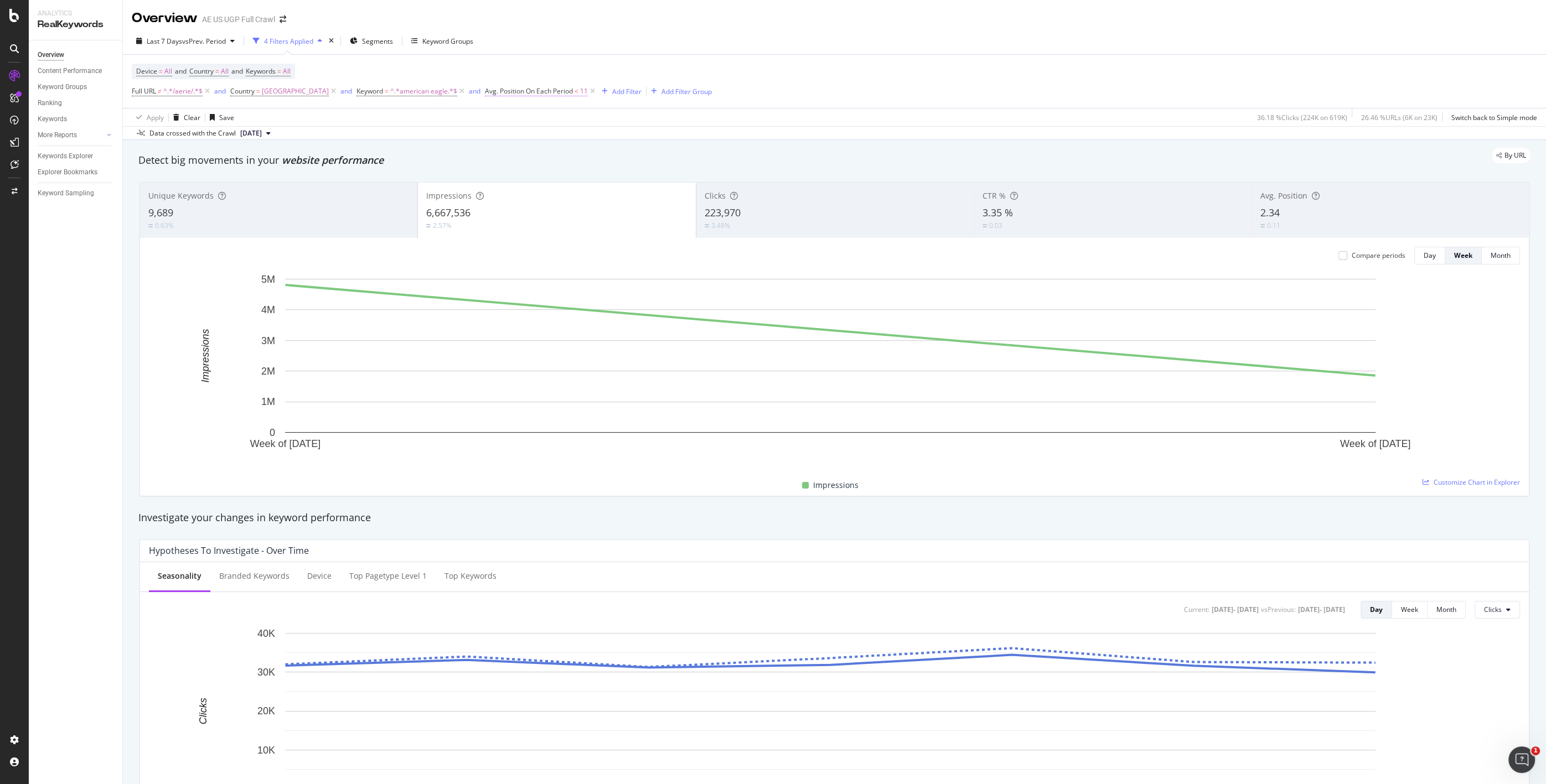
click at [529, 92] on span "Avg. Position On Each Period" at bounding box center [529, 91] width 88 height 9
click at [534, 135] on span "On Each Period" at bounding box center [528, 135] width 47 height 9
click at [695, 130] on div "Data crossed with the Crawl [DATE]" at bounding box center [834, 133] width 1423 height 13
click at [207, 35] on div "Last 7 Days vs Prev. Period" at bounding box center [185, 40] width 108 height 16
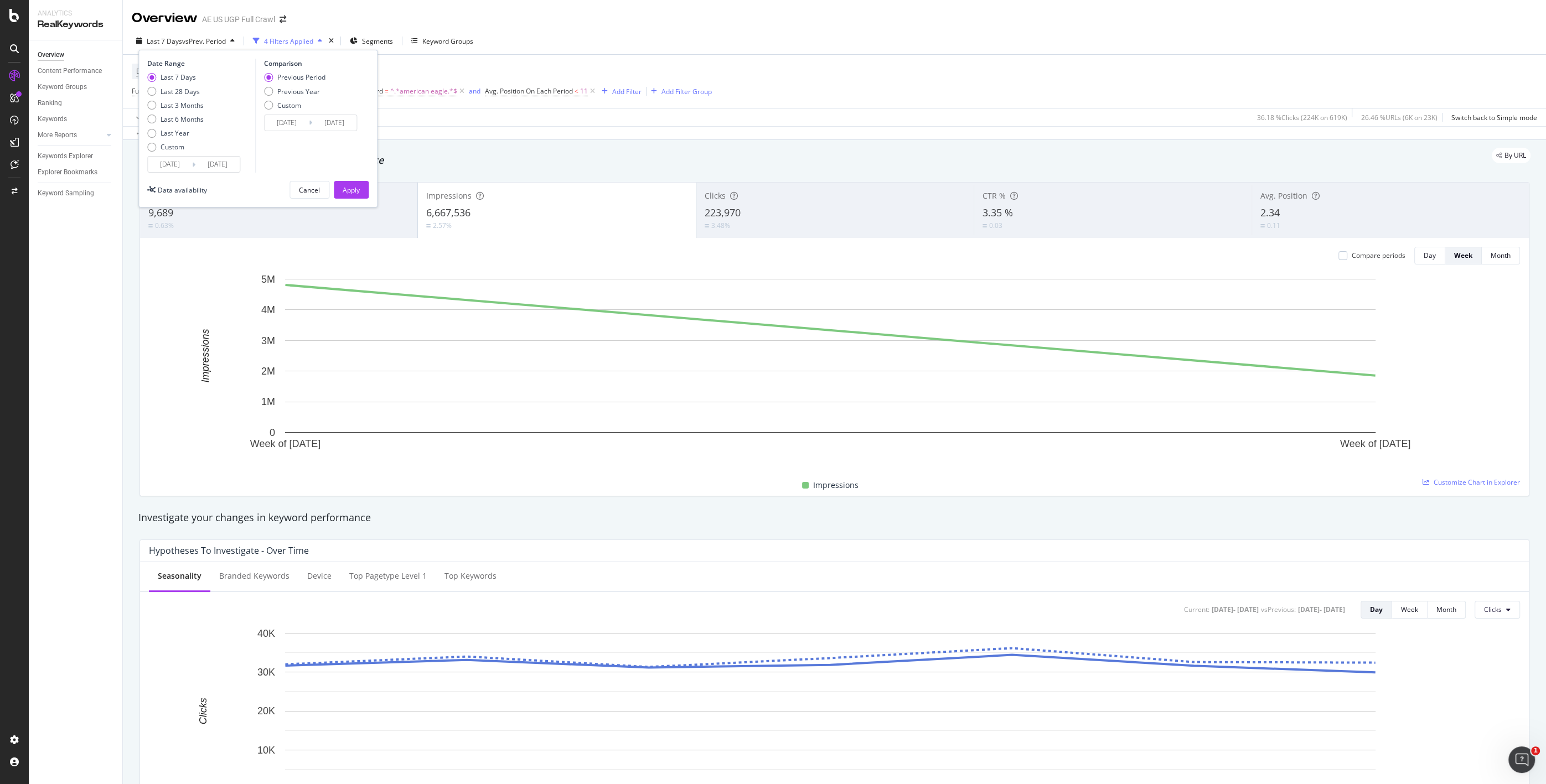
click at [275, 86] on div "Previous Period Previous Year Custom" at bounding box center [294, 93] width 61 height 42
click at [277, 89] on div "Previous Year" at bounding box center [298, 92] width 43 height 9
type input "[DATE]"
click at [339, 184] on button "Apply" at bounding box center [351, 189] width 35 height 18
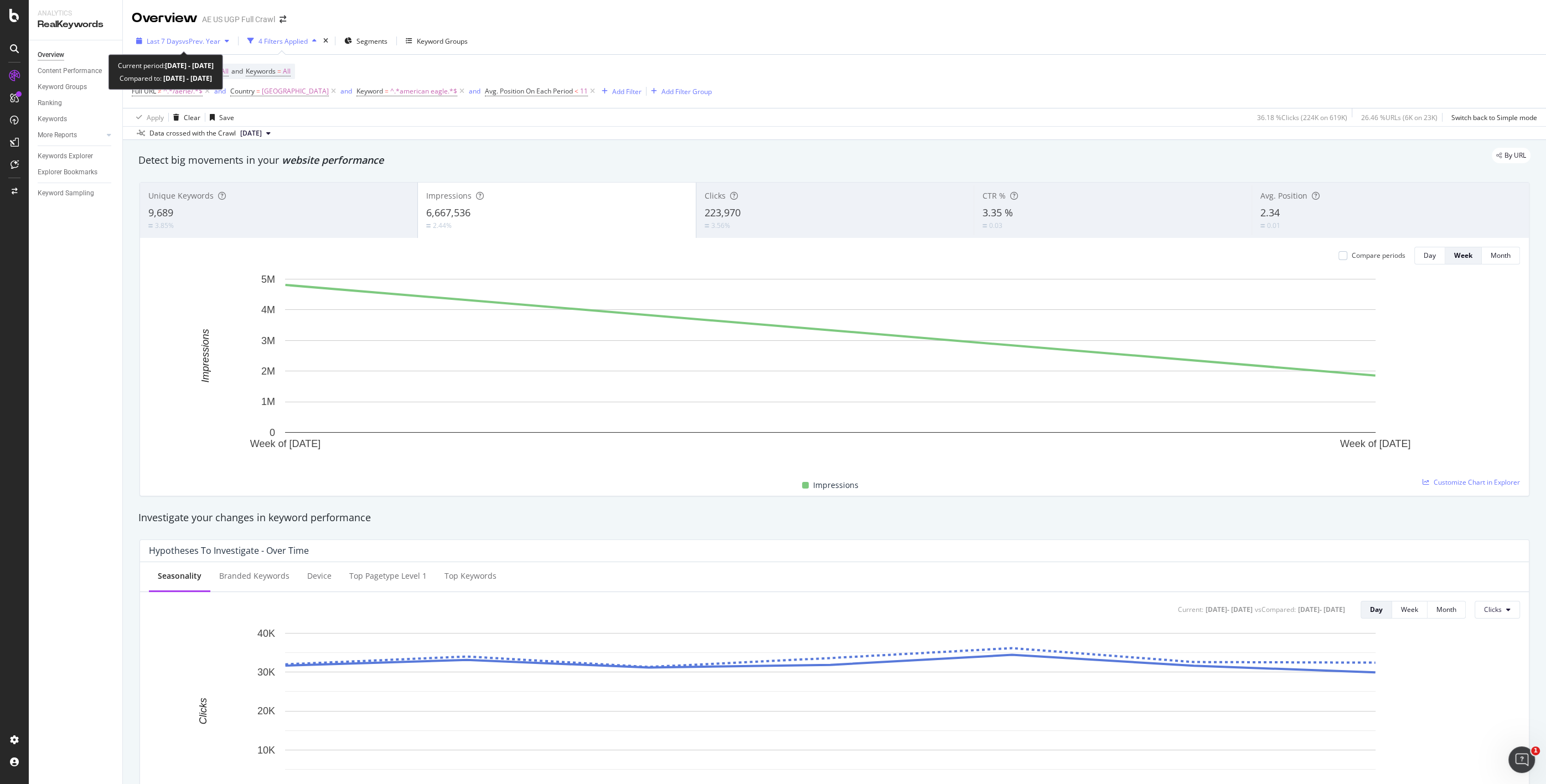
click at [186, 41] on span "vs Prev. Year" at bounding box center [201, 41] width 38 height 9
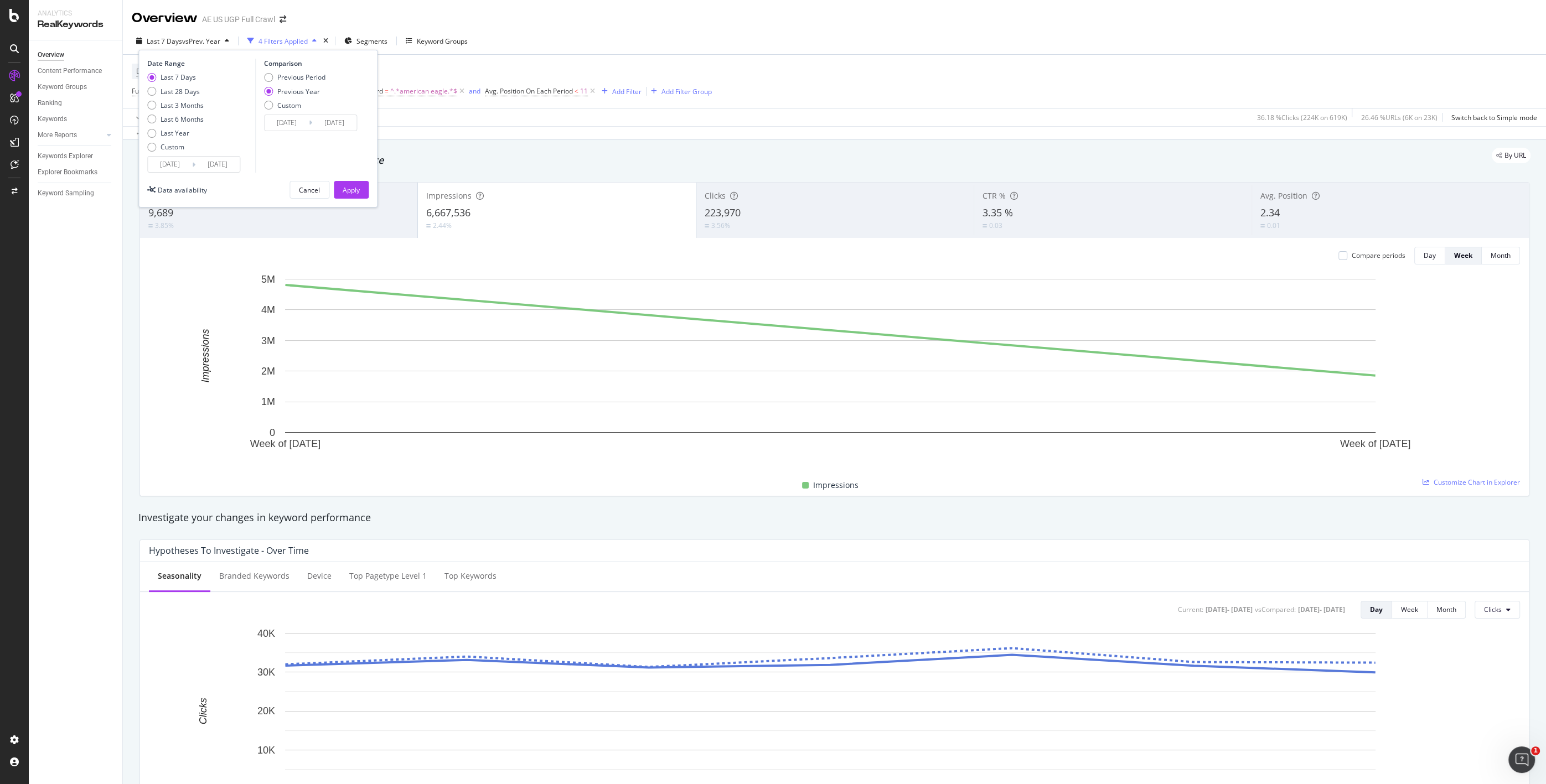
click at [170, 165] on input "[DATE]" at bounding box center [170, 164] width 44 height 15
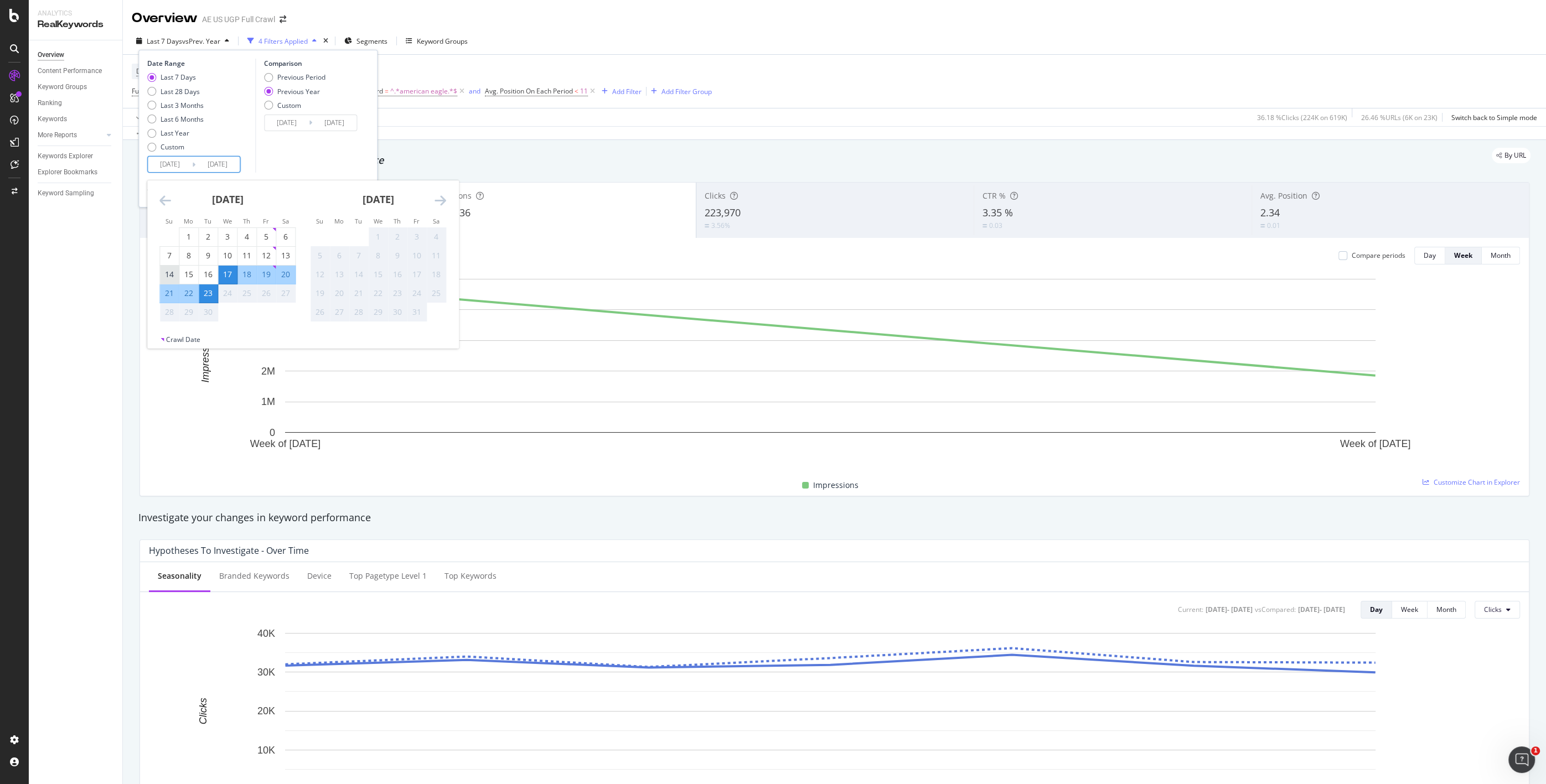
click at [166, 275] on div "14" at bounding box center [169, 275] width 19 height 11
type input "[DATE]"
click at [283, 275] on div "20" at bounding box center [285, 275] width 19 height 11
type input "[DATE]"
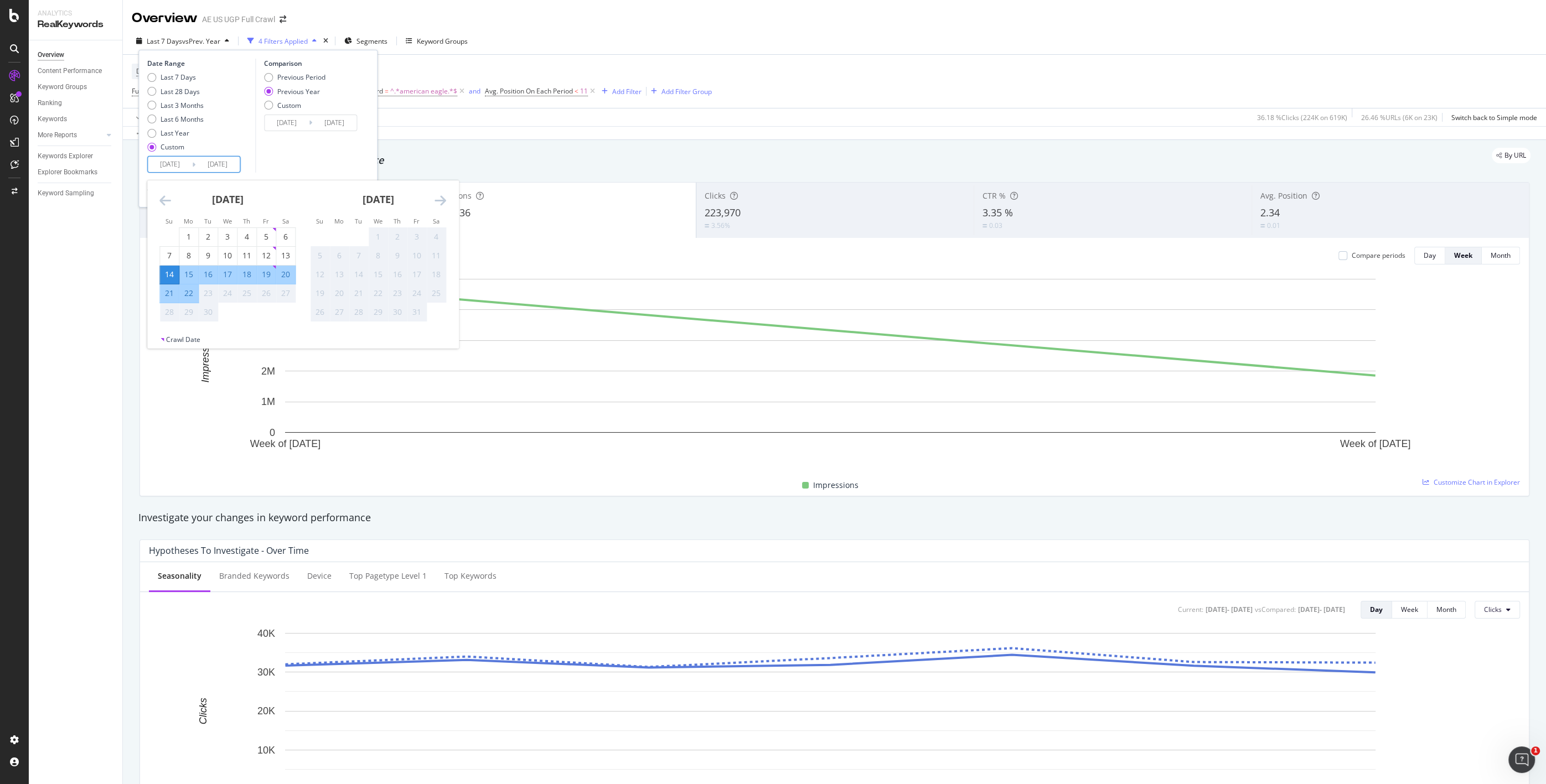
type input "[DATE]"
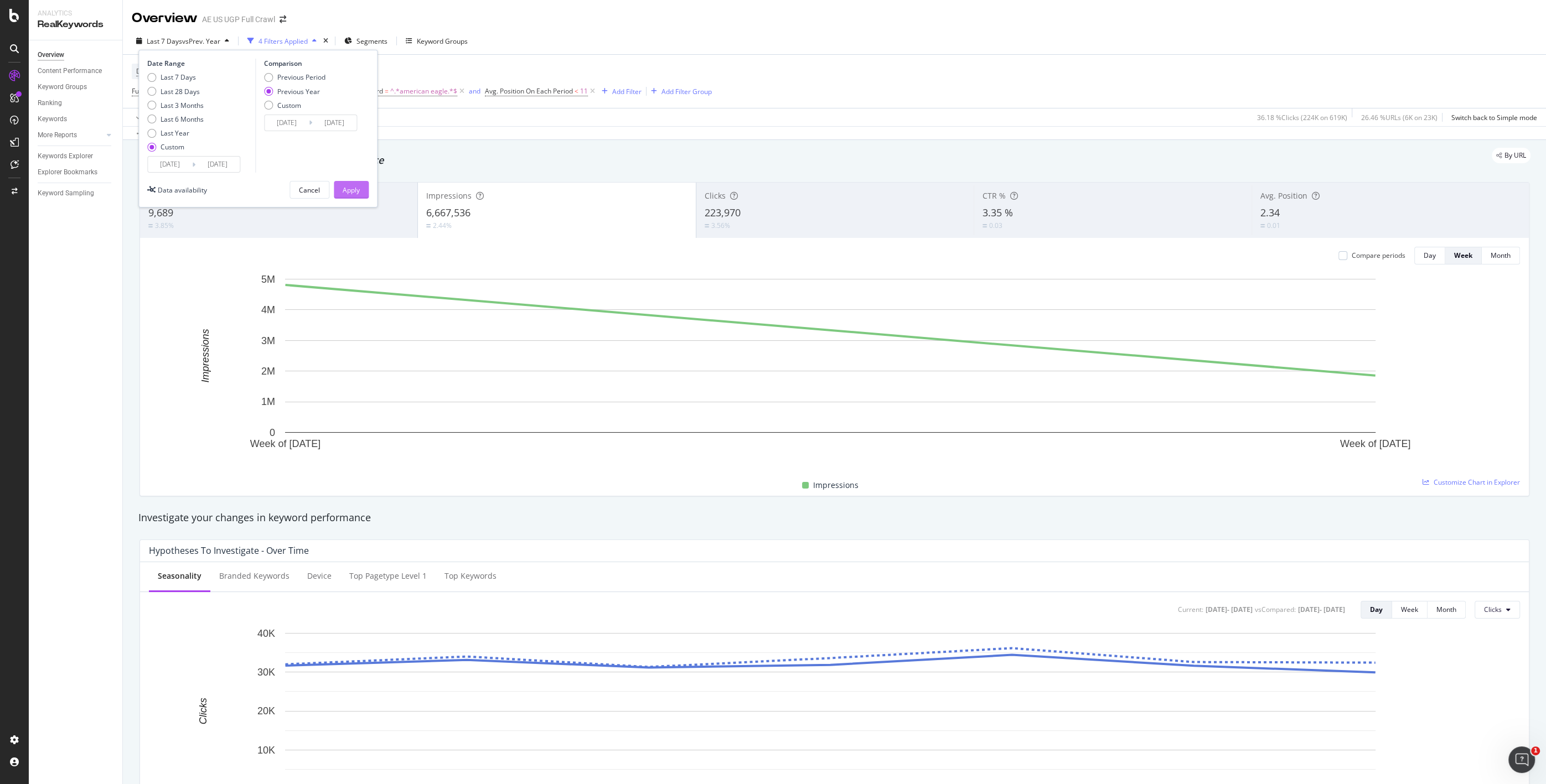
click at [343, 189] on div "Apply" at bounding box center [351, 190] width 17 height 9
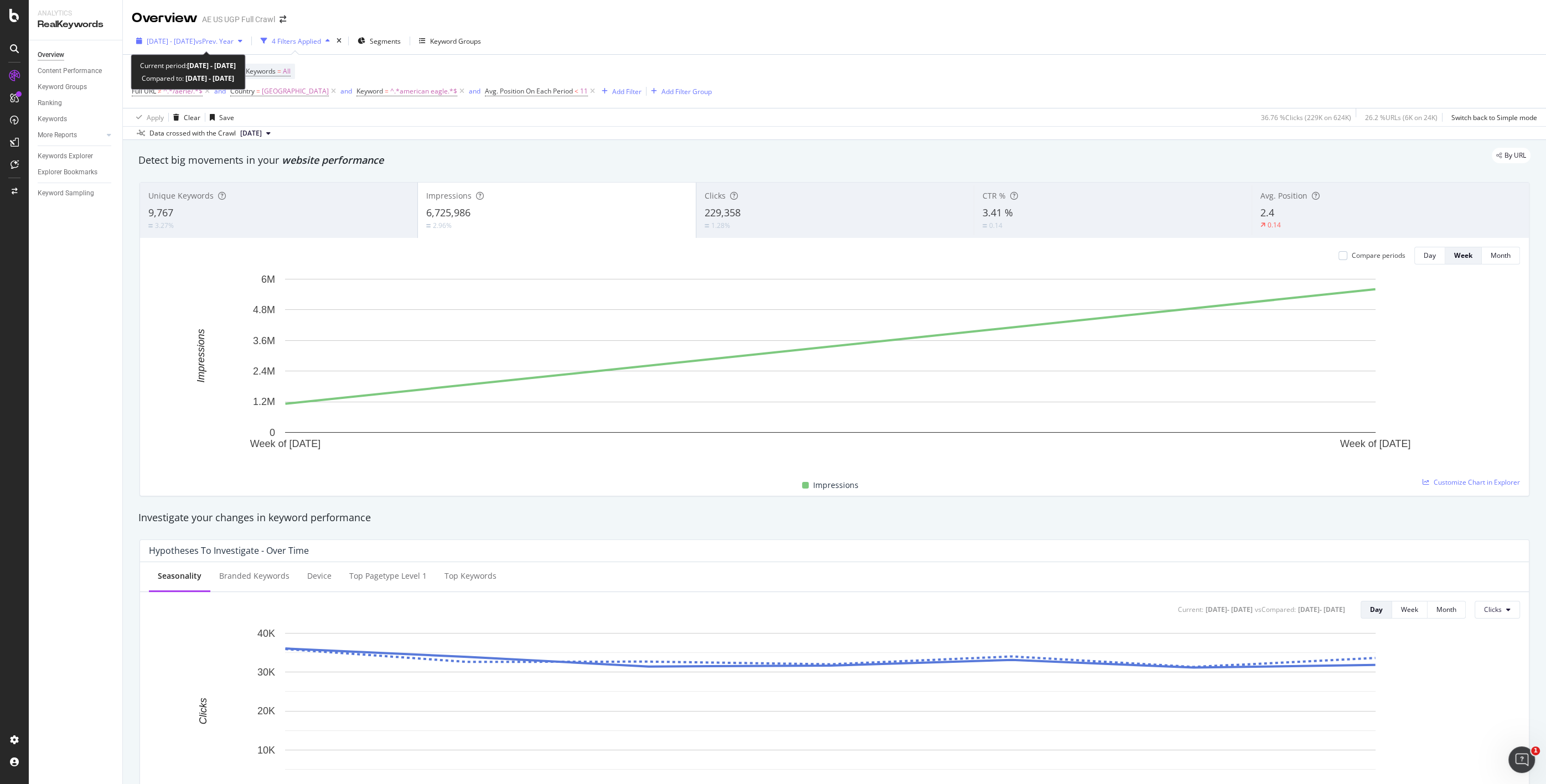
click at [234, 41] on span "vs Prev. Year" at bounding box center [215, 41] width 38 height 9
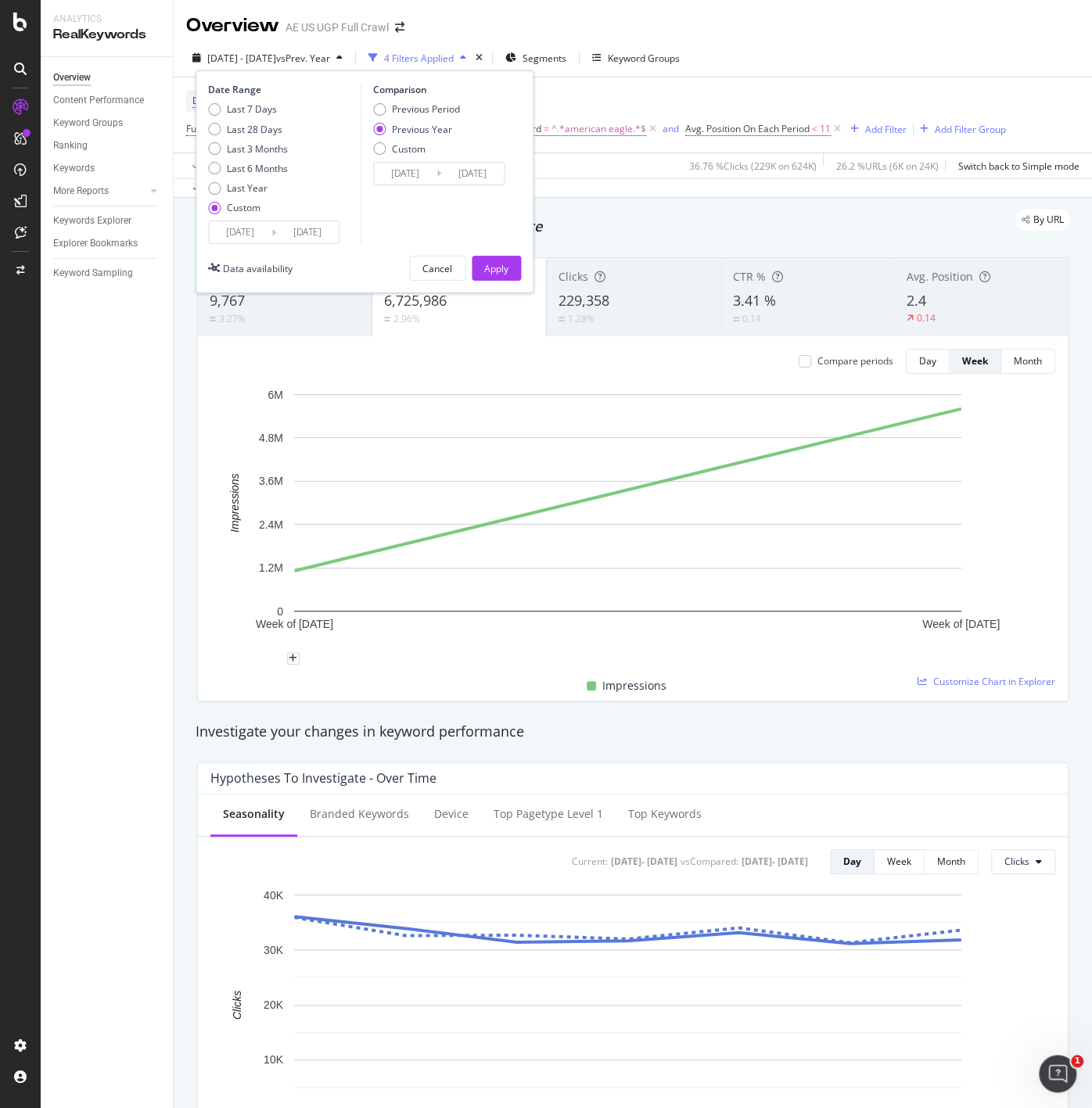
click at [122, 511] on div "Overview Content Performance Keyword Groups Ranking Keywords More Reports Count…" at bounding box center [107, 582] width 132 height 1051
